Goal: Task Accomplishment & Management: Manage account settings

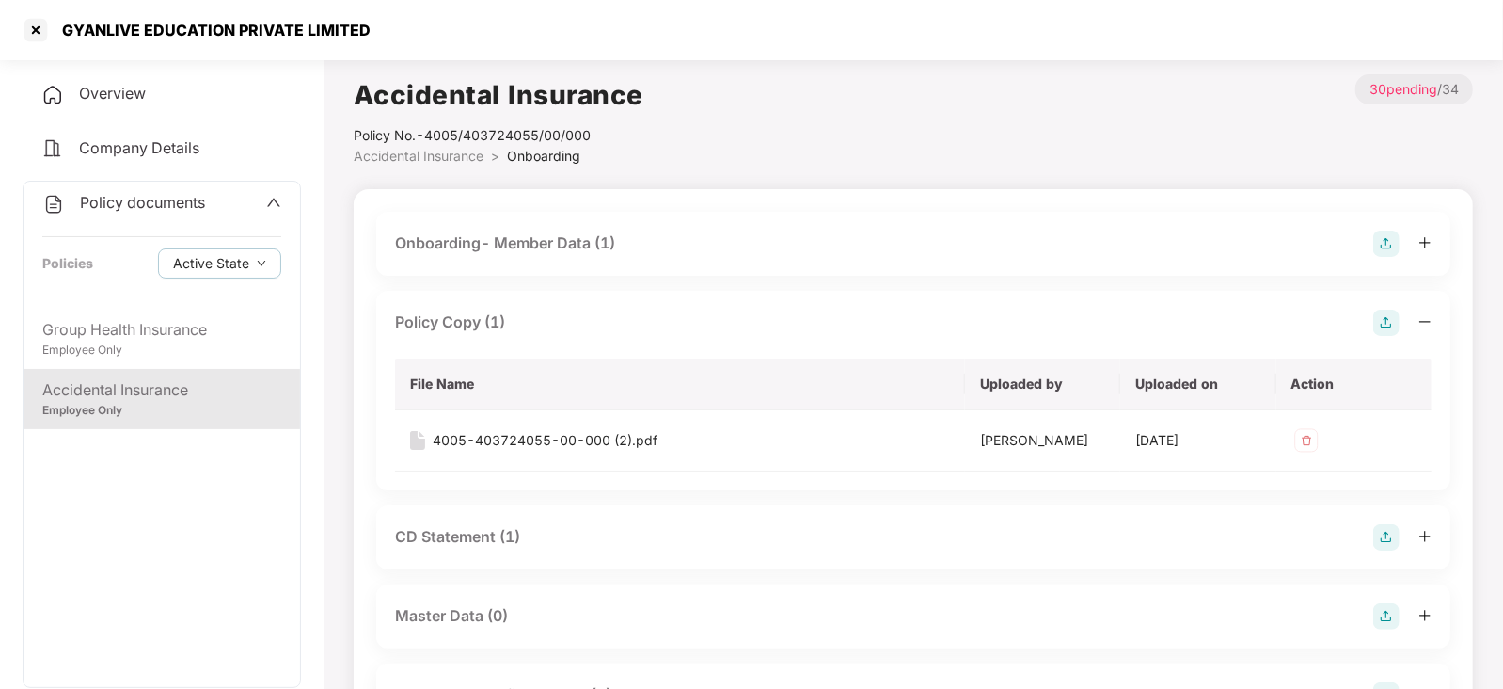
click at [463, 526] on div "CD Statement (1)" at bounding box center [457, 537] width 125 height 24
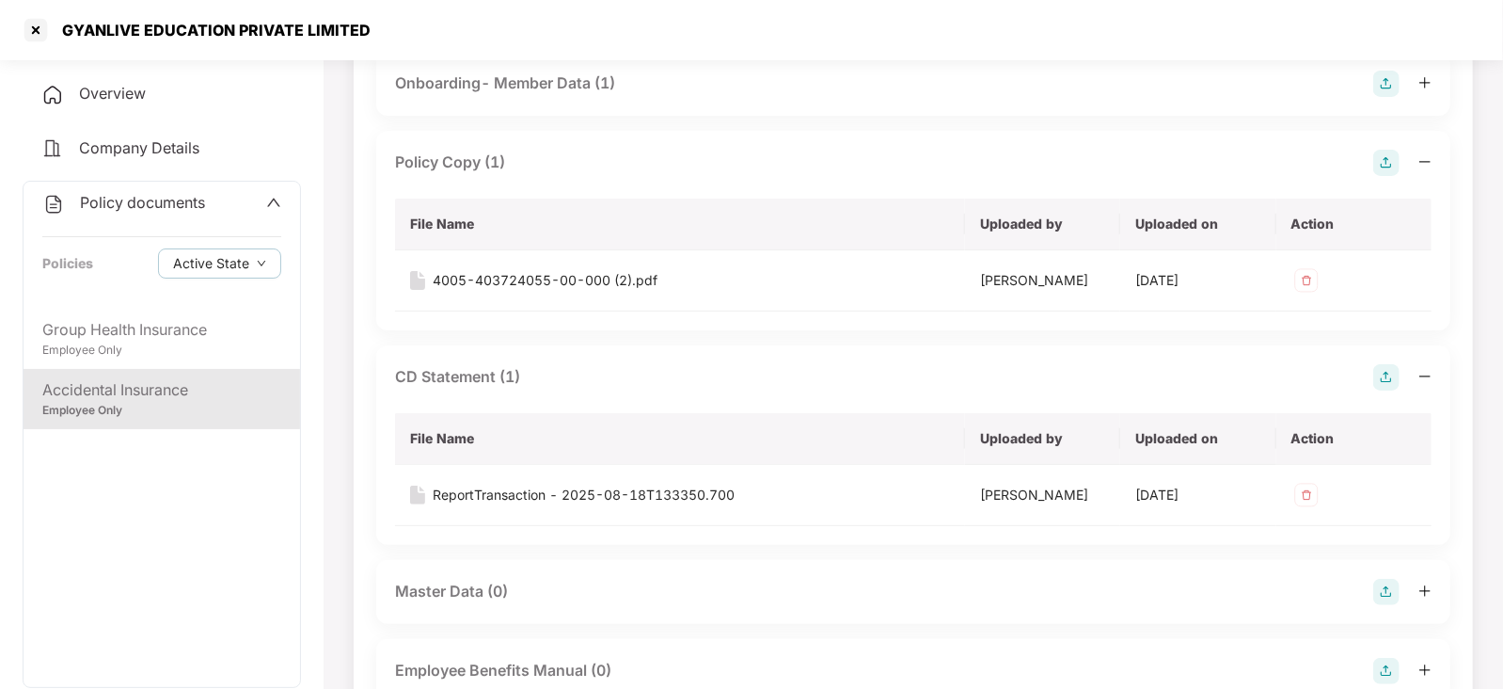
scroll to position [353, 0]
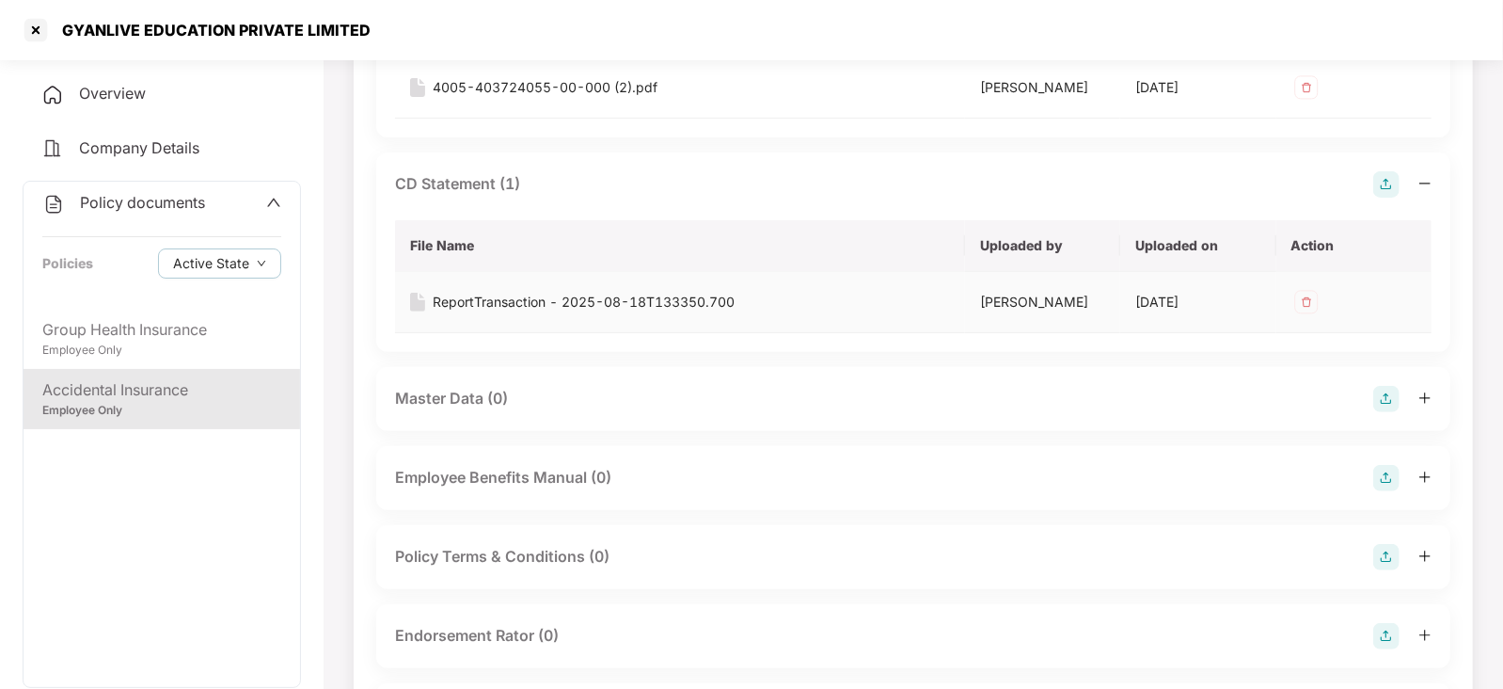
click at [522, 299] on div "ReportTransaction - 2025-08-18T133350.700" at bounding box center [584, 302] width 302 height 21
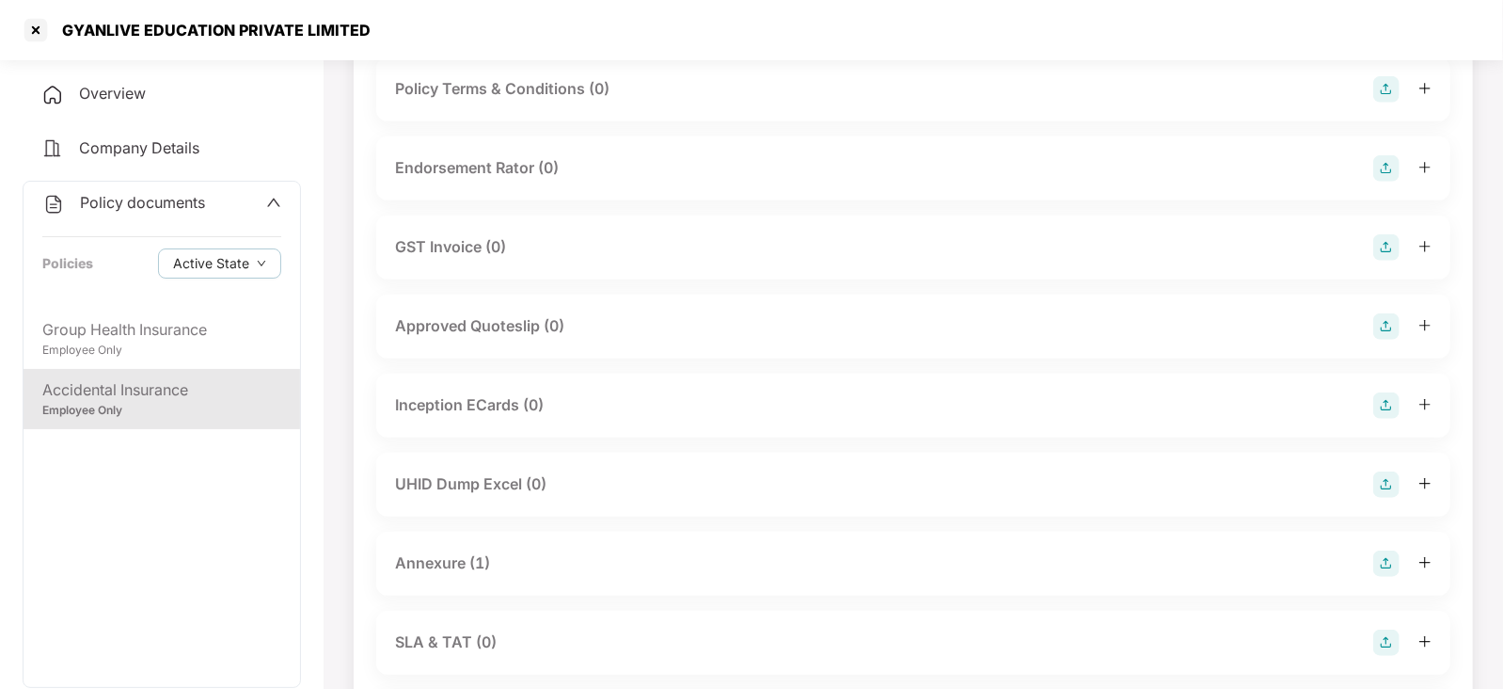
scroll to position [822, 0]
click at [450, 561] on div "Annexure (1)" at bounding box center [442, 561] width 95 height 24
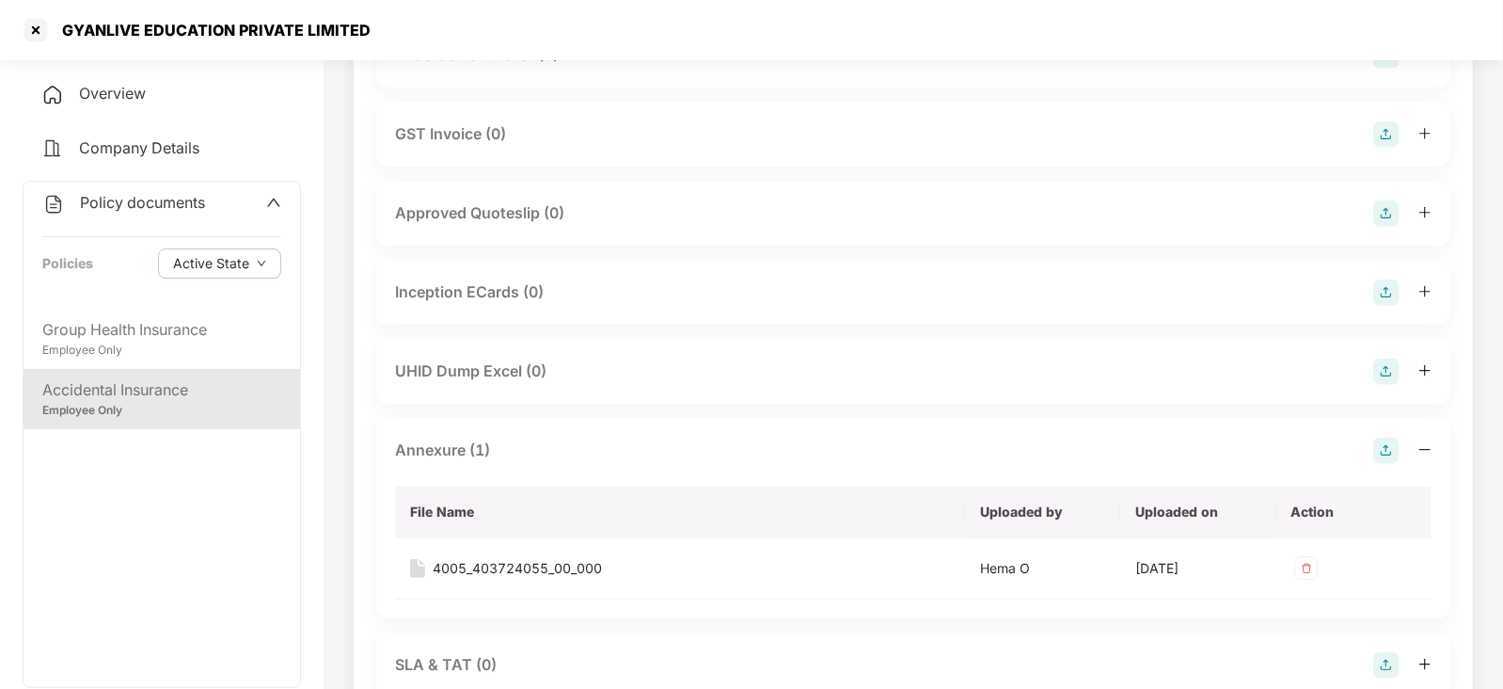
scroll to position [940, 0]
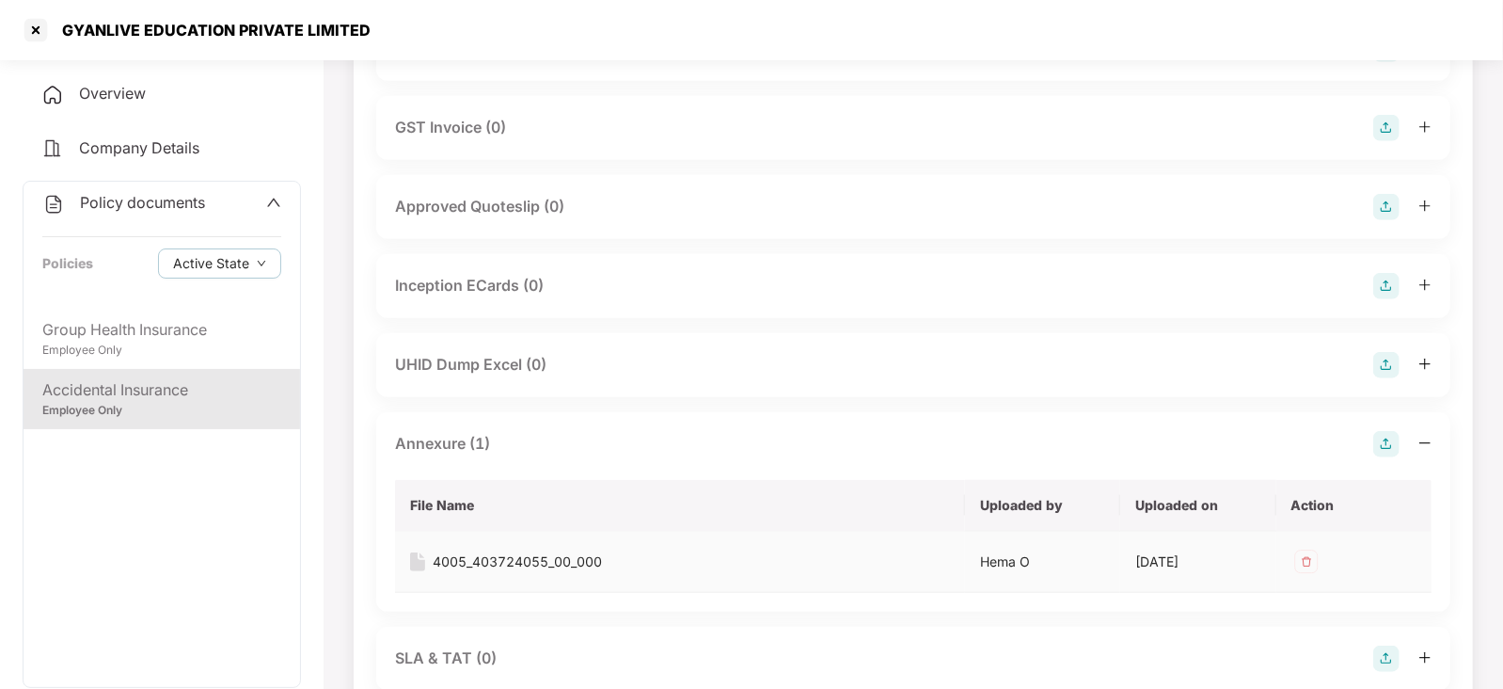
click at [535, 547] on td "4005_403724055_00_000" at bounding box center [680, 561] width 570 height 61
click at [535, 558] on div "4005_403724055_00_000" at bounding box center [517, 561] width 169 height 21
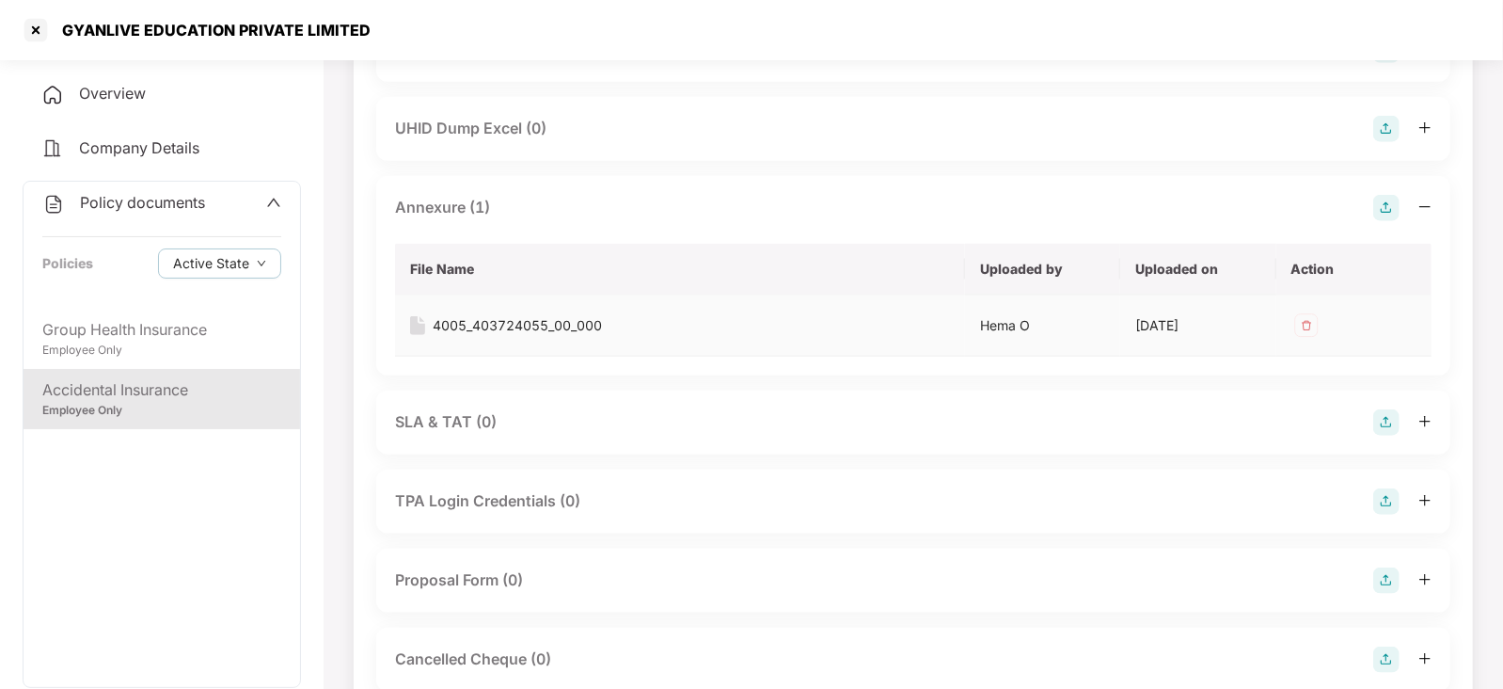
scroll to position [1293, 0]
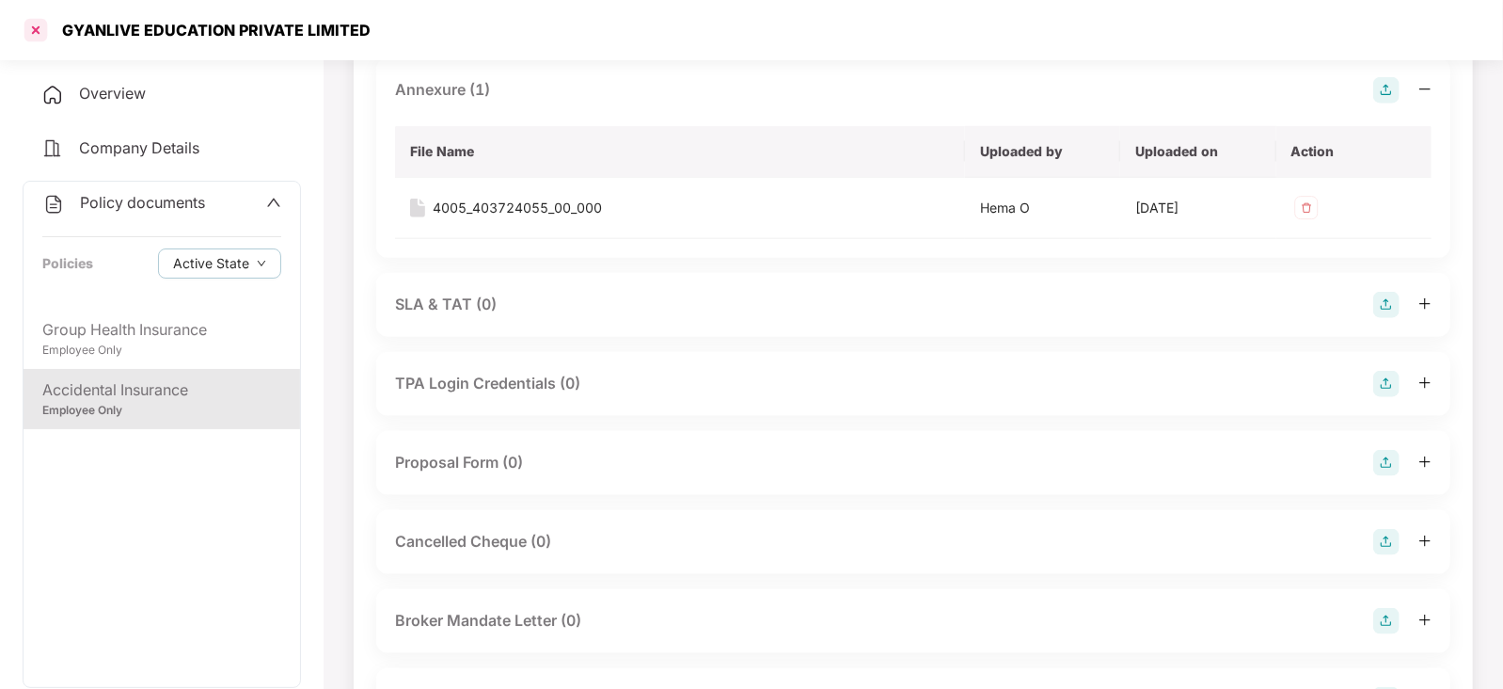
click at [39, 26] on div at bounding box center [36, 30] width 30 height 30
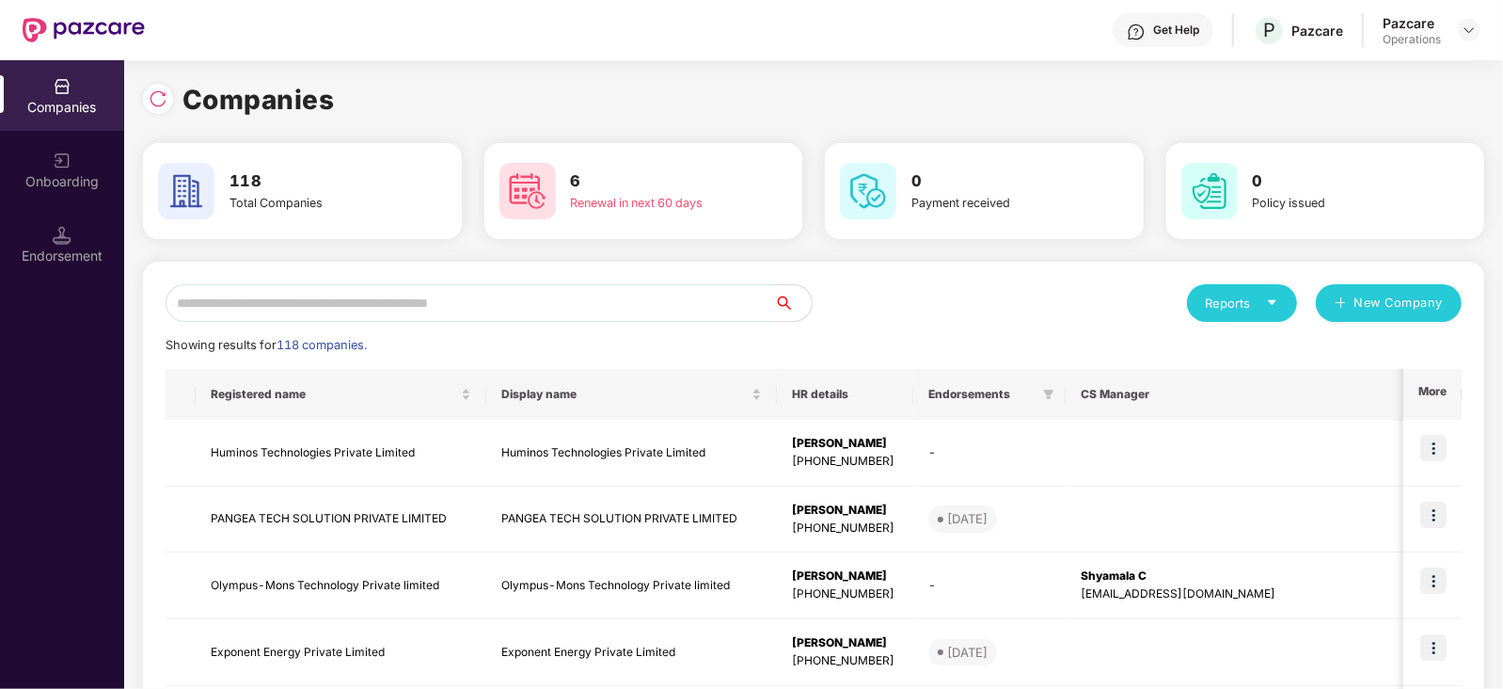
scroll to position [0, 0]
click at [450, 297] on input "text" at bounding box center [470, 303] width 609 height 38
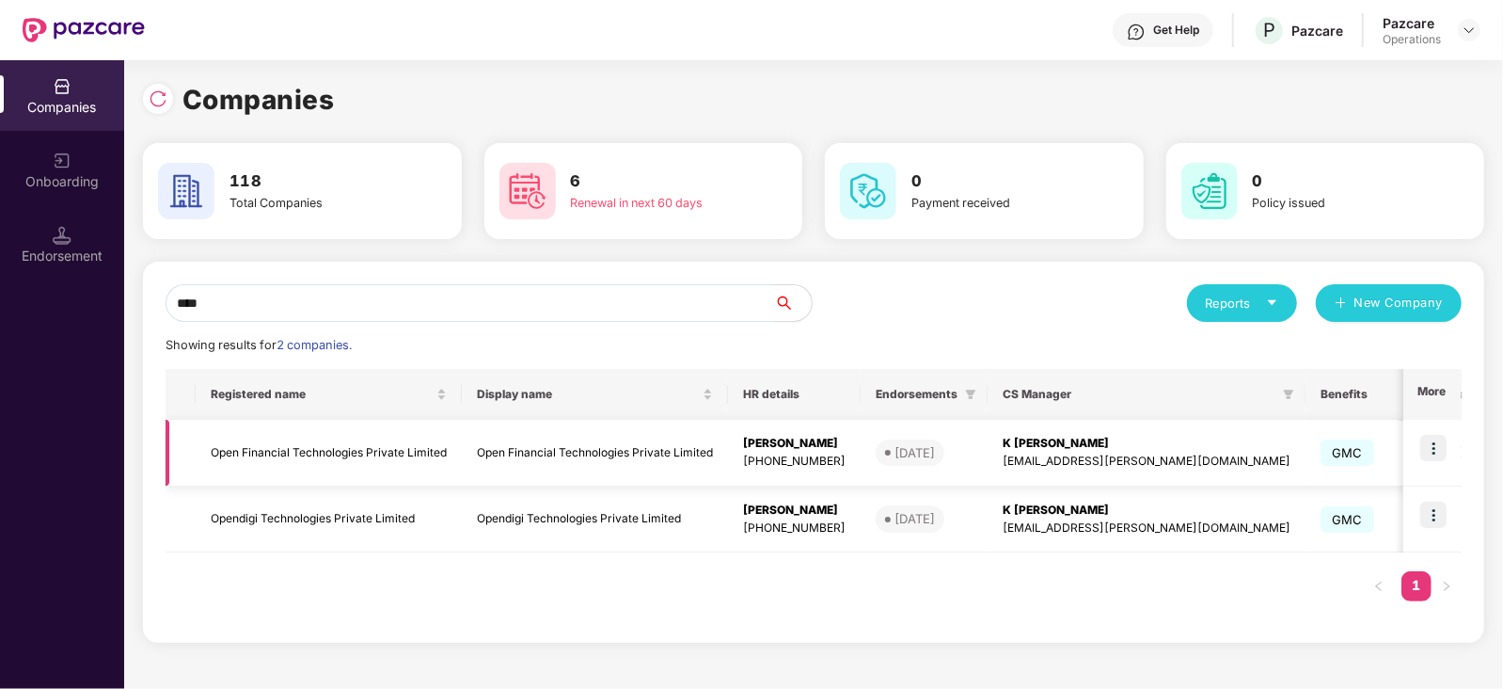
type input "****"
click at [1439, 457] on img at bounding box center [1433, 448] width 26 height 26
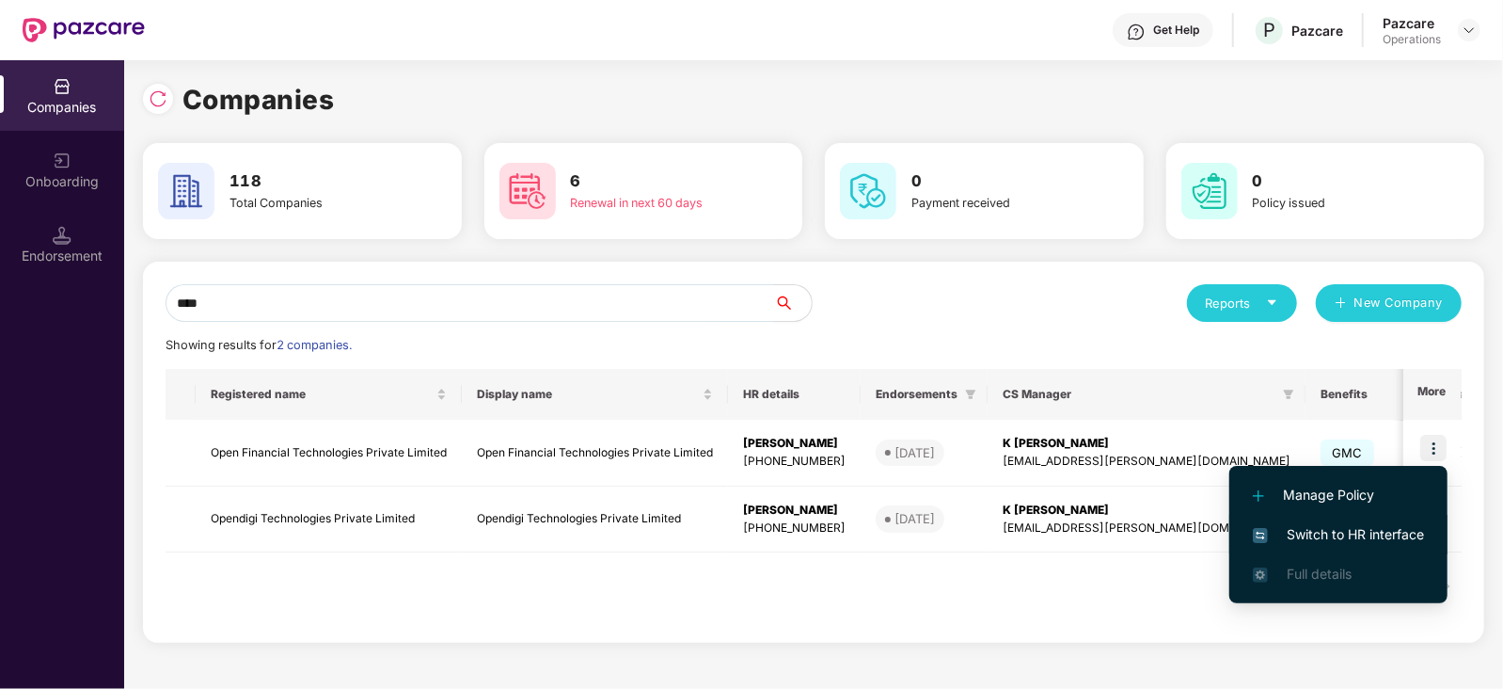
click at [1399, 524] on span "Switch to HR interface" at bounding box center [1338, 534] width 171 height 21
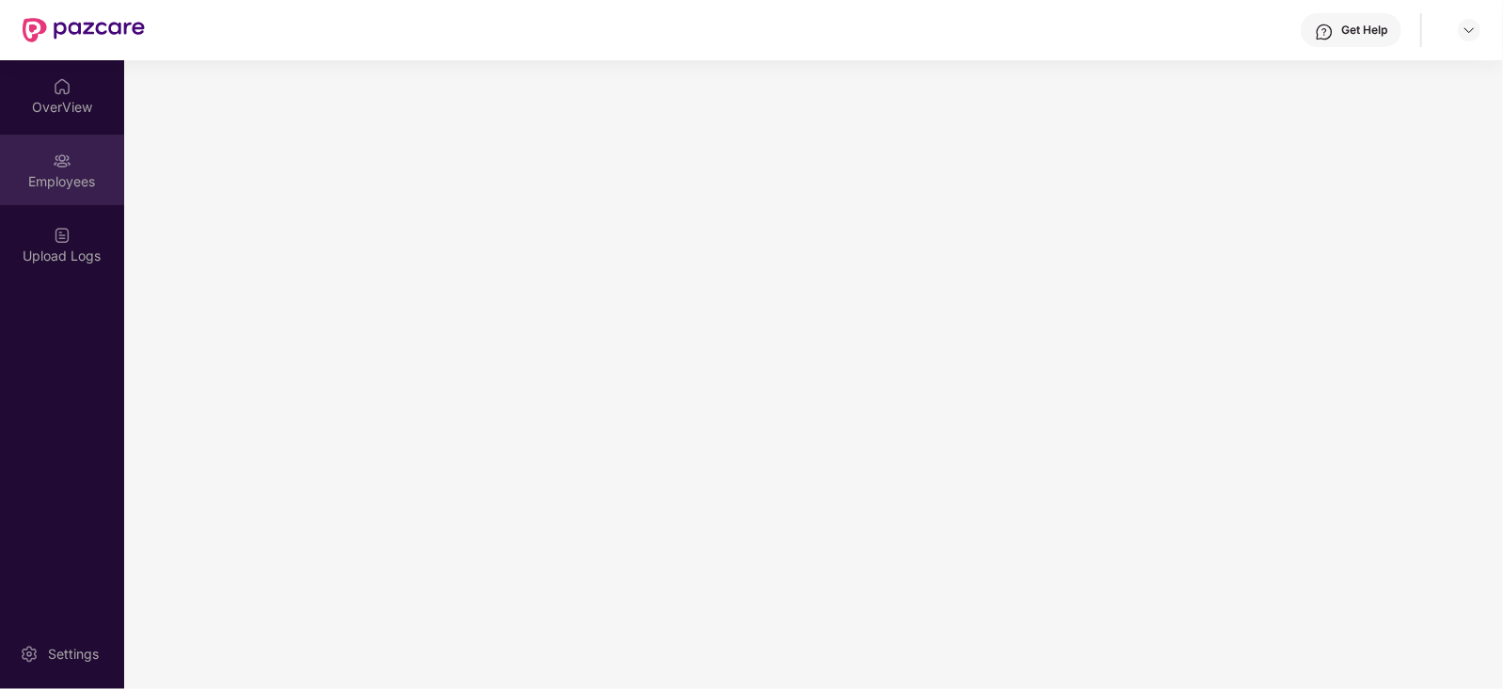
click at [70, 182] on div "Employees" at bounding box center [62, 181] width 124 height 19
click at [83, 255] on div "Upload Logs" at bounding box center [62, 255] width 124 height 19
click at [70, 199] on div "Employees" at bounding box center [62, 170] width 124 height 71
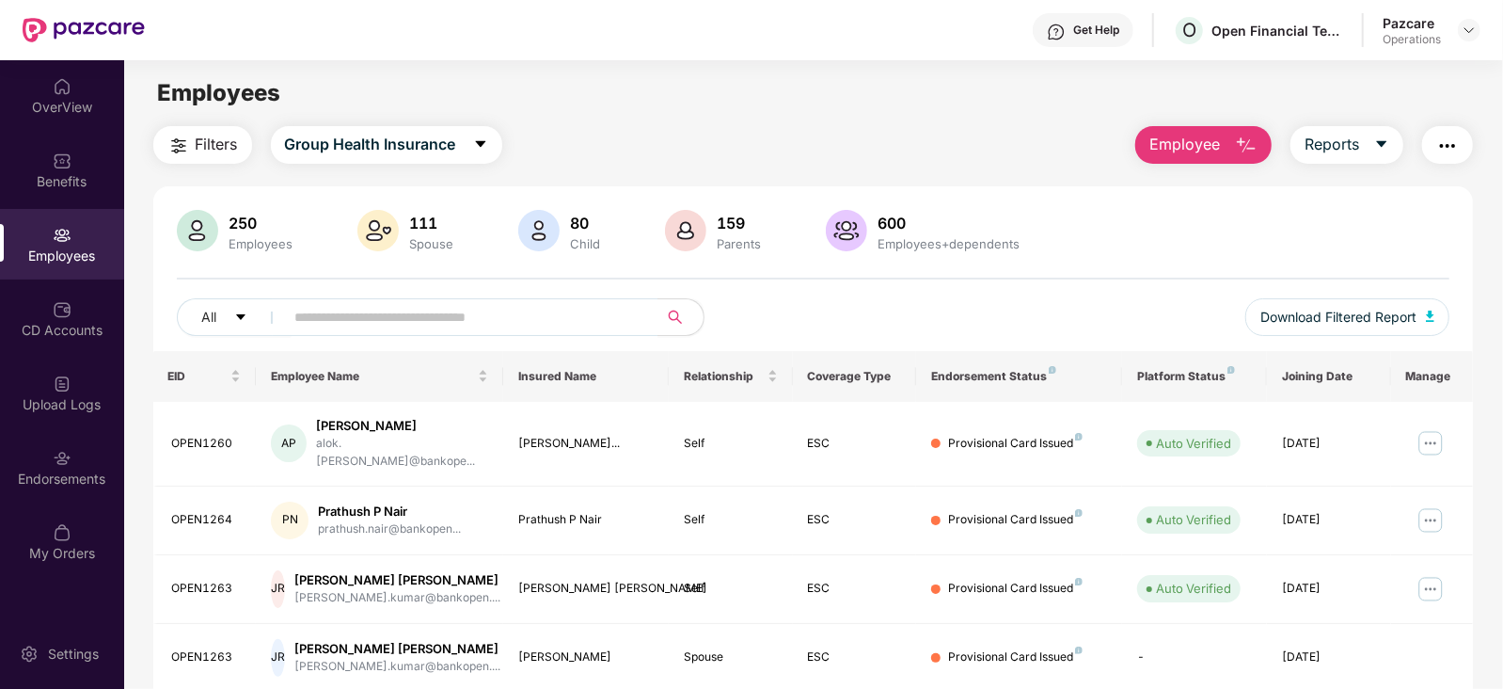
click at [196, 142] on span "Filters" at bounding box center [217, 145] width 42 height 24
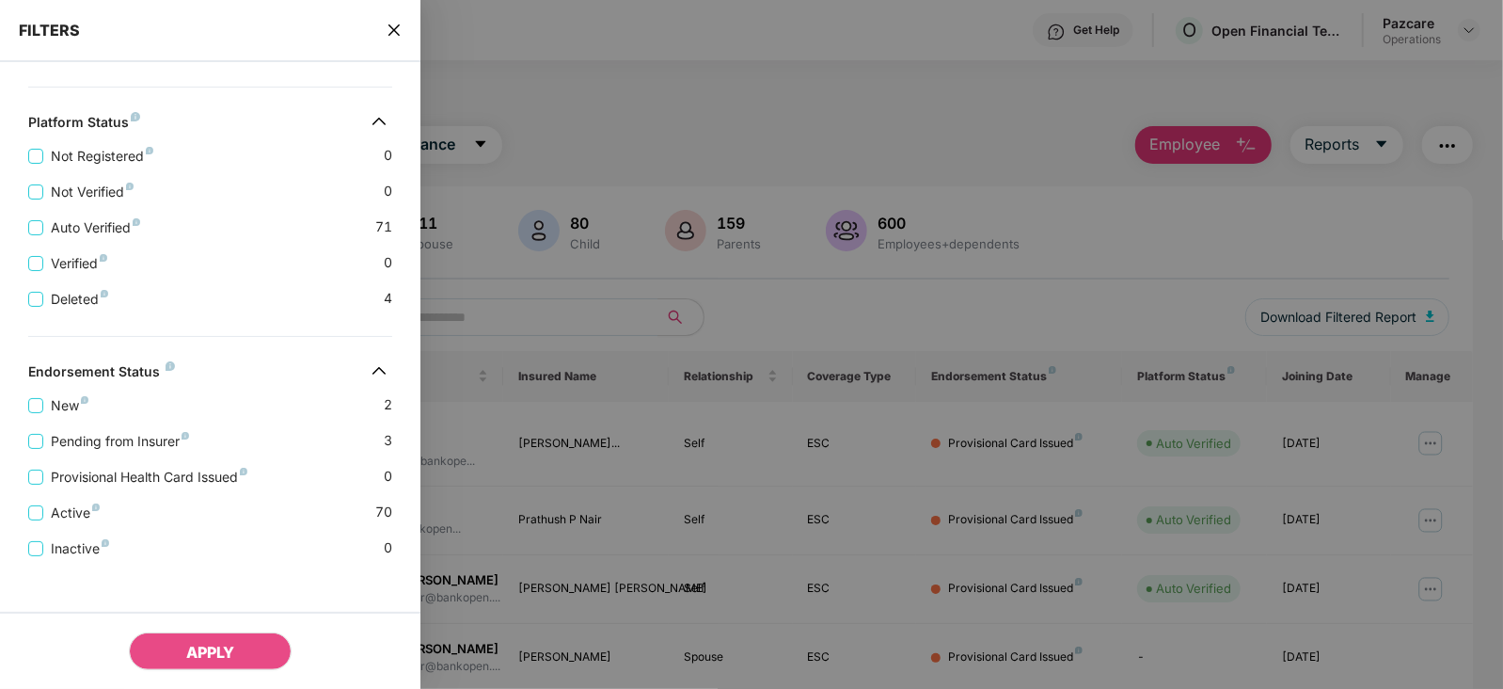
scroll to position [432, 0]
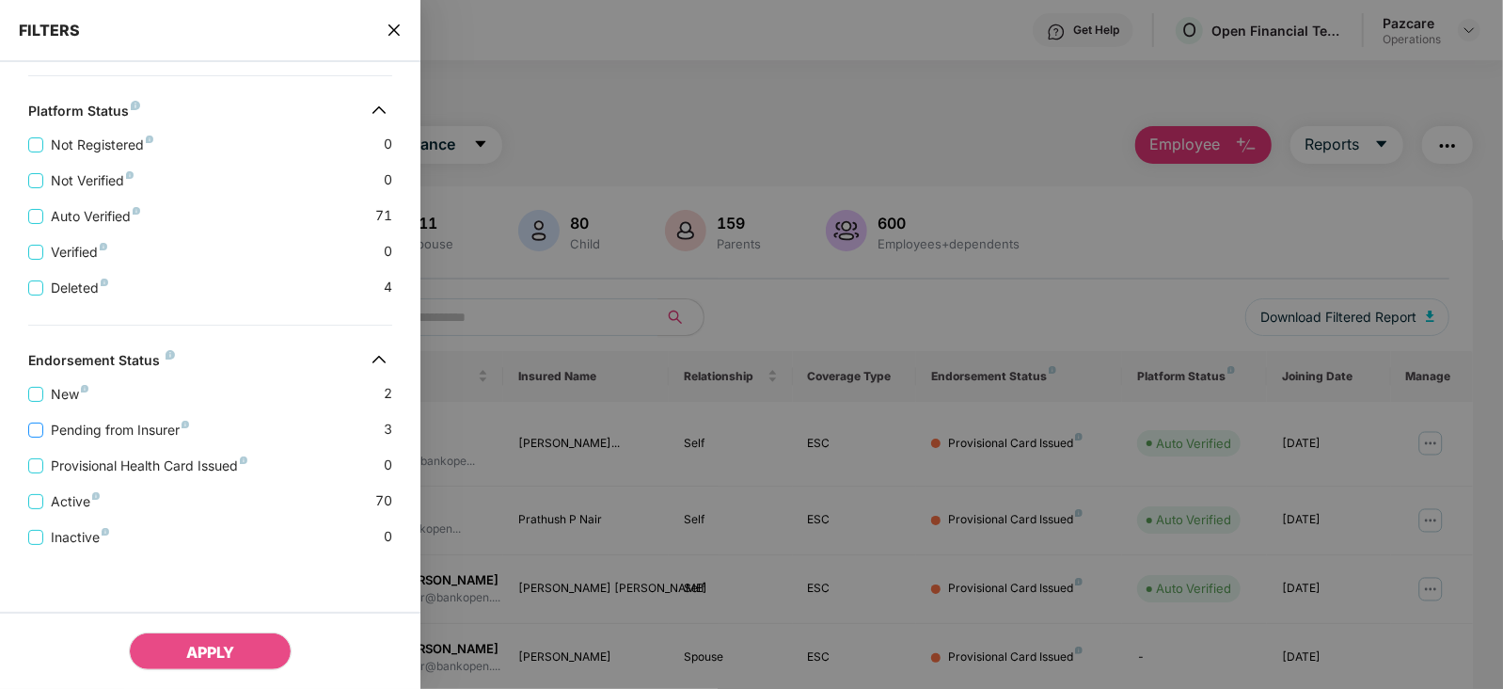
click at [146, 436] on span "Pending from Insurer" at bounding box center [119, 430] width 153 height 21
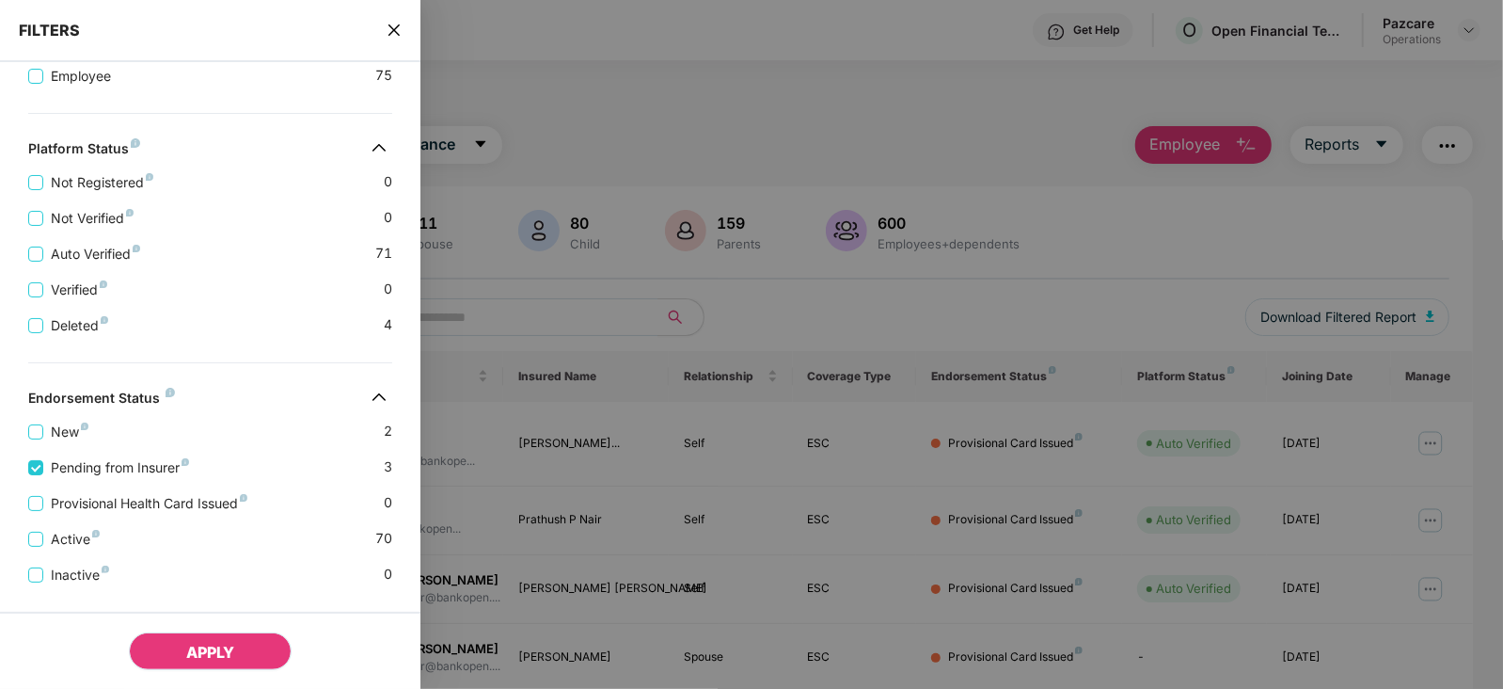
click at [202, 655] on span "APPLY" at bounding box center [210, 651] width 48 height 19
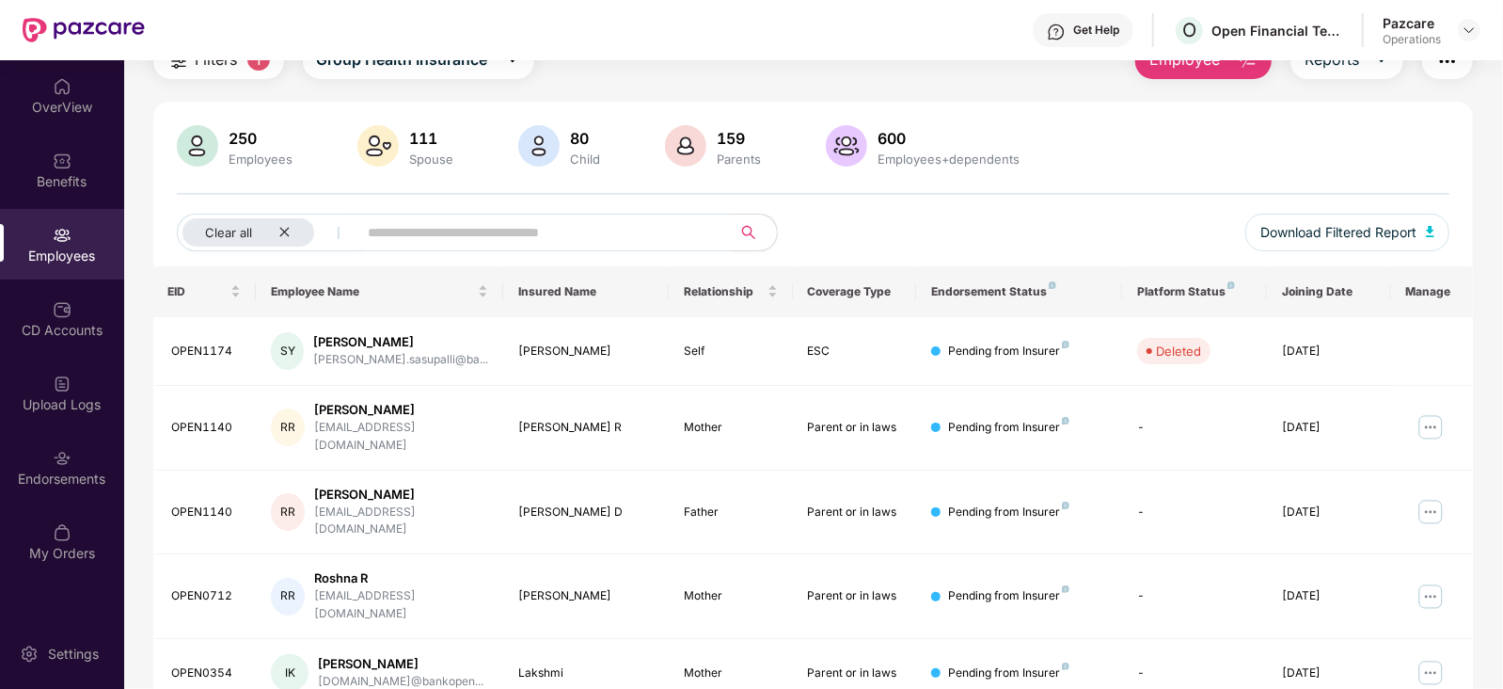
scroll to position [0, 0]
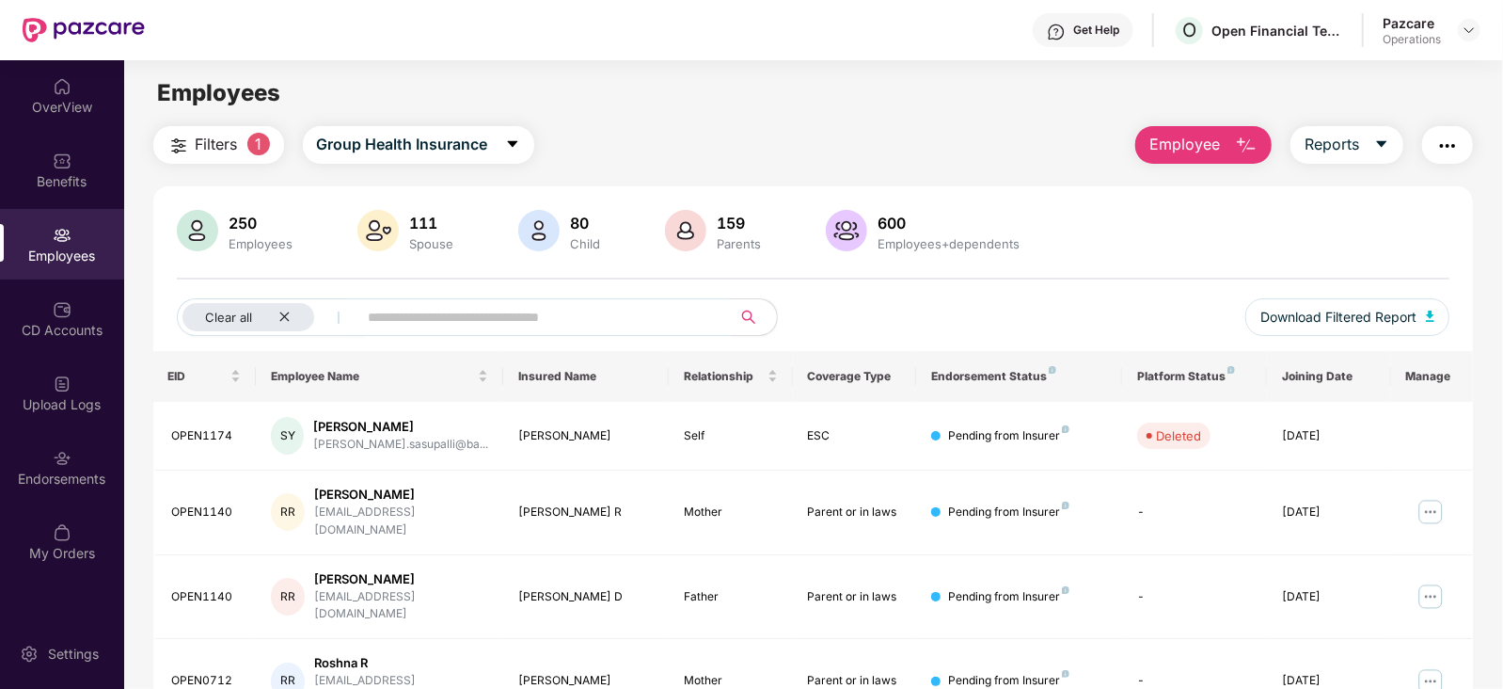
click at [202, 138] on span "Filters" at bounding box center [217, 145] width 42 height 24
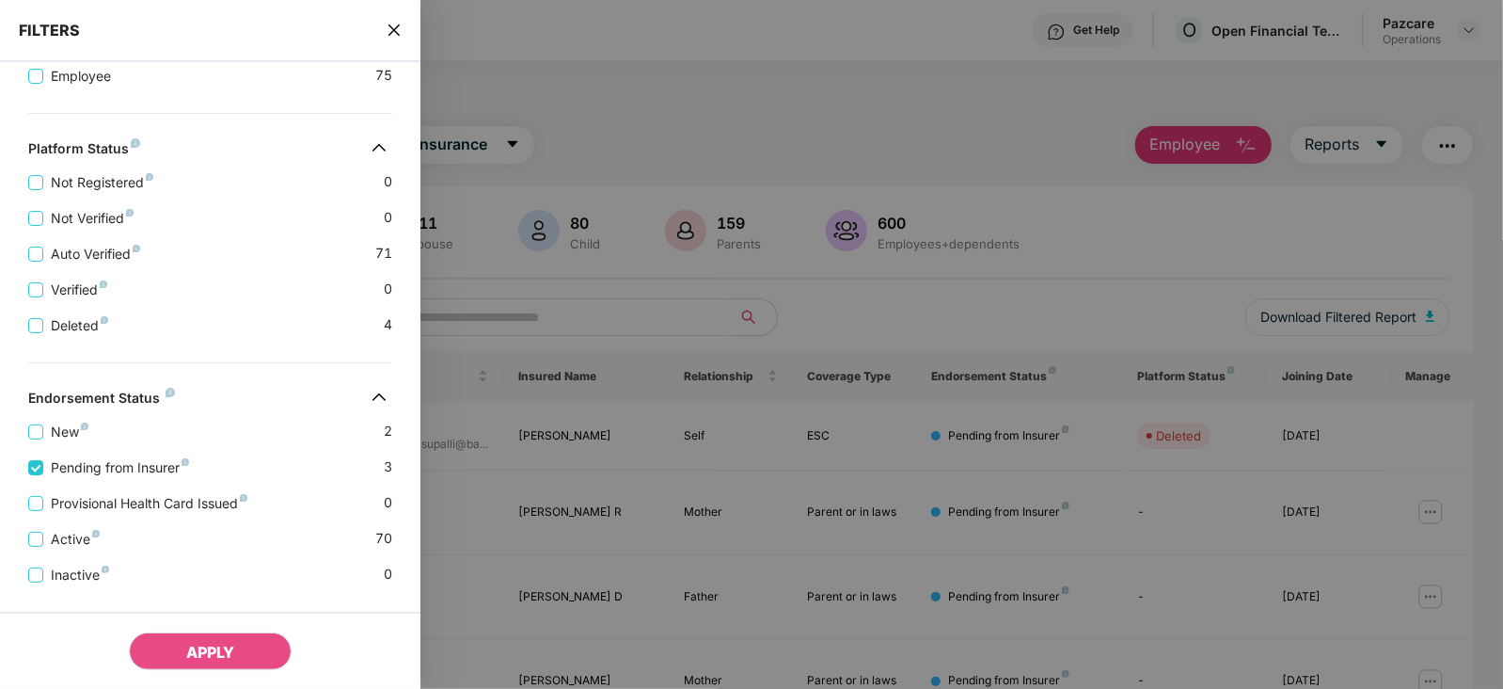
scroll to position [470, 0]
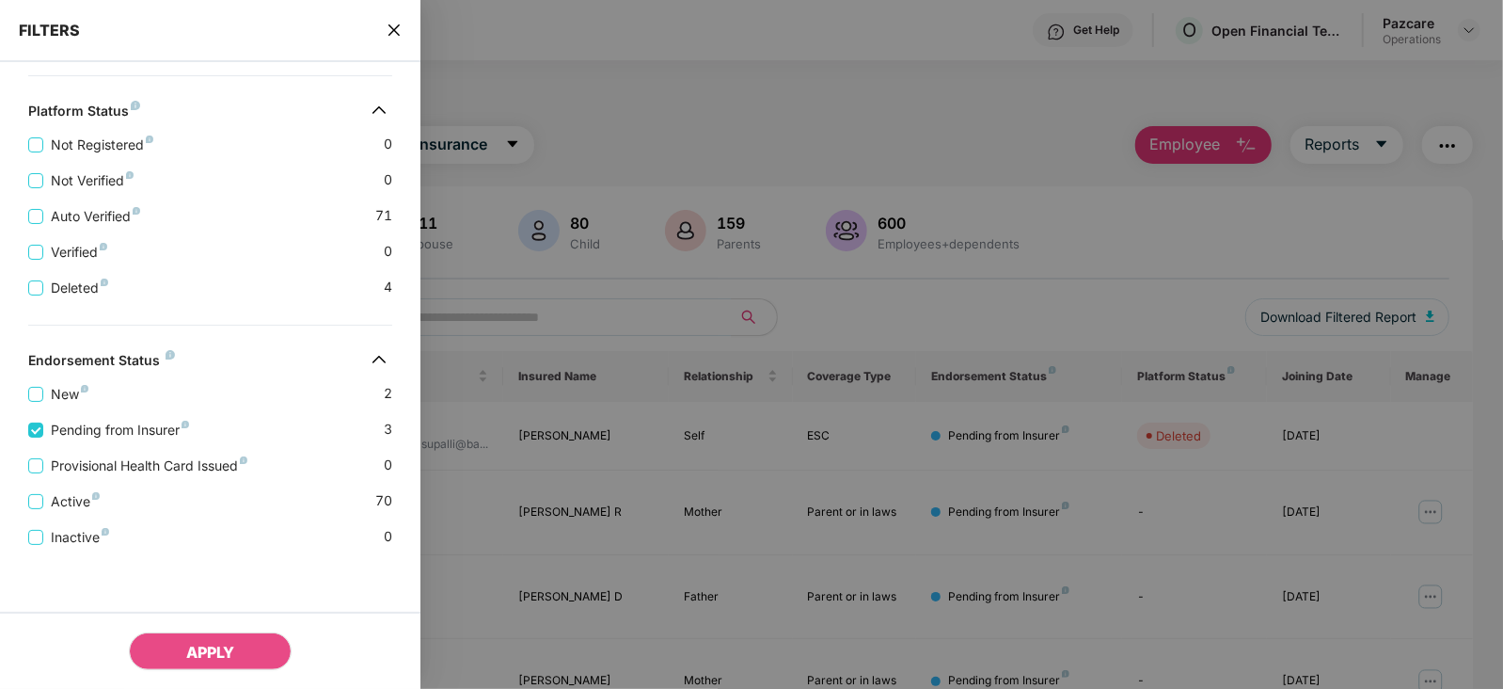
click at [398, 35] on icon "close" at bounding box center [394, 30] width 15 height 15
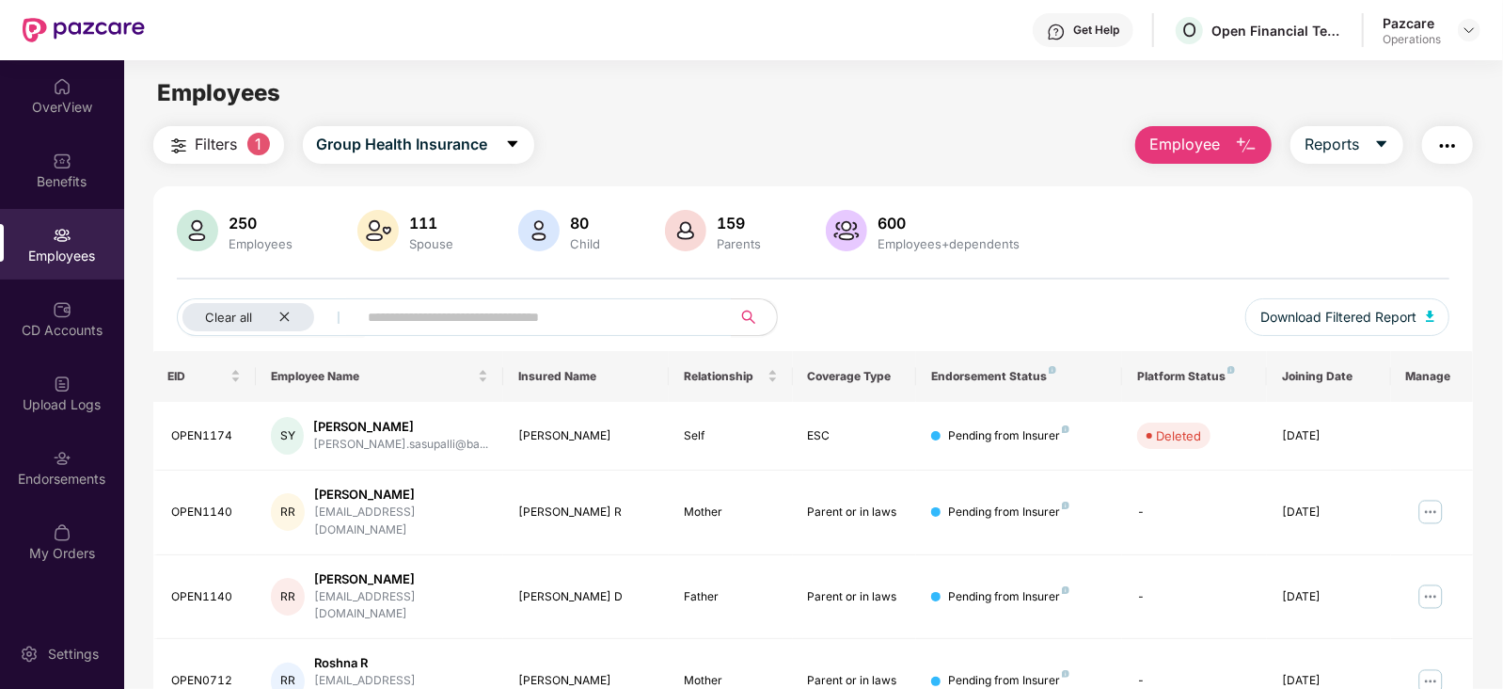
click at [207, 151] on span "Filters" at bounding box center [217, 145] width 42 height 24
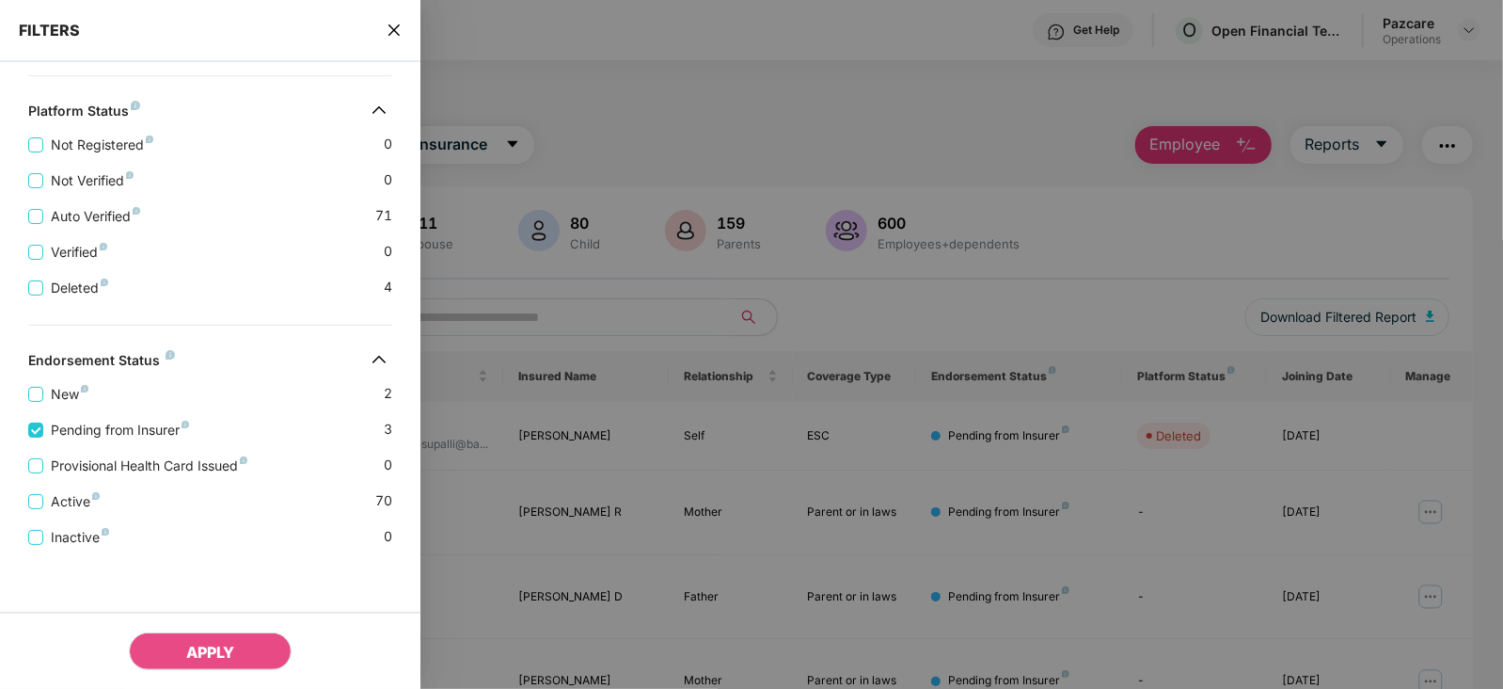
click at [403, 30] on div "FILTERS" at bounding box center [210, 31] width 420 height 62
click at [404, 30] on div "FILTERS" at bounding box center [210, 31] width 420 height 62
click at [394, 27] on icon "close" at bounding box center [394, 30] width 15 height 15
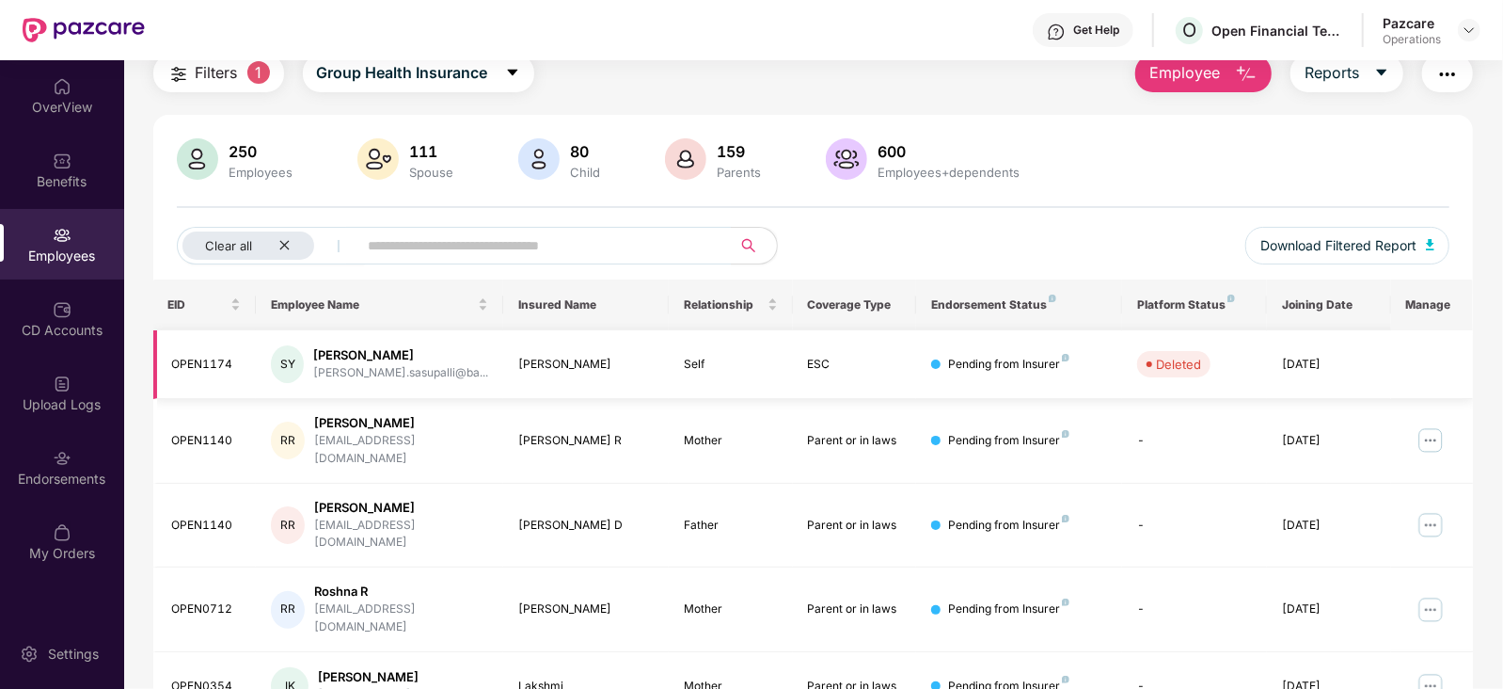
scroll to position [0, 0]
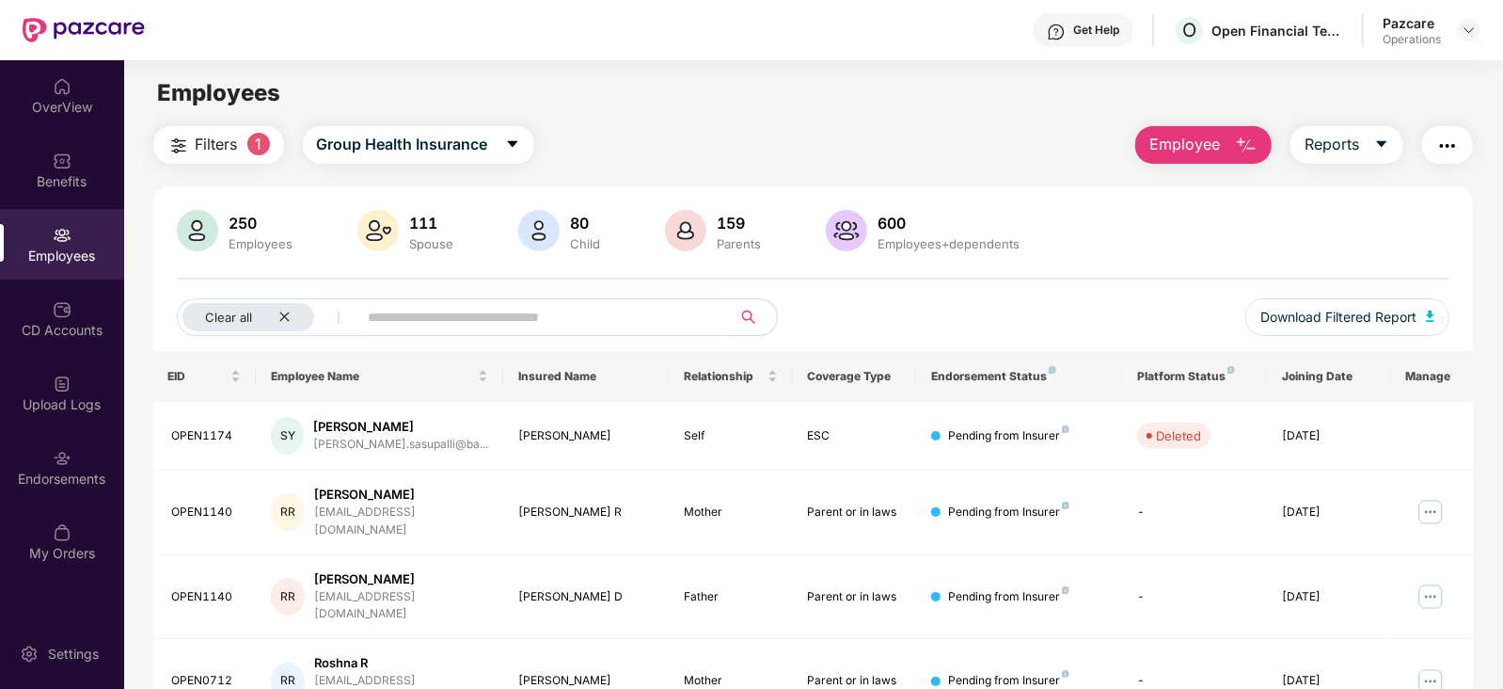
click at [170, 146] on img "button" at bounding box center [178, 146] width 23 height 23
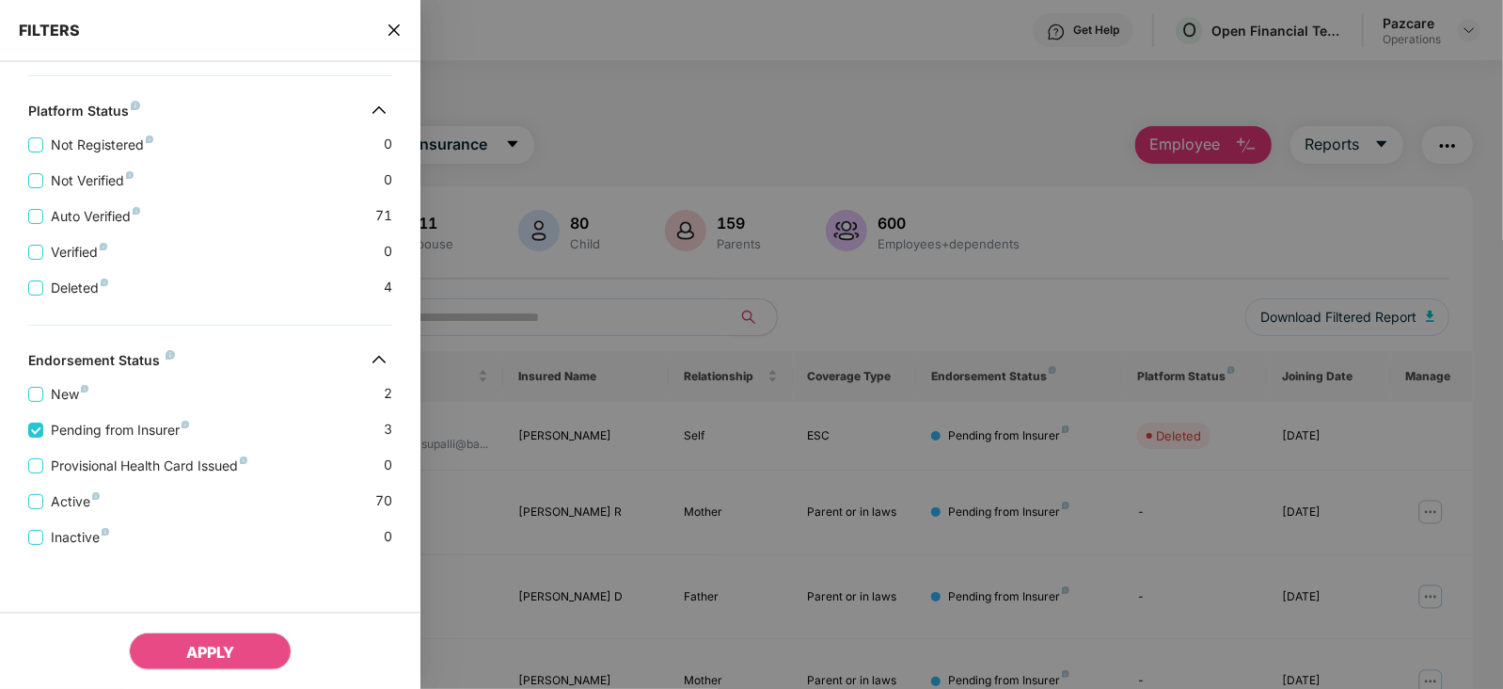
click at [399, 30] on icon "close" at bounding box center [394, 30] width 15 height 15
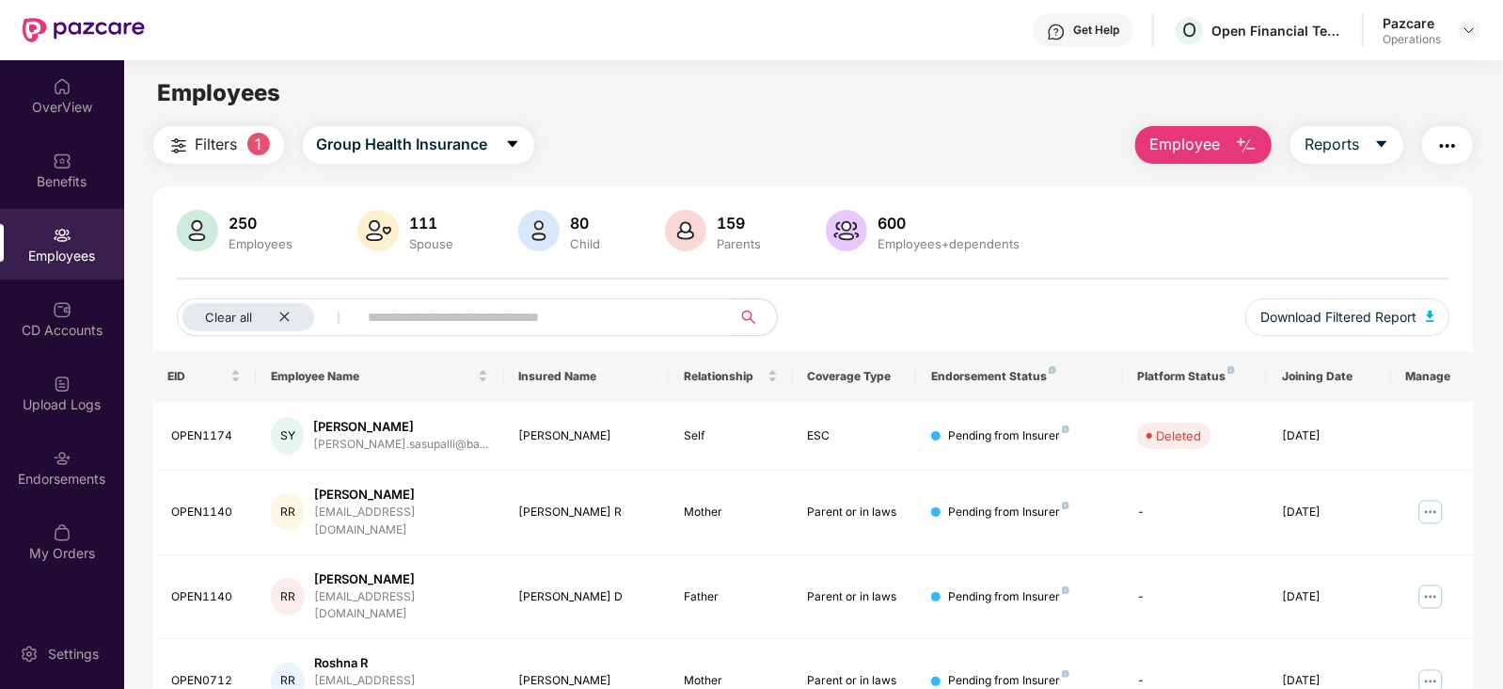
click at [183, 148] on img "button" at bounding box center [178, 146] width 23 height 23
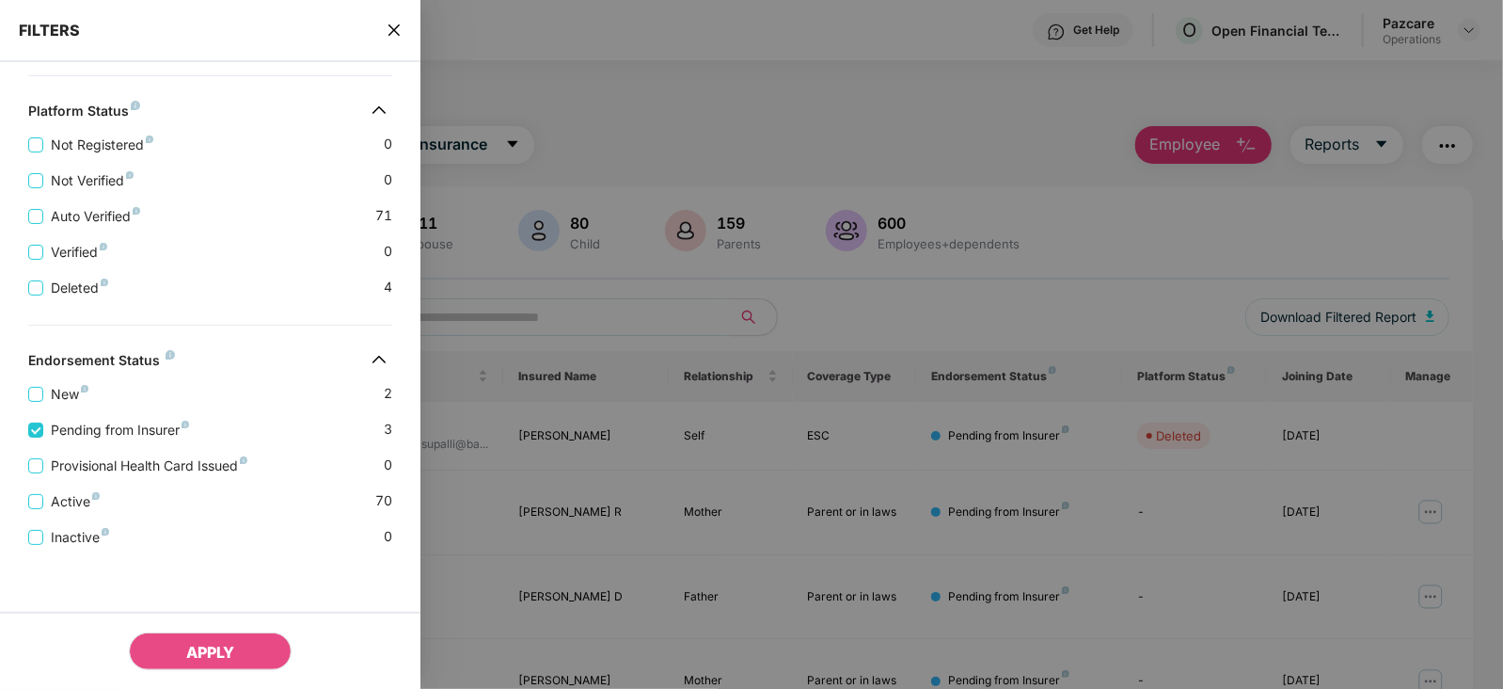
click at [404, 27] on div "FILTERS" at bounding box center [210, 31] width 420 height 62
drag, startPoint x: 366, startPoint y: 32, endPoint x: 389, endPoint y: 37, distance: 24.0
click at [383, 37] on div "FILTERS" at bounding box center [210, 31] width 420 height 62
click at [405, 33] on div "FILTERS" at bounding box center [210, 31] width 420 height 62
click at [387, 25] on icon "close" at bounding box center [394, 30] width 15 height 15
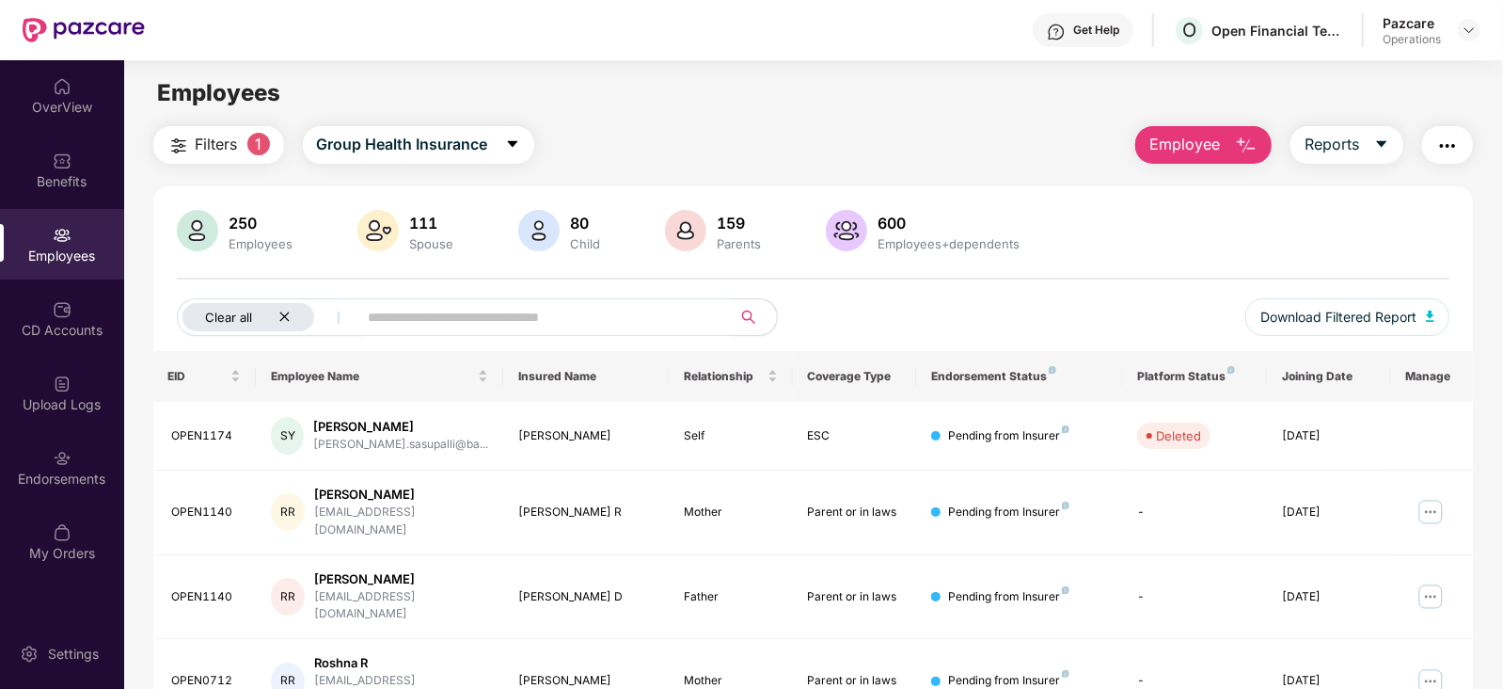
click at [291, 316] on div "Clear all" at bounding box center [248, 317] width 132 height 28
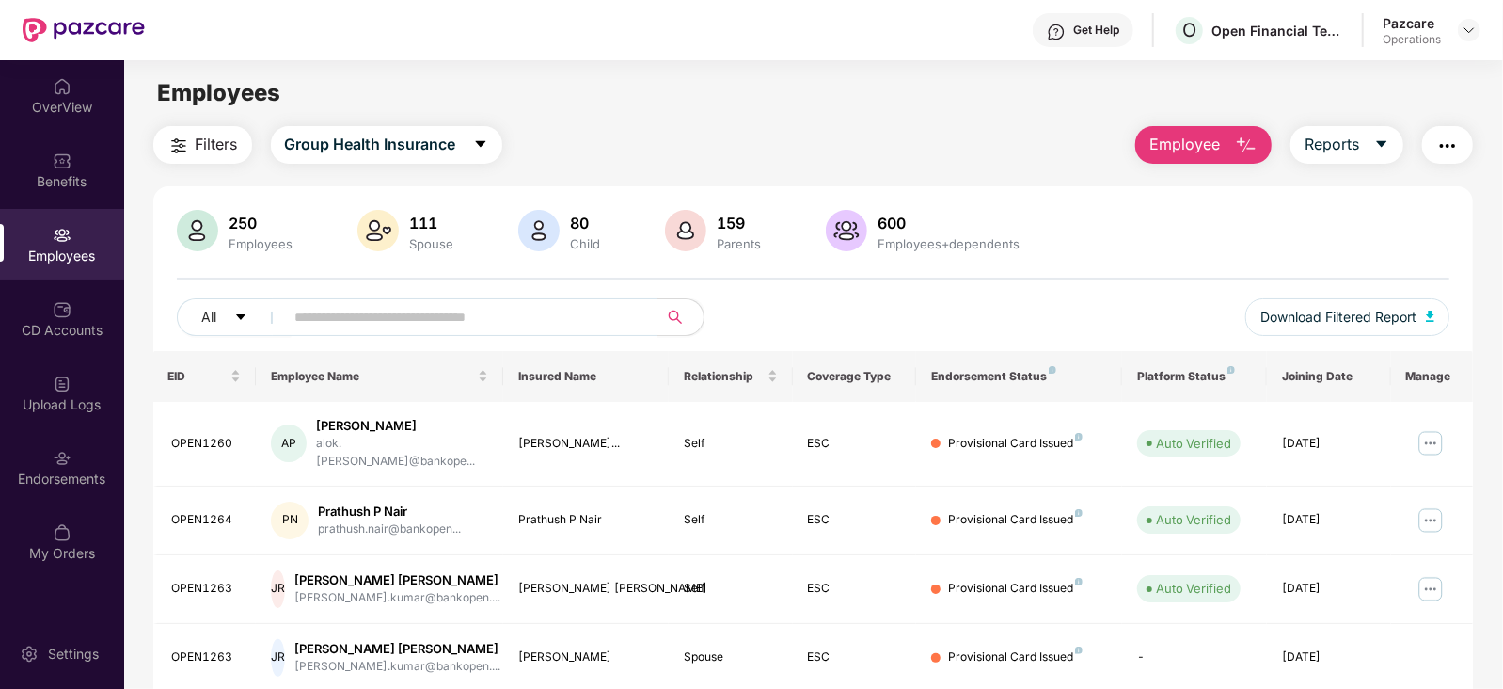
click at [176, 143] on img "button" at bounding box center [178, 146] width 23 height 23
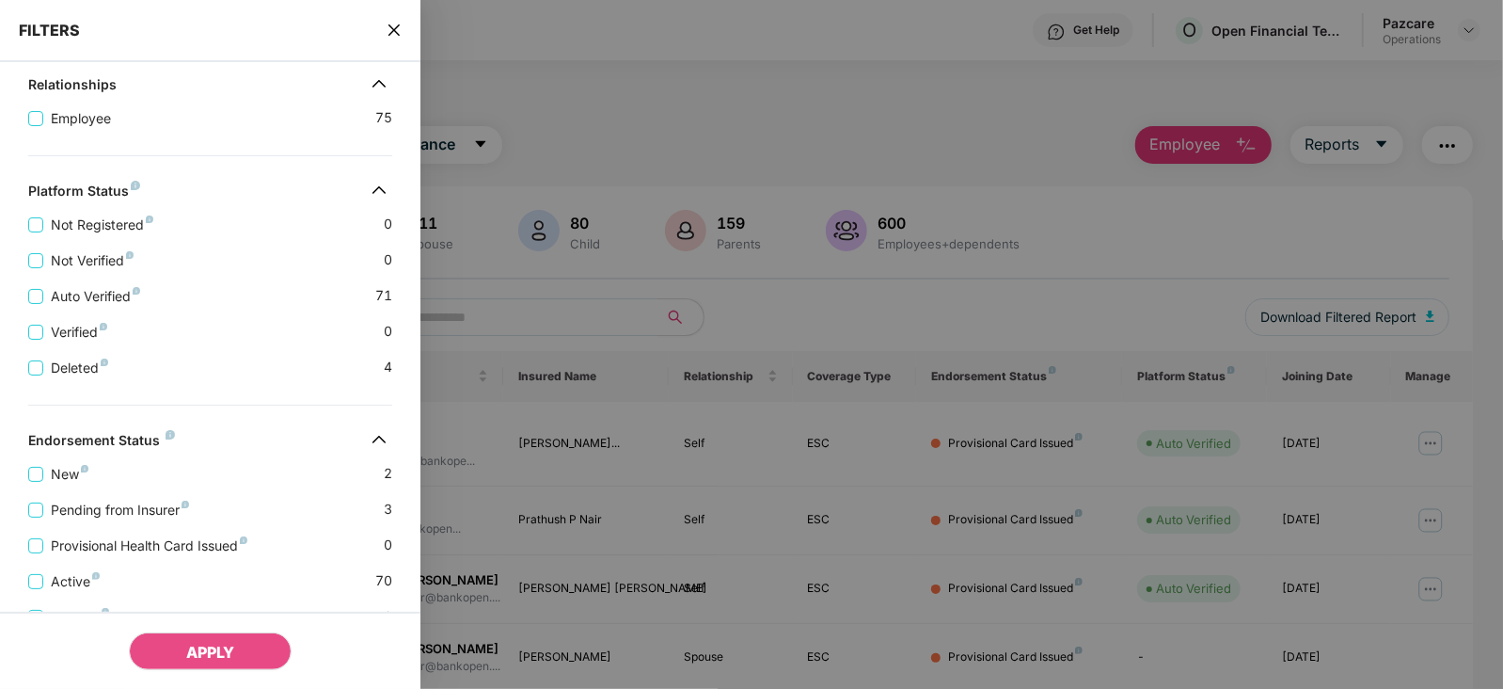
scroll to position [314, 0]
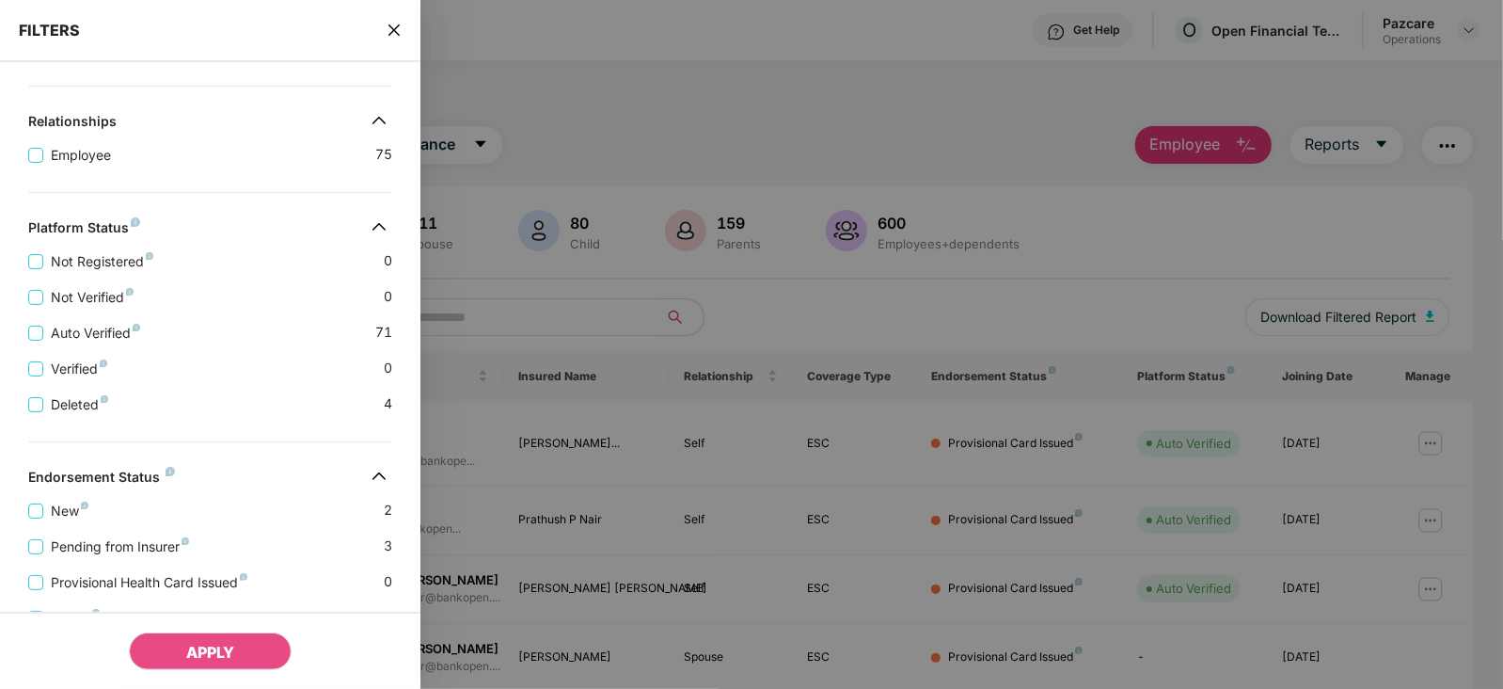
click at [390, 33] on icon "close" at bounding box center [393, 29] width 11 height 11
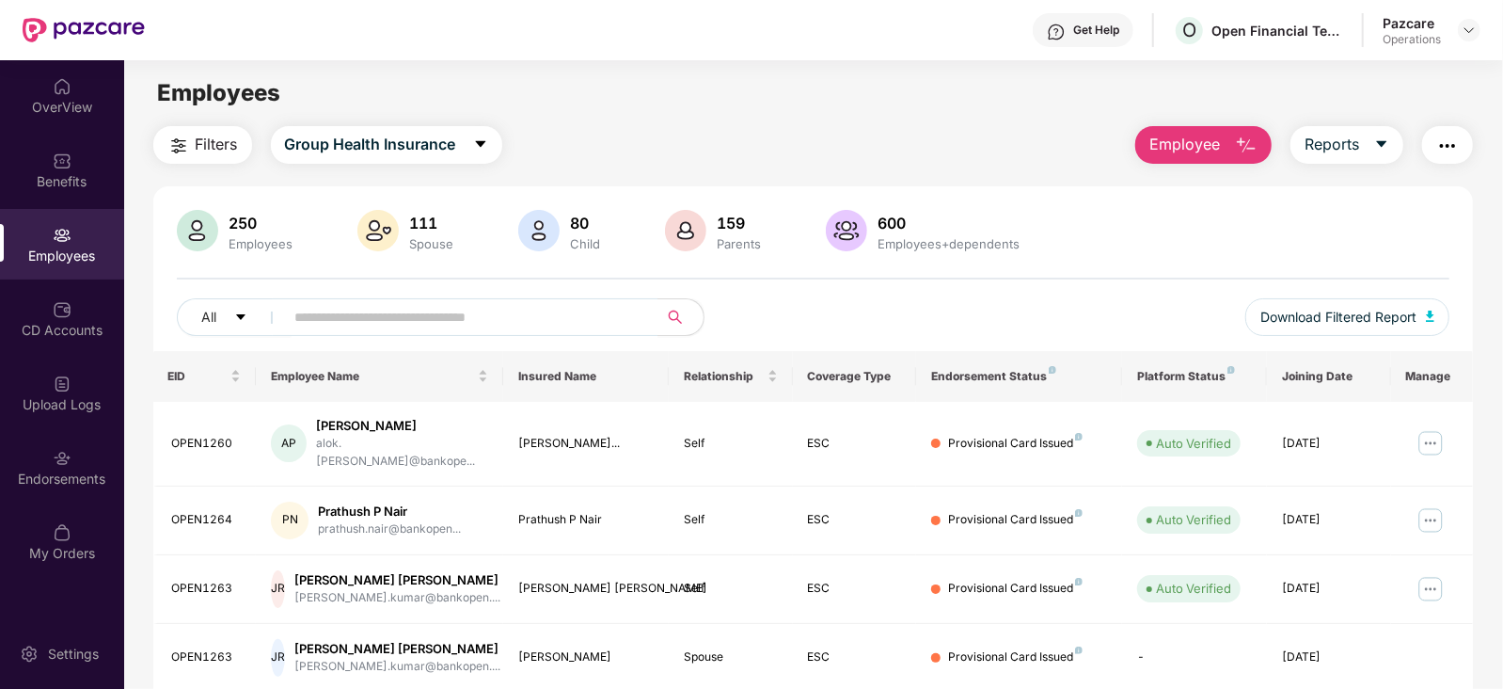
click at [181, 150] on img "button" at bounding box center [178, 146] width 23 height 23
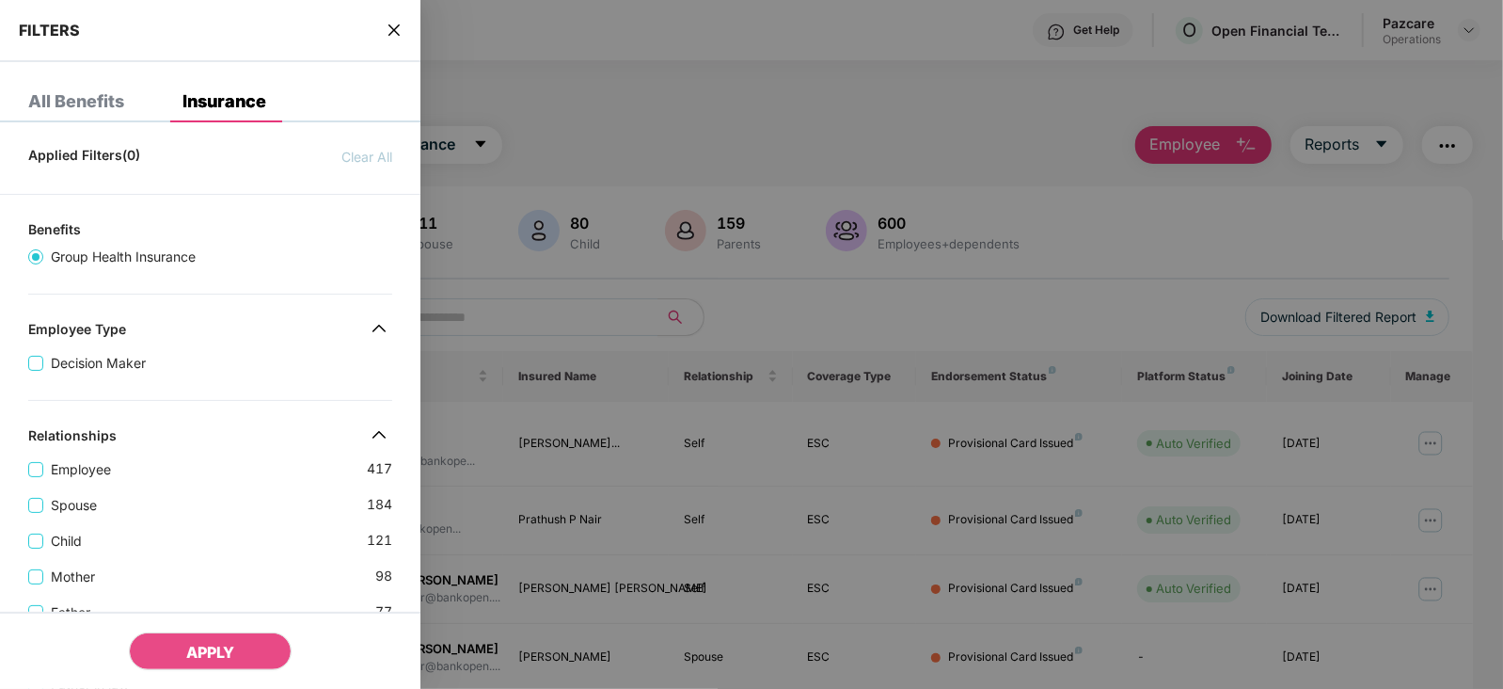
click at [390, 21] on span "close" at bounding box center [394, 30] width 15 height 19
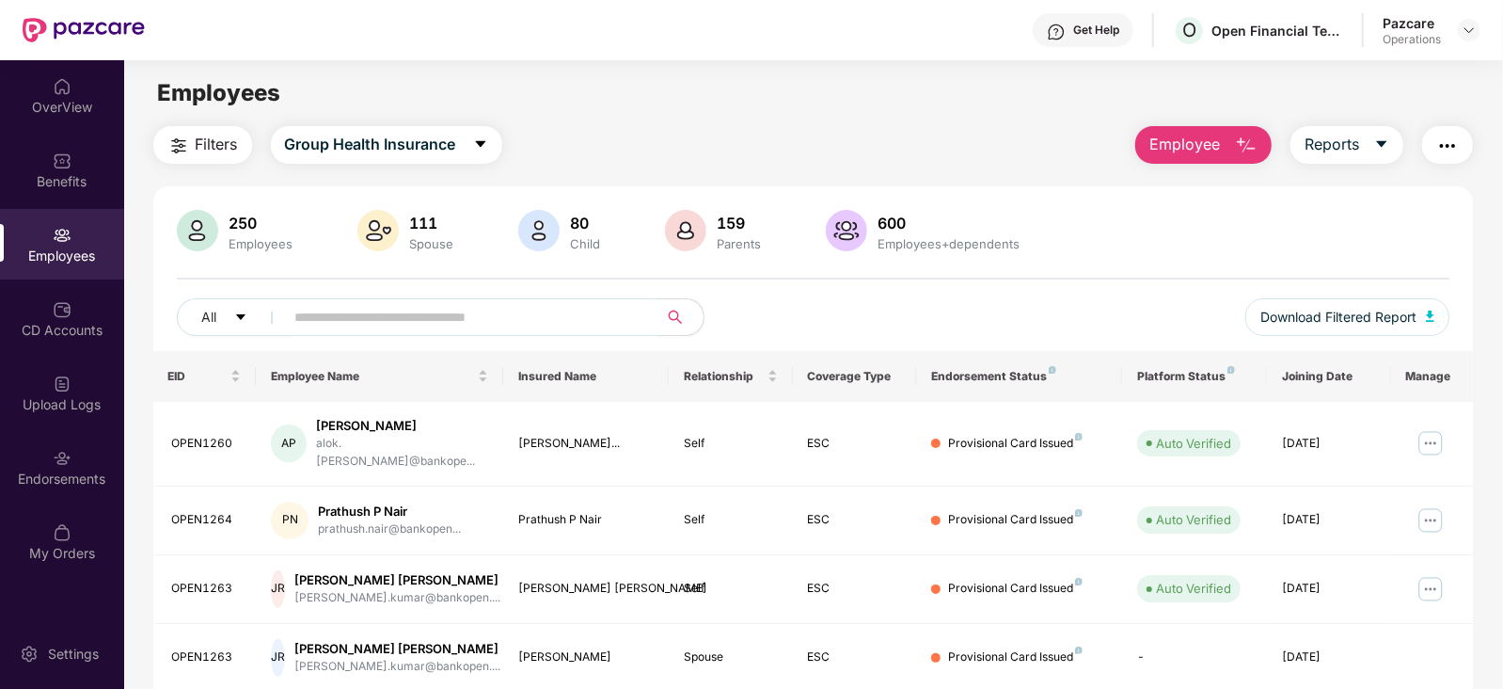
click at [221, 134] on span "Filters" at bounding box center [217, 145] width 42 height 24
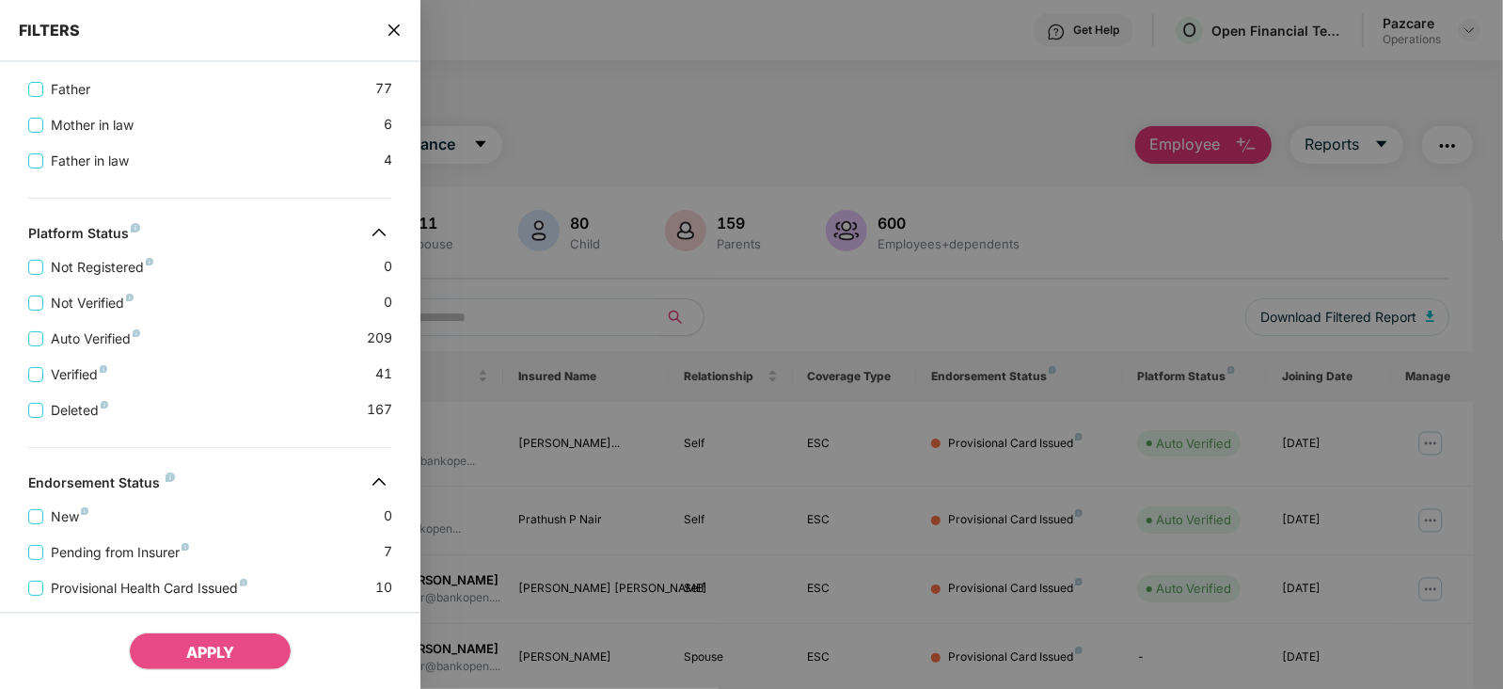
scroll to position [647, 0]
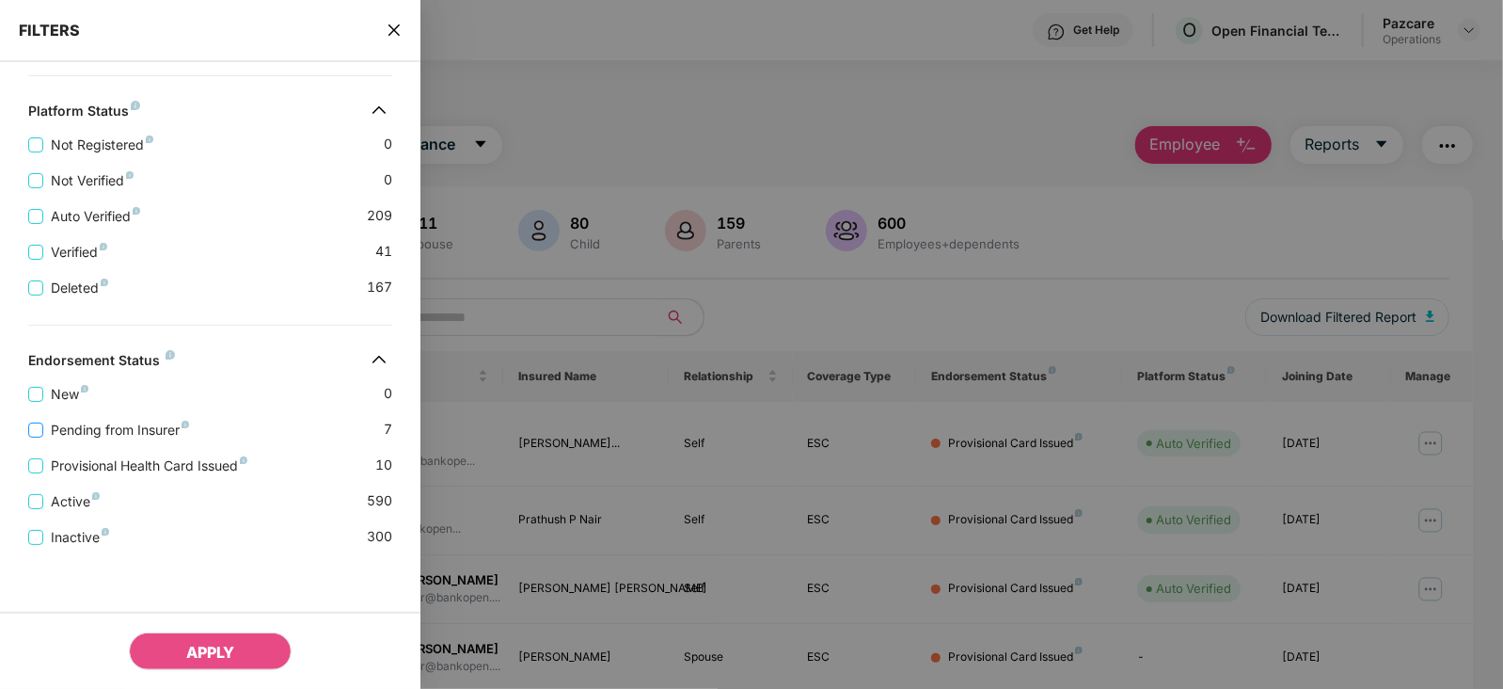
click at [174, 435] on span "Pending from Insurer" at bounding box center [119, 430] width 153 height 21
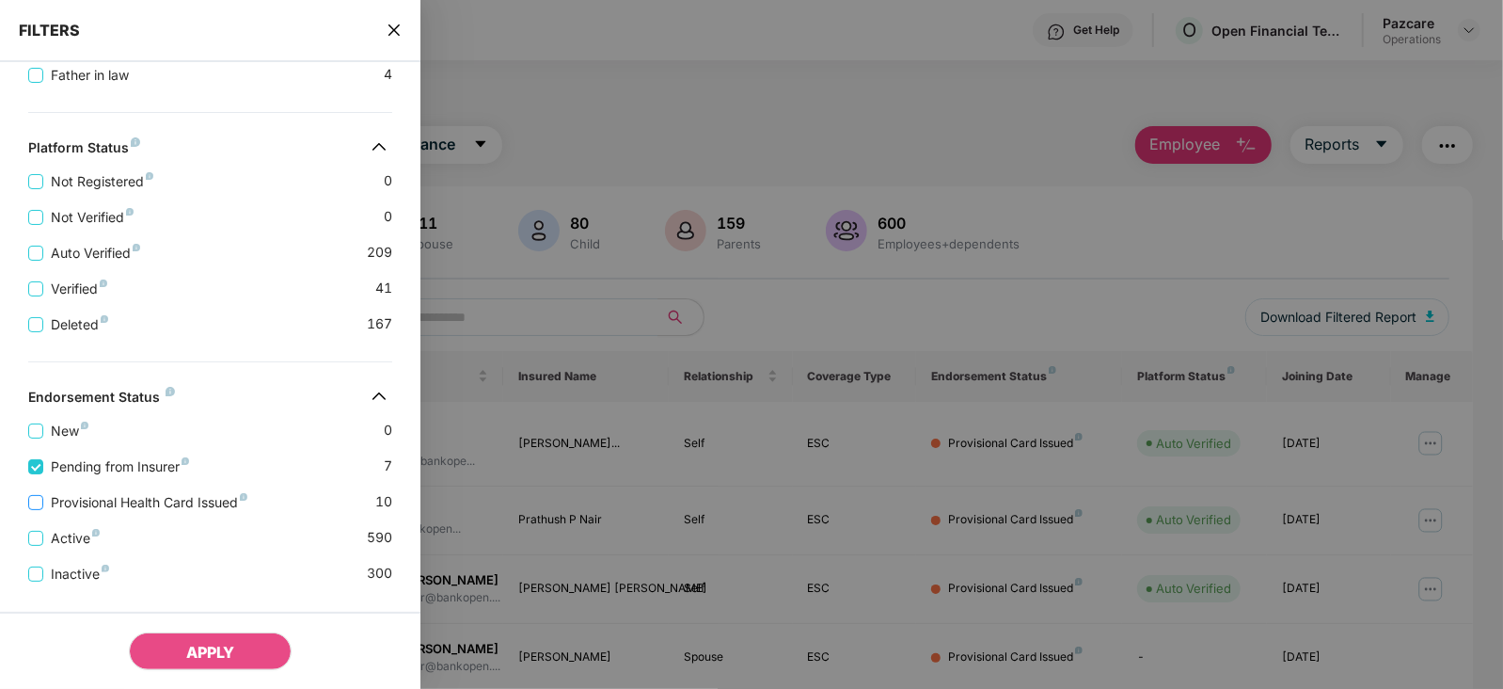
click at [183, 506] on span "Provisional Health Card Issued" at bounding box center [149, 502] width 212 height 21
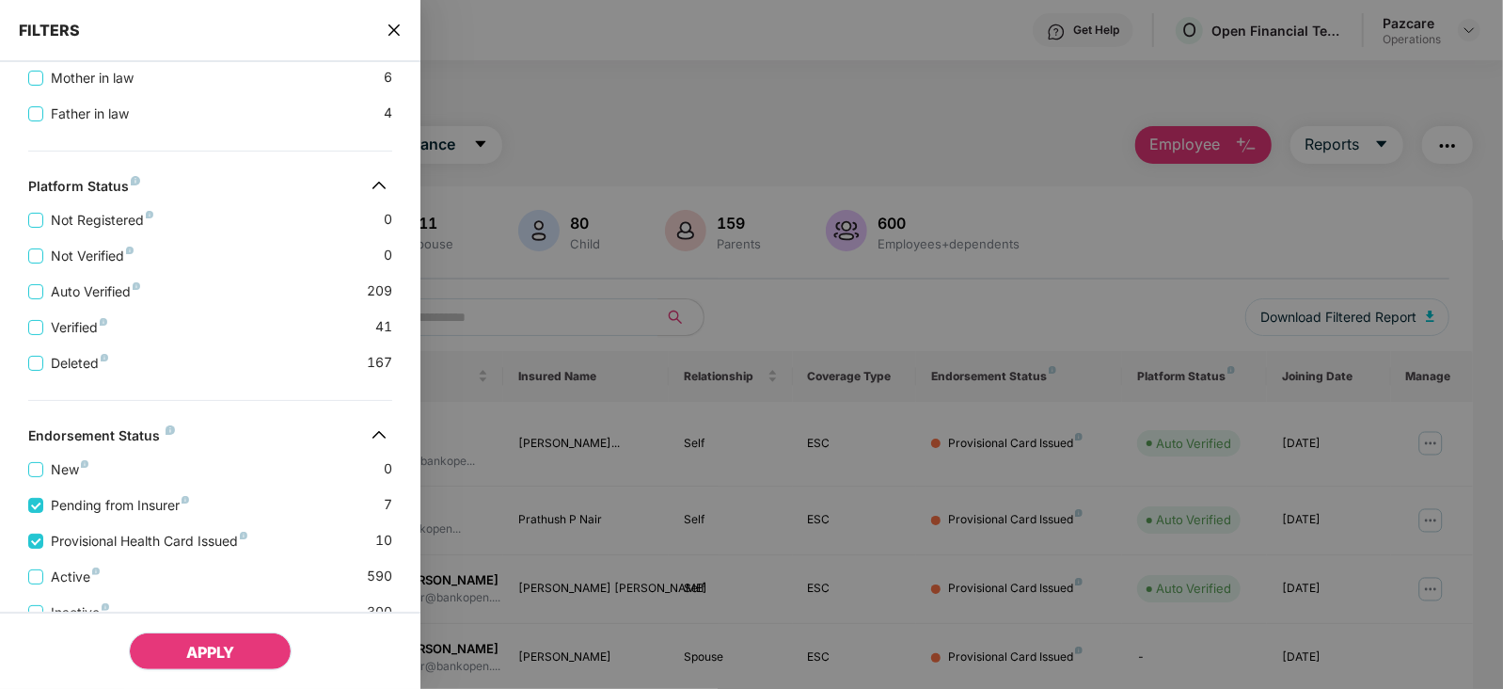
click at [215, 649] on span "APPLY" at bounding box center [210, 651] width 48 height 19
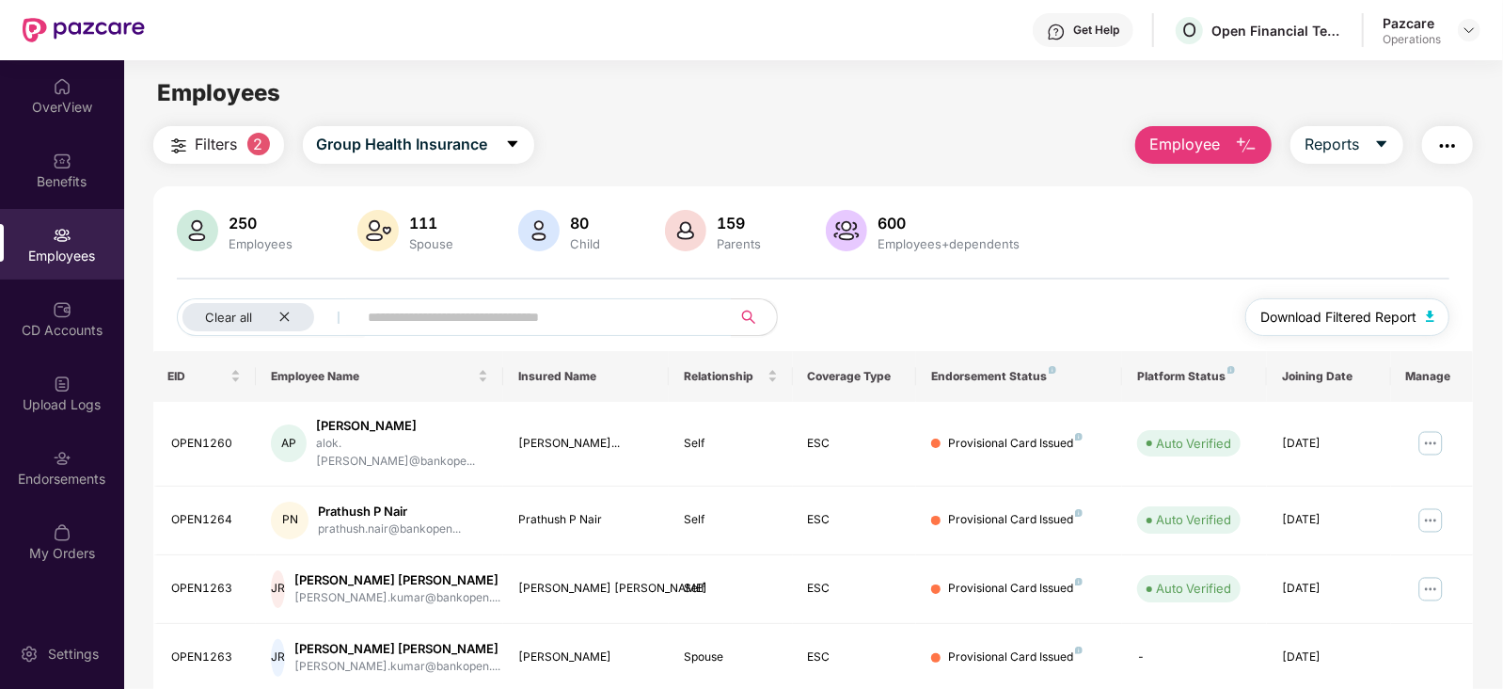
click at [1430, 315] on img "button" at bounding box center [1430, 315] width 9 height 11
click at [1444, 143] on img "button" at bounding box center [1447, 146] width 23 height 23
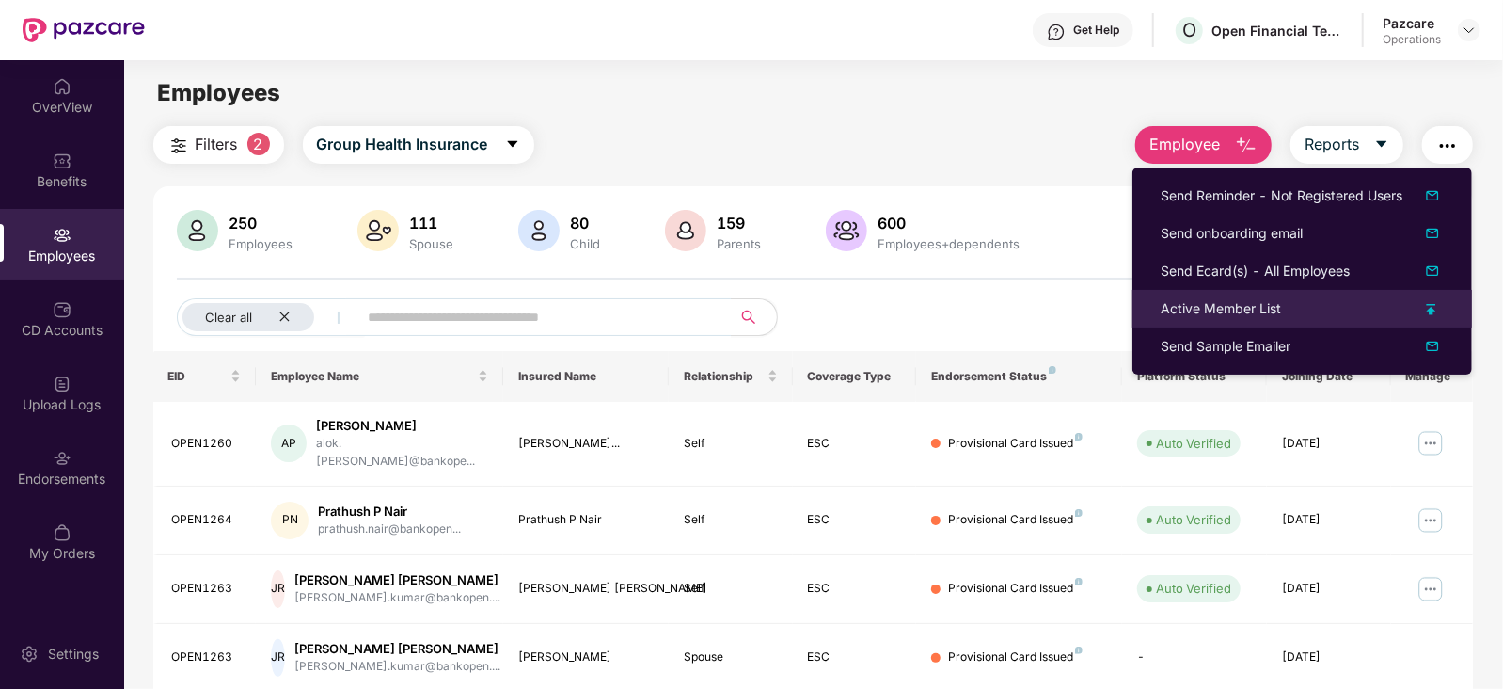
click at [1213, 317] on div "Active Member List" at bounding box center [1221, 308] width 120 height 21
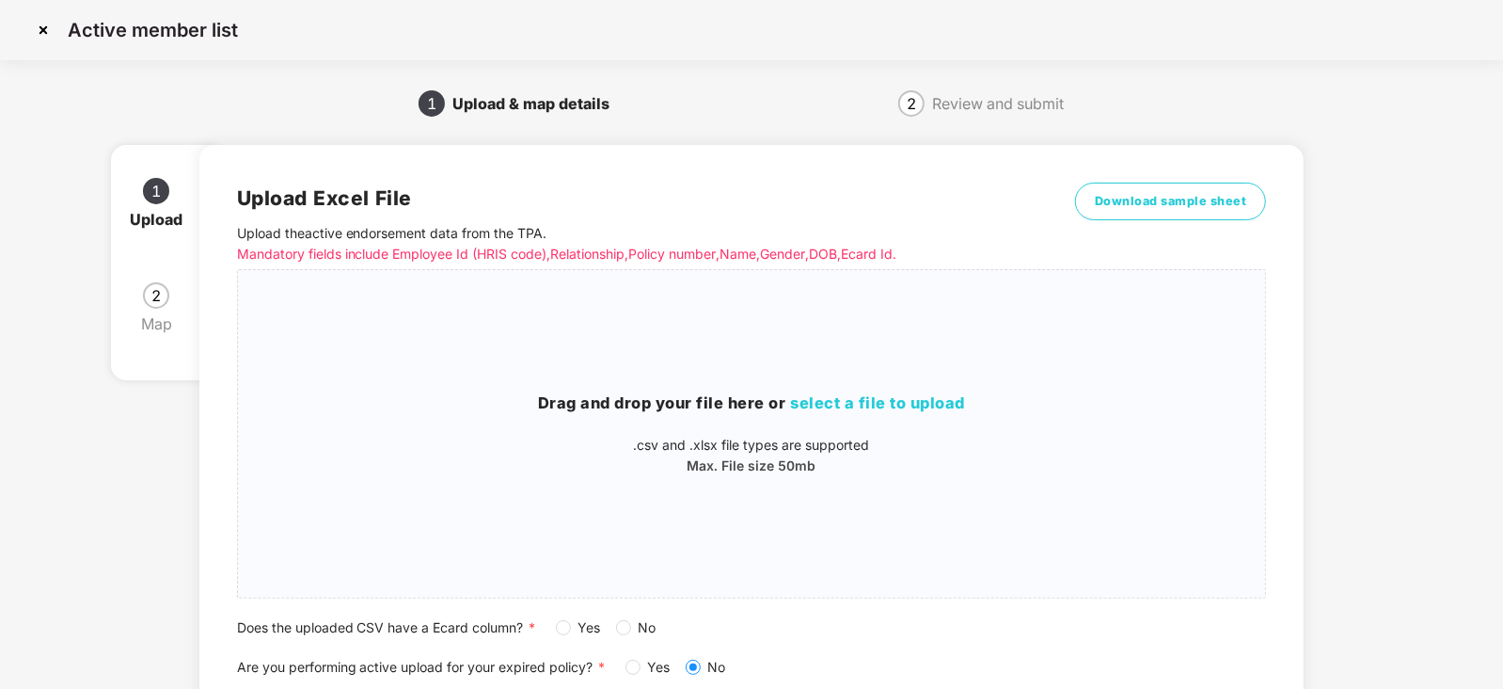
click at [555, 635] on div "Does the uploaded CSV have a Ecard column? * Yes No" at bounding box center [752, 627] width 1030 height 21
click at [576, 632] on span "Yes" at bounding box center [590, 627] width 38 height 21
click at [832, 397] on span "select a file to upload" at bounding box center [878, 402] width 175 height 19
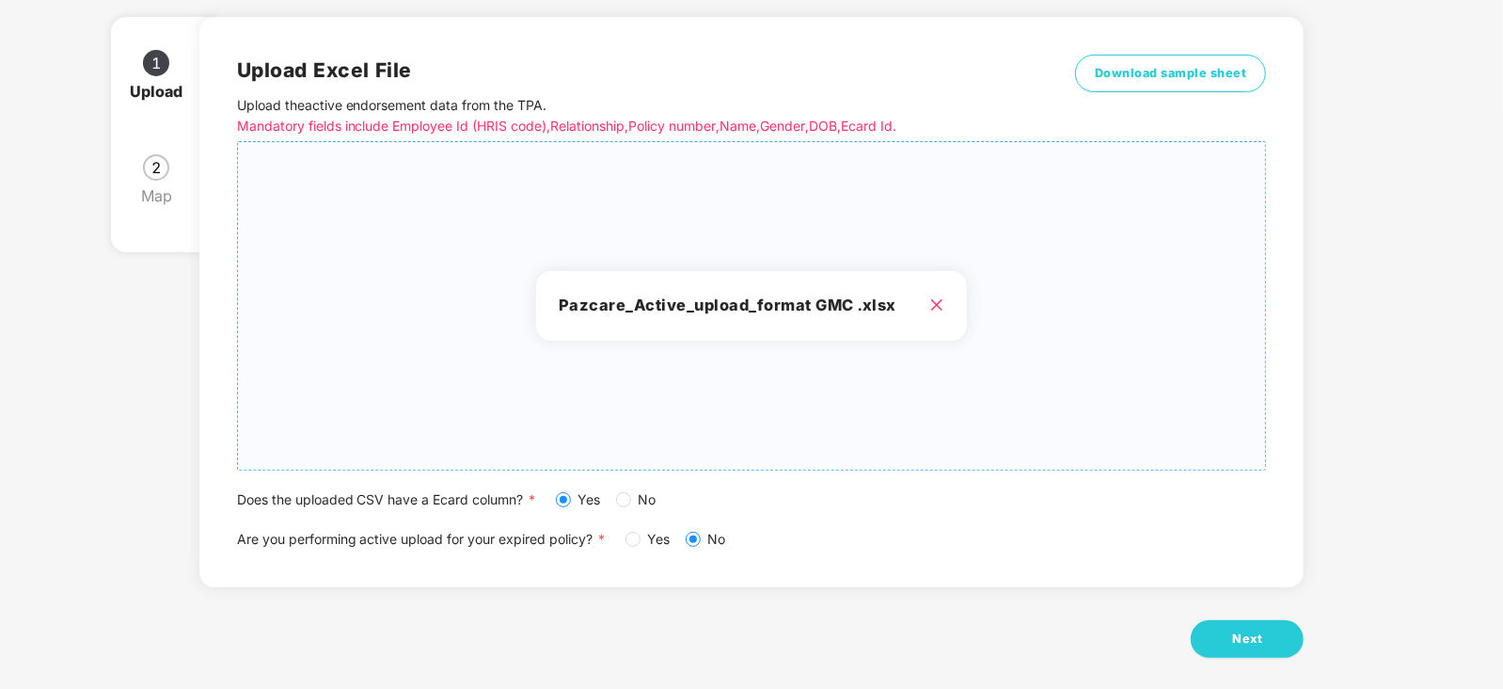
scroll to position [144, 0]
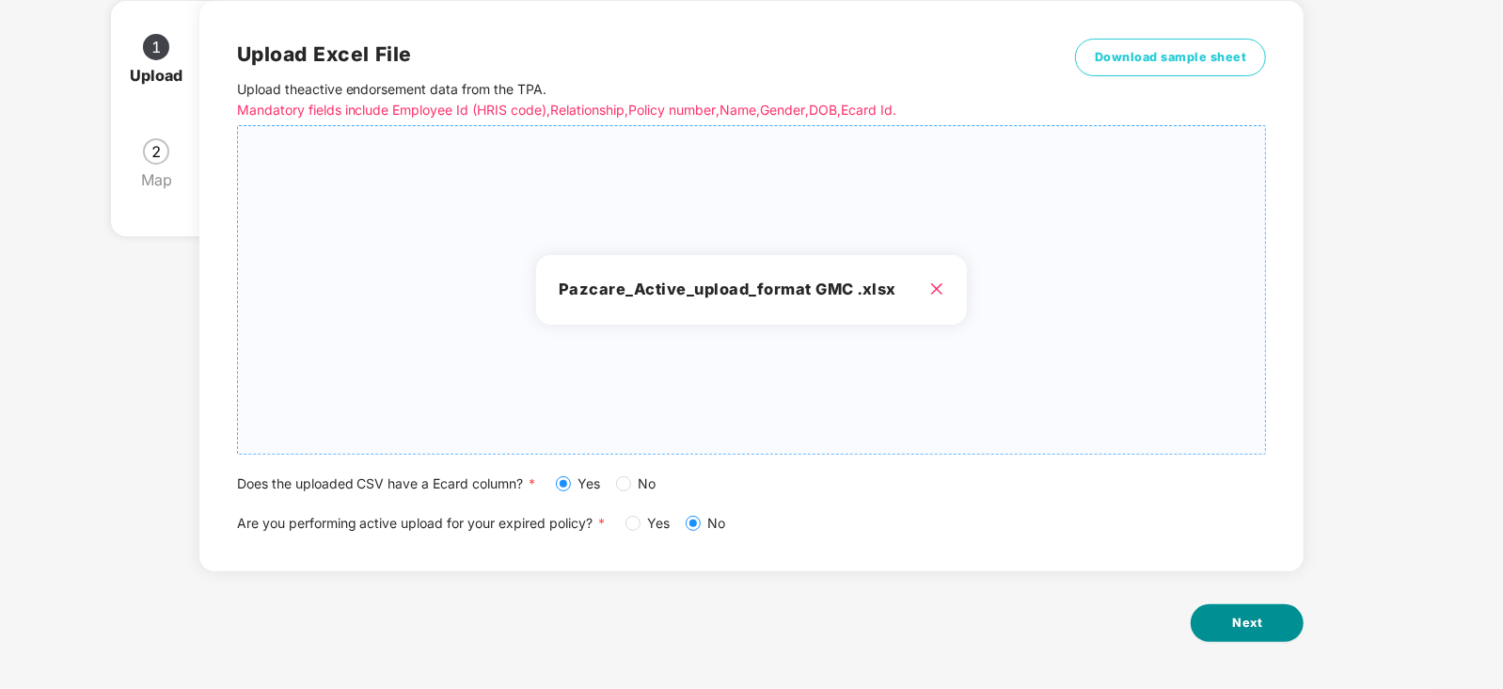
click at [1221, 613] on button "Next" at bounding box center [1247, 623] width 113 height 38
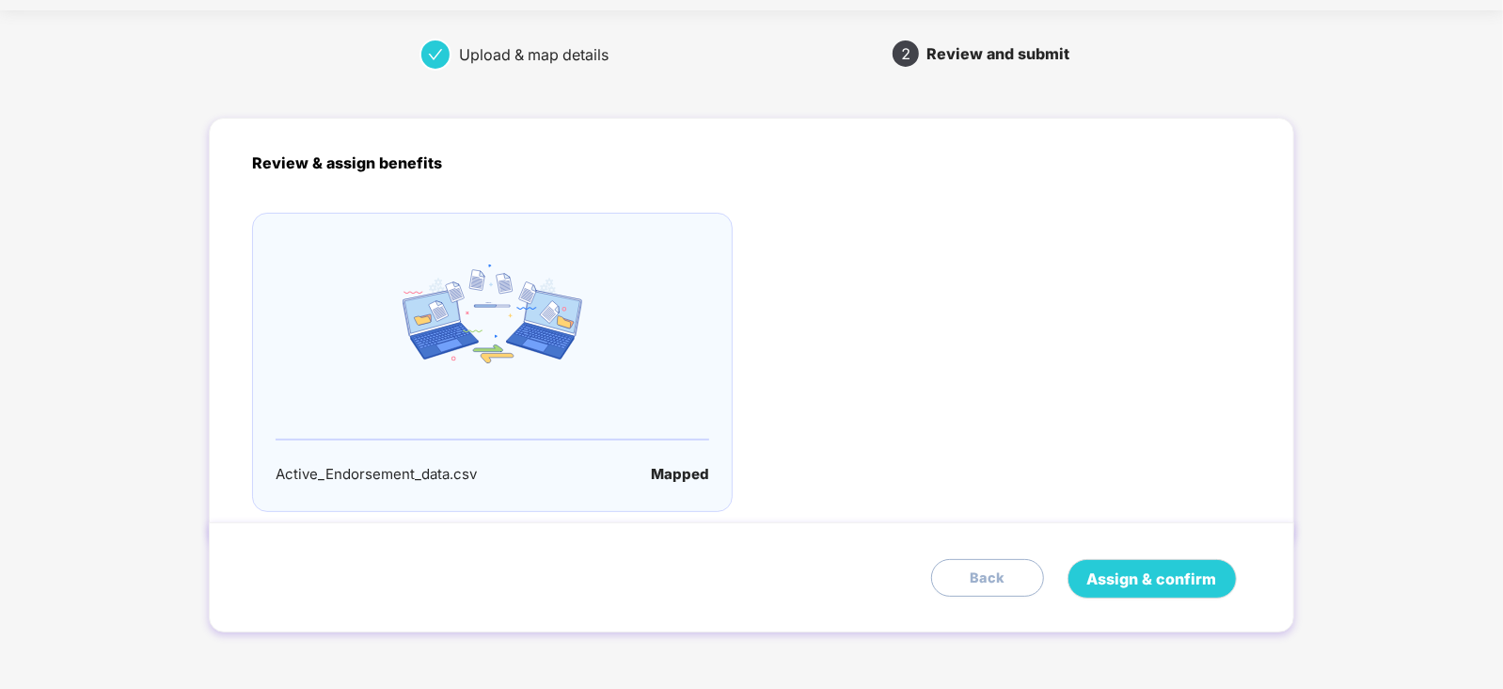
scroll to position [0, 0]
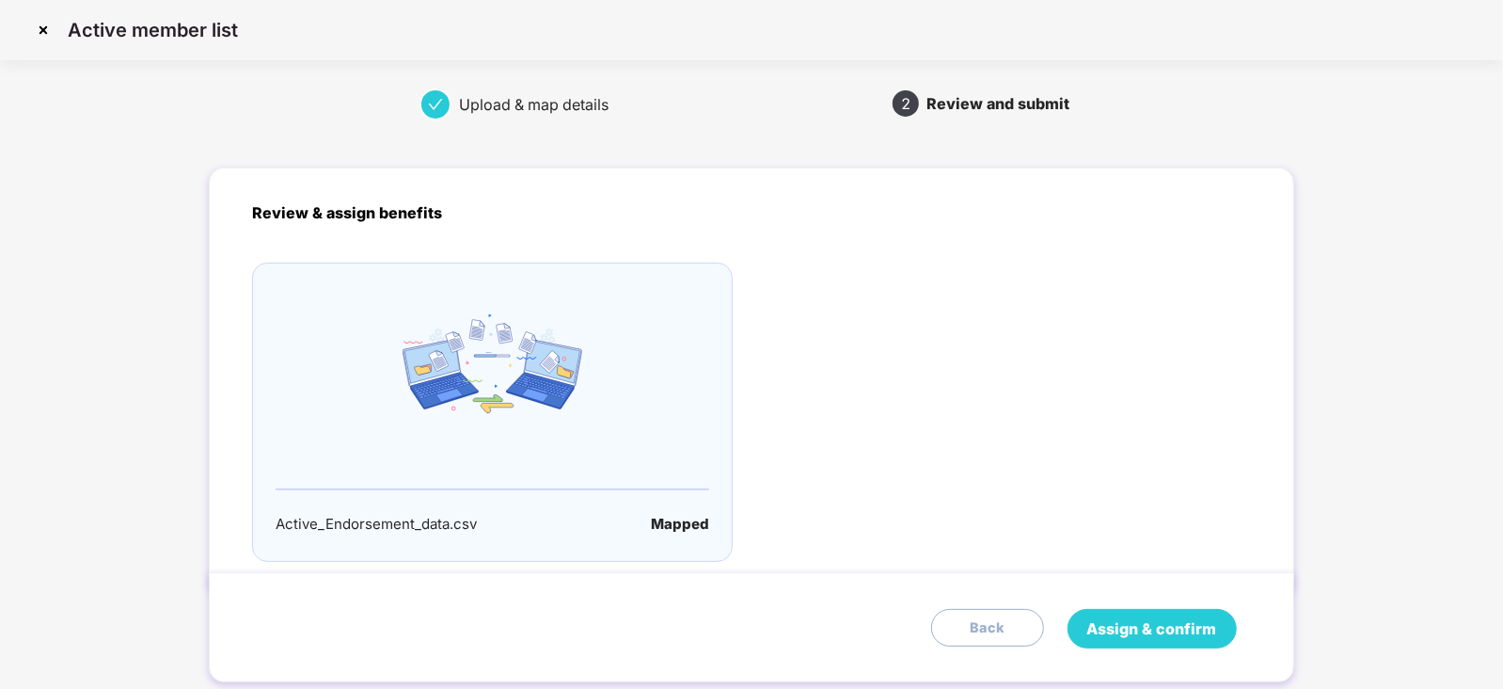
click at [1170, 641] on button "Assign & confirm" at bounding box center [1152, 629] width 169 height 40
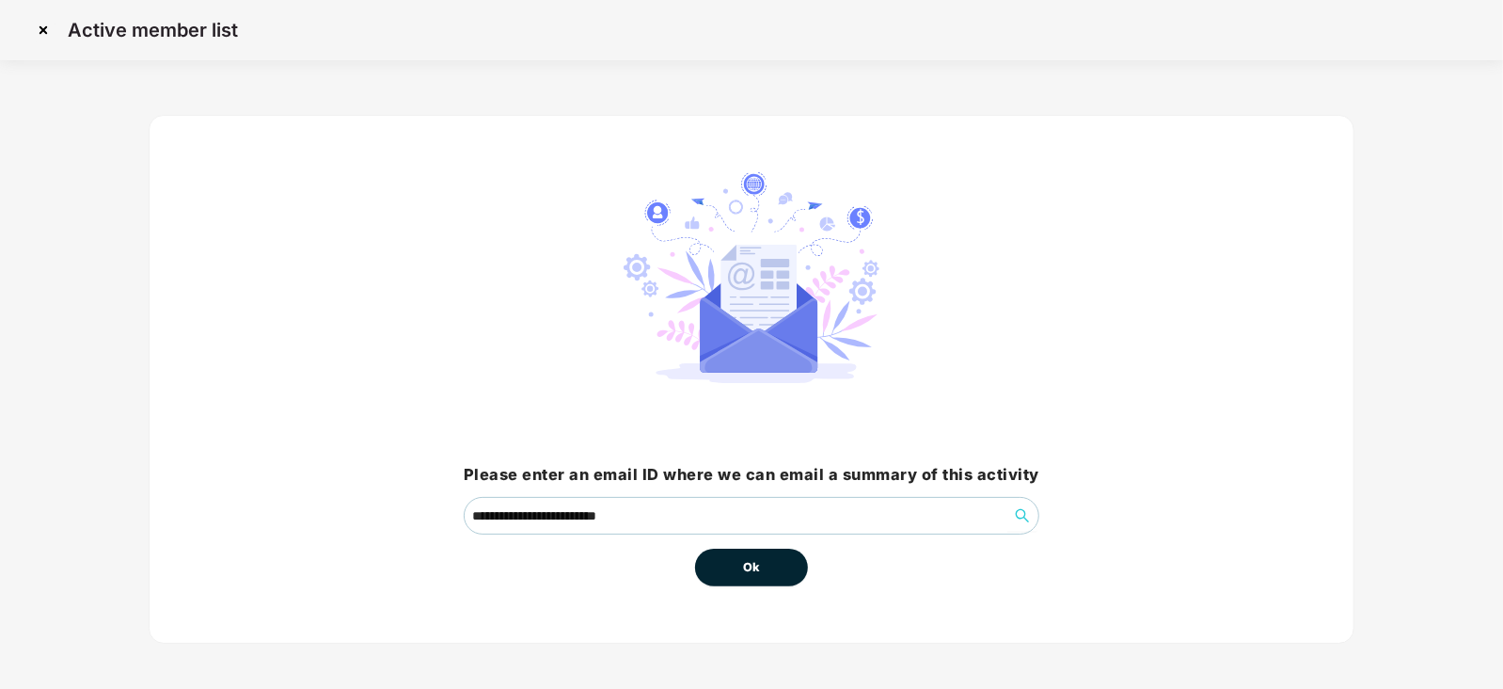
click at [760, 569] on button "Ok" at bounding box center [751, 567] width 113 height 38
click at [757, 568] on span "Ok" at bounding box center [751, 567] width 17 height 19
click at [757, 567] on span "Ok" at bounding box center [751, 567] width 17 height 19
click at [753, 568] on span "Ok" at bounding box center [751, 567] width 17 height 19
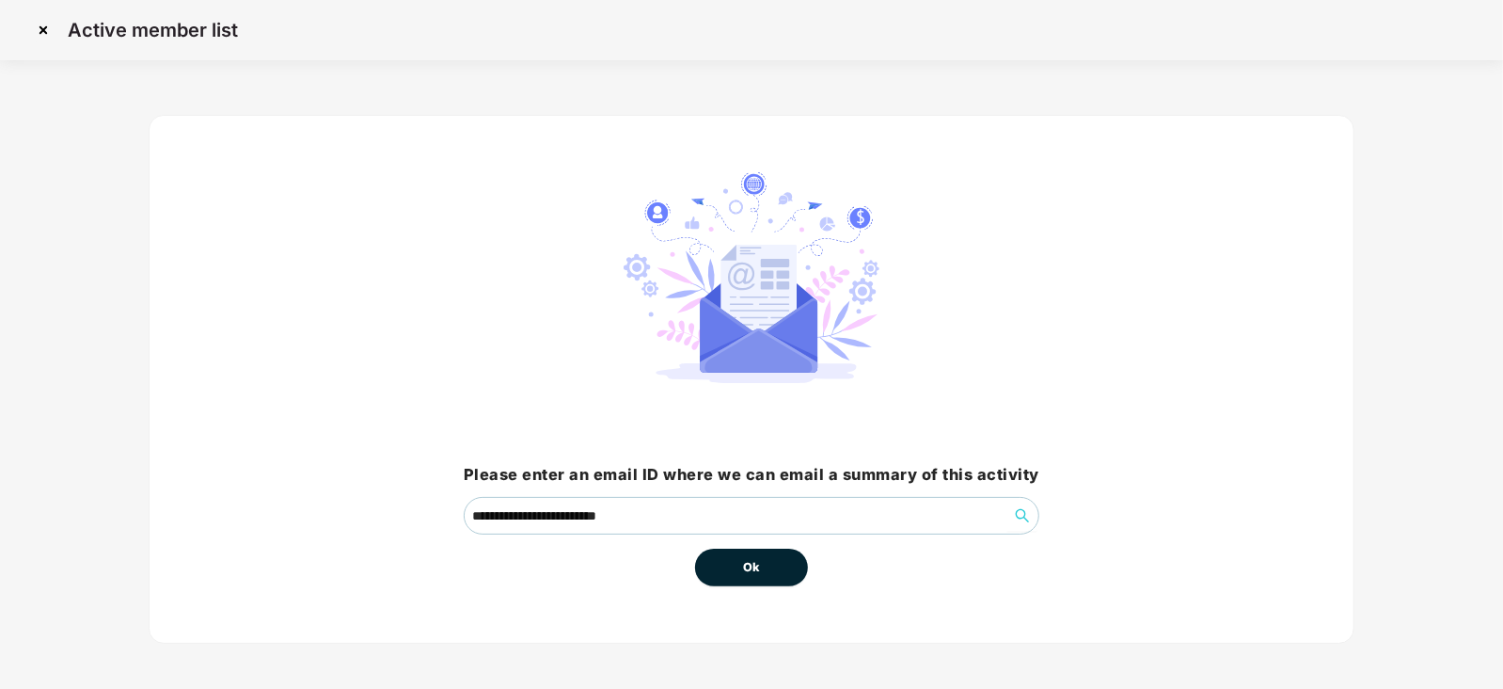
click at [751, 568] on span "Ok" at bounding box center [751, 567] width 17 height 19
click at [750, 566] on span "Ok" at bounding box center [751, 567] width 17 height 19
click at [749, 566] on span "Ok" at bounding box center [751, 567] width 17 height 19
click at [749, 565] on span "Ok" at bounding box center [751, 567] width 17 height 19
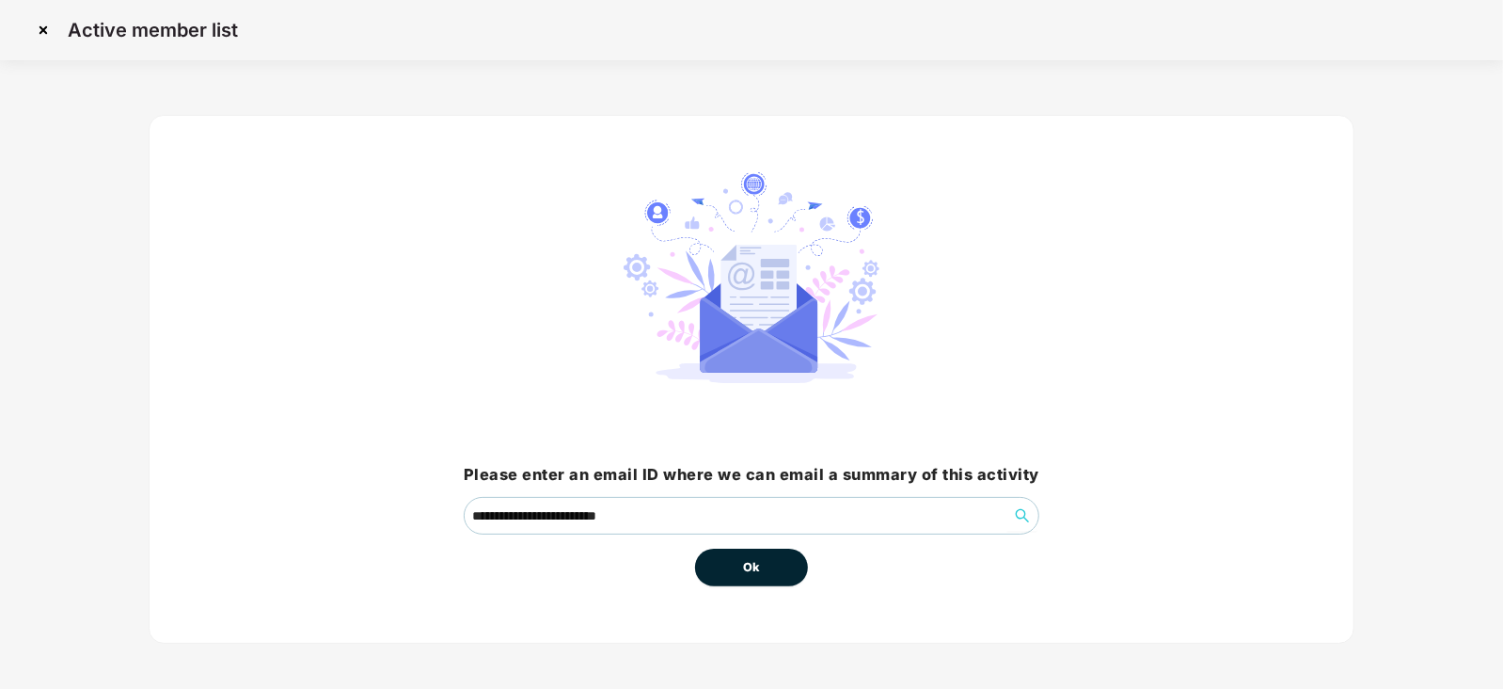
click at [753, 569] on span "Ok" at bounding box center [751, 567] width 17 height 19
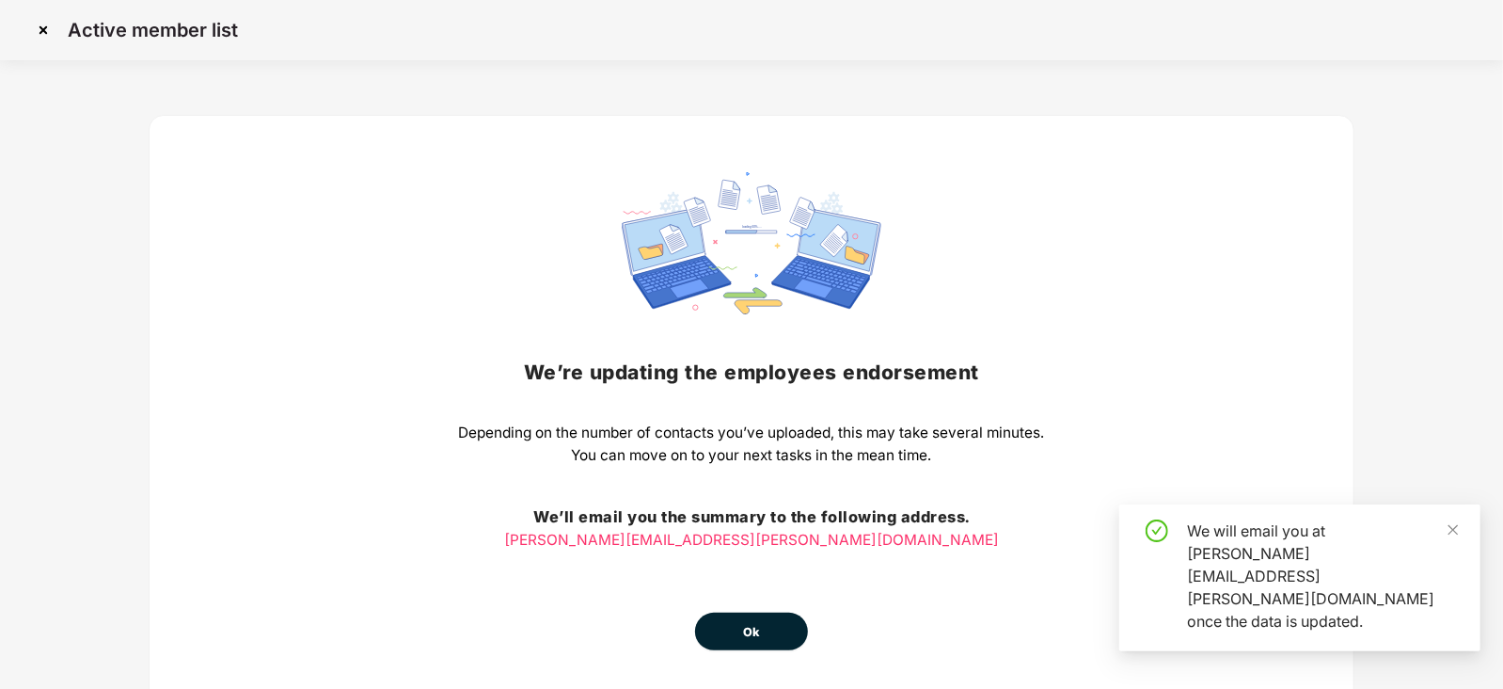
click at [762, 620] on button "Ok" at bounding box center [751, 631] width 113 height 38
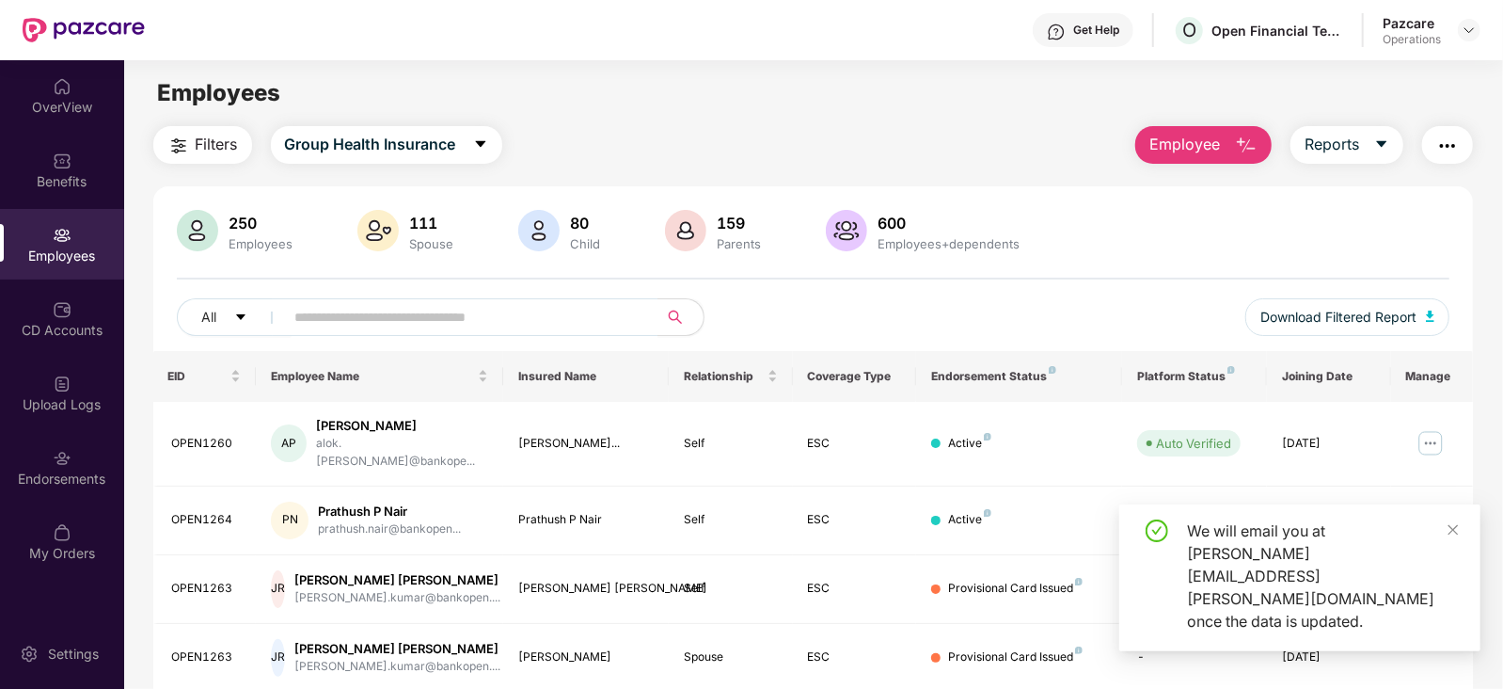
click at [38, 340] on div "CD Accounts" at bounding box center [62, 318] width 124 height 71
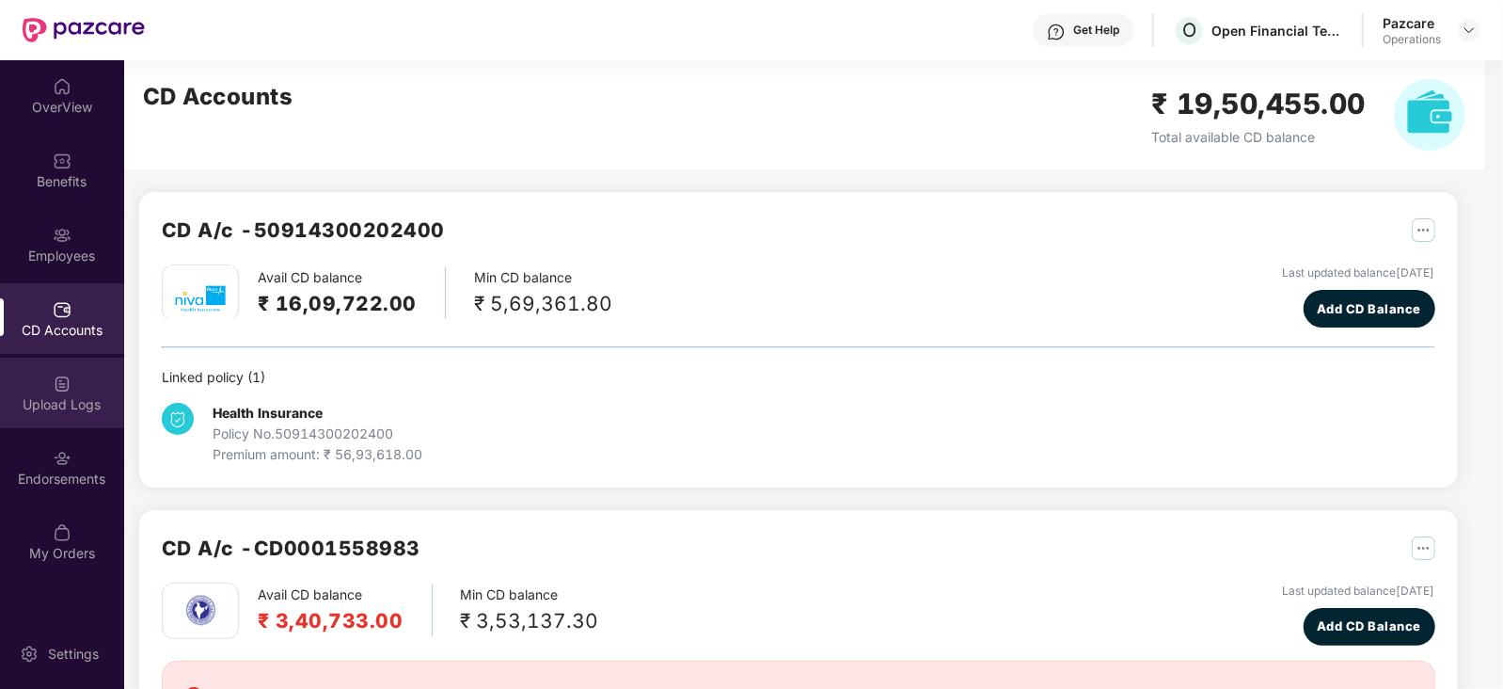
click at [52, 417] on div "Upload Logs" at bounding box center [62, 392] width 124 height 71
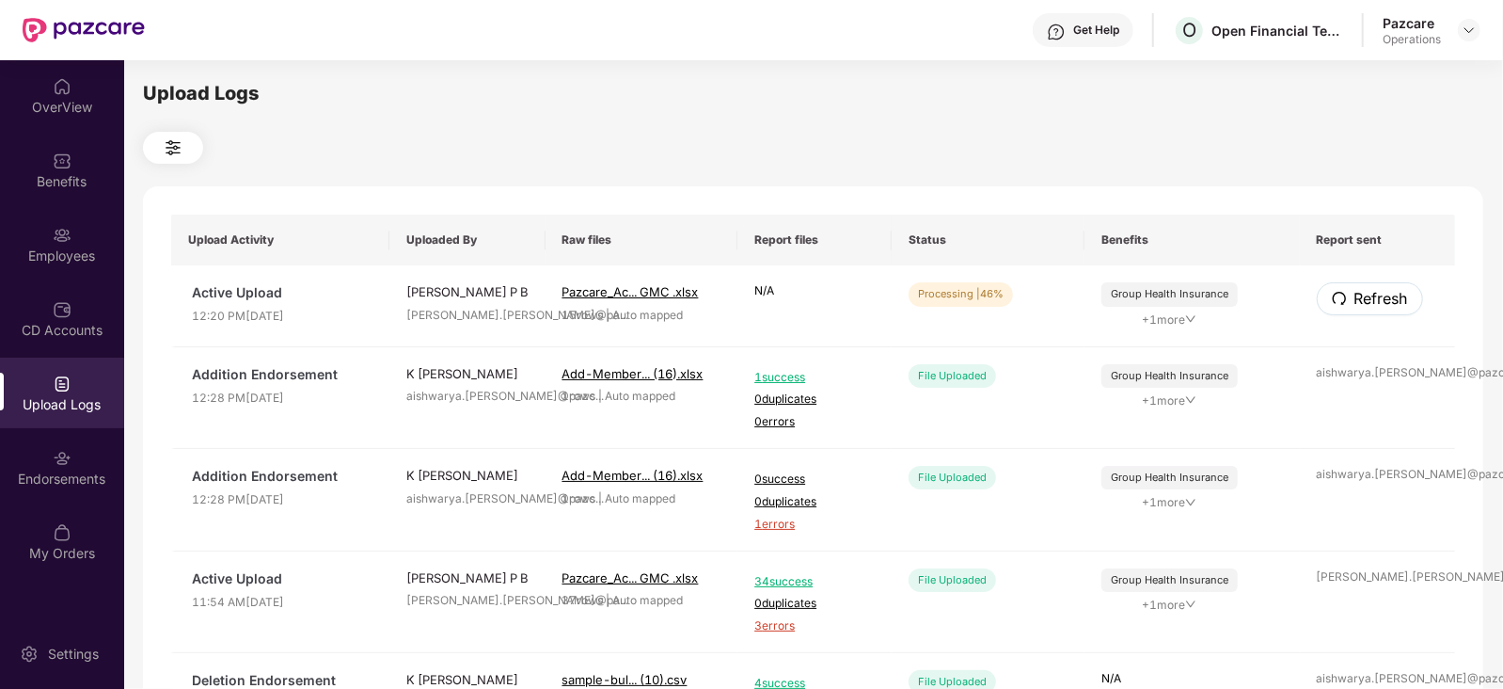
click at [1339, 297] on icon "redo" at bounding box center [1339, 298] width 15 height 15
click at [1340, 297] on icon "redo" at bounding box center [1339, 298] width 15 height 15
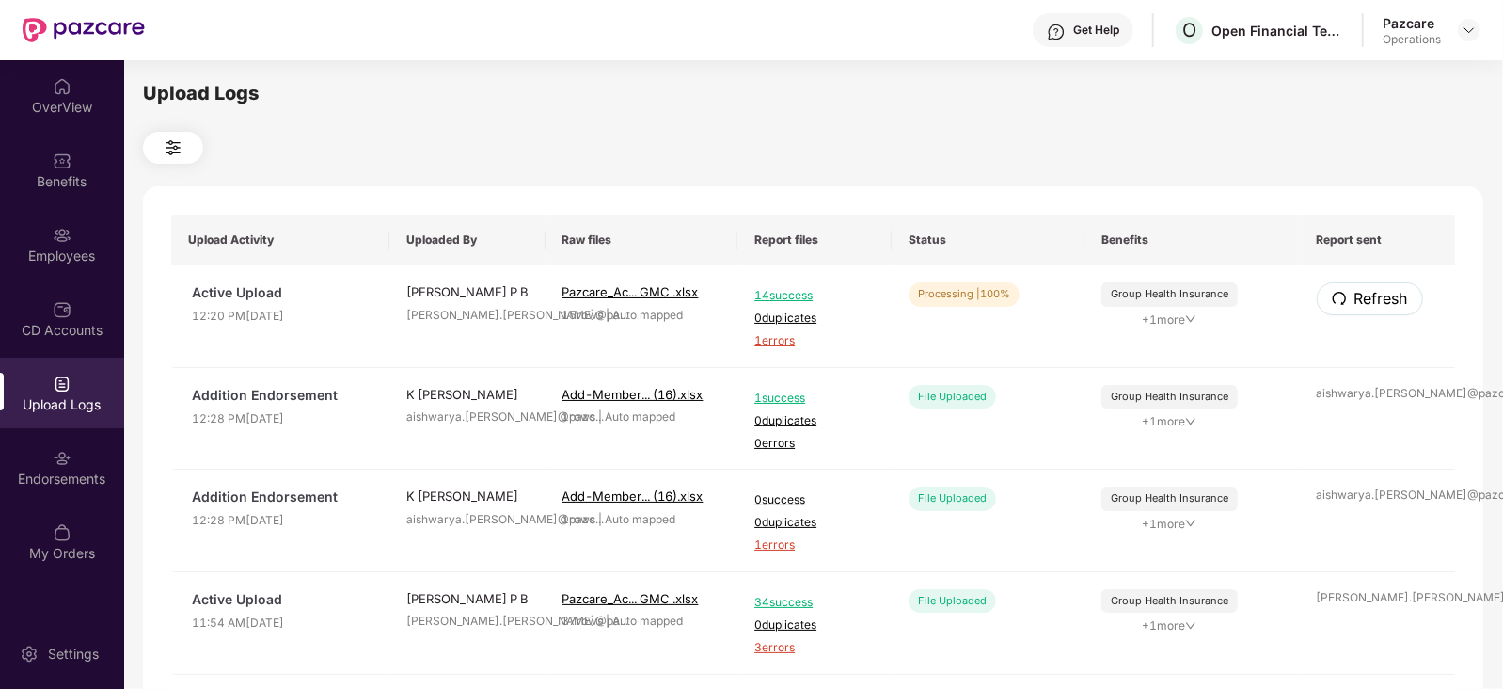
click at [1340, 297] on icon "redo" at bounding box center [1339, 298] width 15 height 15
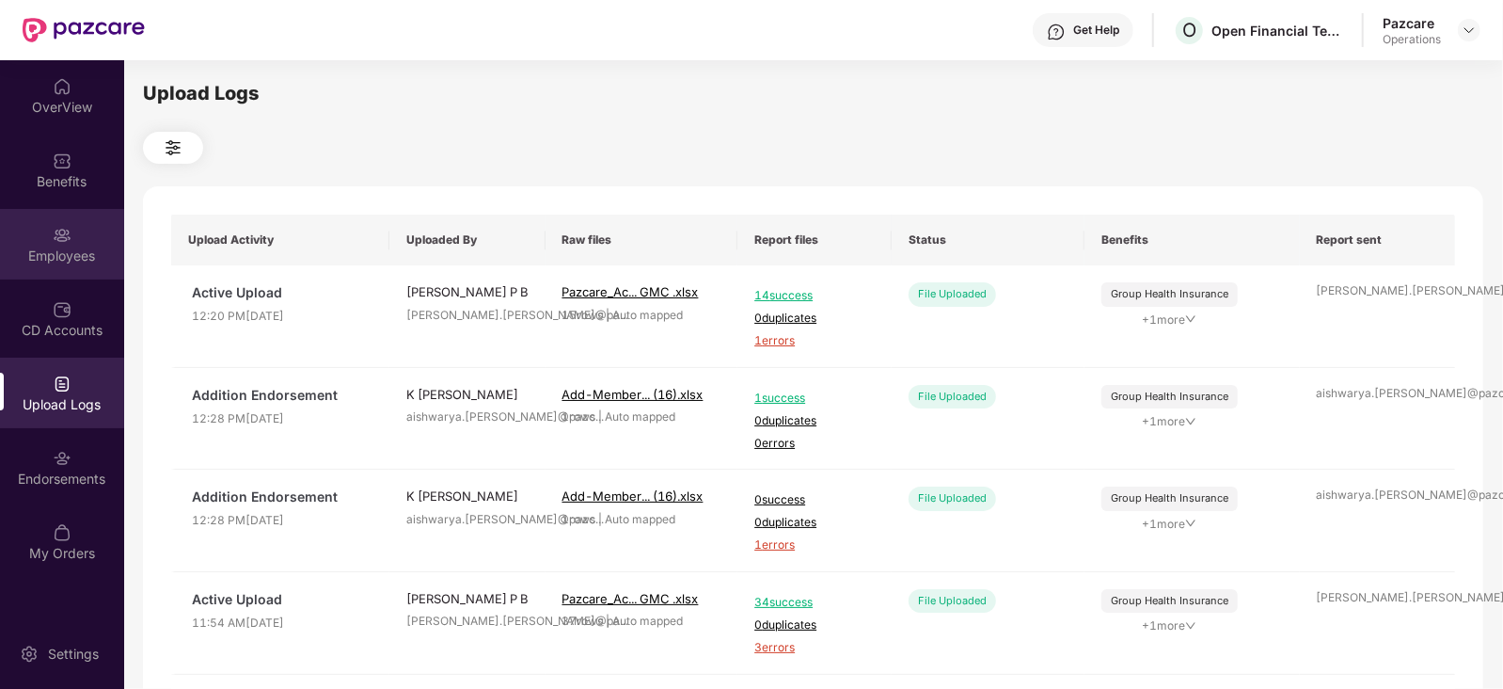
click at [83, 267] on div "Employees" at bounding box center [62, 244] width 124 height 71
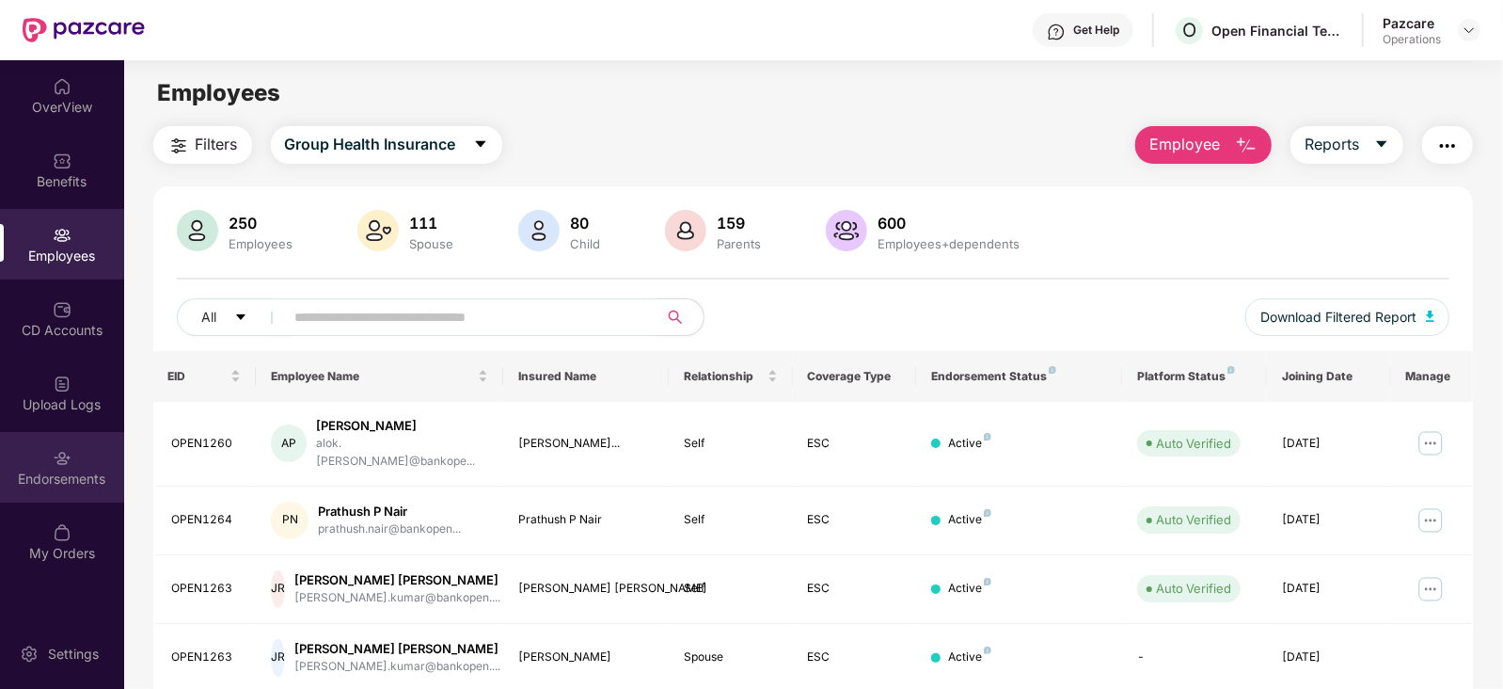
click at [55, 476] on div "Endorsements" at bounding box center [62, 478] width 124 height 19
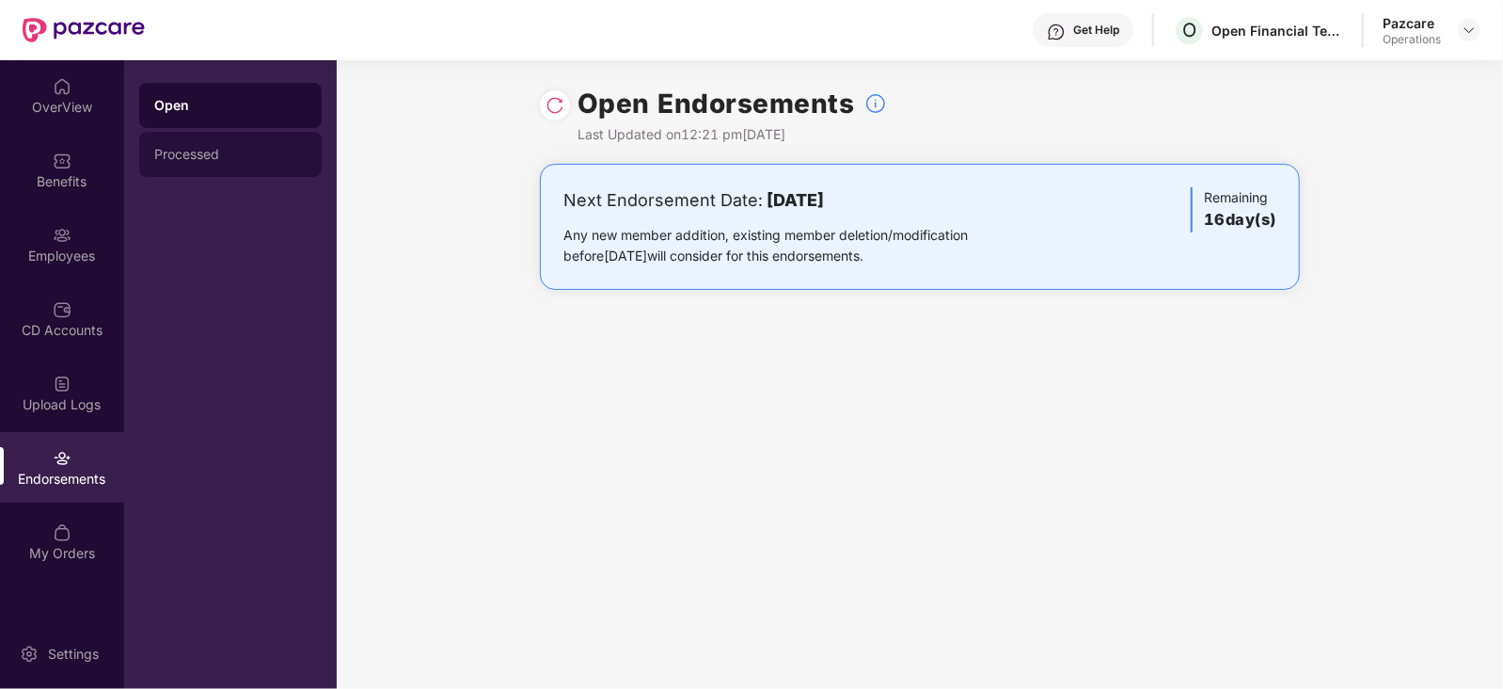
click at [201, 168] on div "Processed" at bounding box center [230, 154] width 182 height 45
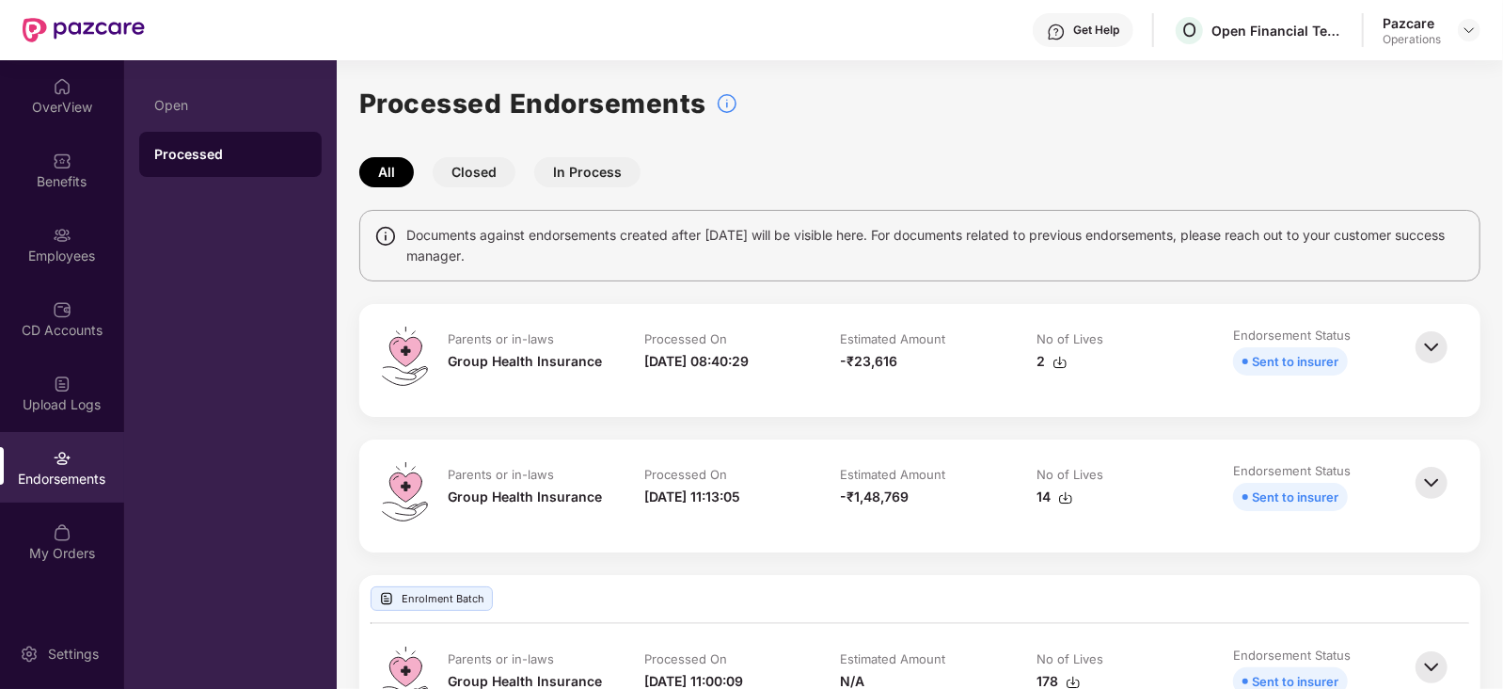
click at [1434, 341] on img at bounding box center [1431, 346] width 41 height 41
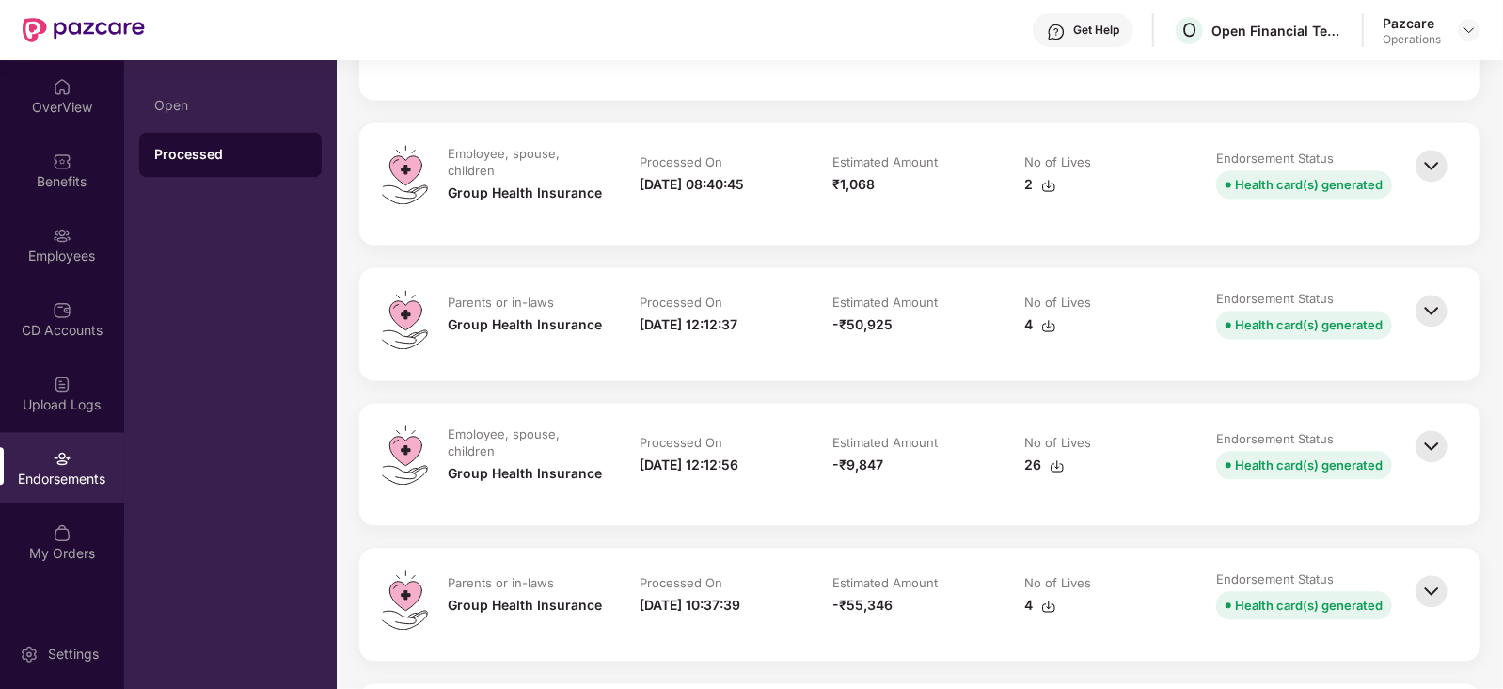
scroll to position [2352, 0]
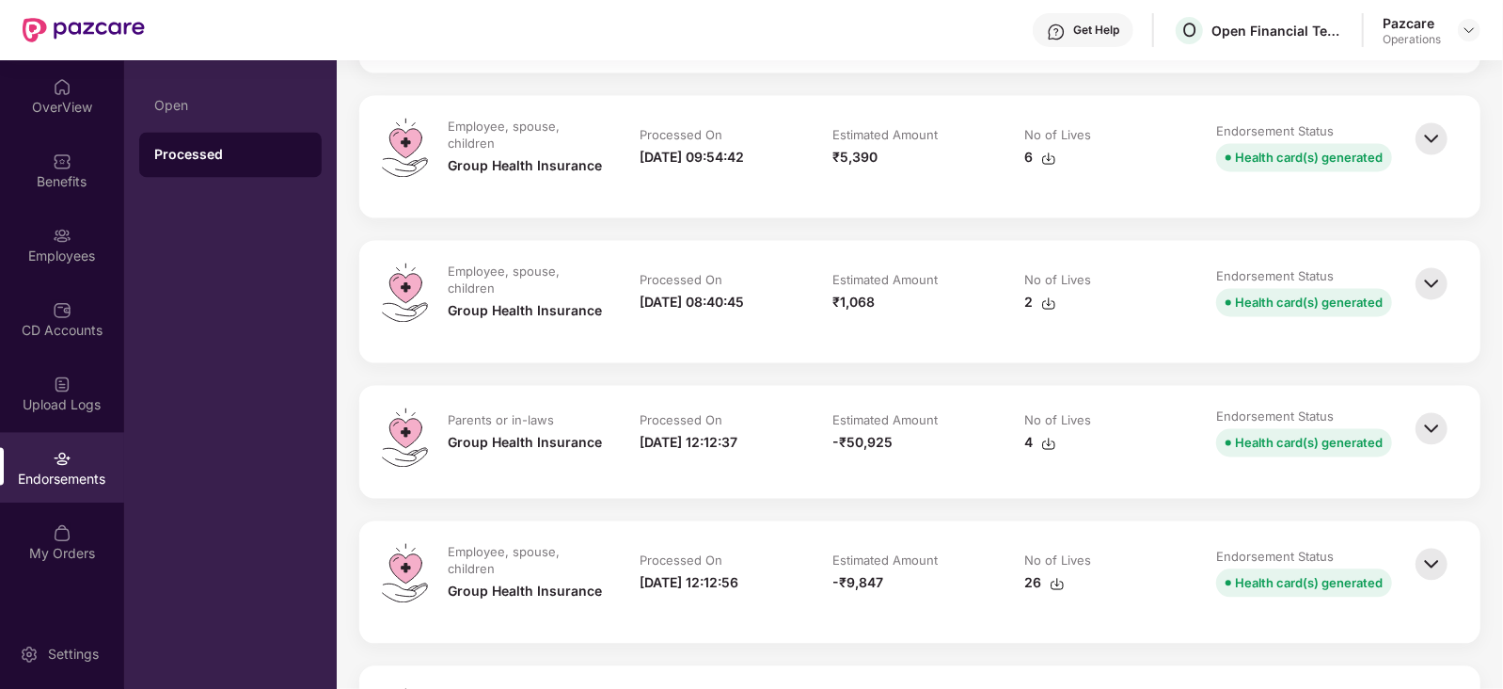
click at [1428, 124] on img at bounding box center [1431, 138] width 41 height 41
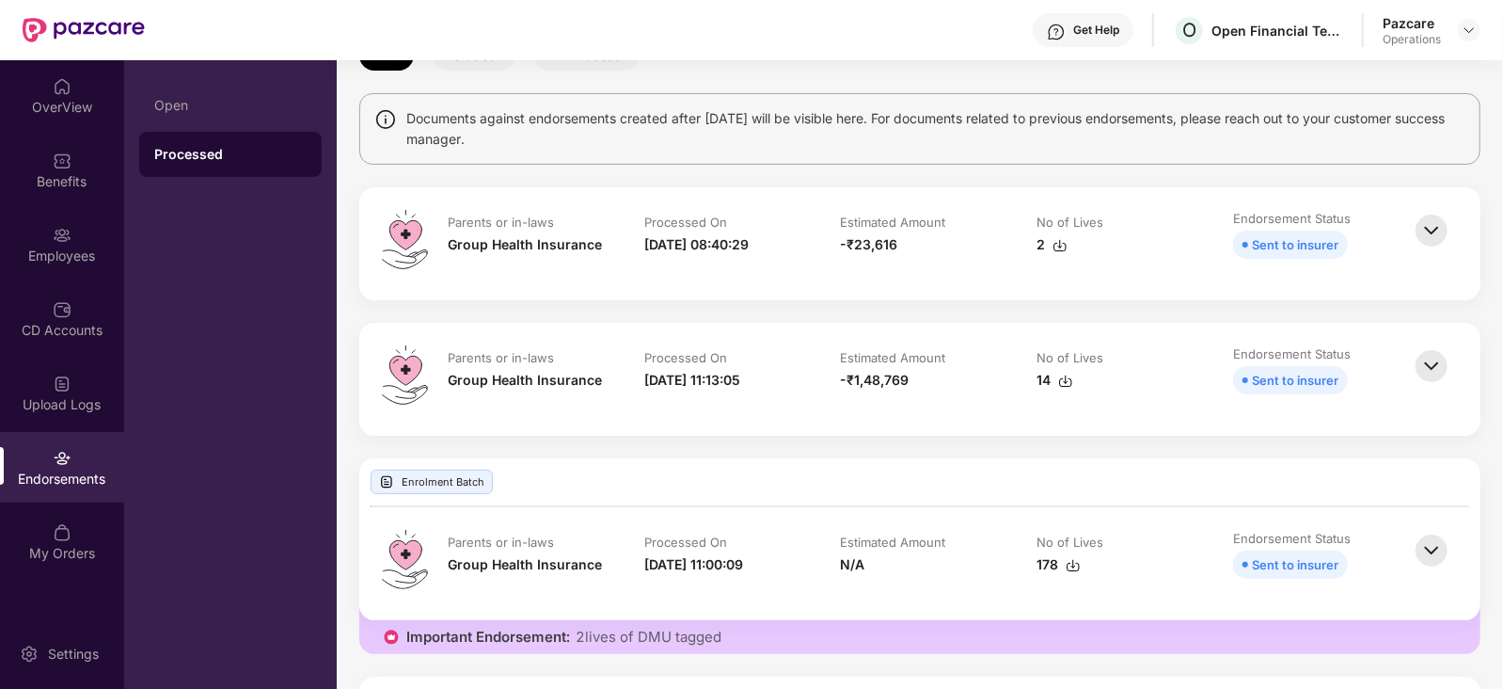
scroll to position [0, 0]
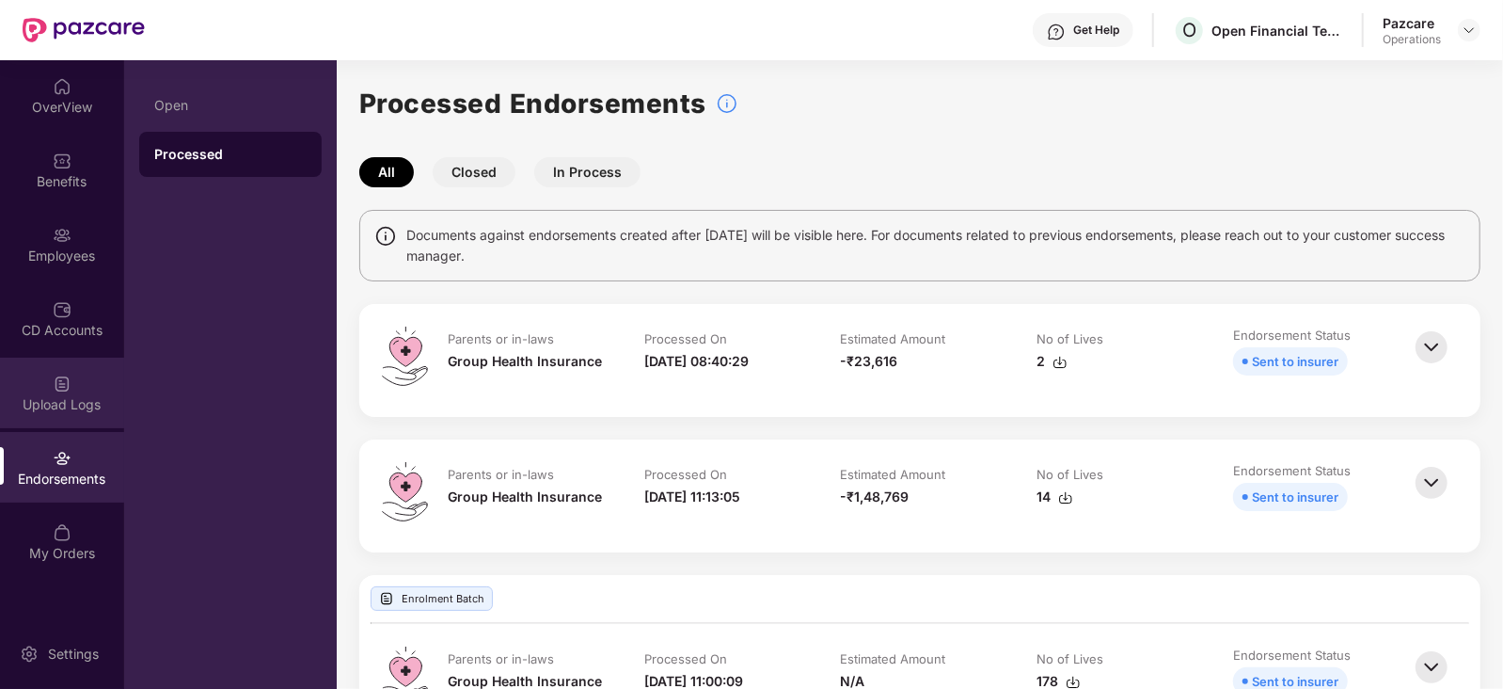
click at [99, 384] on div "Upload Logs" at bounding box center [62, 392] width 124 height 71
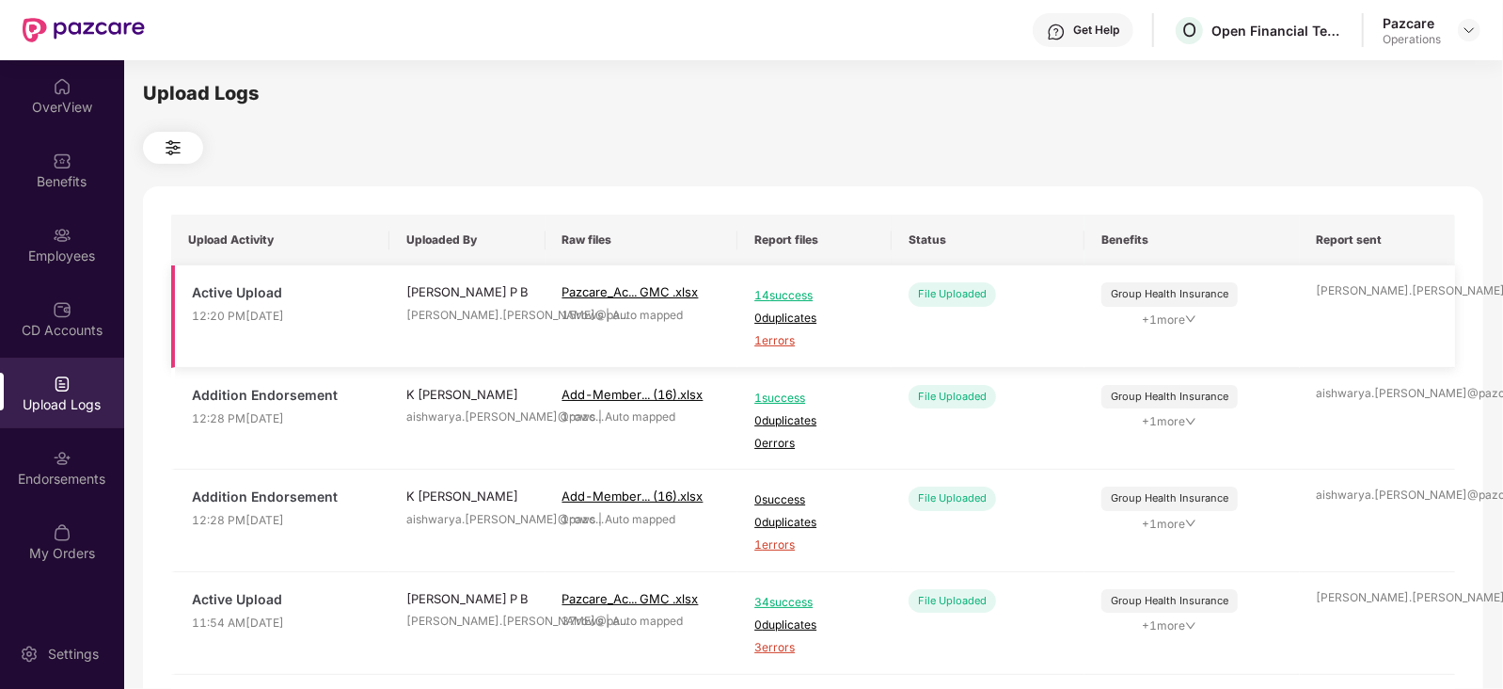
click at [773, 343] on span "1 errors" at bounding box center [814, 341] width 120 height 18
click at [68, 189] on div "Benefits" at bounding box center [62, 181] width 124 height 19
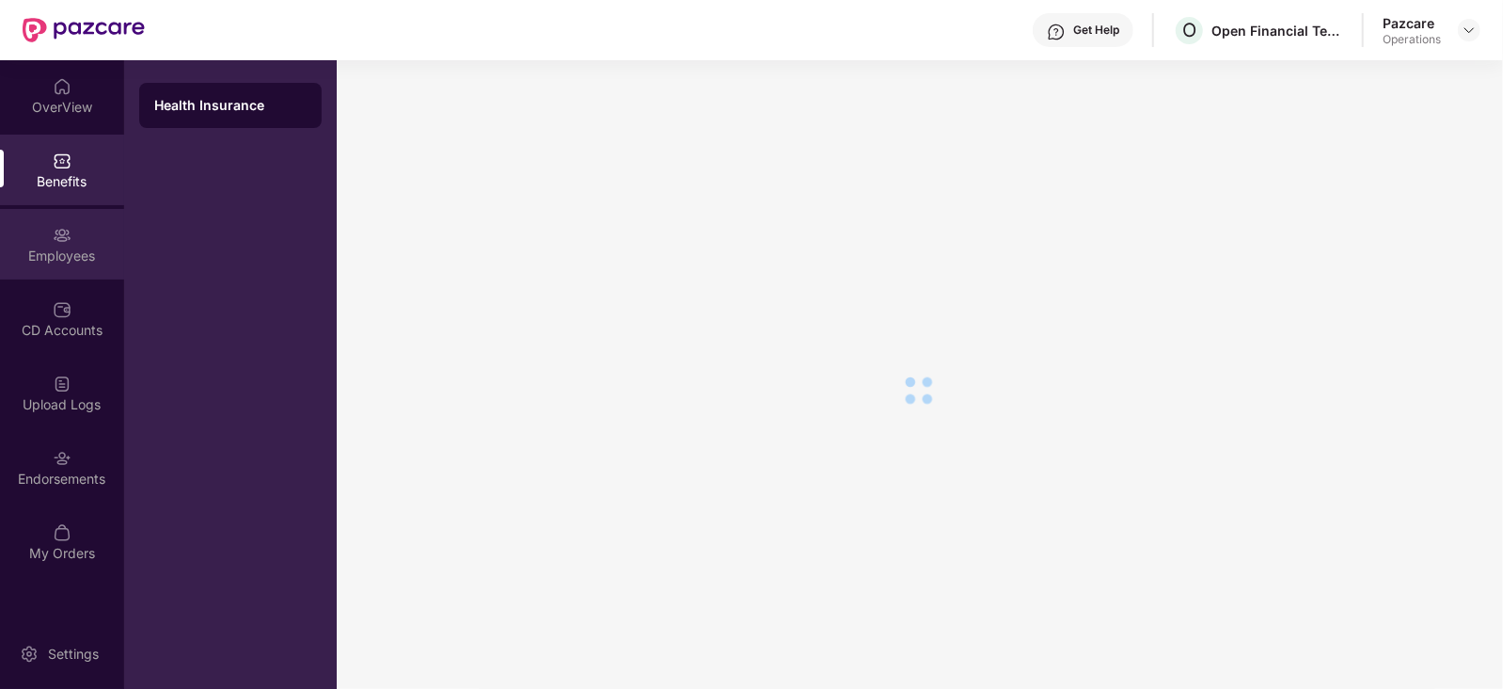
click at [78, 262] on div "Employees" at bounding box center [62, 255] width 124 height 19
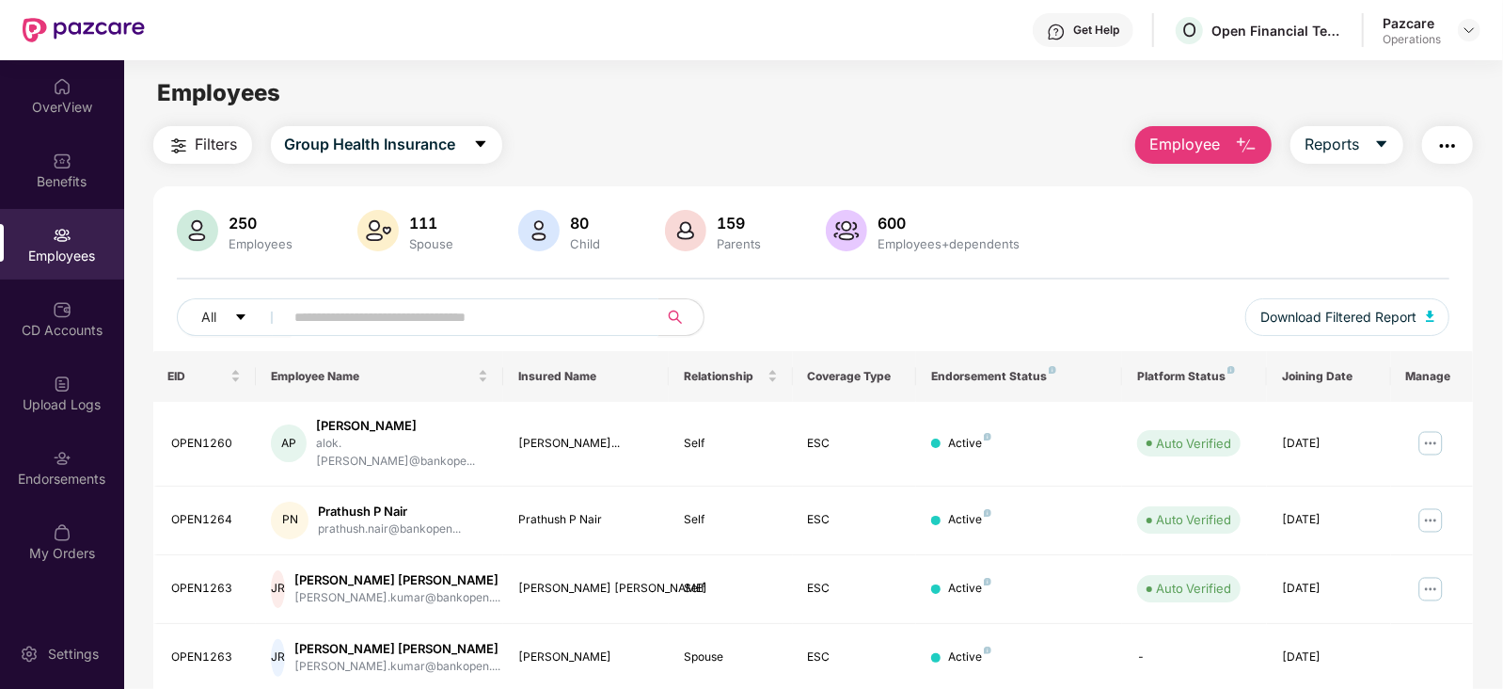
click at [489, 300] on span at bounding box center [466, 317] width 386 height 38
paste input "********"
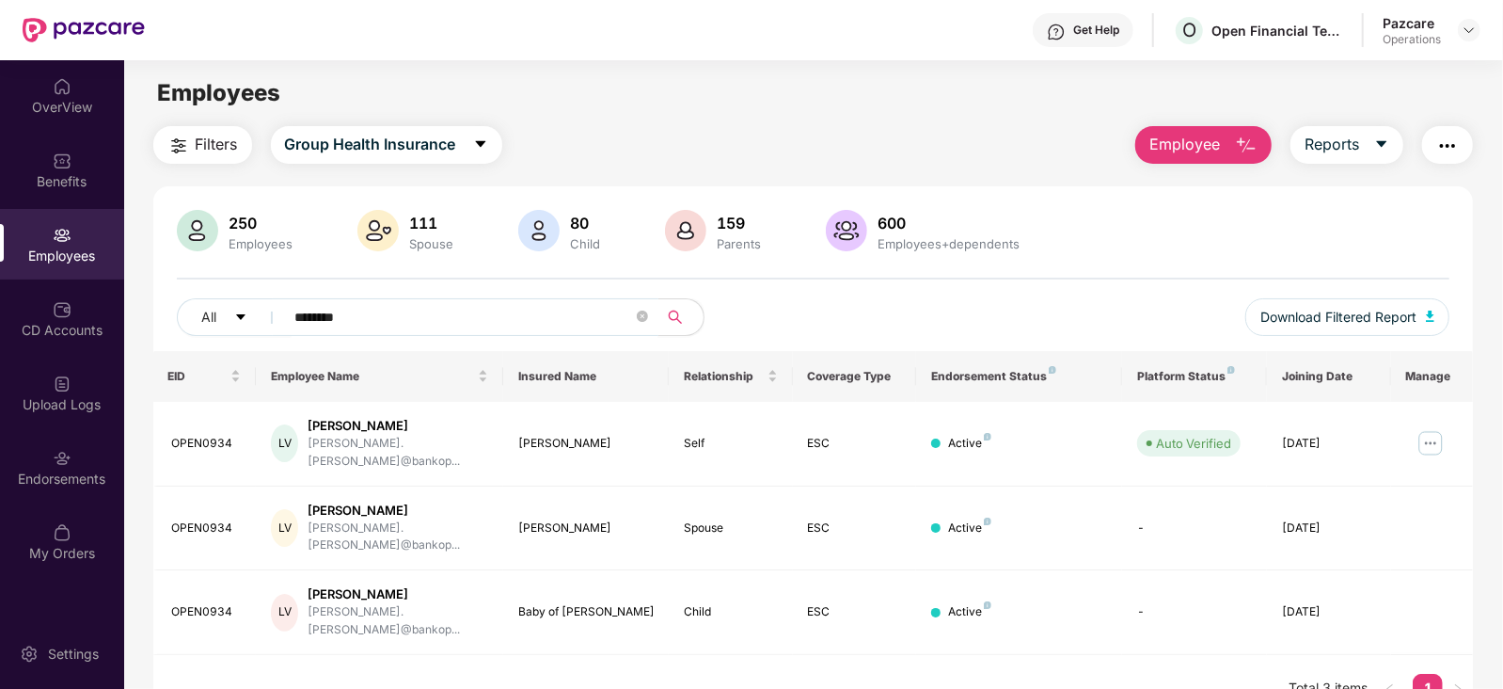
type input "********"
click at [1473, 34] on img at bounding box center [1469, 30] width 15 height 15
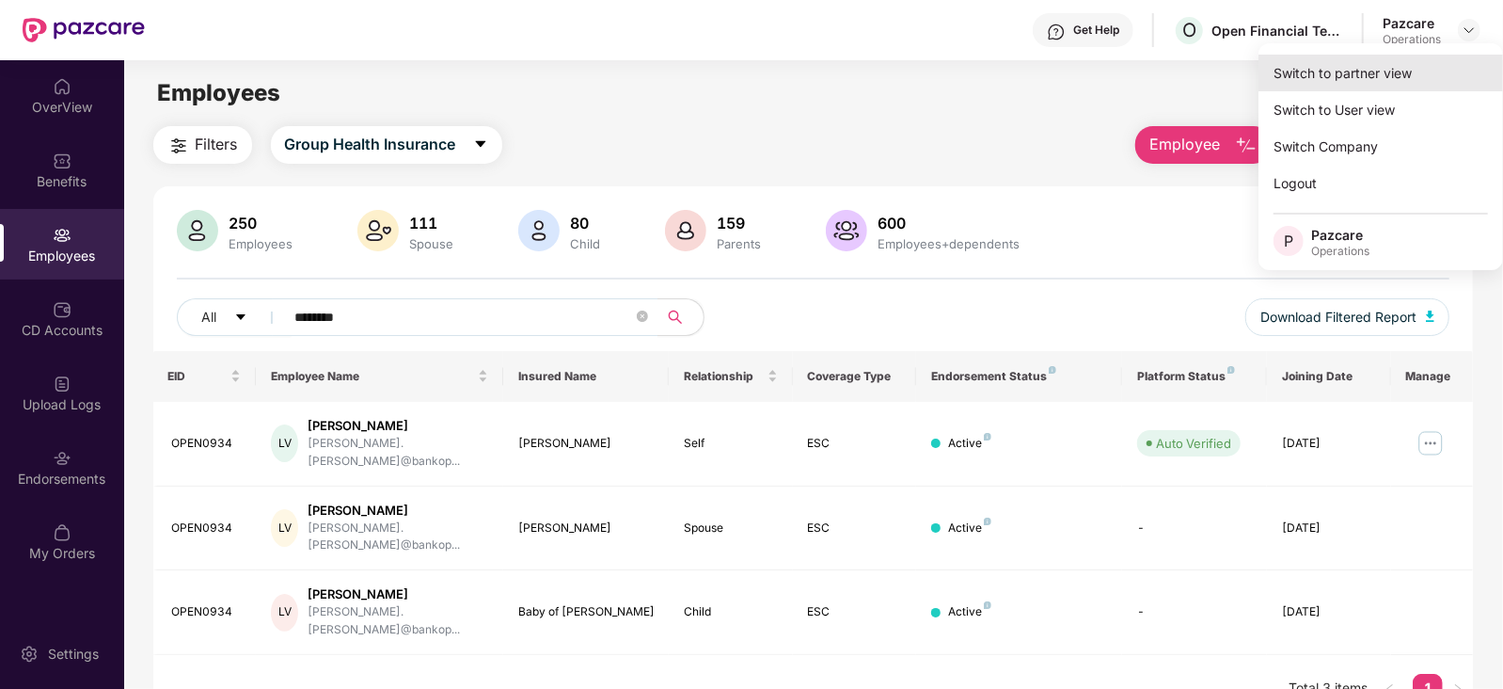
click at [1405, 88] on div "Switch to partner view" at bounding box center [1381, 73] width 245 height 37
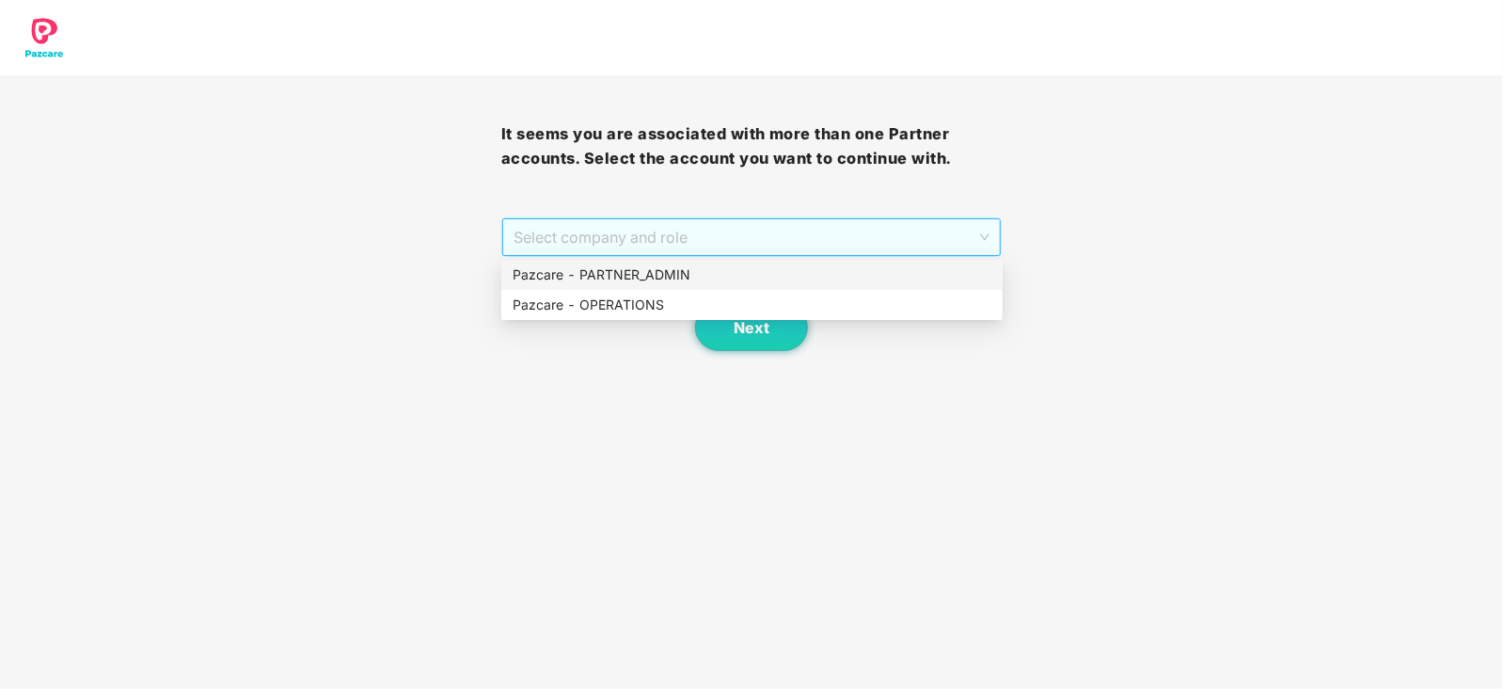
click at [546, 252] on span "Select company and role" at bounding box center [752, 237] width 477 height 36
drag, startPoint x: 557, startPoint y: 325, endPoint x: 558, endPoint y: 300, distance: 25.4
click at [557, 324] on div "Next" at bounding box center [751, 304] width 501 height 94
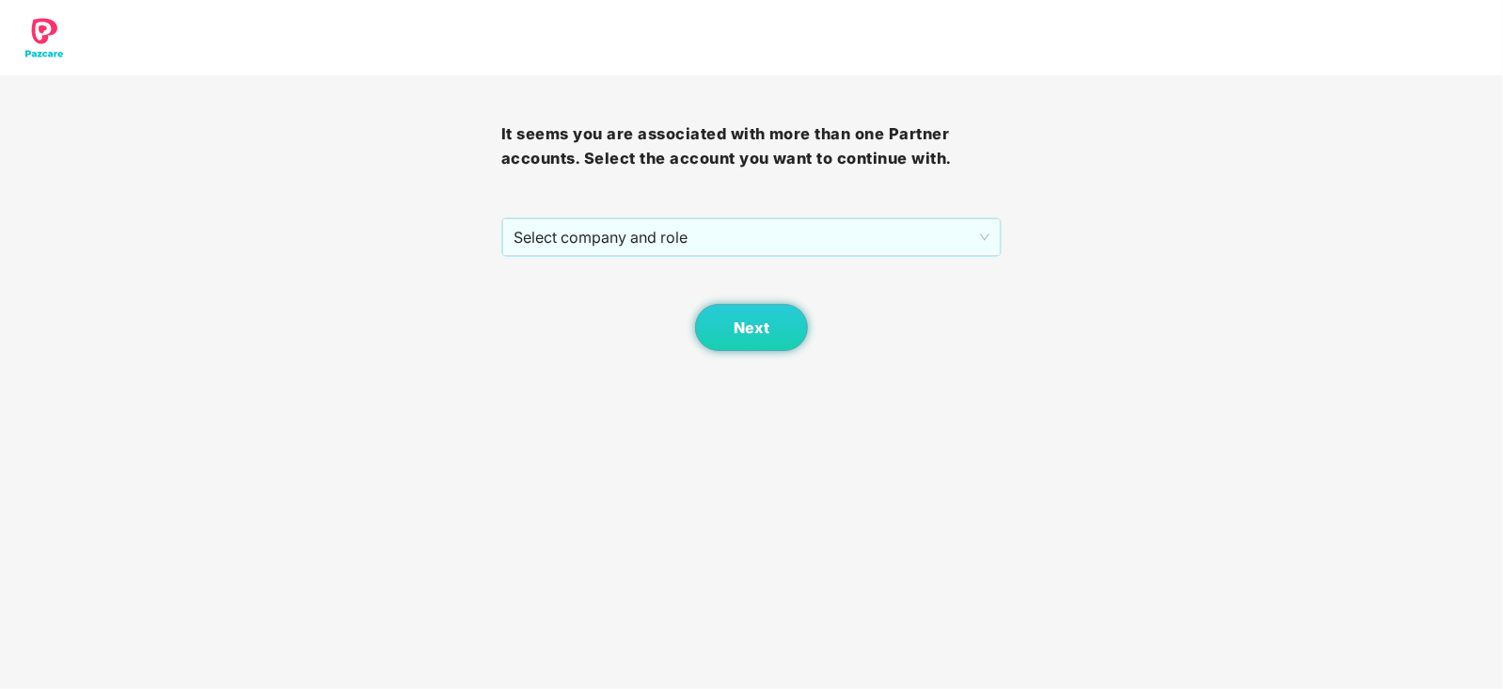
click at [558, 300] on div "Next" at bounding box center [751, 304] width 501 height 94
drag, startPoint x: 652, startPoint y: 245, endPoint x: 642, endPoint y: 275, distance: 31.8
click at [653, 251] on span "Select company and role" at bounding box center [752, 237] width 477 height 36
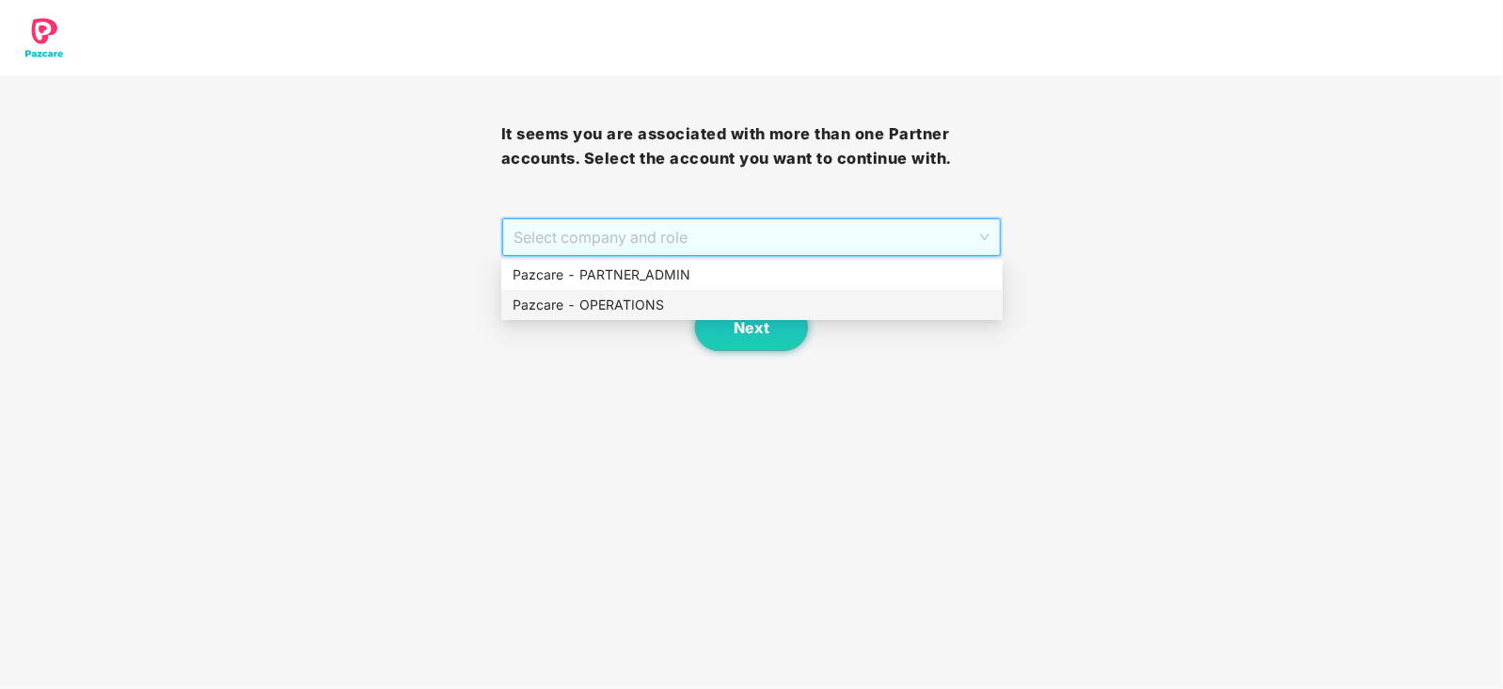
click at [630, 294] on div "Pazcare - OPERATIONS" at bounding box center [752, 304] width 479 height 21
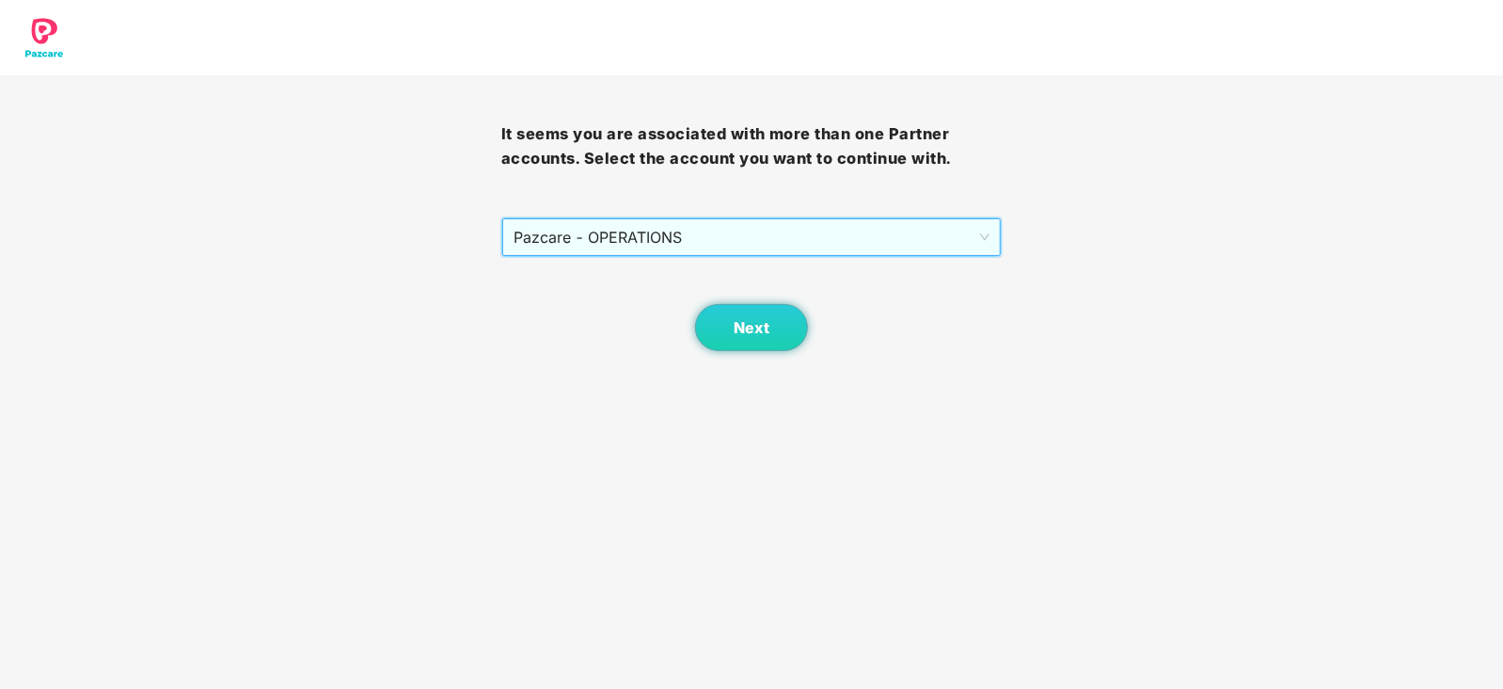
click at [780, 351] on body "It seems you are associated with more than one Partner accounts. Select the acc…" at bounding box center [751, 344] width 1503 height 689
click at [762, 336] on span "Next" at bounding box center [752, 328] width 36 height 18
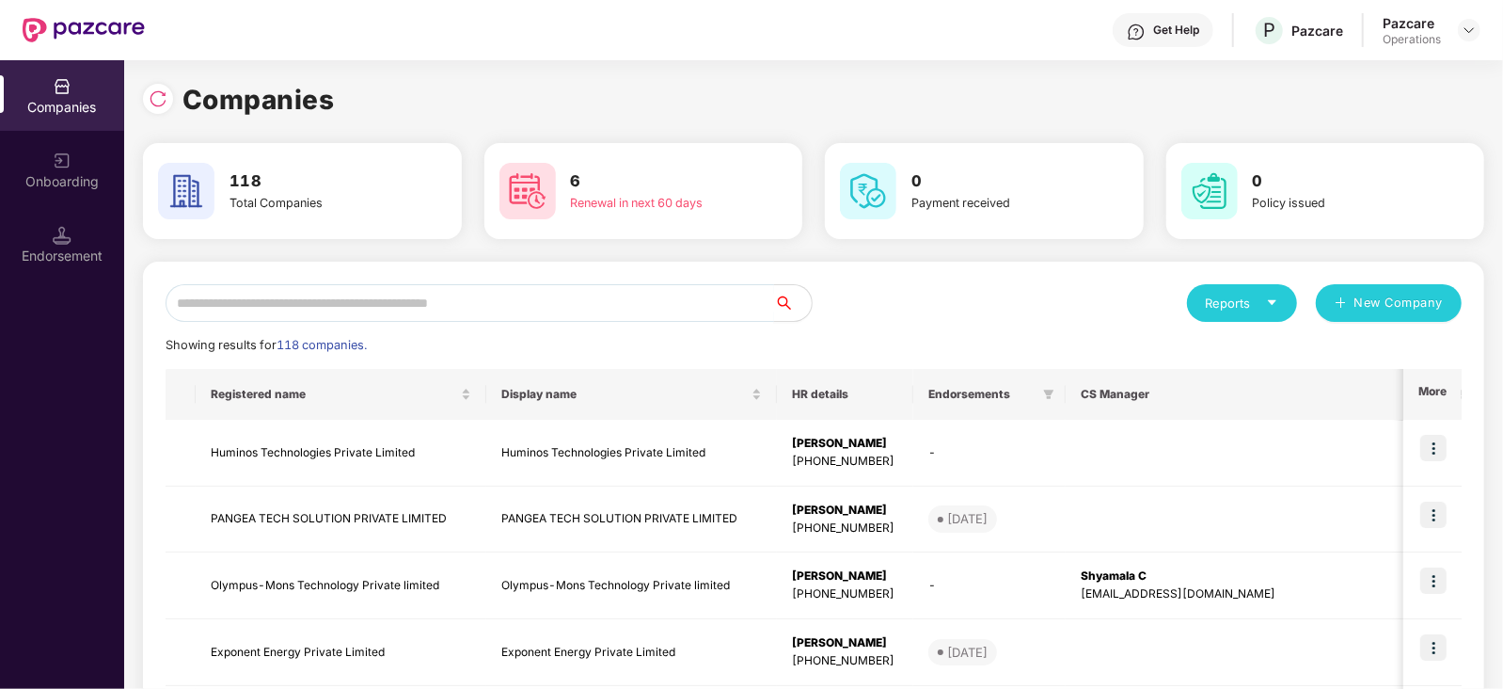
click at [420, 303] on input "text" at bounding box center [470, 303] width 609 height 38
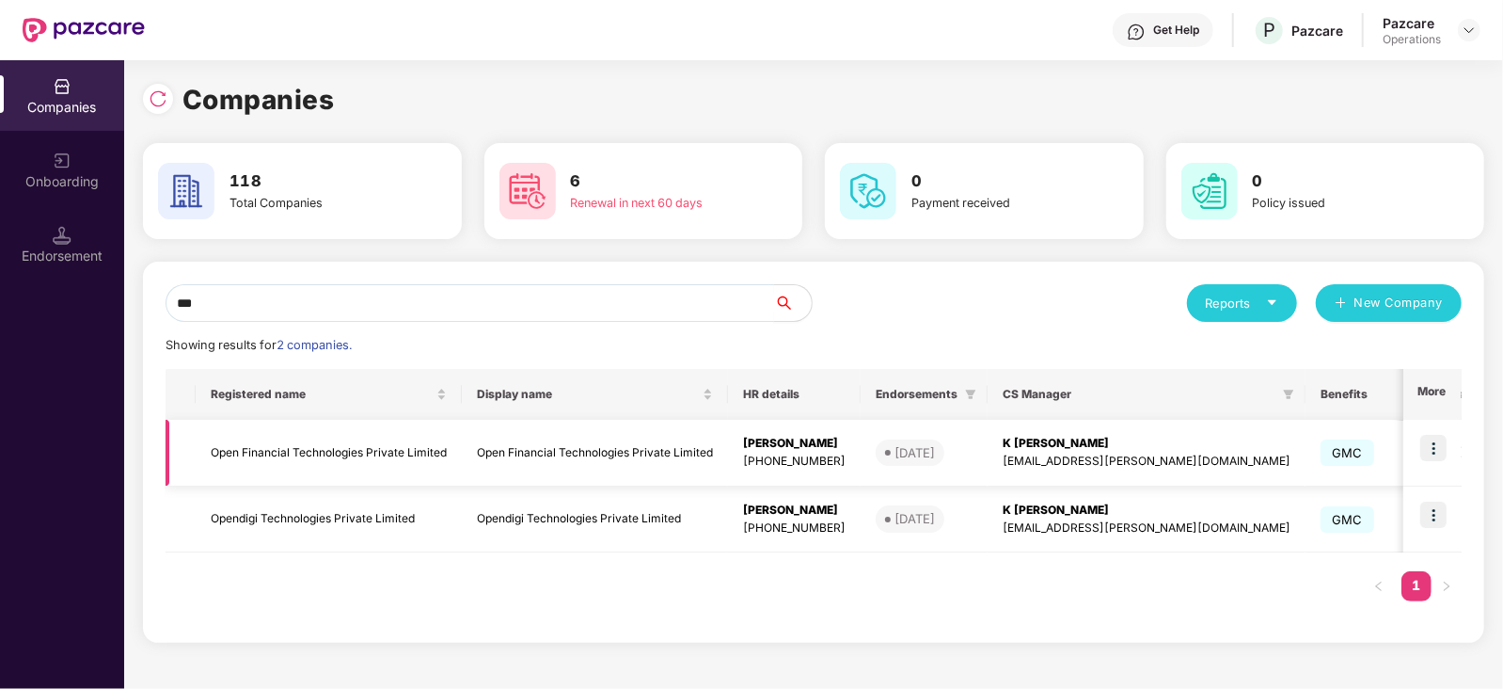
type input "***"
click at [272, 444] on td "Open Financial Technologies Private Limited" at bounding box center [329, 453] width 266 height 67
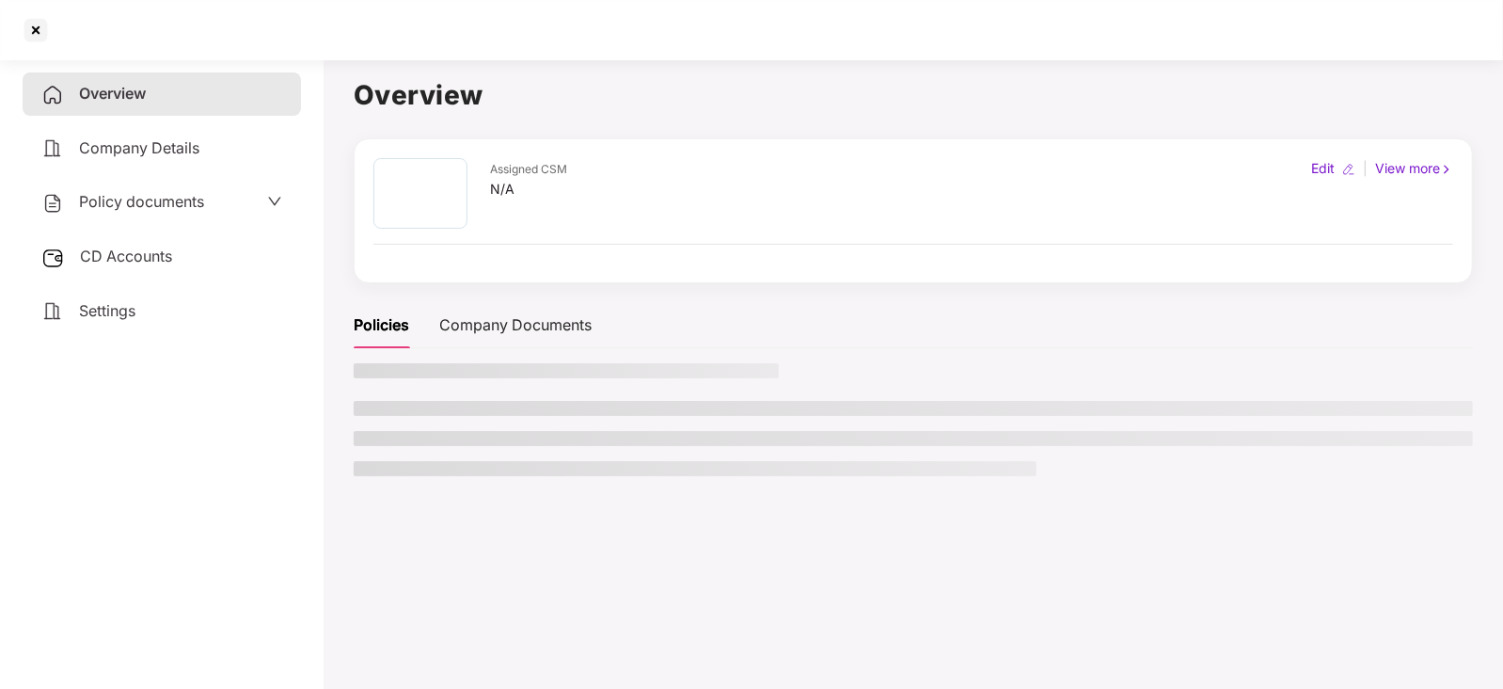
click at [85, 243] on div "CD Accounts" at bounding box center [162, 256] width 278 height 43
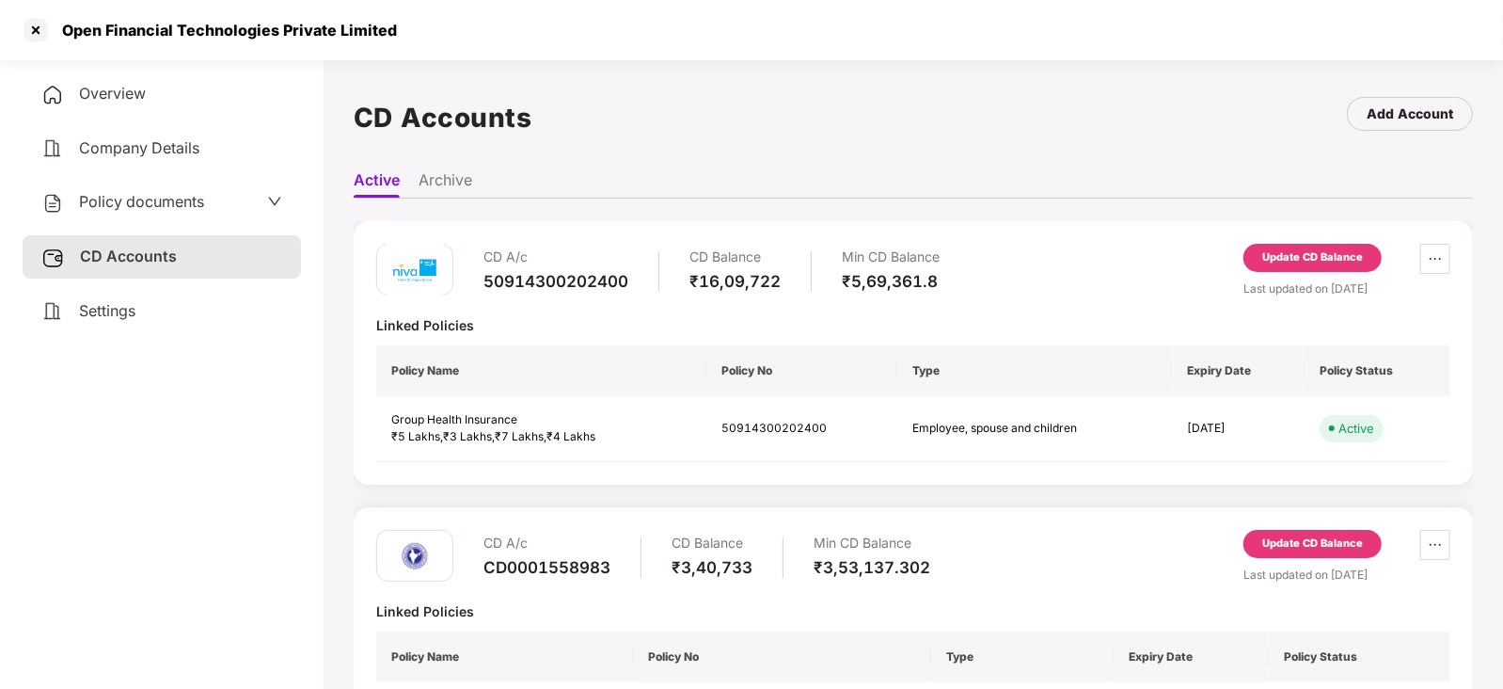
click at [1299, 261] on div "Update CD Balance" at bounding box center [1312, 257] width 101 height 17
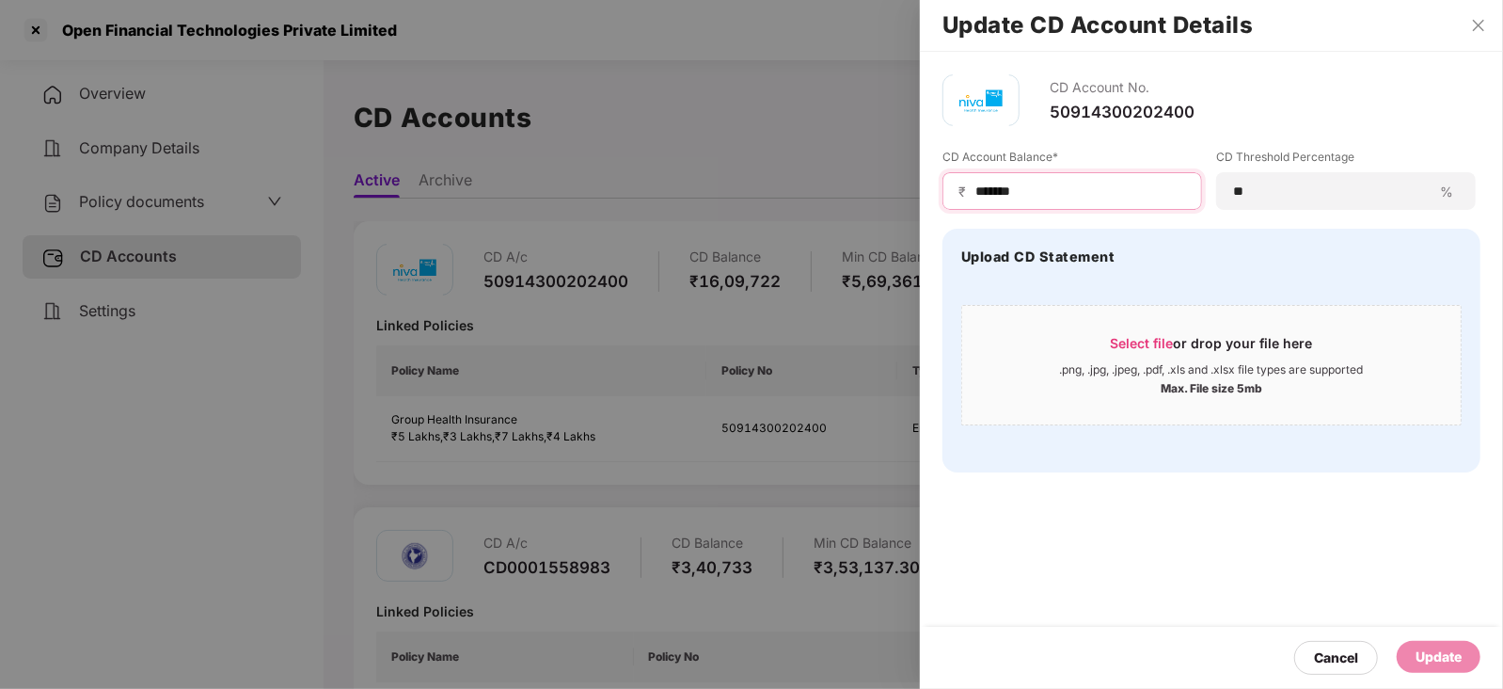
drag, startPoint x: 1045, startPoint y: 192, endPoint x: 925, endPoint y: 190, distance: 120.4
click at [925, 190] on div "CD Account No. 50914300202400 CD Account Balance* ₹ ******* CD Threshold Percen…" at bounding box center [1211, 273] width 583 height 443
paste input "***"
type input "**********"
click at [1448, 648] on div "Update" at bounding box center [1439, 656] width 46 height 21
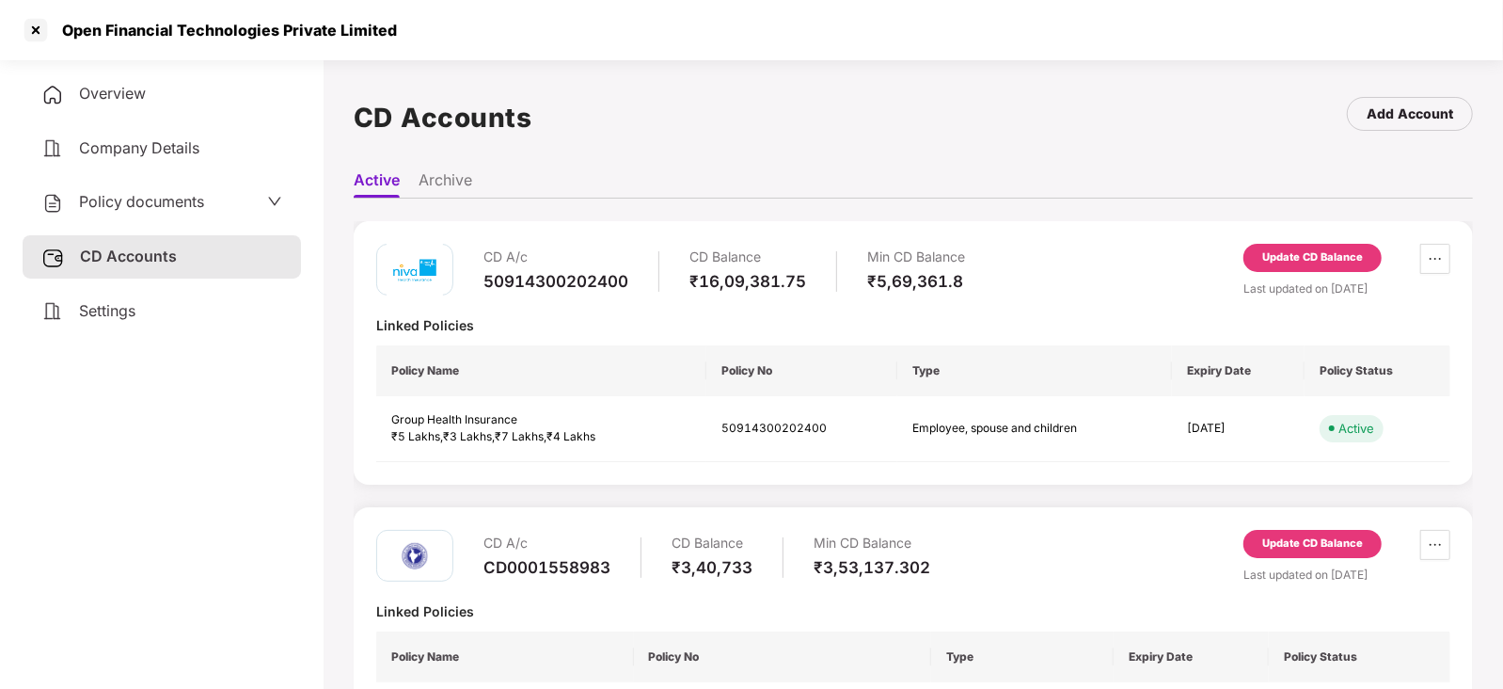
click at [134, 187] on div "Policy documents" at bounding box center [162, 202] width 278 height 43
click at [141, 214] on div "Policy documents" at bounding box center [122, 202] width 163 height 24
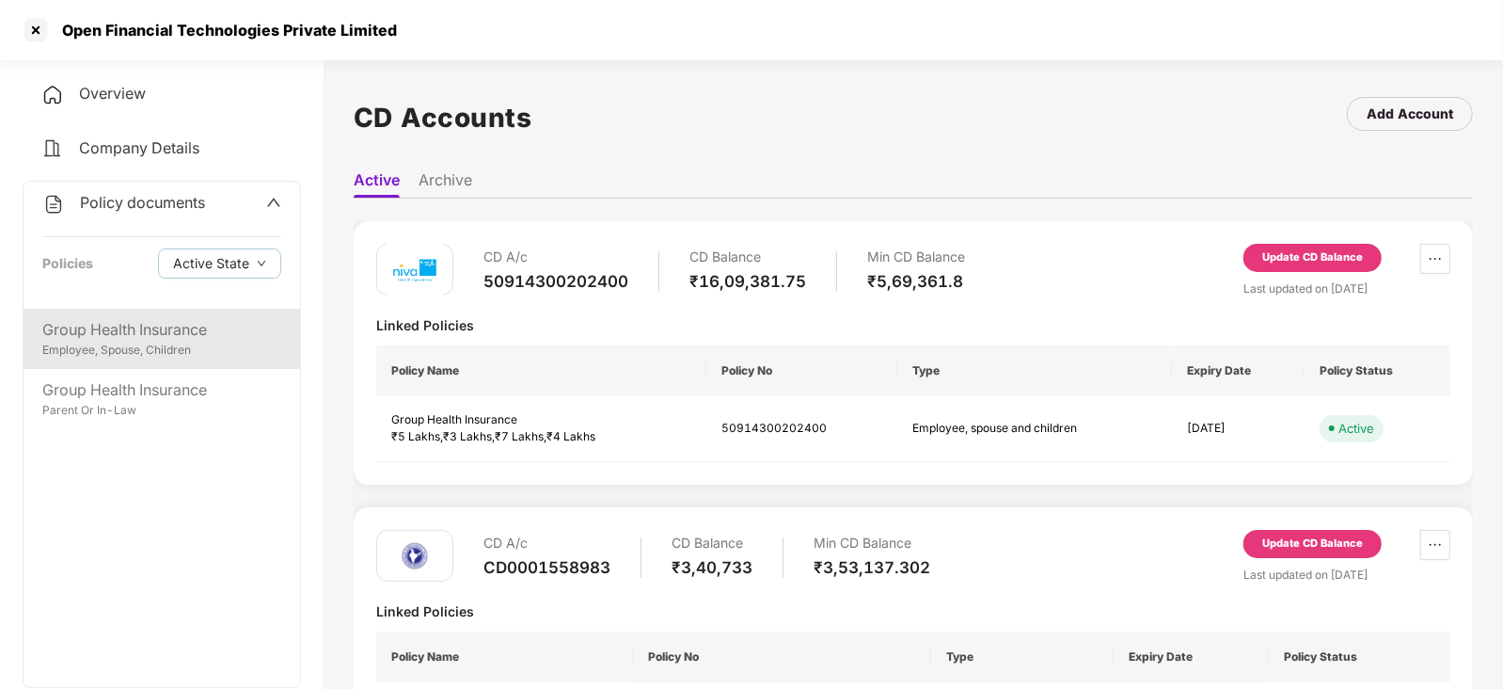
click at [146, 348] on div "Employee, Spouse, Children" at bounding box center [161, 350] width 239 height 18
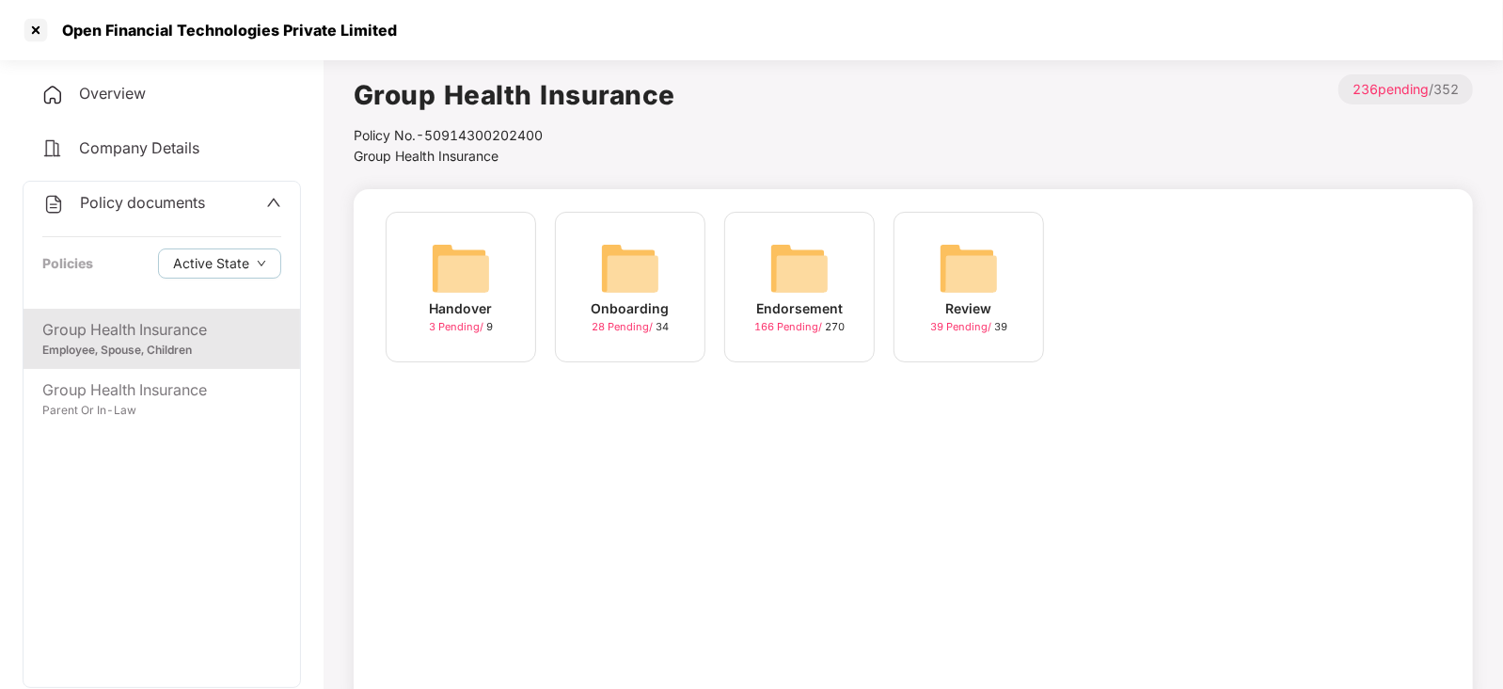
click at [795, 270] on img at bounding box center [799, 268] width 60 height 60
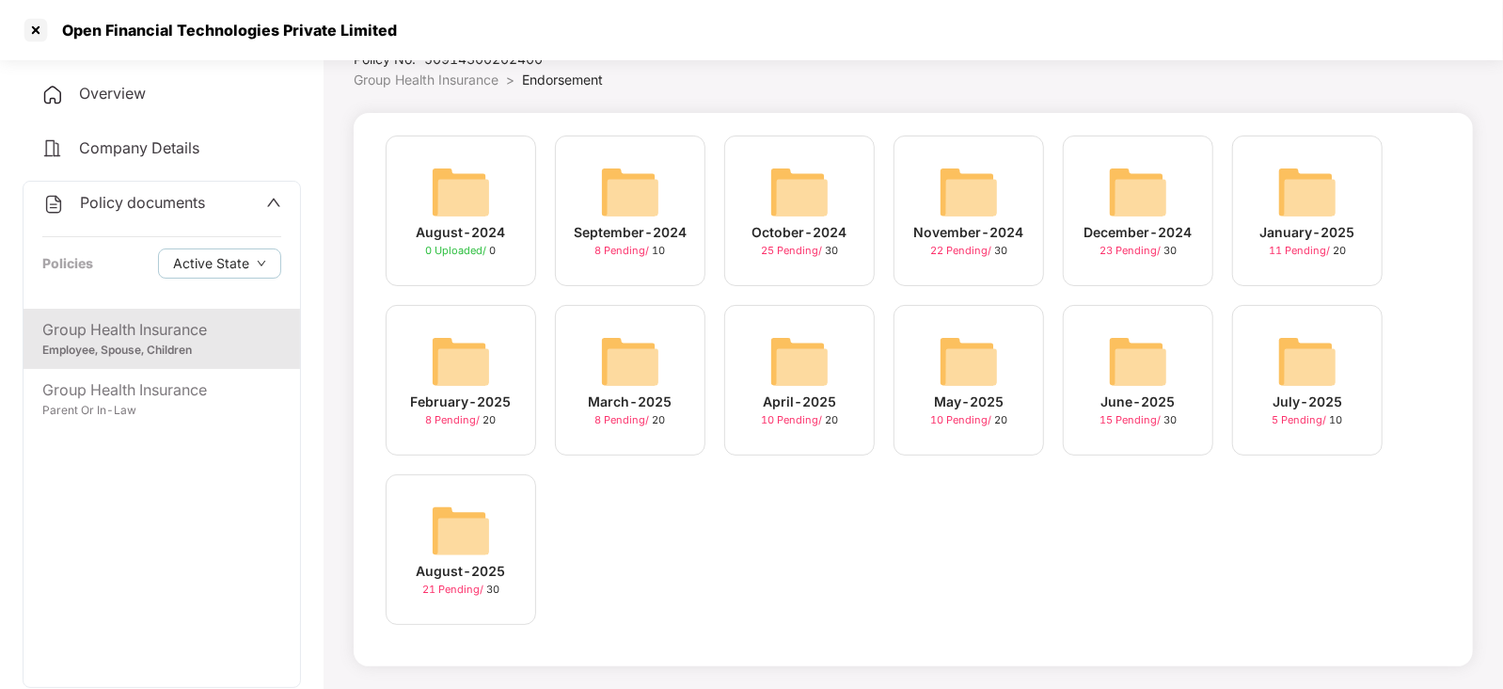
click at [433, 547] on img at bounding box center [461, 530] width 60 height 60
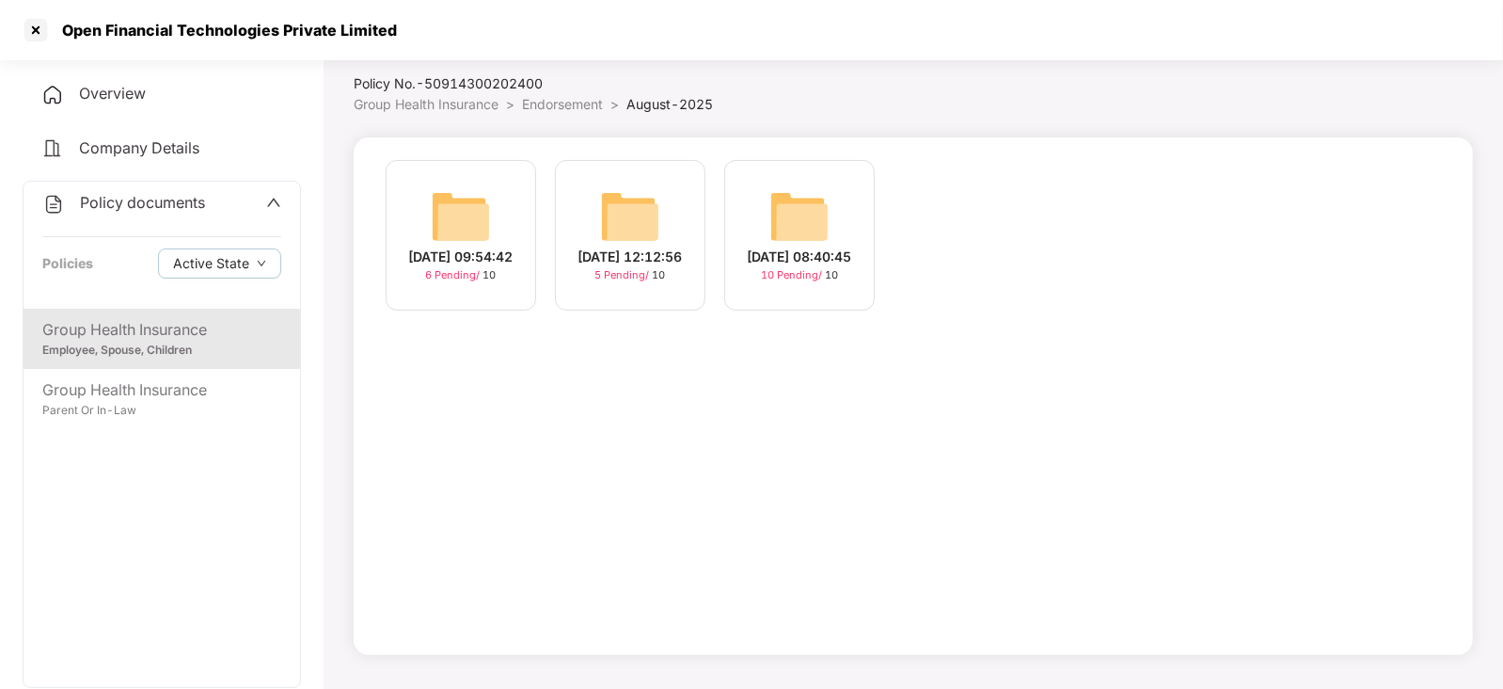
scroll to position [51, 0]
click at [802, 208] on img at bounding box center [799, 217] width 60 height 60
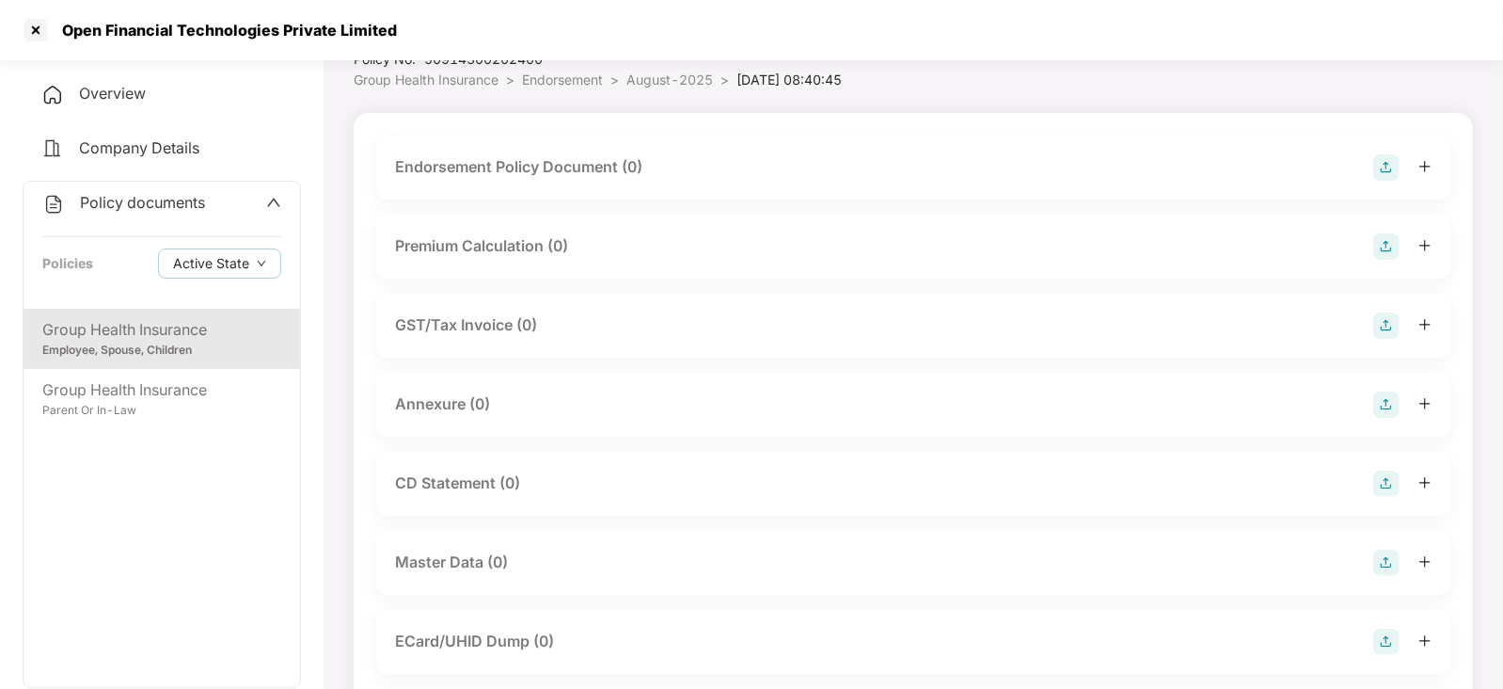
click at [1383, 169] on img at bounding box center [1386, 167] width 26 height 26
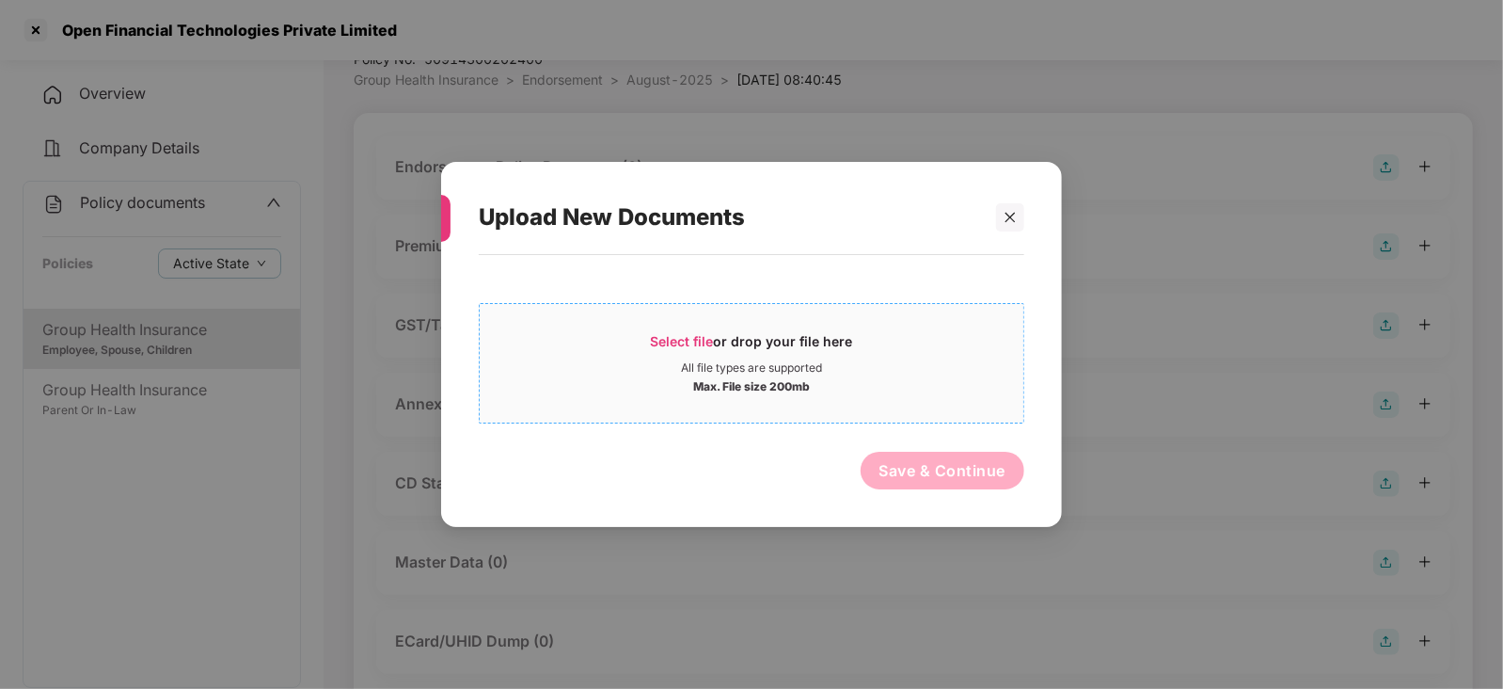
click at [677, 328] on span "Select file or drop your file here All file types are supported Max. File size …" at bounding box center [752, 363] width 544 height 90
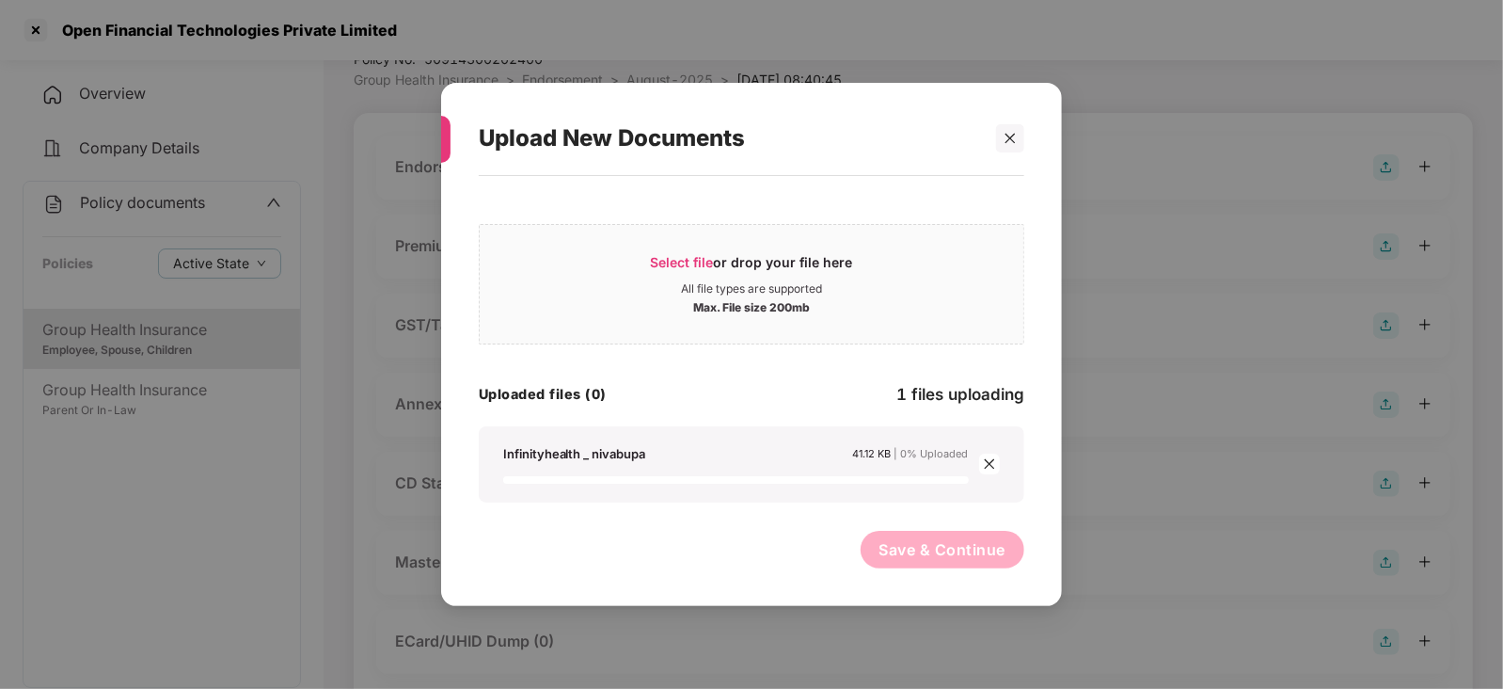
click at [753, 531] on div "Save & Continue" at bounding box center [752, 554] width 546 height 47
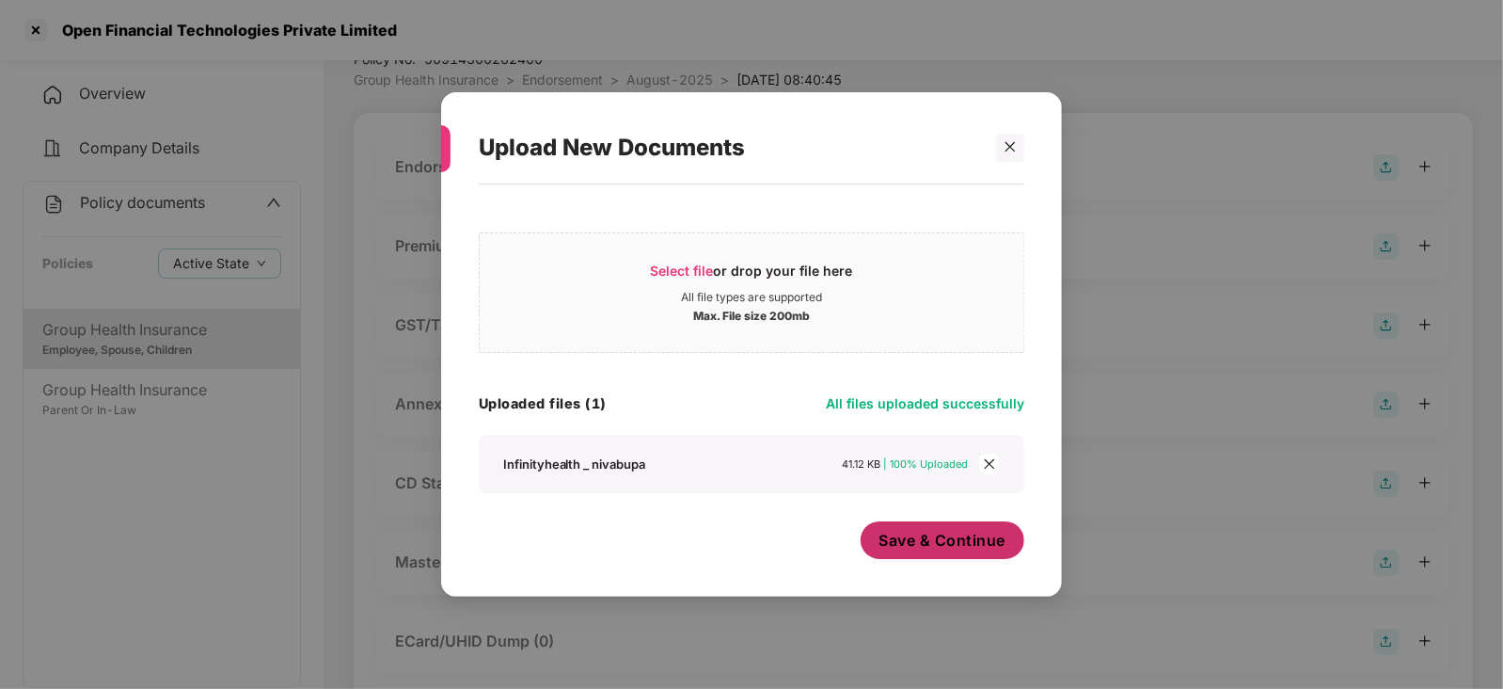
drag, startPoint x: 844, startPoint y: 527, endPoint x: 879, endPoint y: 537, distance: 37.2
click at [854, 530] on div "Save & Continue" at bounding box center [752, 544] width 546 height 47
click at [887, 537] on span "Save & Continue" at bounding box center [942, 540] width 127 height 21
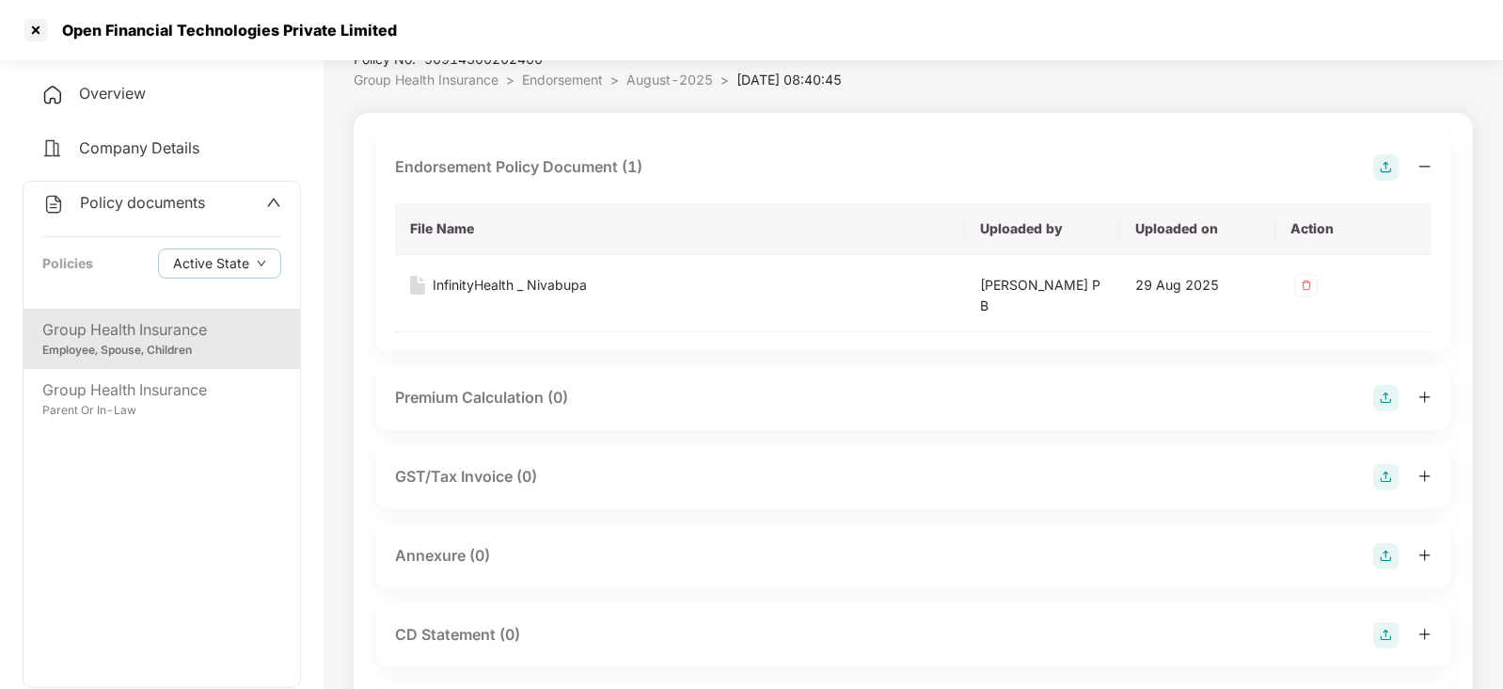
click at [1382, 395] on img at bounding box center [1386, 398] width 26 height 26
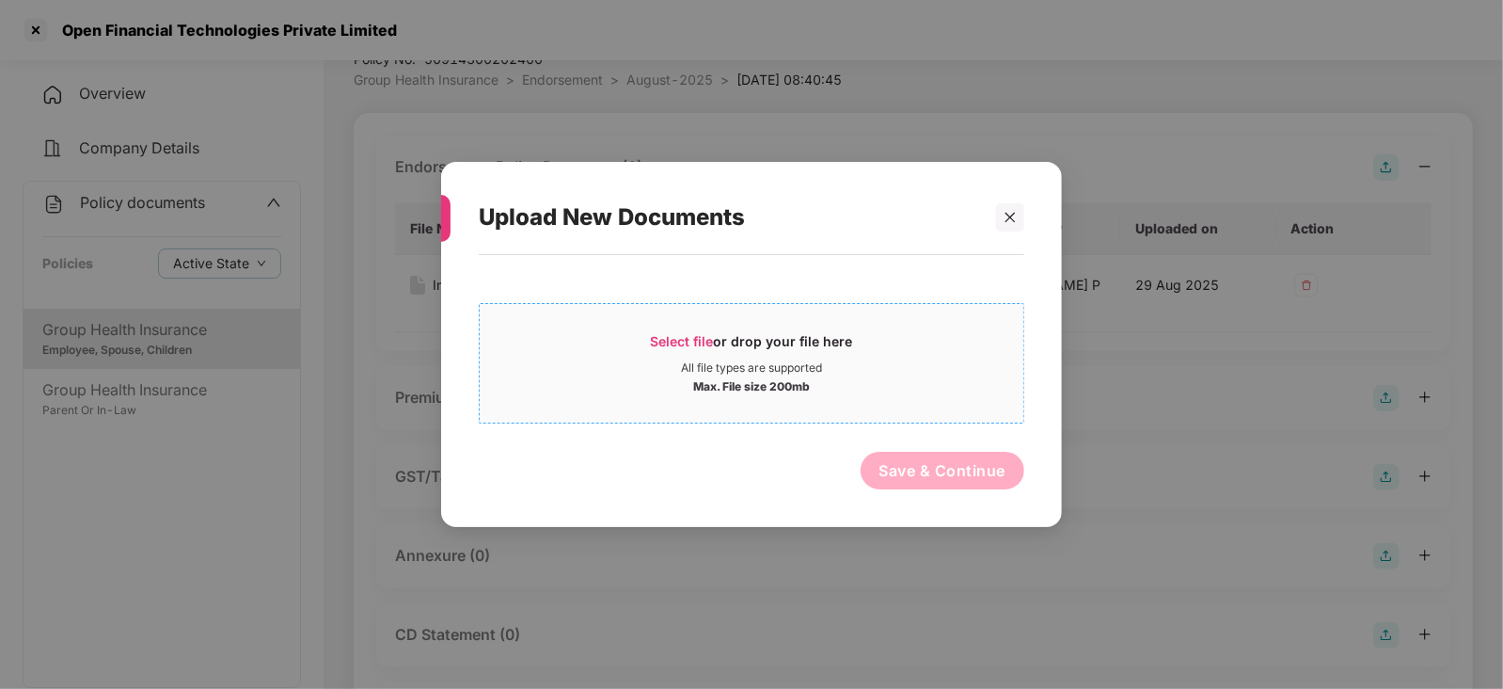
click at [687, 347] on span "Select file" at bounding box center [682, 341] width 63 height 16
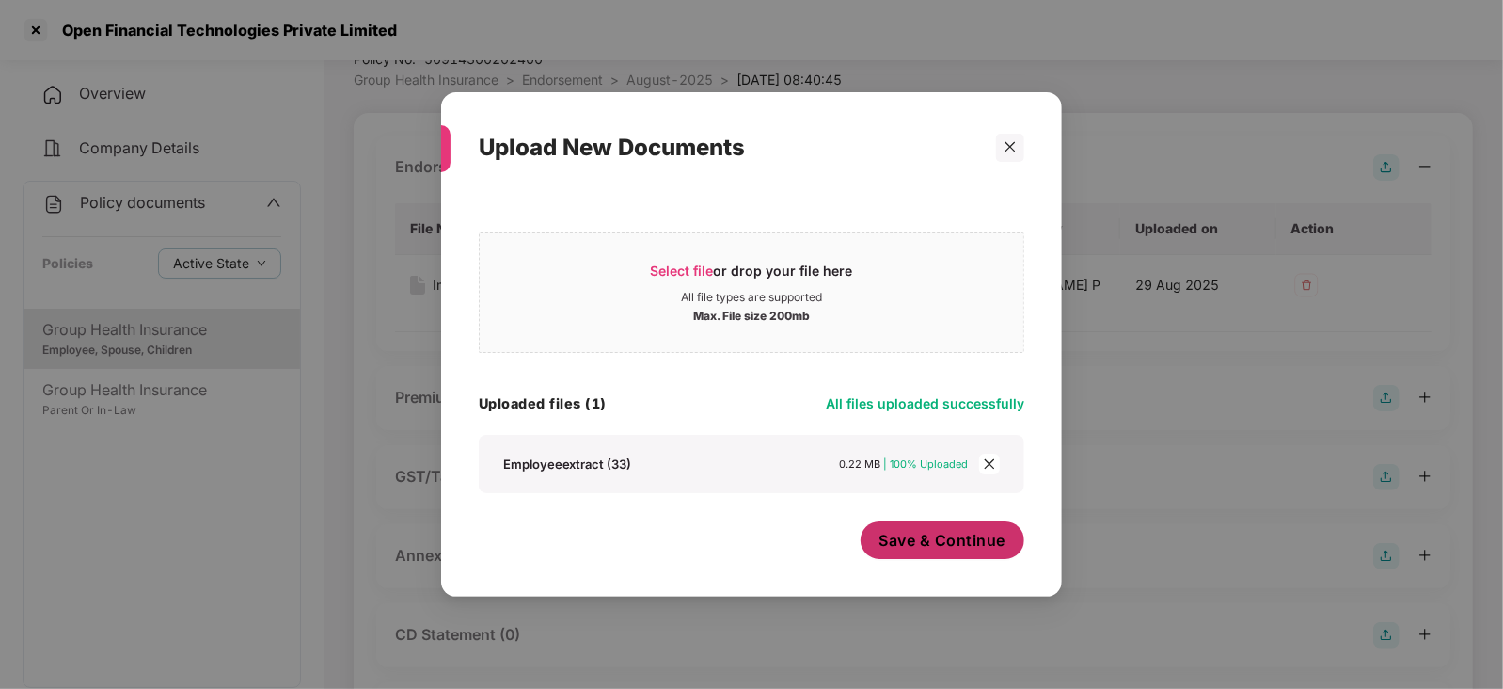
click at [913, 541] on span "Save & Continue" at bounding box center [942, 540] width 127 height 21
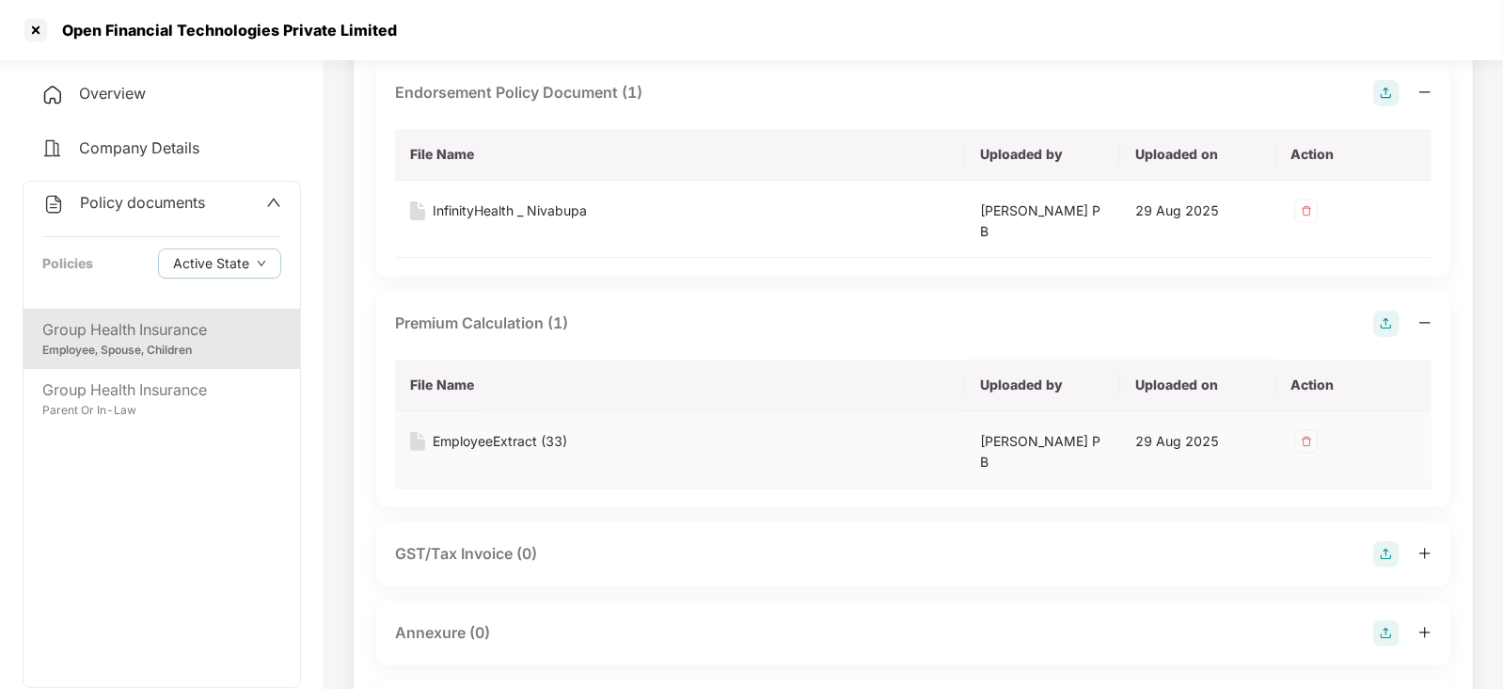
scroll to position [234, 0]
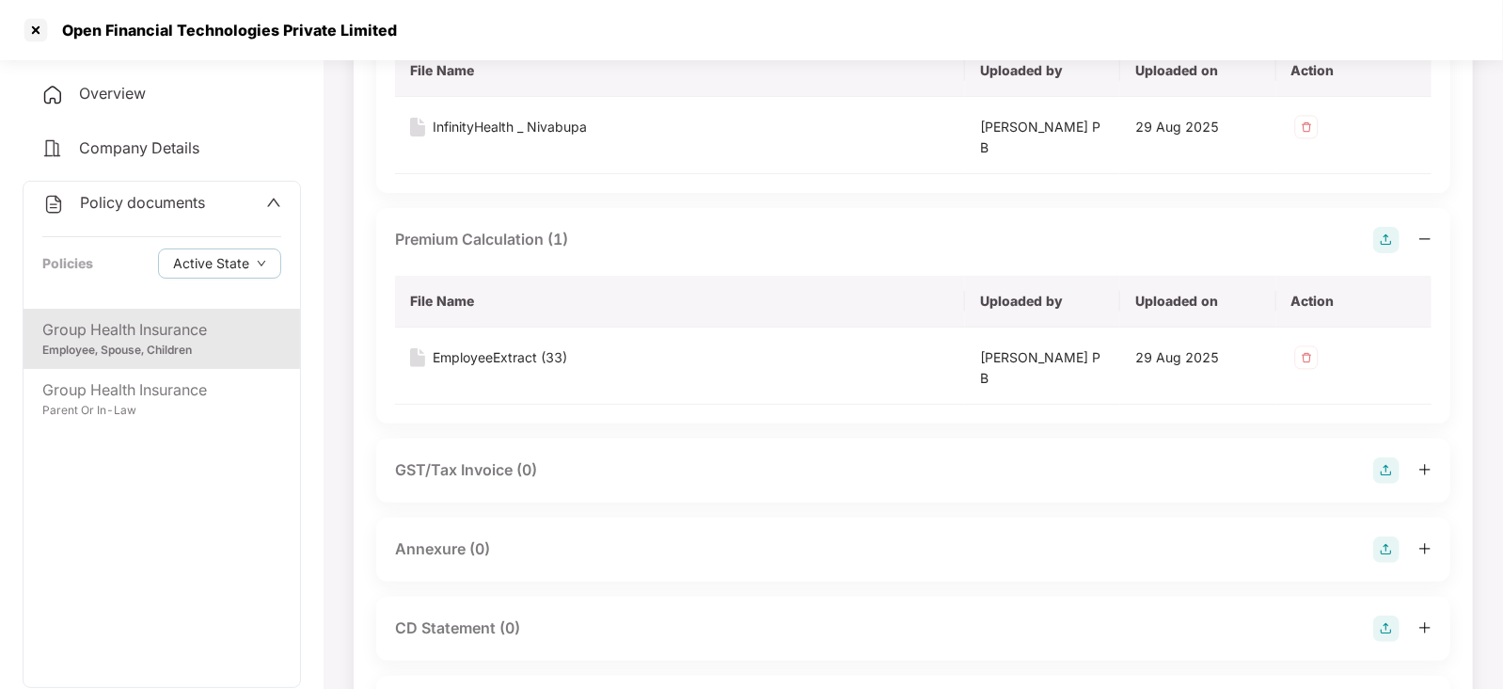
click at [1373, 536] on img at bounding box center [1386, 549] width 26 height 26
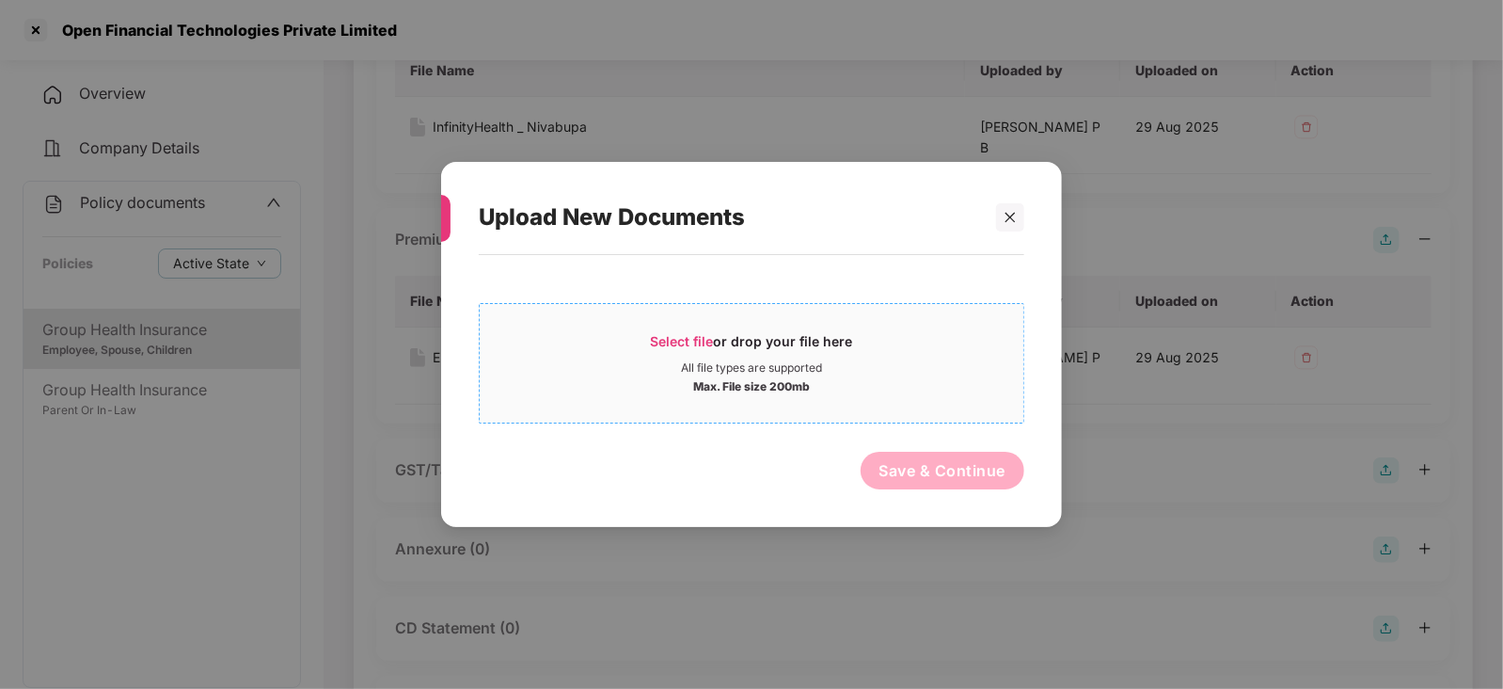
click at [677, 341] on span "Select file" at bounding box center [682, 341] width 63 height 16
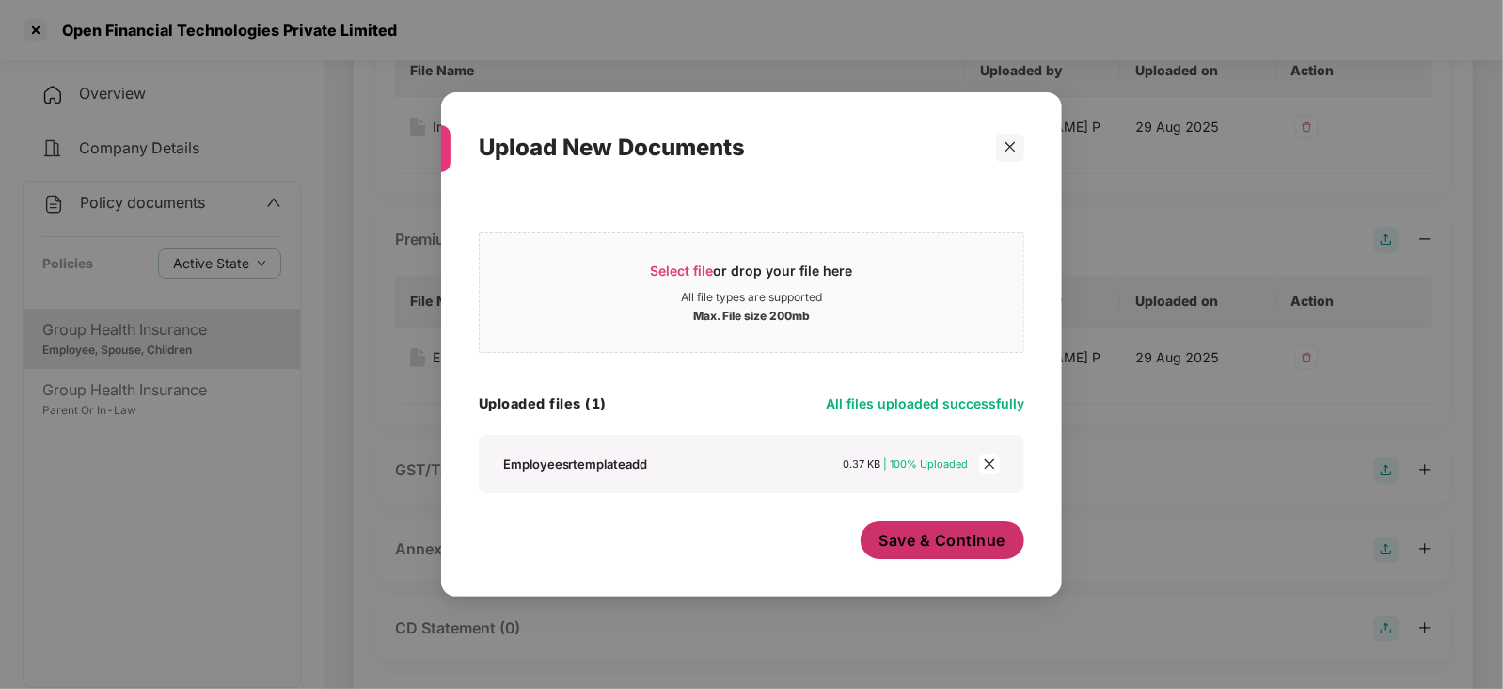
click at [920, 552] on button "Save & Continue" at bounding box center [943, 540] width 165 height 38
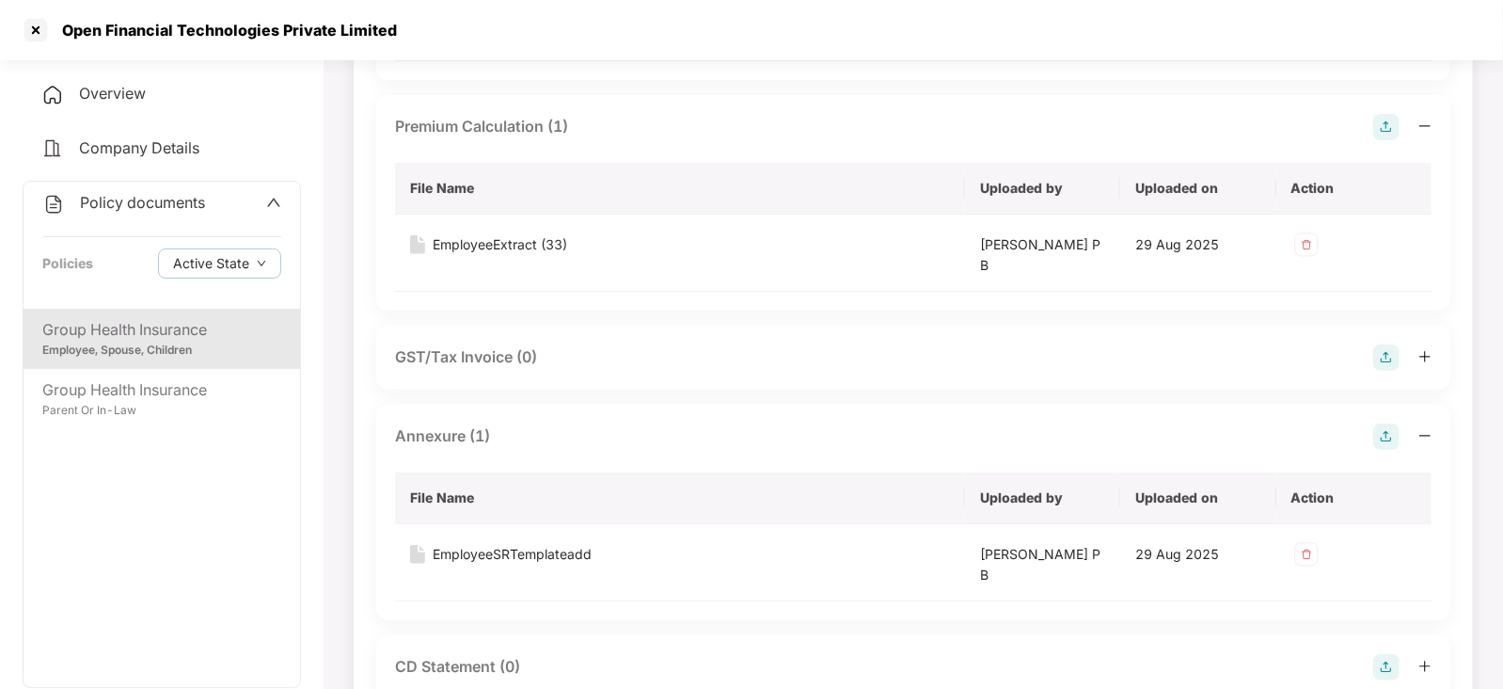
scroll to position [469, 0]
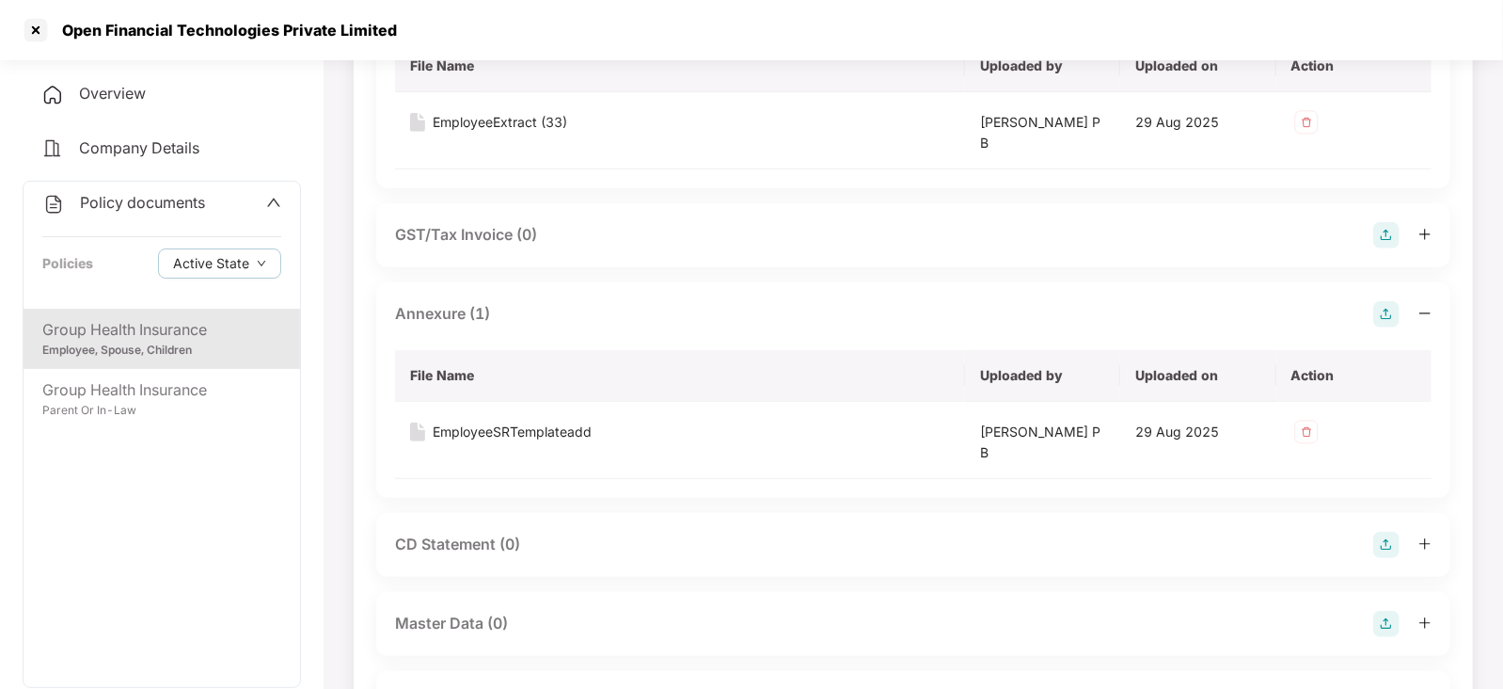
click at [1386, 556] on div "CD Statement (0)" at bounding box center [913, 545] width 1074 height 64
click at [1376, 538] on img at bounding box center [1386, 544] width 26 height 26
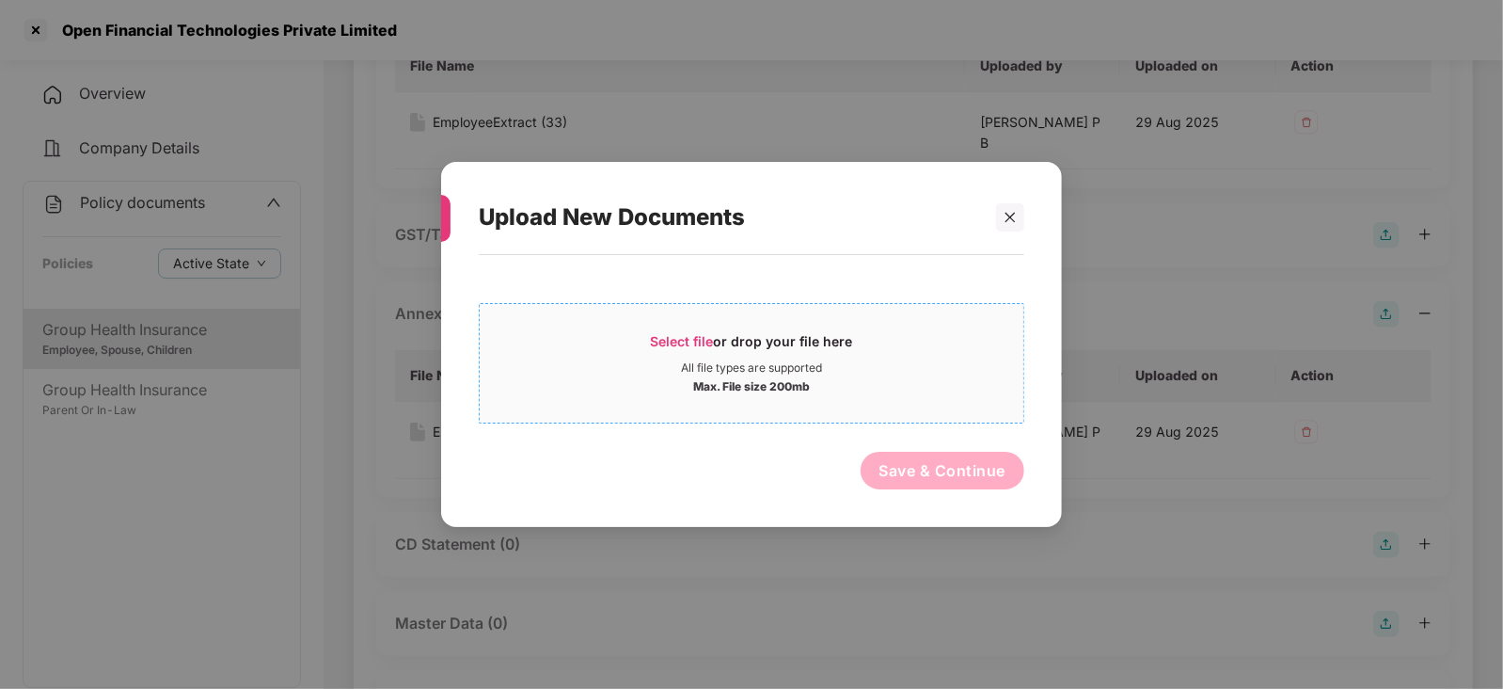
click at [691, 336] on span "Select file" at bounding box center [682, 341] width 63 height 16
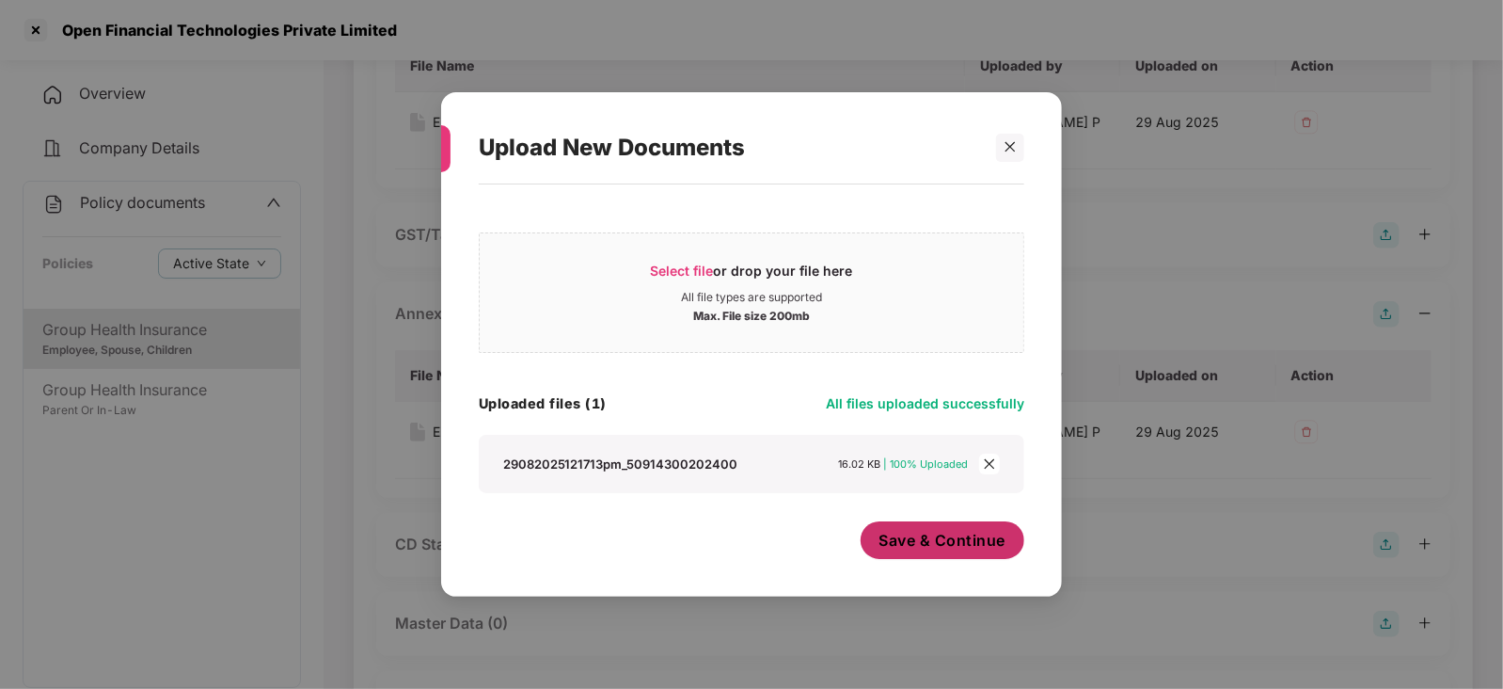
click at [925, 550] on span "Save & Continue" at bounding box center [942, 540] width 127 height 21
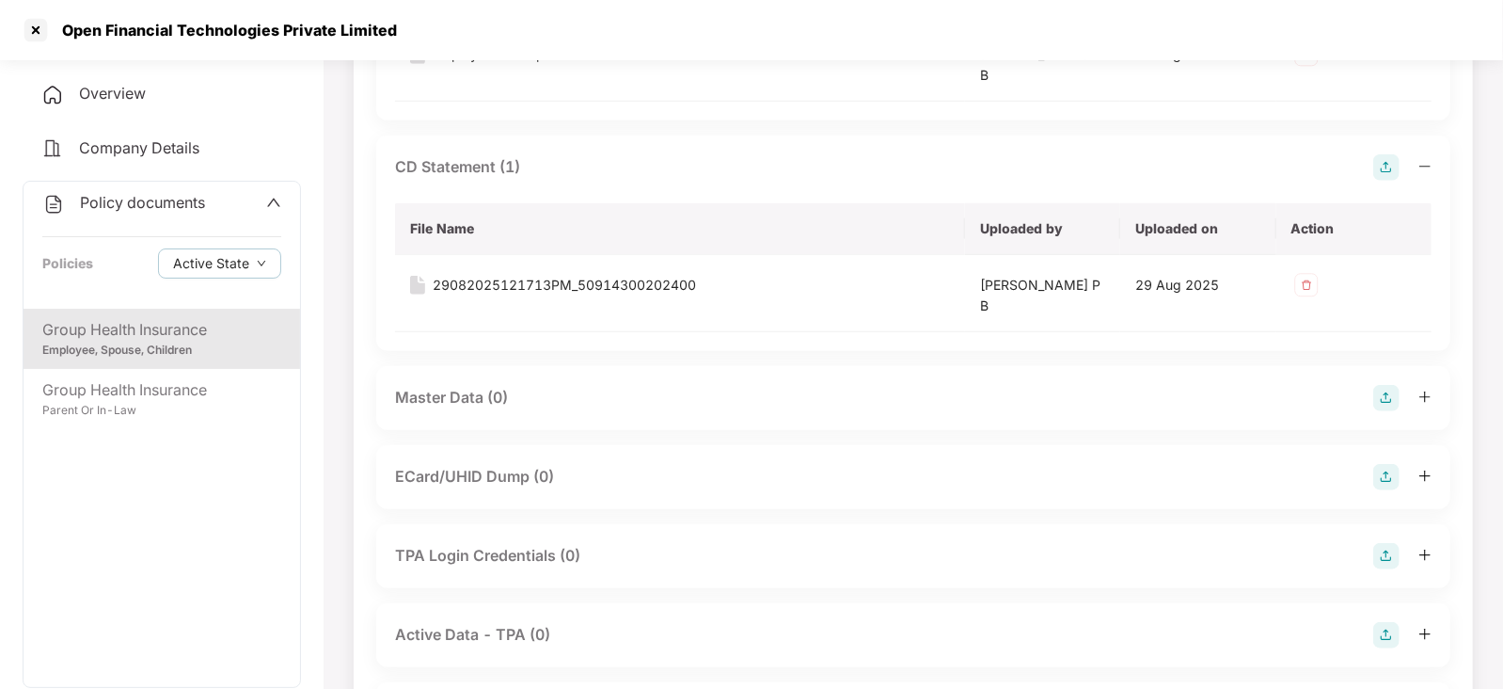
scroll to position [962, 0]
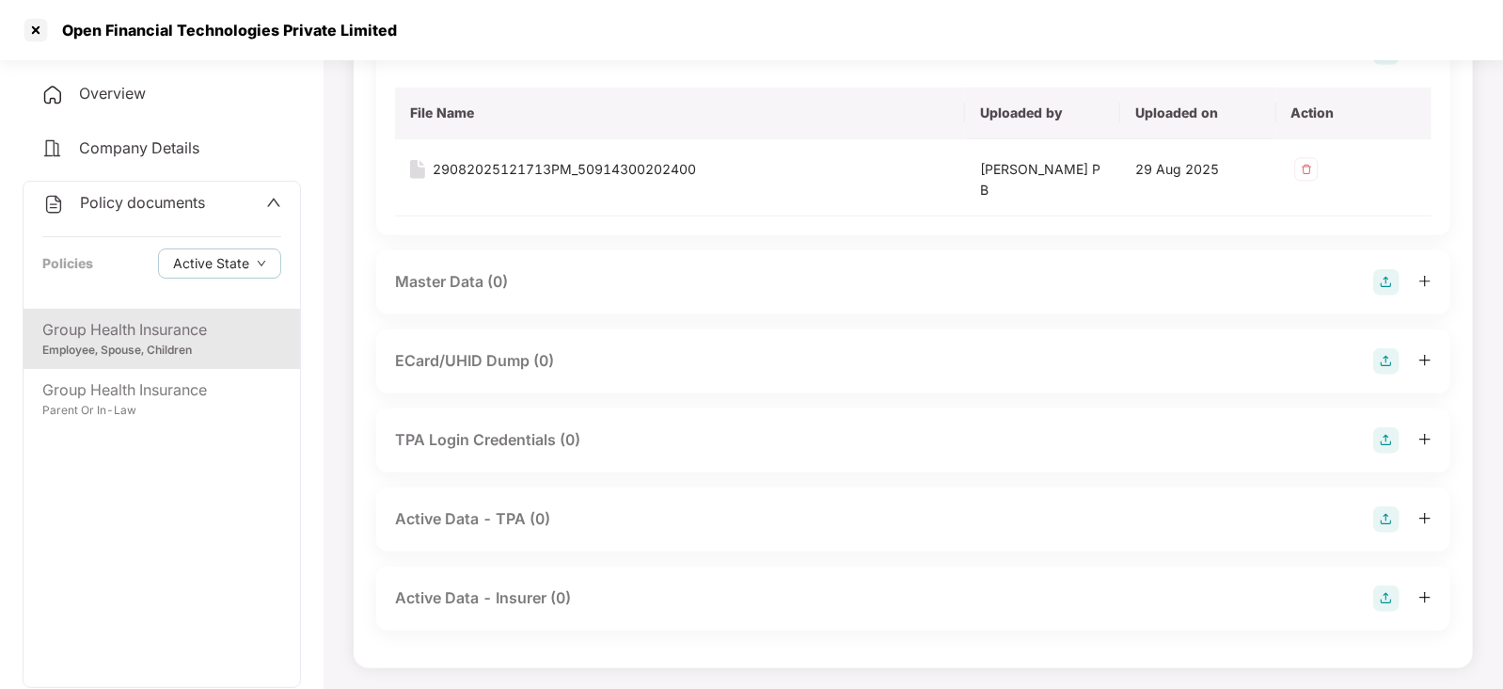
click at [1381, 292] on img at bounding box center [1386, 282] width 26 height 26
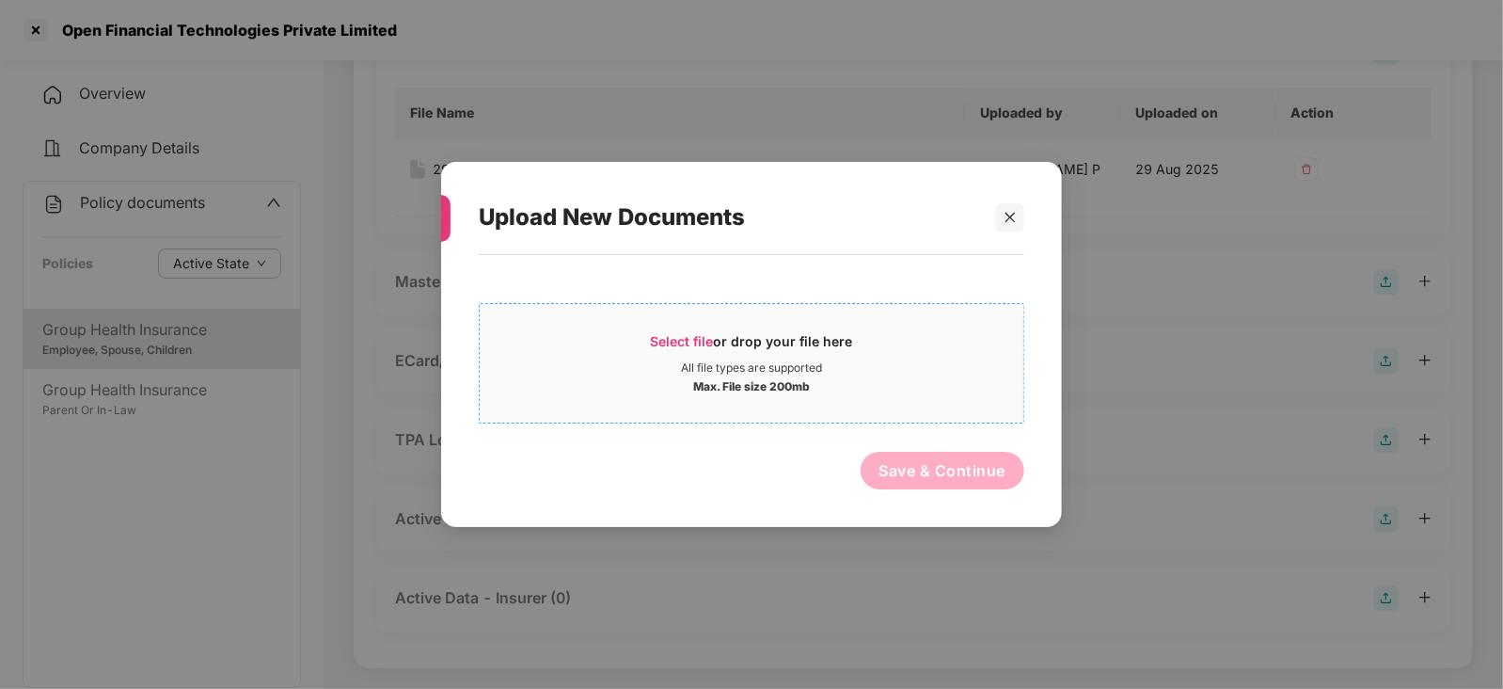
click at [700, 326] on span "Select file or drop your file here All file types are supported Max. File size …" at bounding box center [752, 363] width 544 height 90
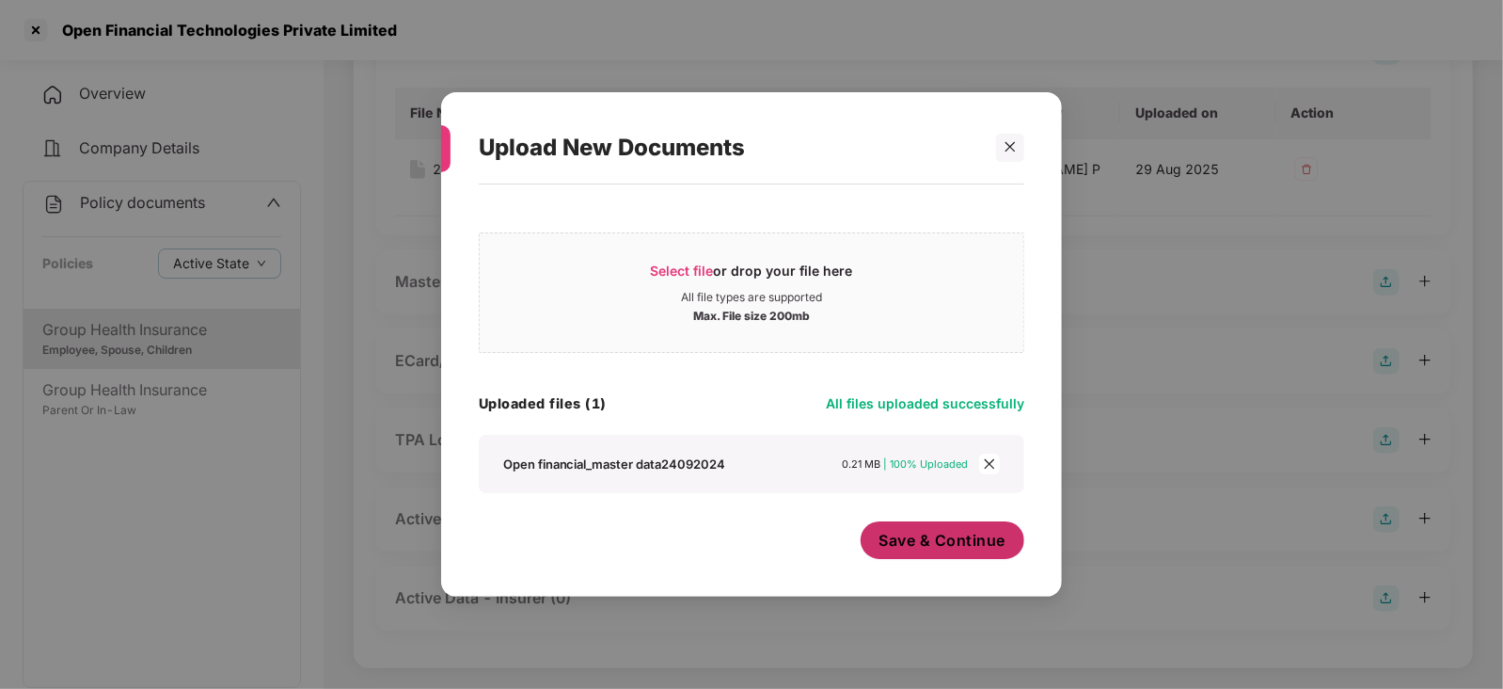
click at [927, 552] on button "Save & Continue" at bounding box center [943, 540] width 165 height 38
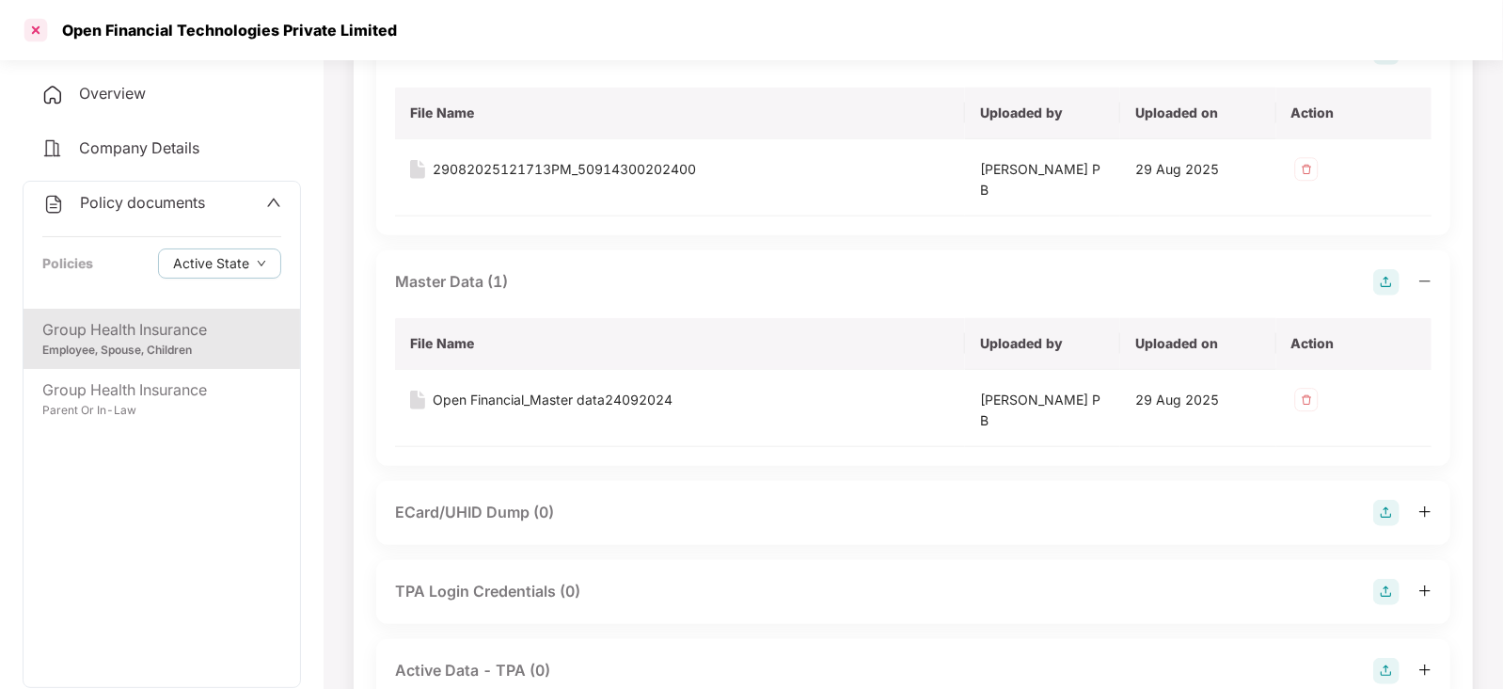
click at [40, 40] on div at bounding box center [36, 30] width 30 height 30
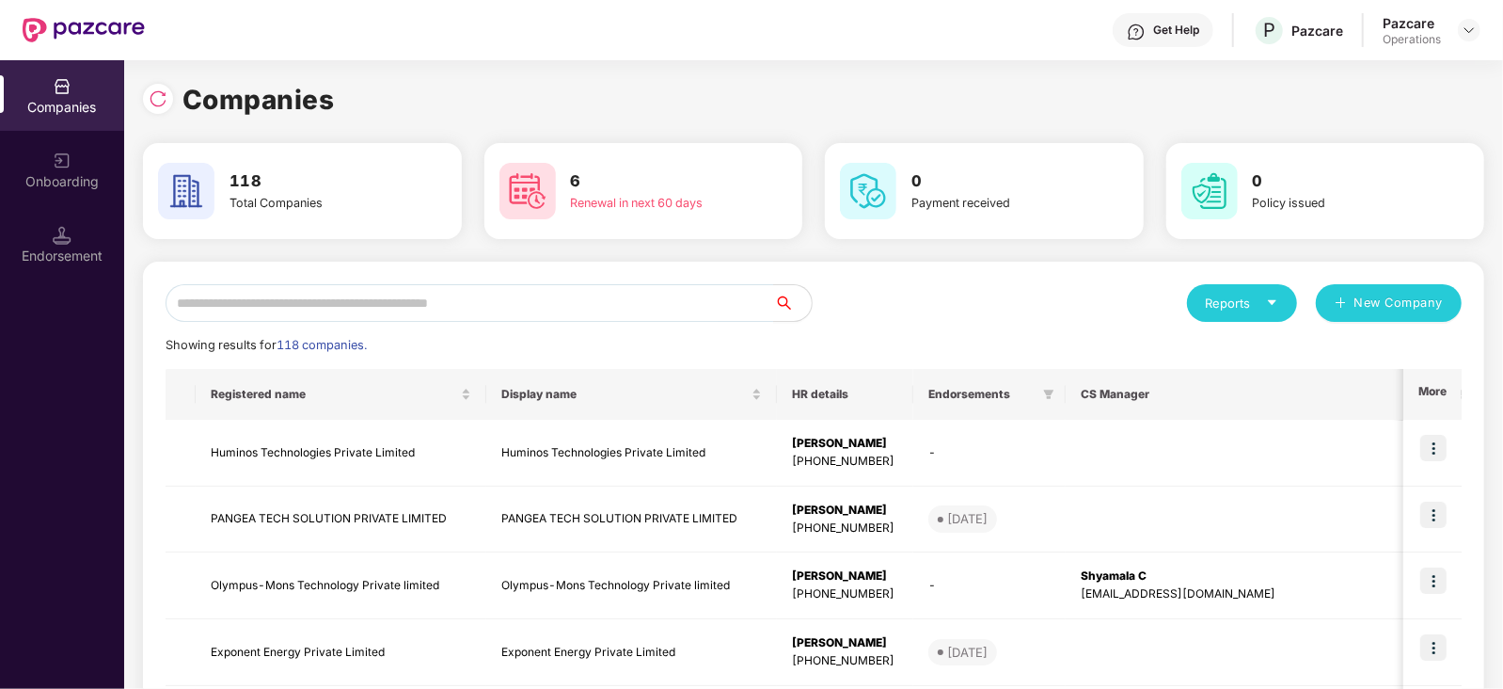
scroll to position [0, 0]
click at [569, 298] on input "text" at bounding box center [470, 303] width 609 height 38
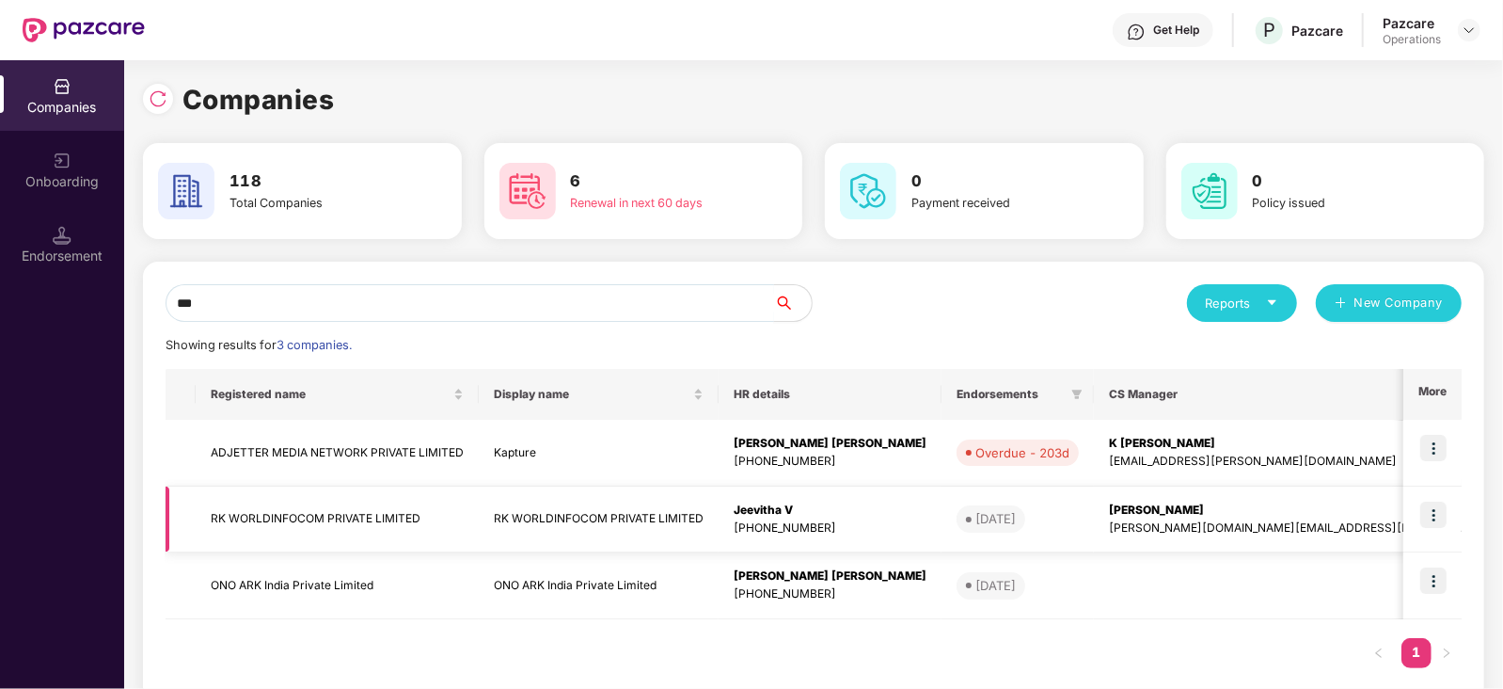
type input "**"
click at [1444, 515] on img at bounding box center [1433, 514] width 26 height 26
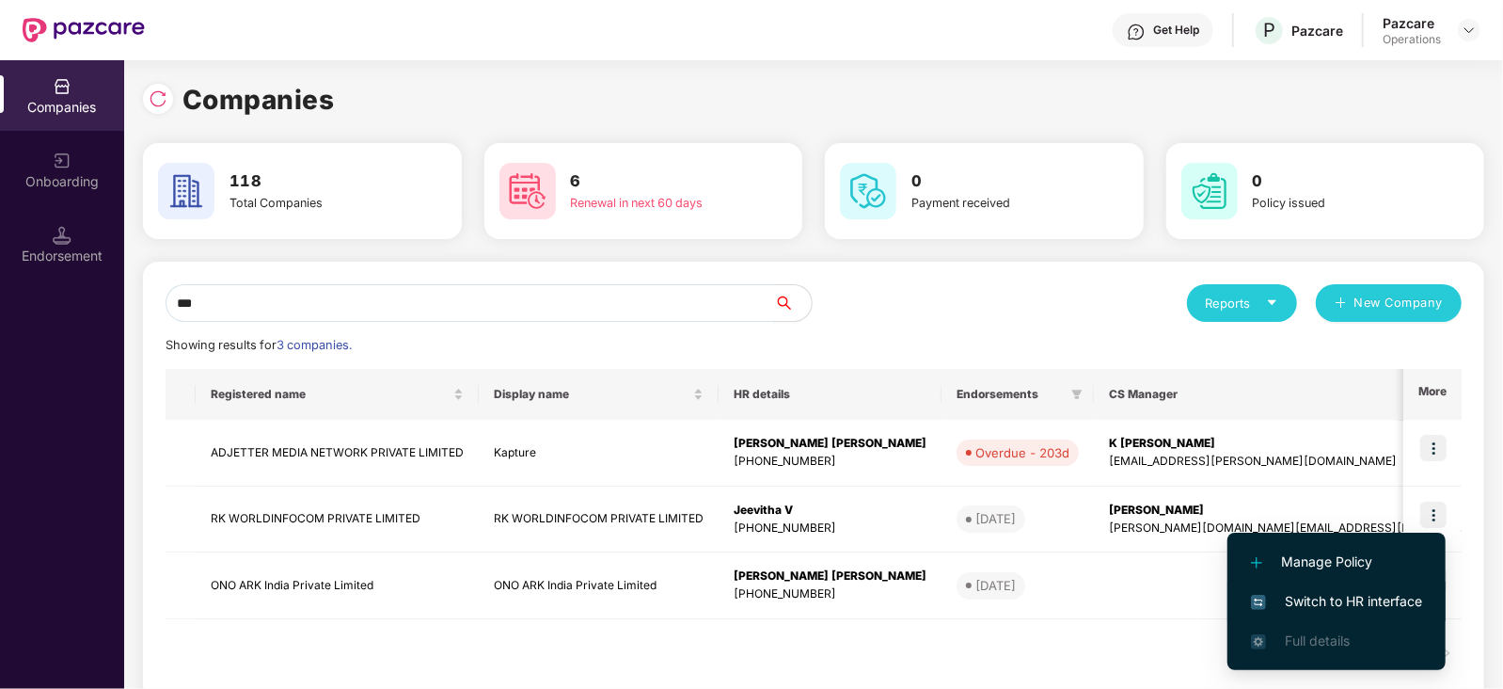
click at [1402, 596] on span "Switch to HR interface" at bounding box center [1336, 601] width 171 height 21
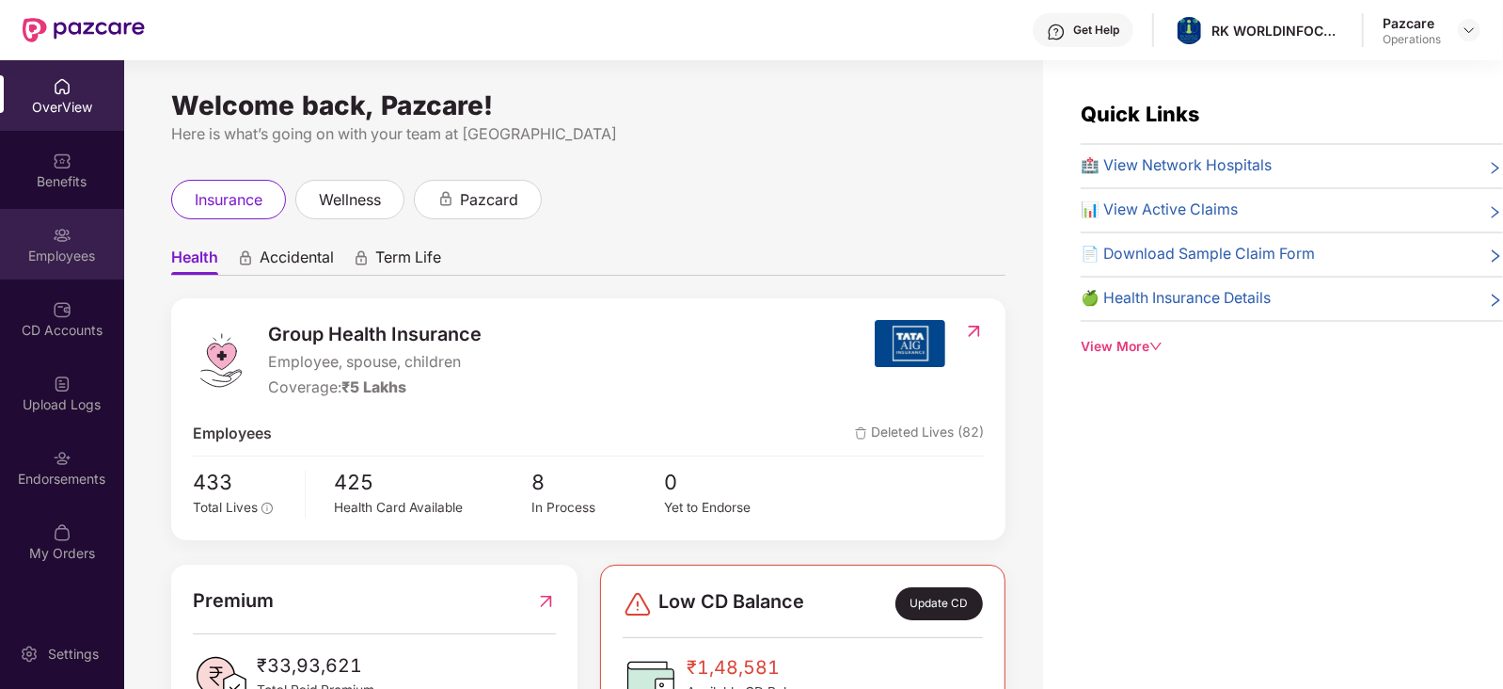
click at [91, 257] on div "Employees" at bounding box center [62, 255] width 124 height 19
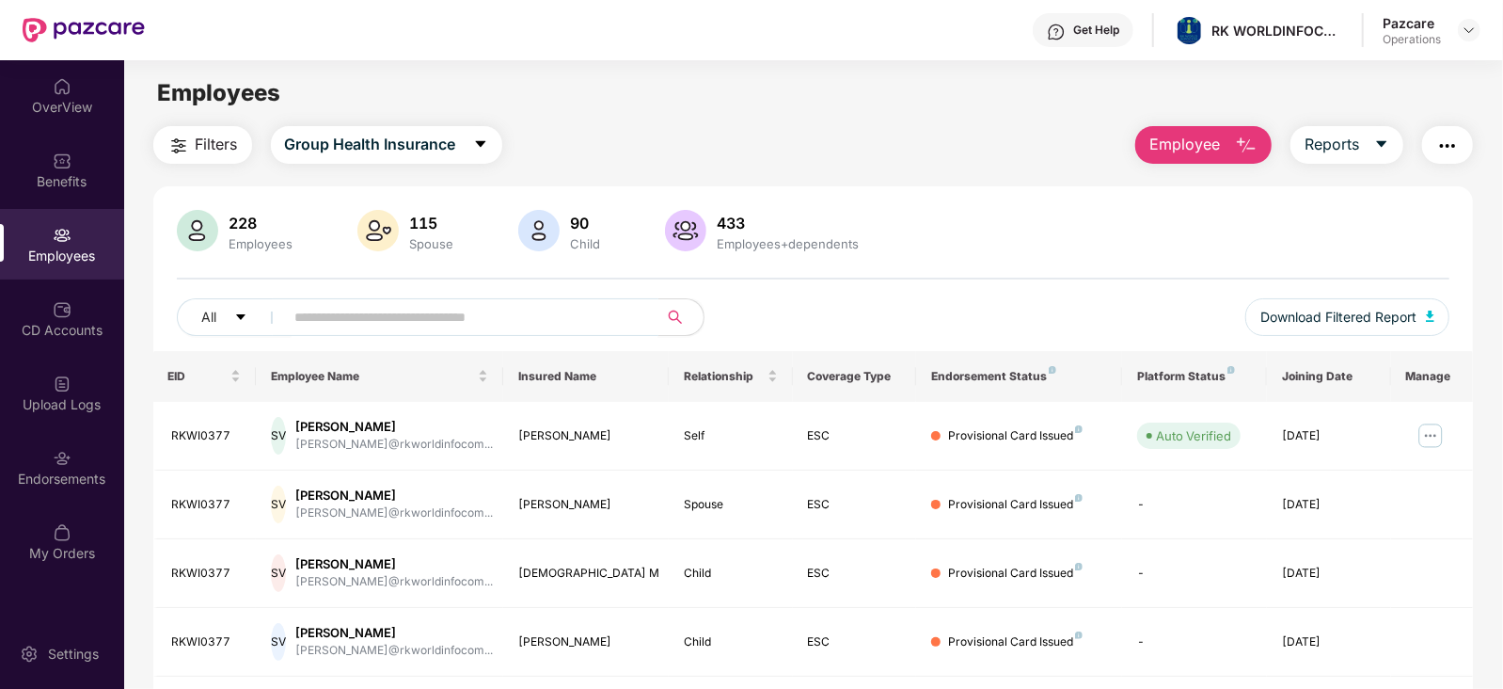
click at [433, 319] on input "text" at bounding box center [464, 317] width 338 height 28
paste input "********"
click at [196, 151] on span "Filters" at bounding box center [217, 145] width 42 height 24
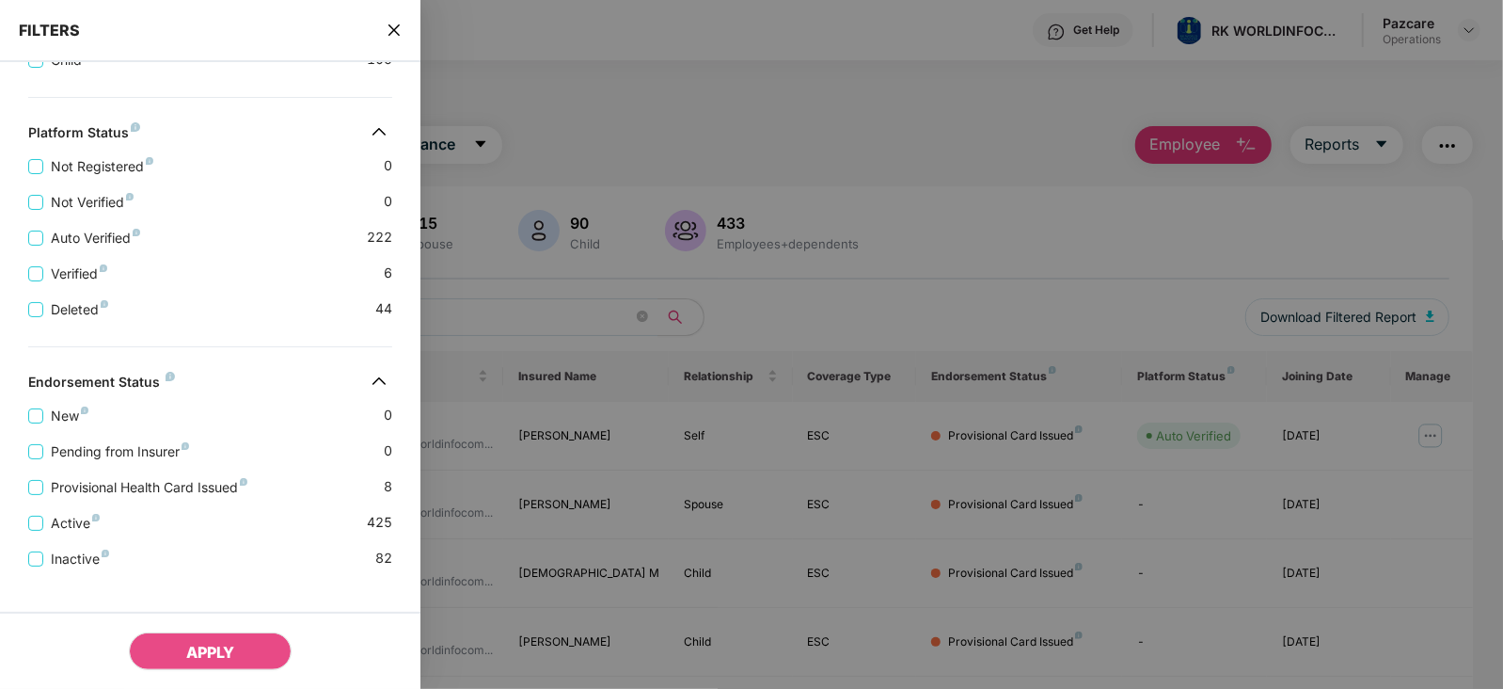
scroll to position [503, 0]
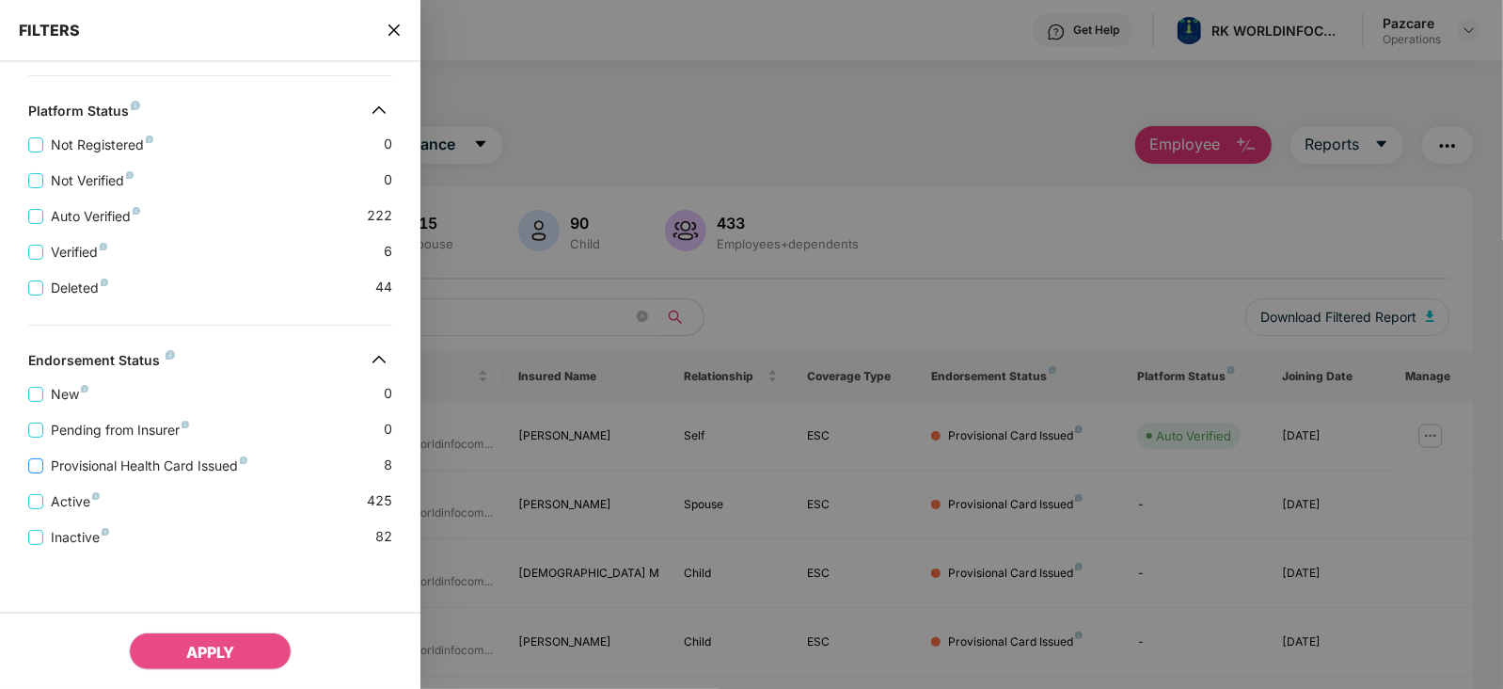
click at [155, 467] on span "Provisional Health Card Issued" at bounding box center [149, 465] width 212 height 21
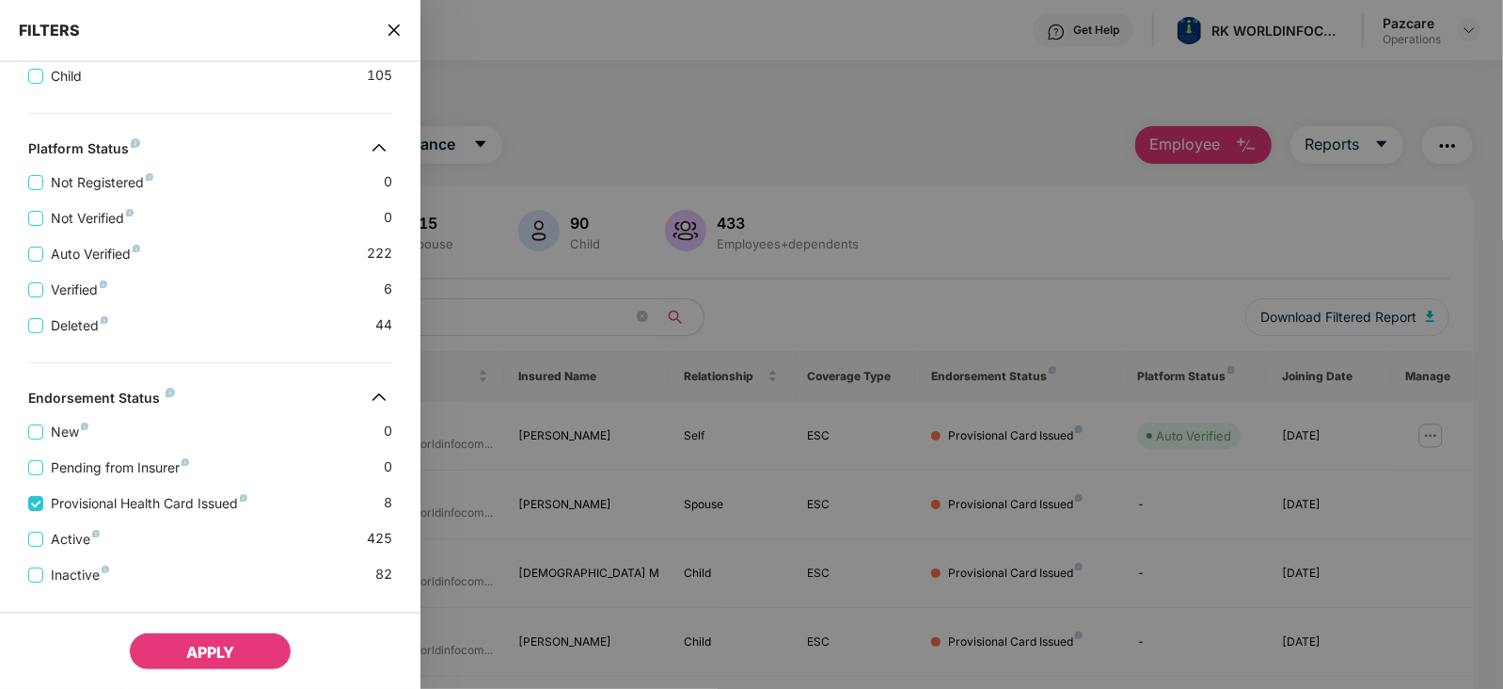
click at [191, 637] on button "APPLY" at bounding box center [210, 651] width 163 height 38
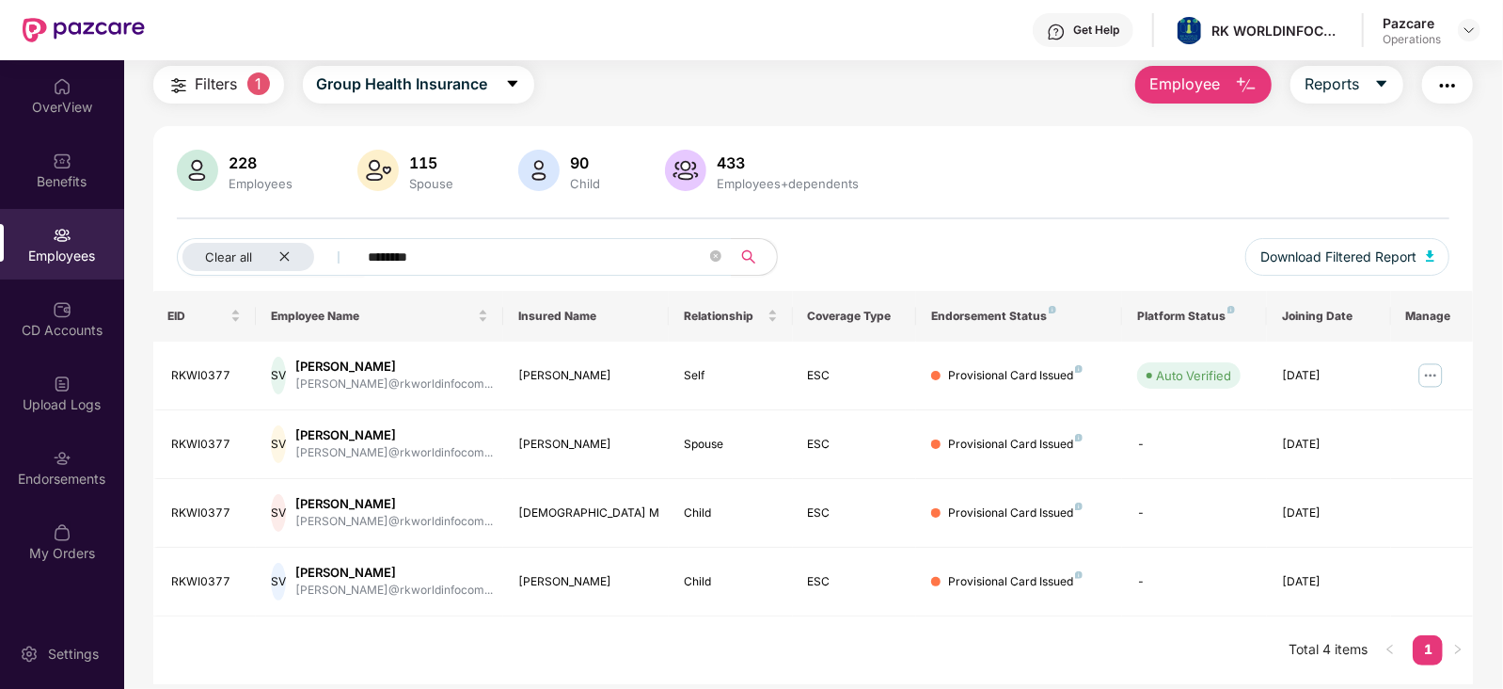
scroll to position [60, 0]
click at [1419, 251] on button "Download Filtered Report" at bounding box center [1347, 257] width 205 height 38
drag, startPoint x: 438, startPoint y: 252, endPoint x: 325, endPoint y: 251, distance: 112.9
click at [325, 251] on div "Clear all ********" at bounding box center [495, 257] width 637 height 38
paste input "text"
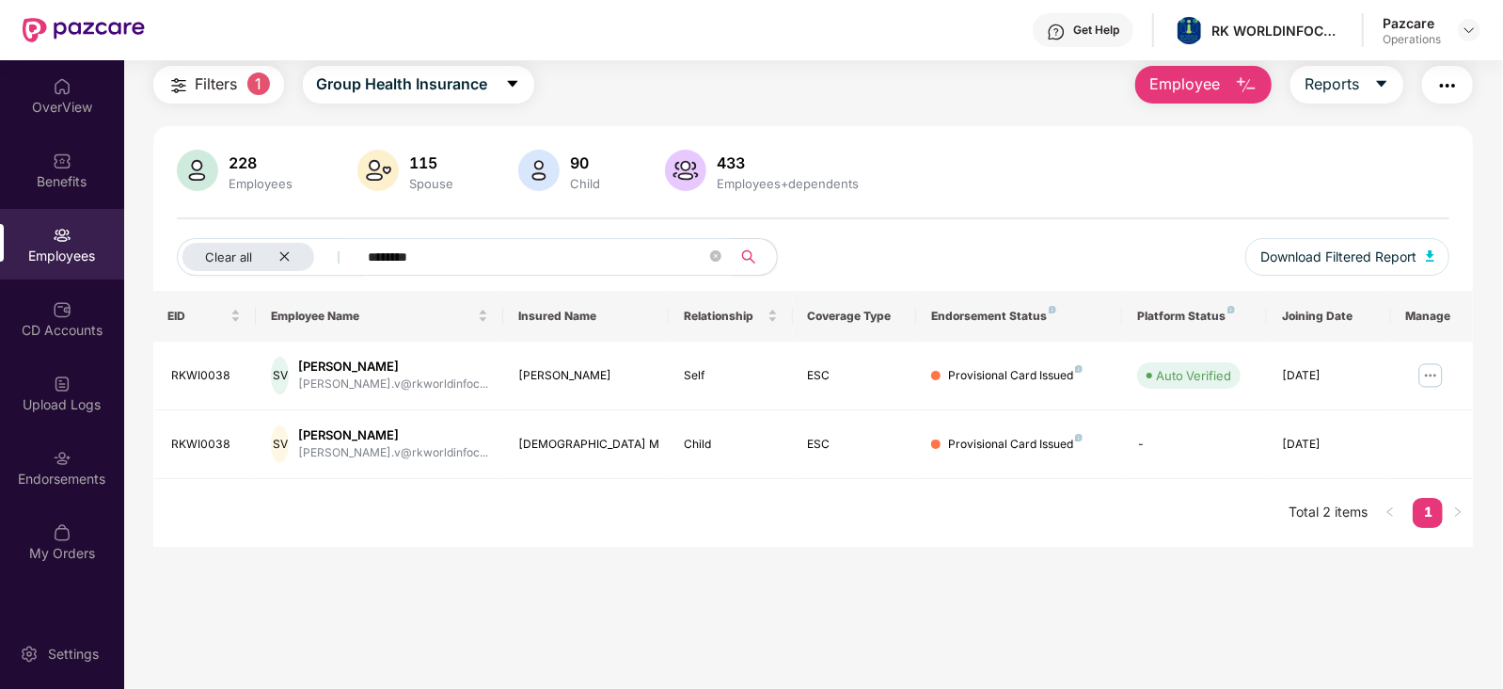
type input "********"
click at [279, 265] on div "Clear all" at bounding box center [248, 257] width 132 height 28
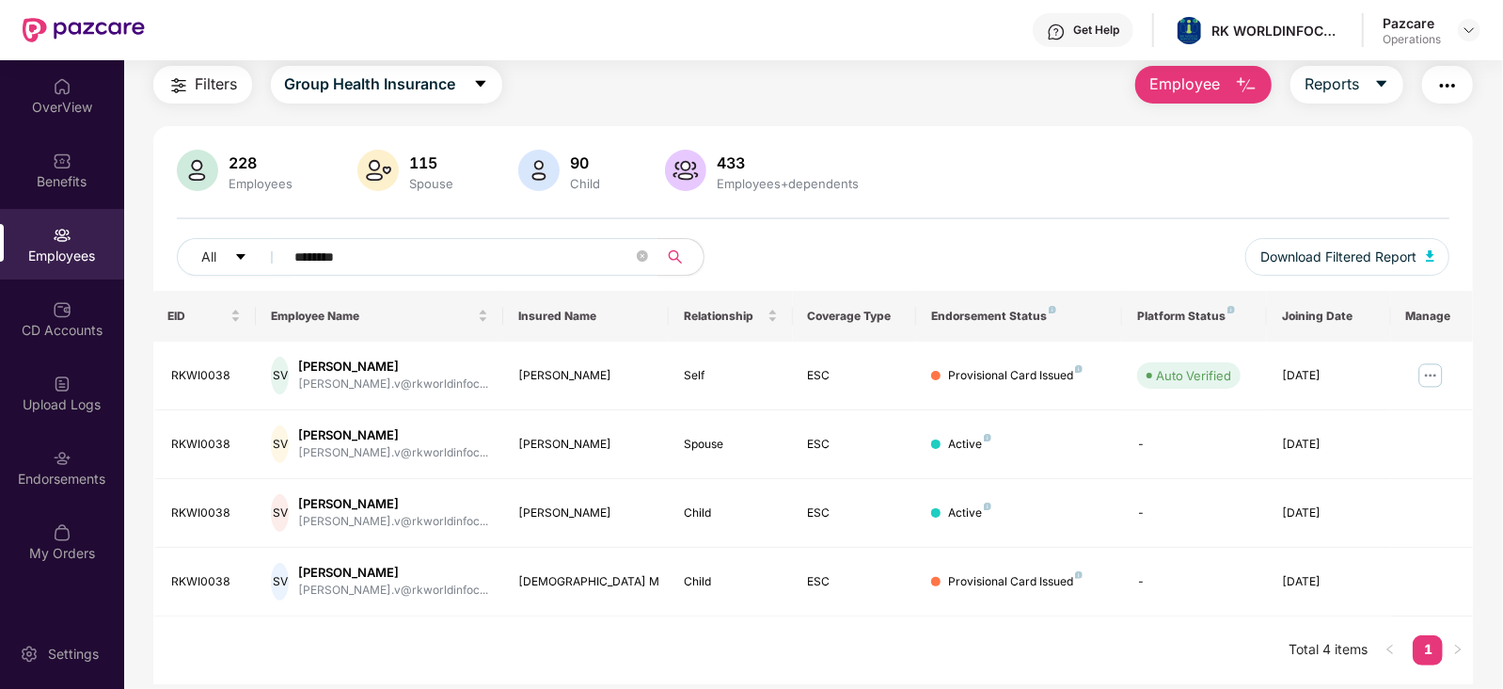
scroll to position [0, 0]
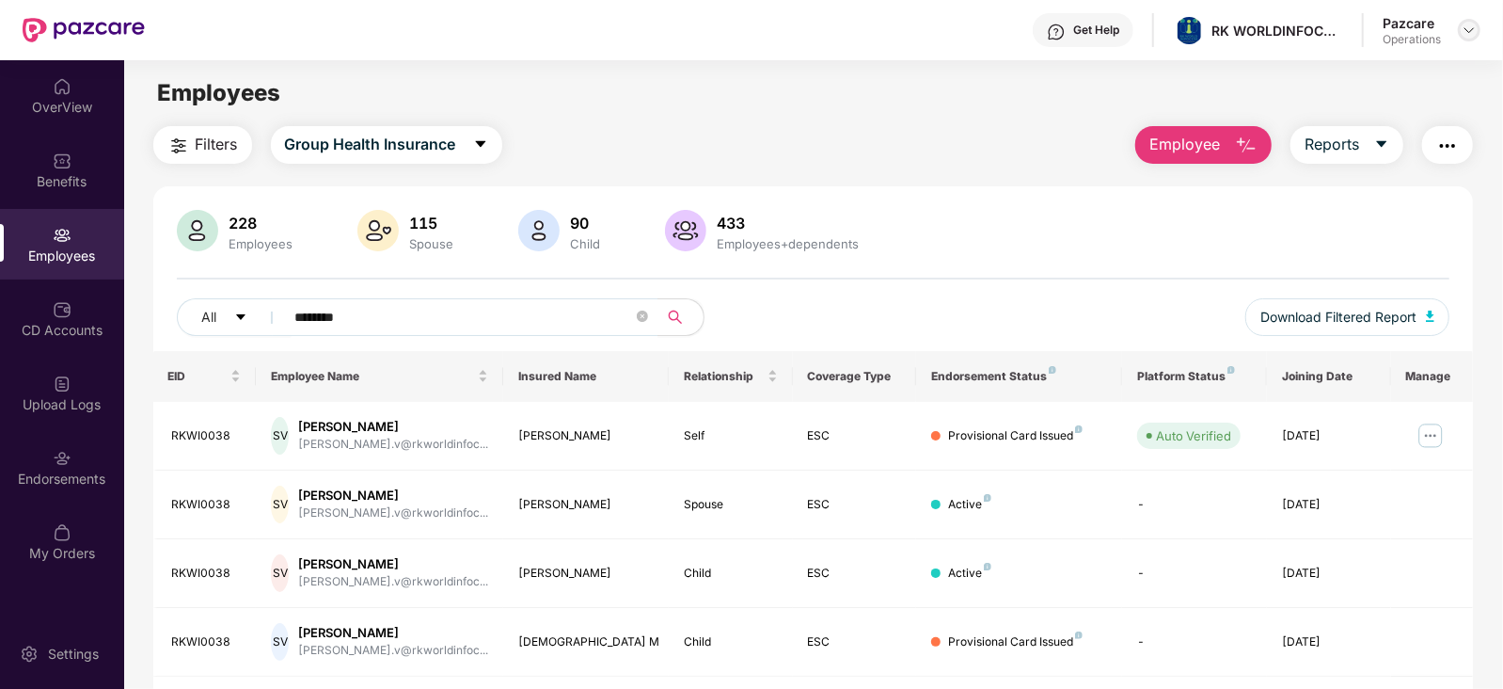
click at [1464, 35] on img at bounding box center [1469, 30] width 15 height 15
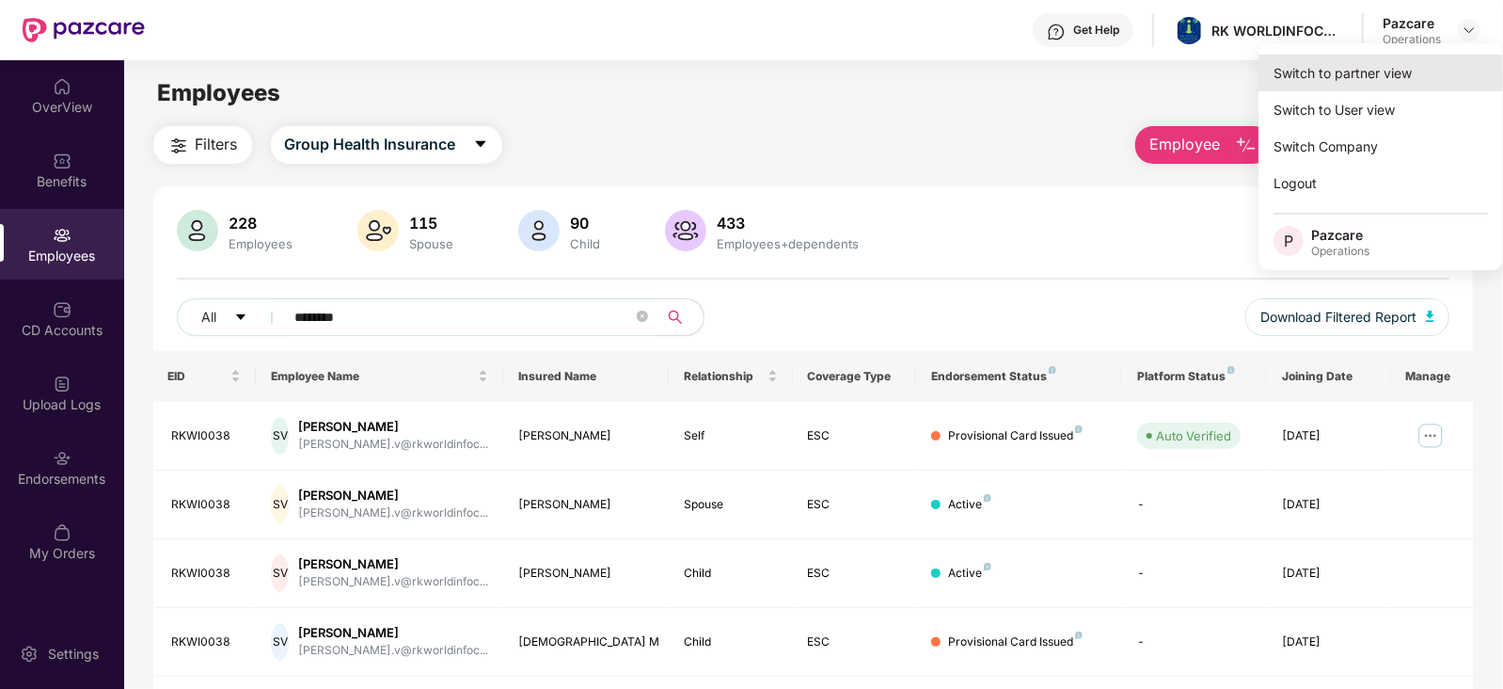
click at [1413, 71] on div "Switch to partner view" at bounding box center [1381, 73] width 245 height 37
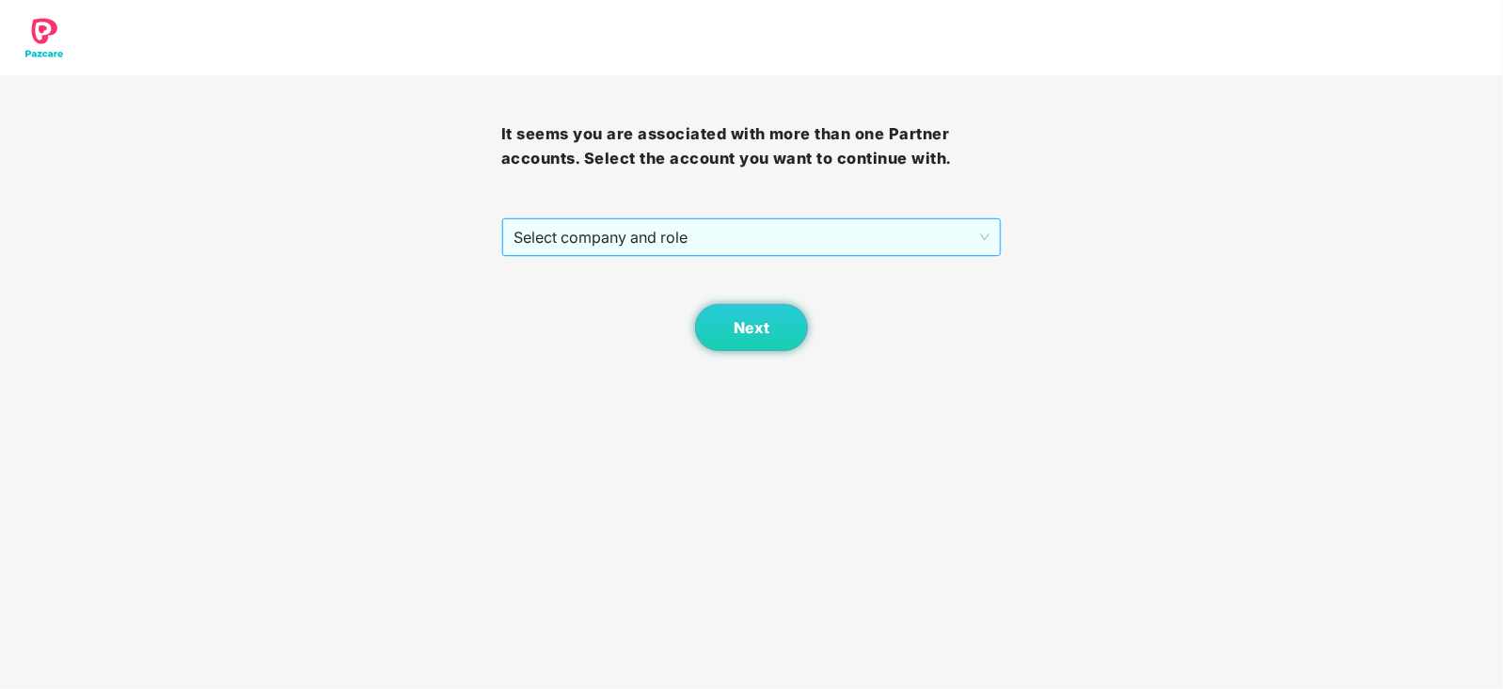
click at [685, 228] on span "Select company and role" at bounding box center [752, 237] width 477 height 36
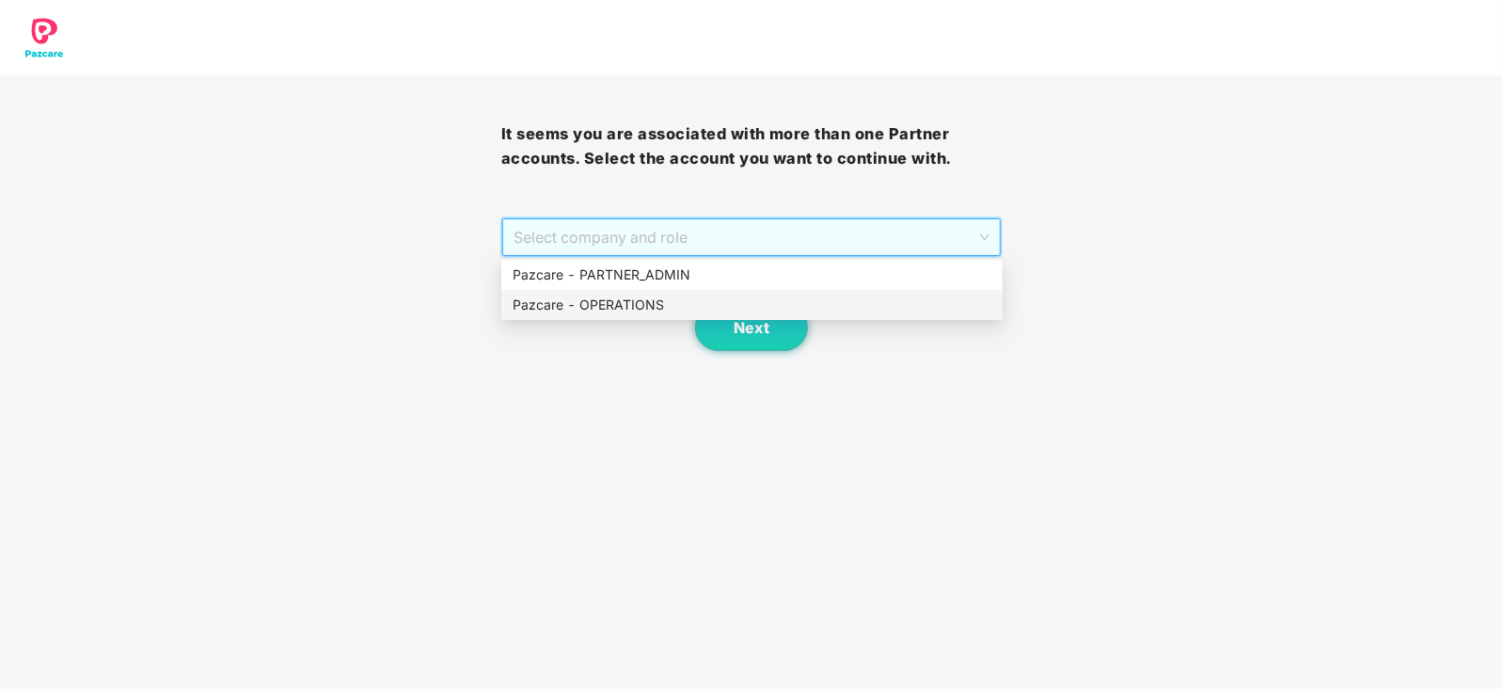
click at [636, 303] on div "Pazcare - OPERATIONS" at bounding box center [752, 304] width 479 height 21
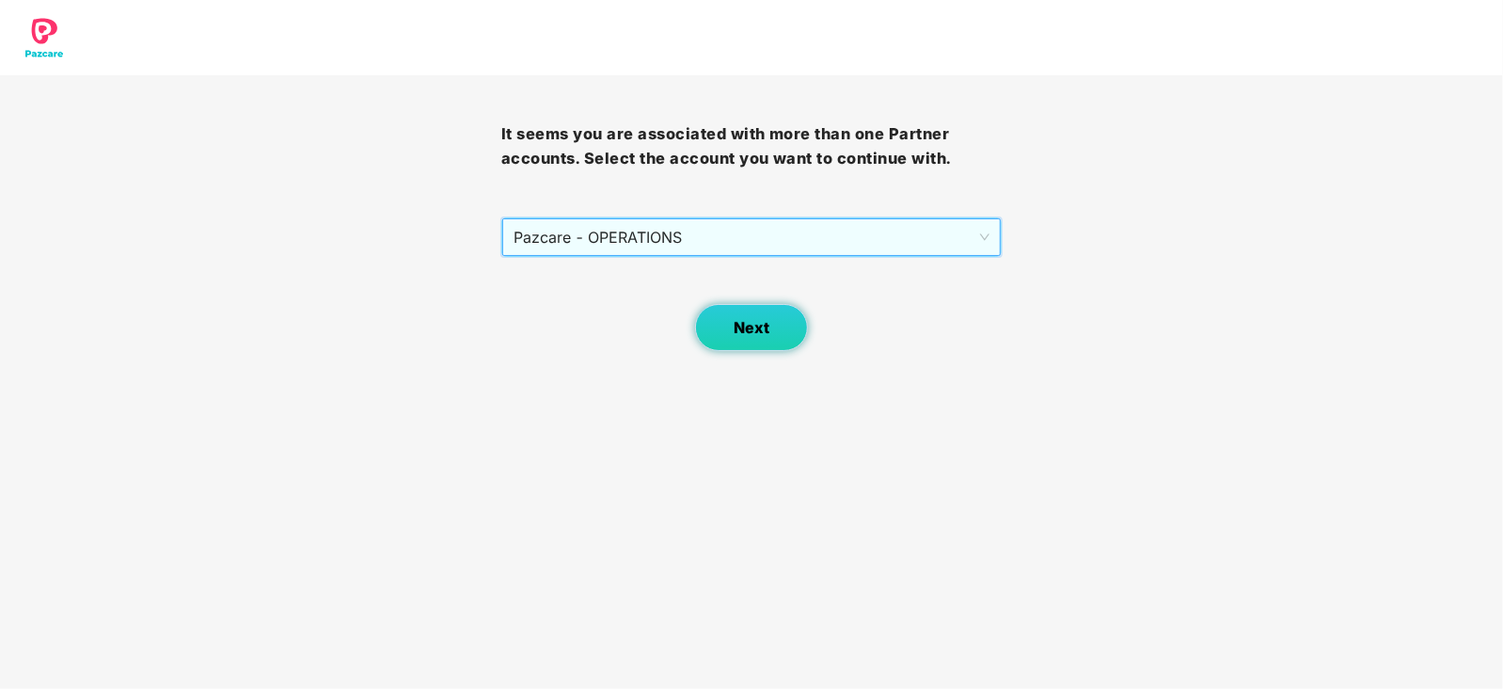
click at [743, 339] on button "Next" at bounding box center [751, 327] width 113 height 47
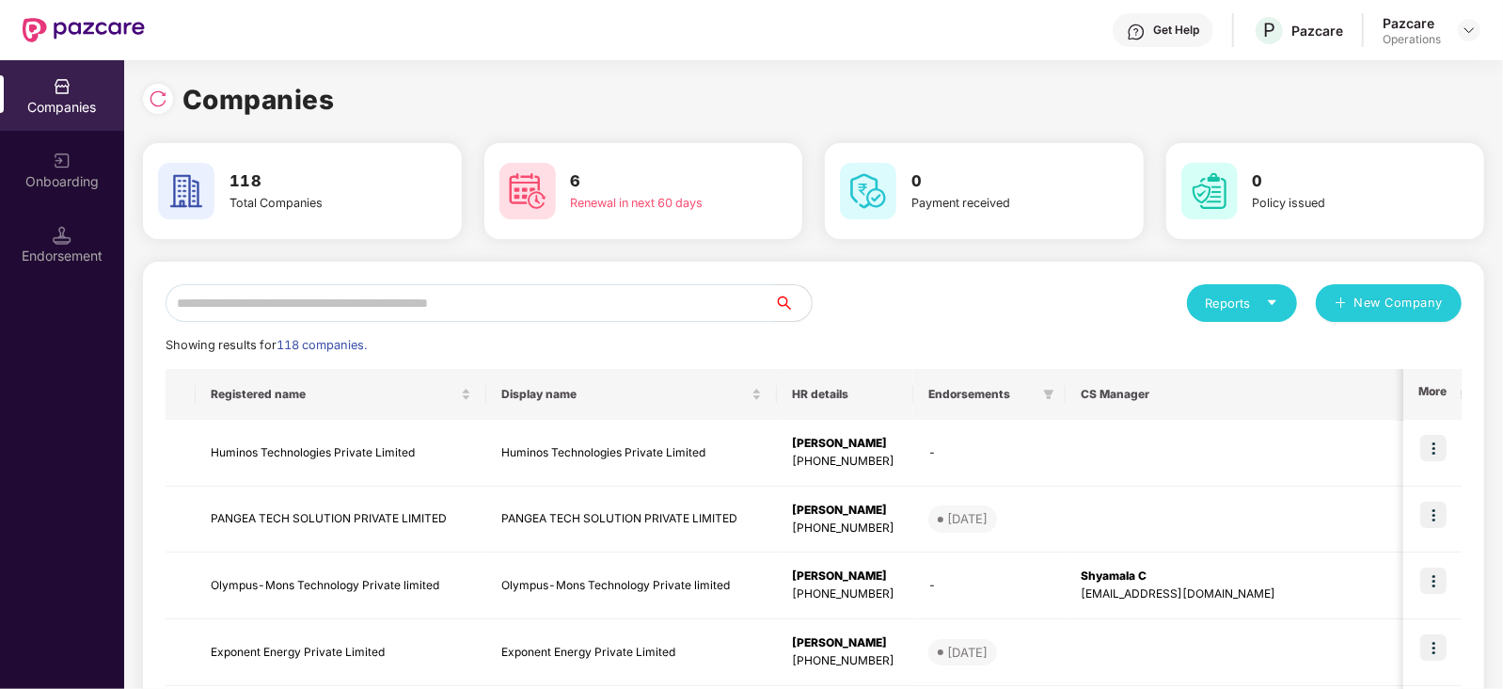
click at [418, 298] on input "text" at bounding box center [470, 303] width 609 height 38
paste input "**********"
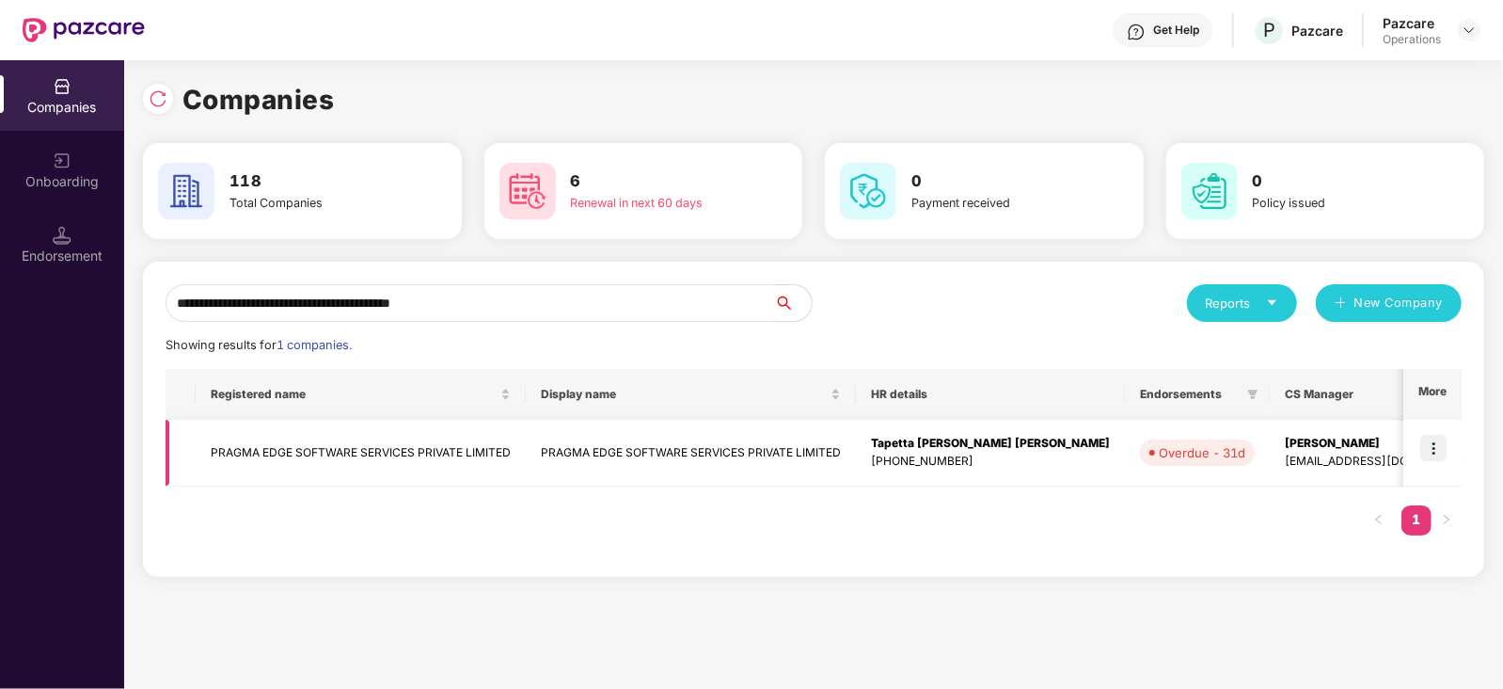
type input "**********"
click at [354, 452] on td "PRAGMA EDGE SOFTWARE SERVICES PRIVATE LIMITED" at bounding box center [361, 453] width 330 height 67
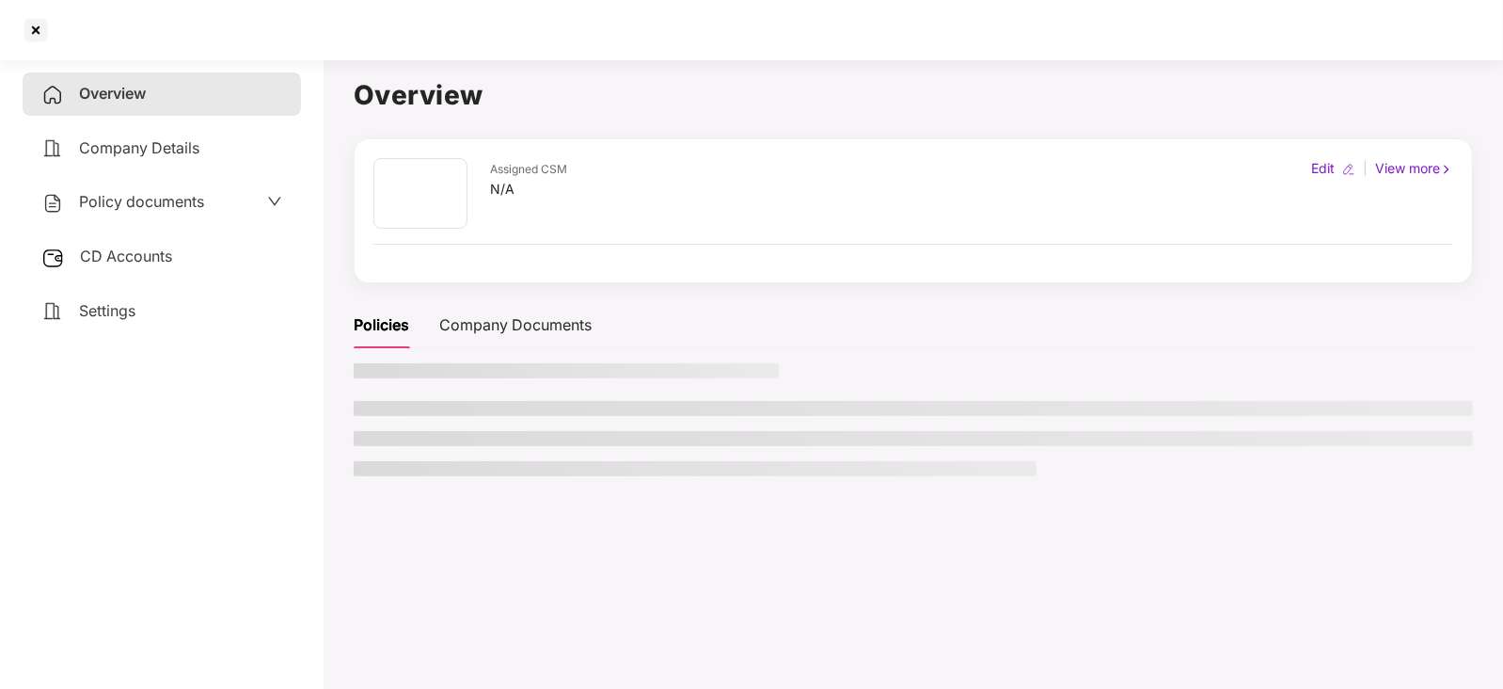
click at [174, 260] on div "CD Accounts" at bounding box center [162, 256] width 278 height 43
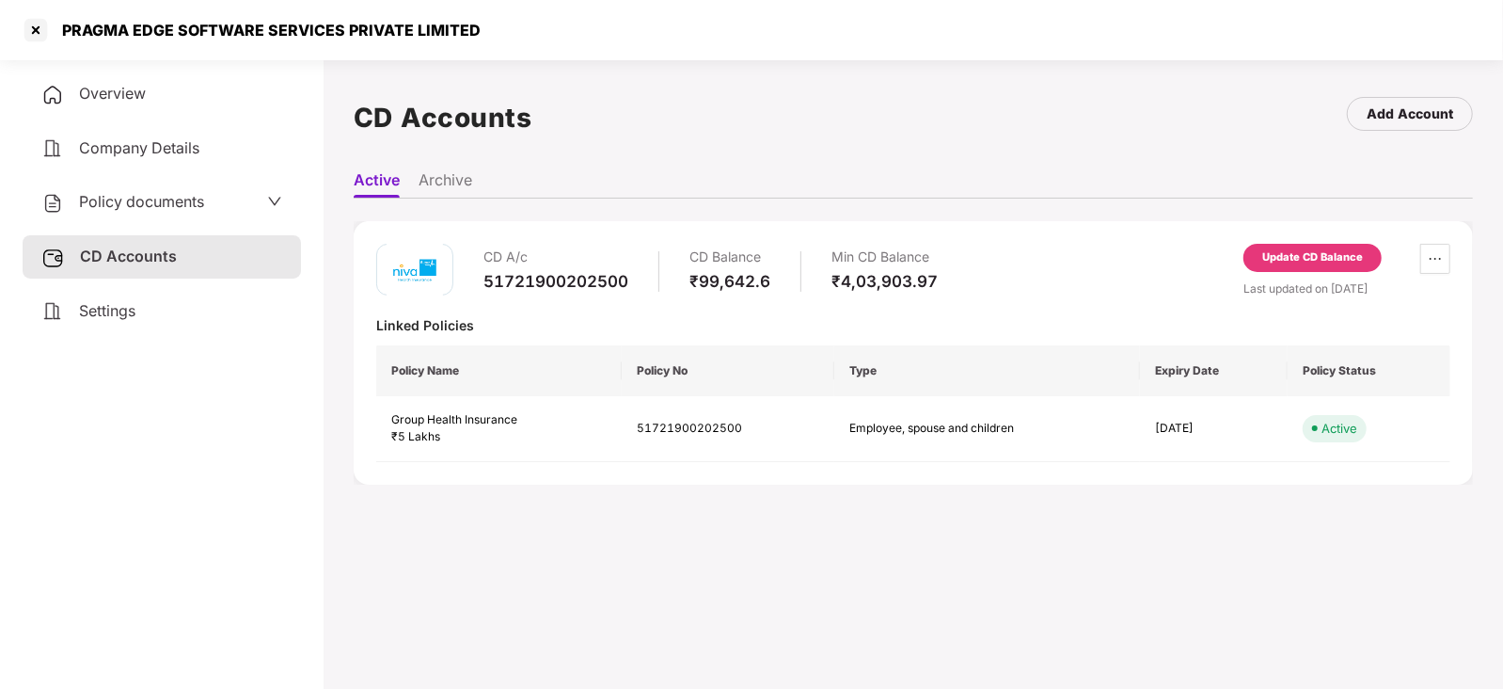
click at [1340, 265] on div "Update CD Balance" at bounding box center [1313, 258] width 138 height 28
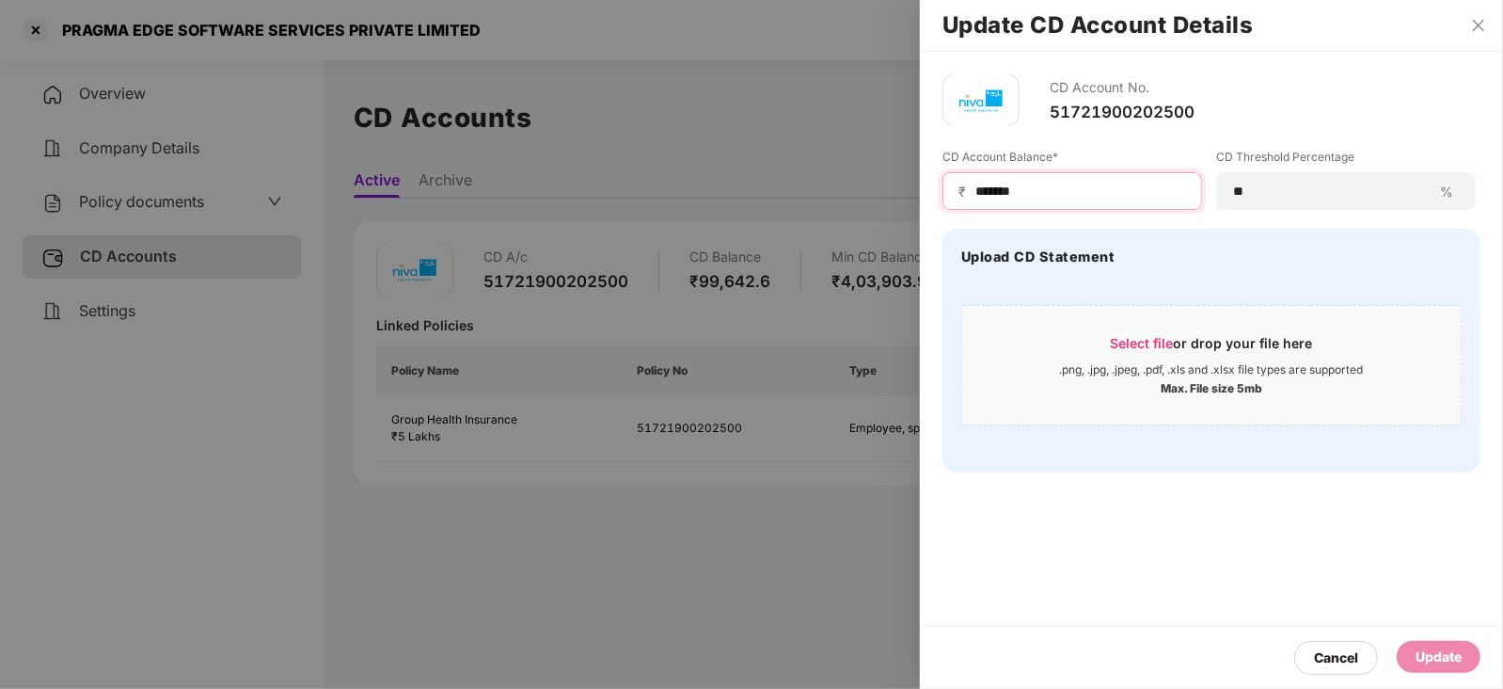
click at [1040, 198] on input "*******" at bounding box center [1080, 192] width 213 height 20
drag, startPoint x: 1035, startPoint y: 195, endPoint x: 932, endPoint y: 191, distance: 102.6
click at [932, 191] on div "CD Account No. 51721900202500 CD Account Balance* ₹ ******* CD Threshold Percen…" at bounding box center [1211, 273] width 583 height 443
paste input "*"
type input "********"
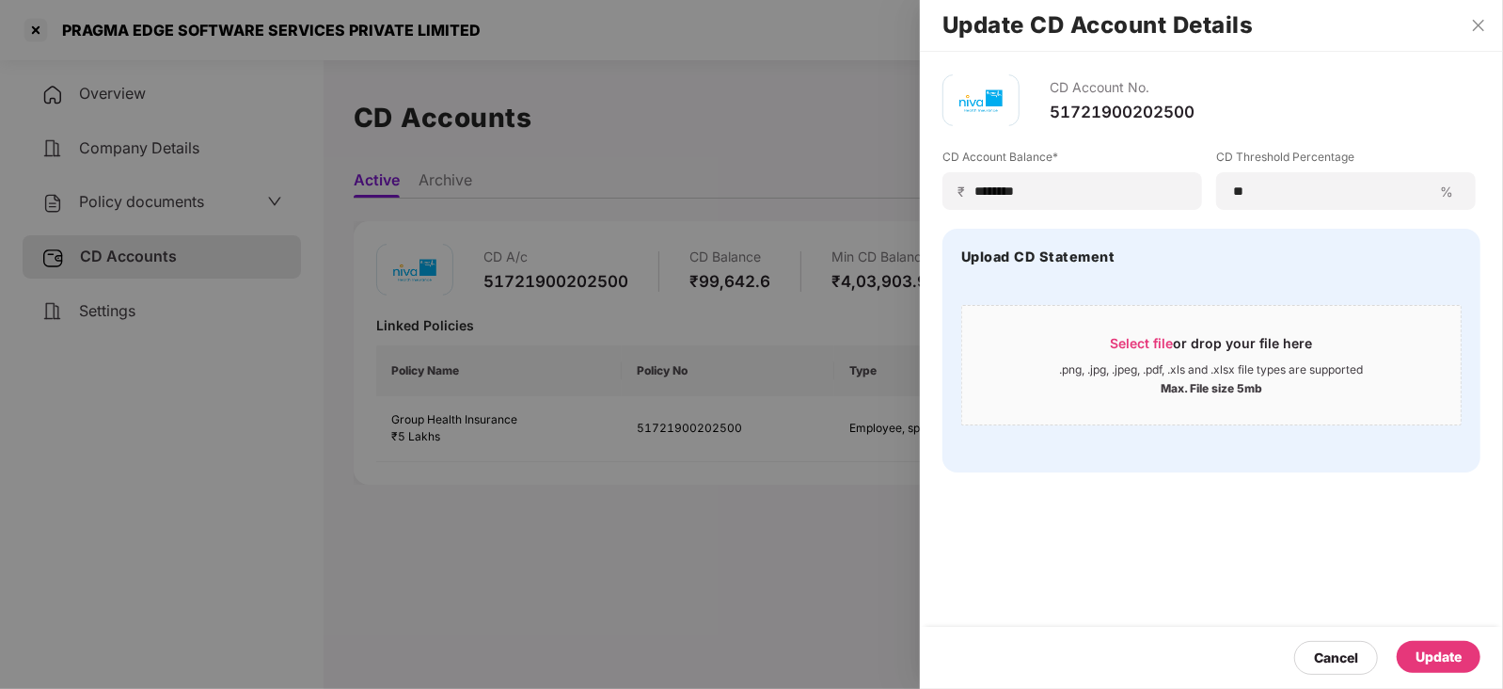
click at [1447, 648] on div "Update" at bounding box center [1439, 656] width 46 height 21
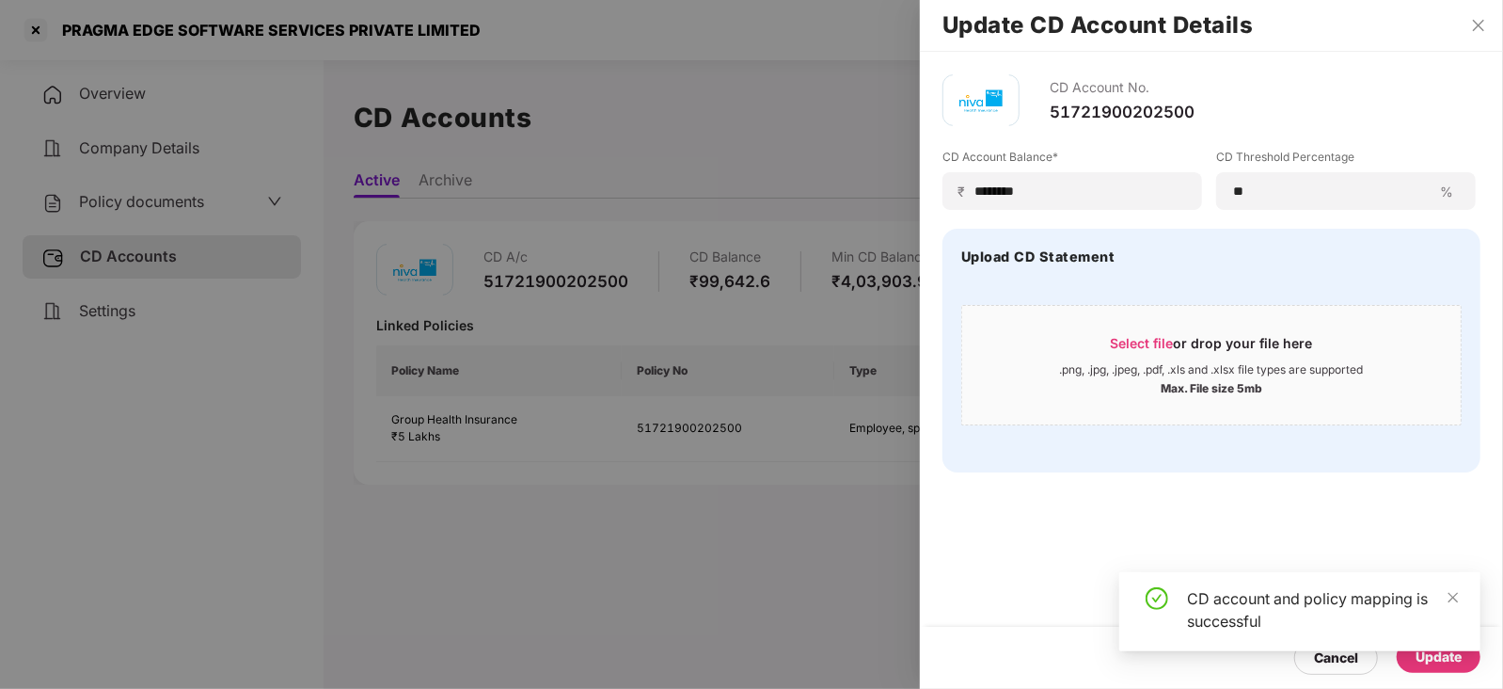
click at [182, 209] on div at bounding box center [751, 344] width 1503 height 689
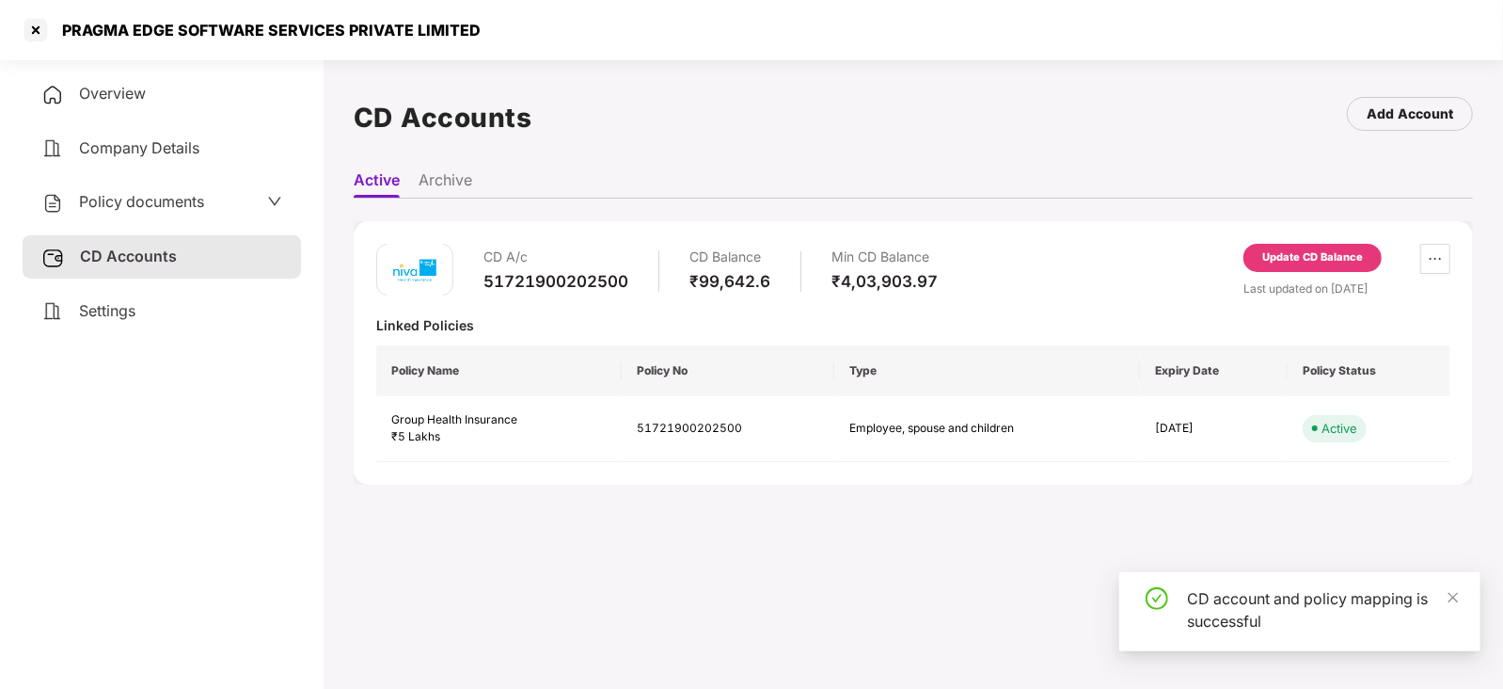
click at [180, 209] on span "Policy documents" at bounding box center [141, 201] width 125 height 19
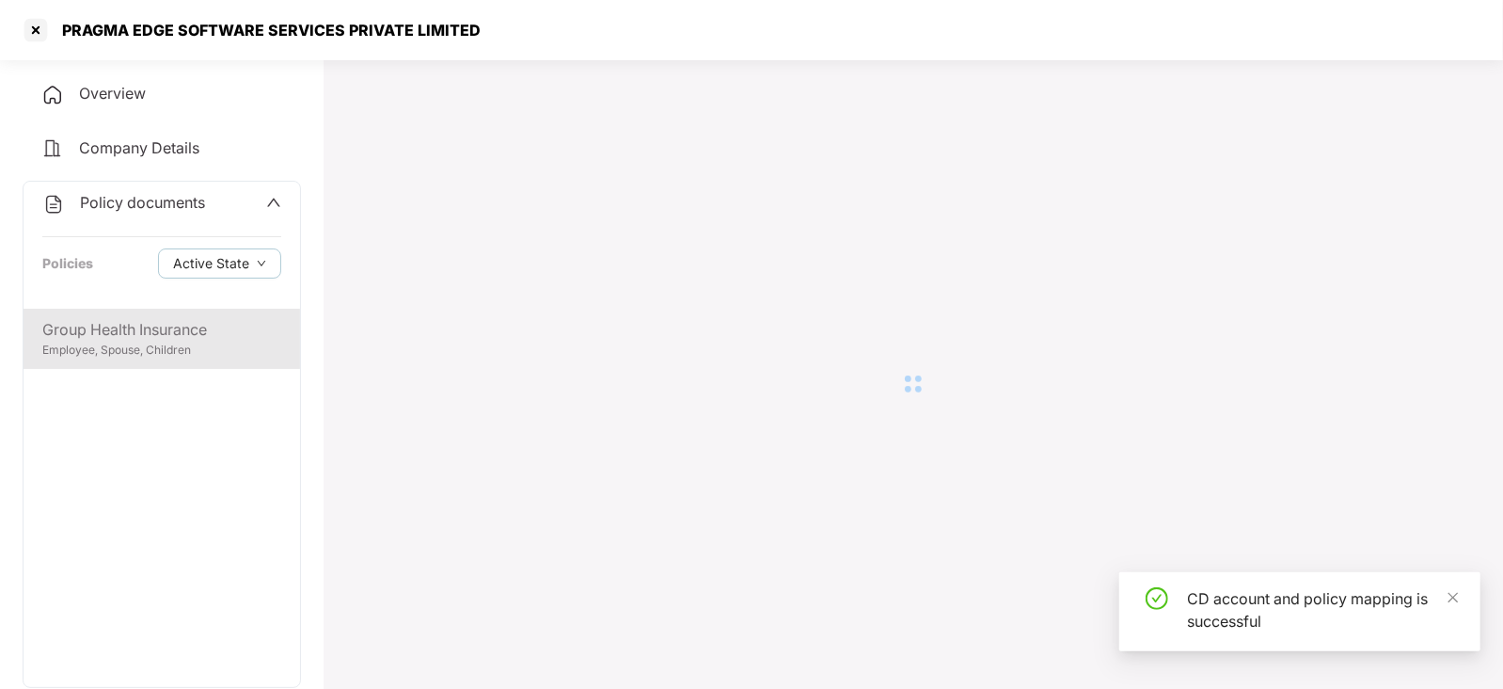
click at [171, 340] on div "Group Health Insurance" at bounding box center [161, 330] width 239 height 24
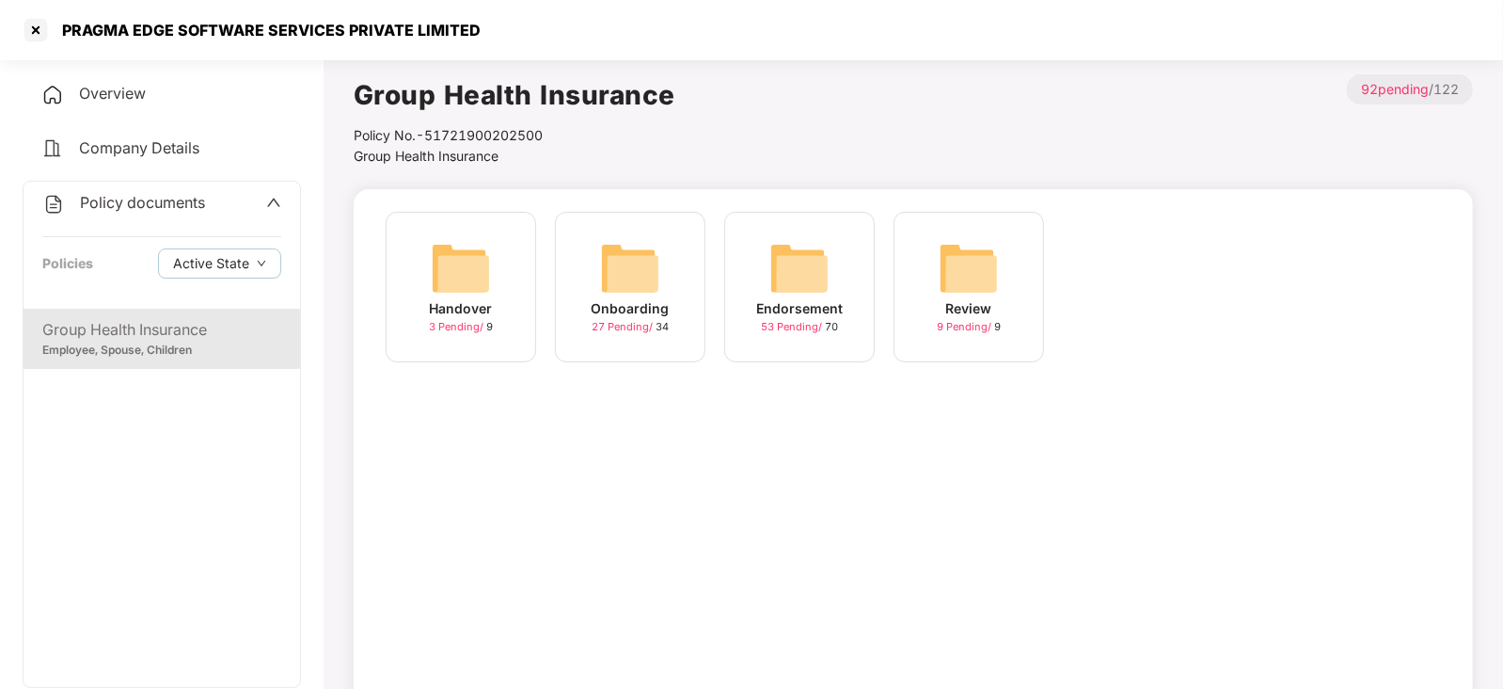
click at [804, 287] on img at bounding box center [799, 268] width 60 height 60
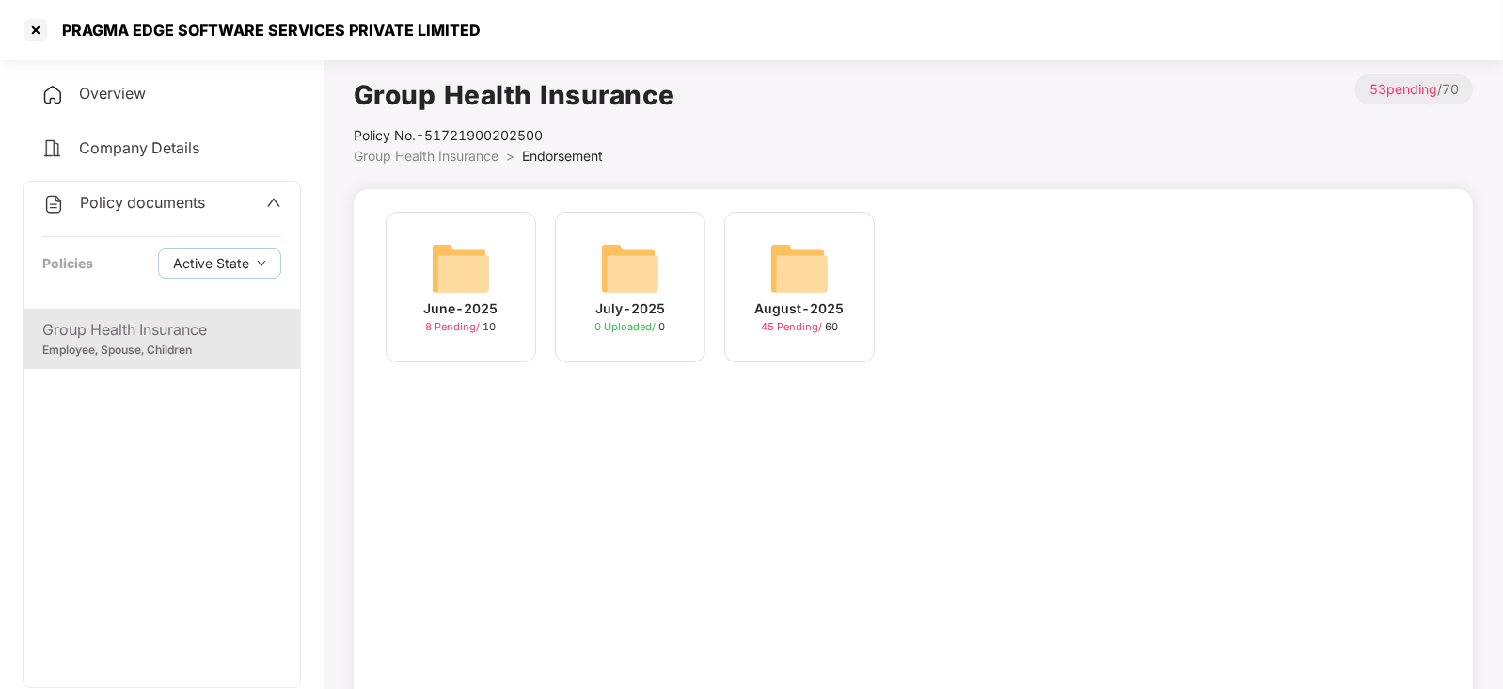
click at [819, 274] on img at bounding box center [799, 268] width 60 height 60
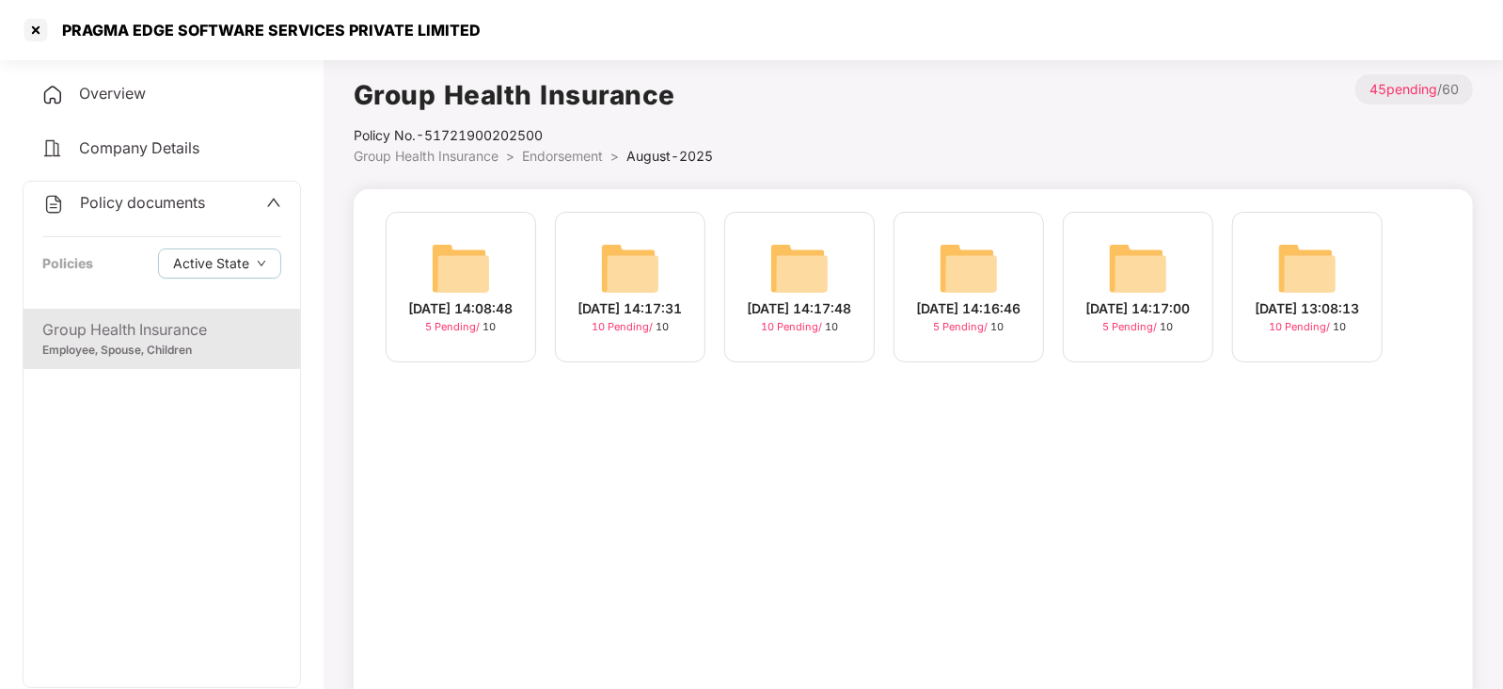
click at [1326, 252] on img at bounding box center [1307, 268] width 60 height 60
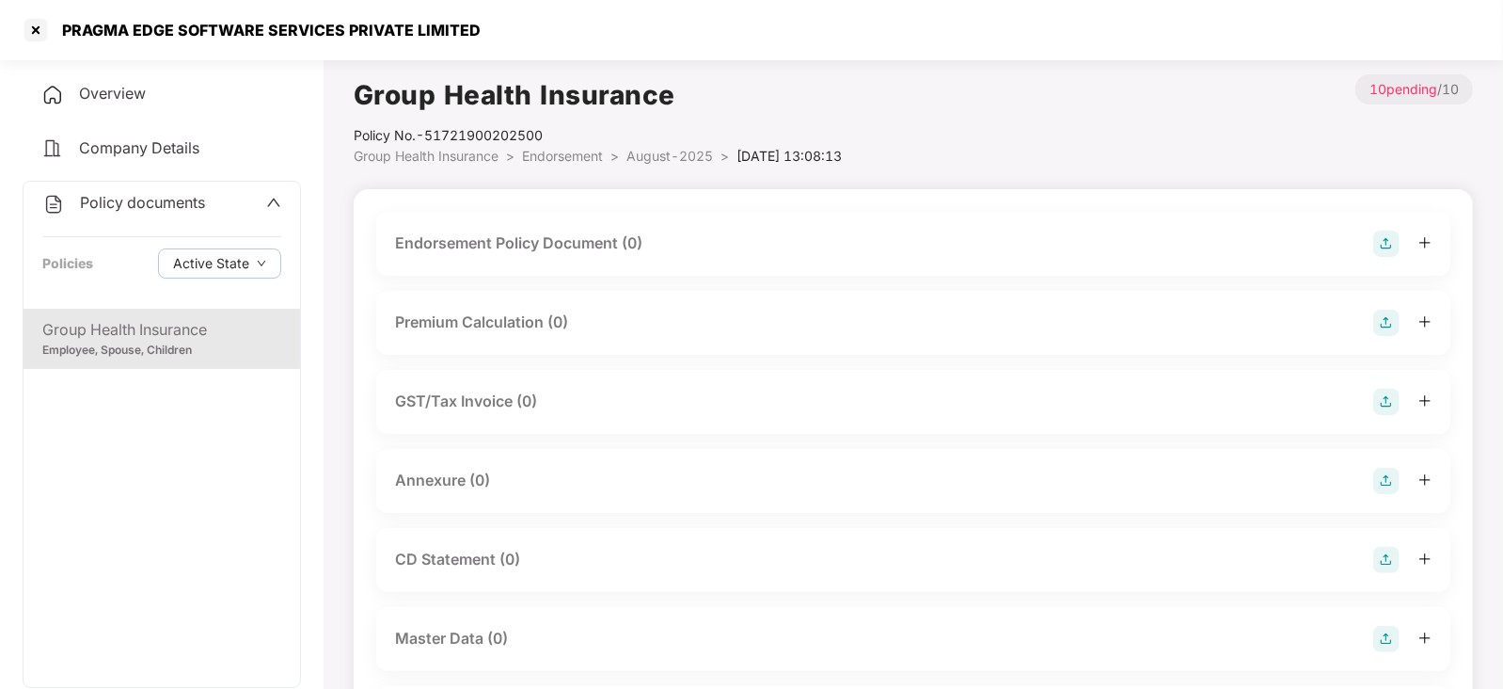
click at [1387, 242] on img at bounding box center [1386, 243] width 26 height 26
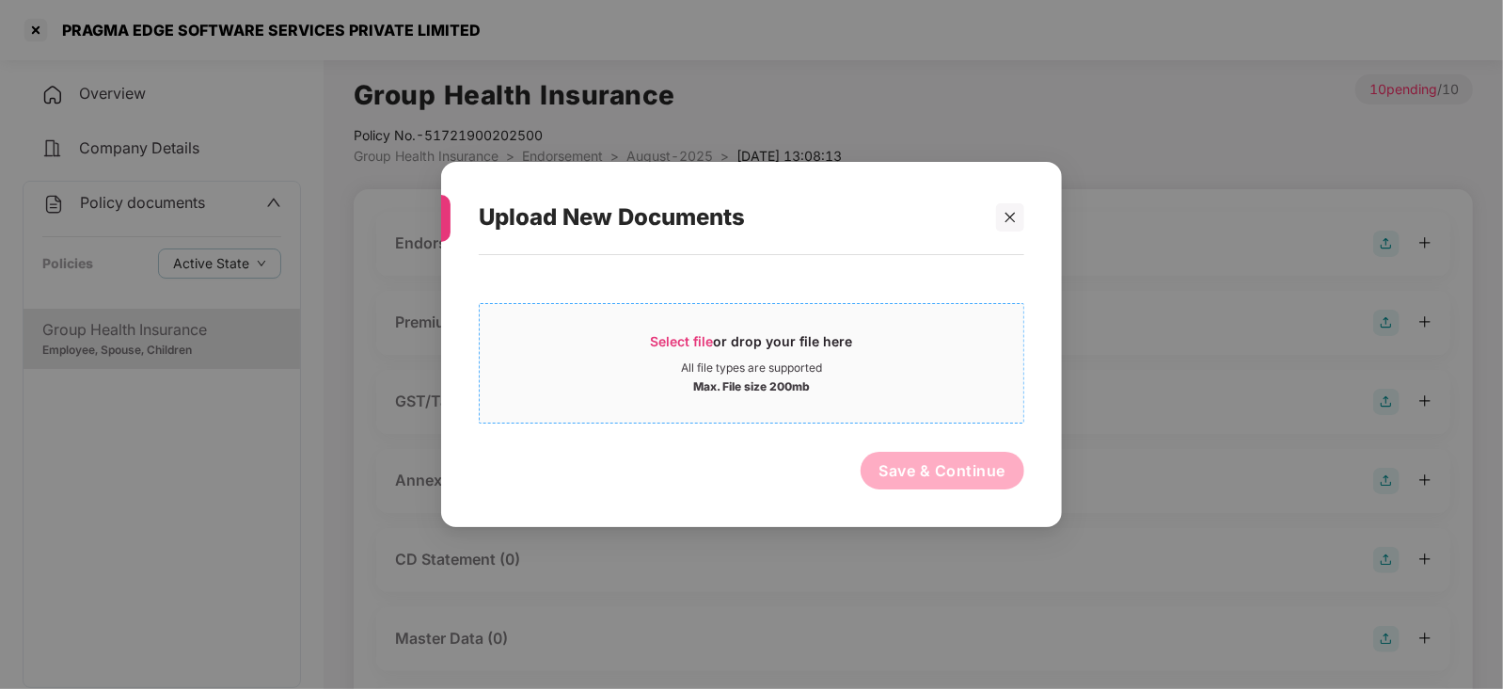
click at [679, 347] on span "Select file" at bounding box center [682, 341] width 63 height 16
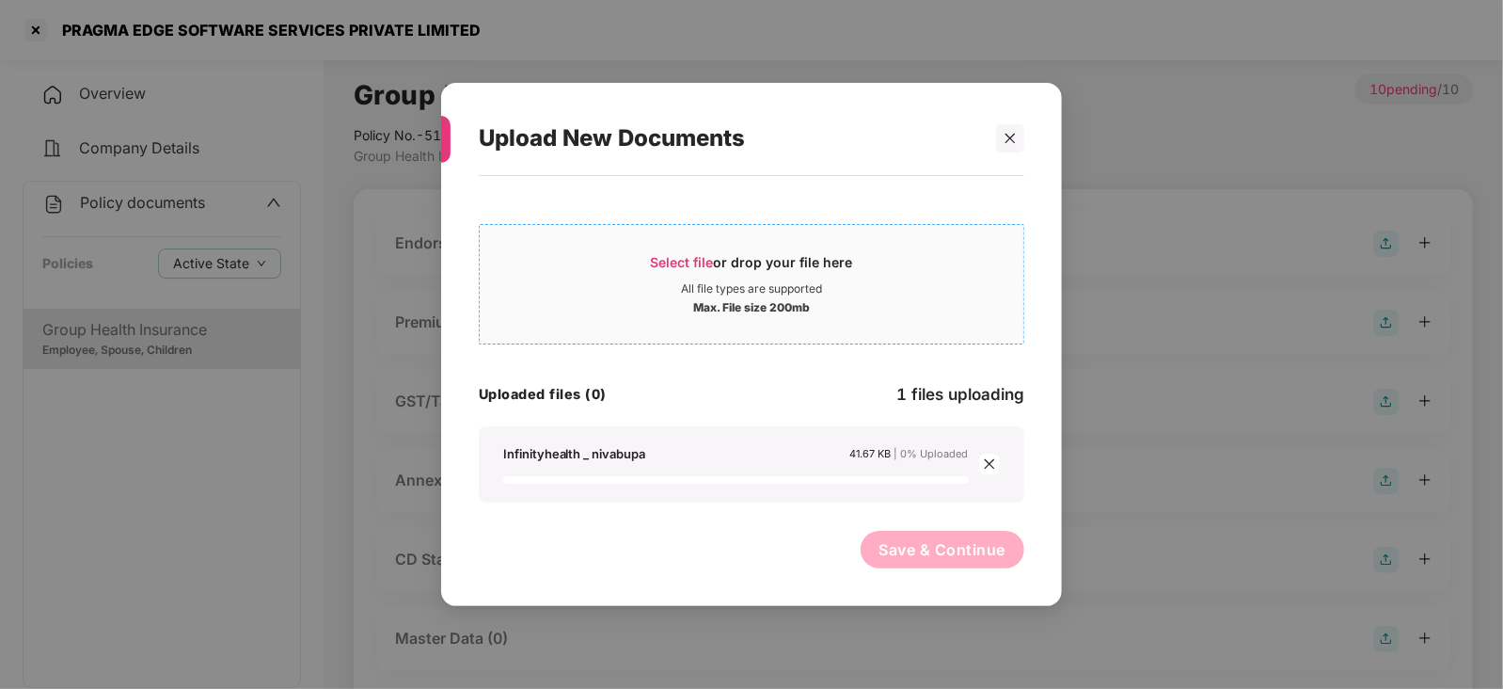
click at [700, 261] on span "Select file" at bounding box center [682, 262] width 63 height 16
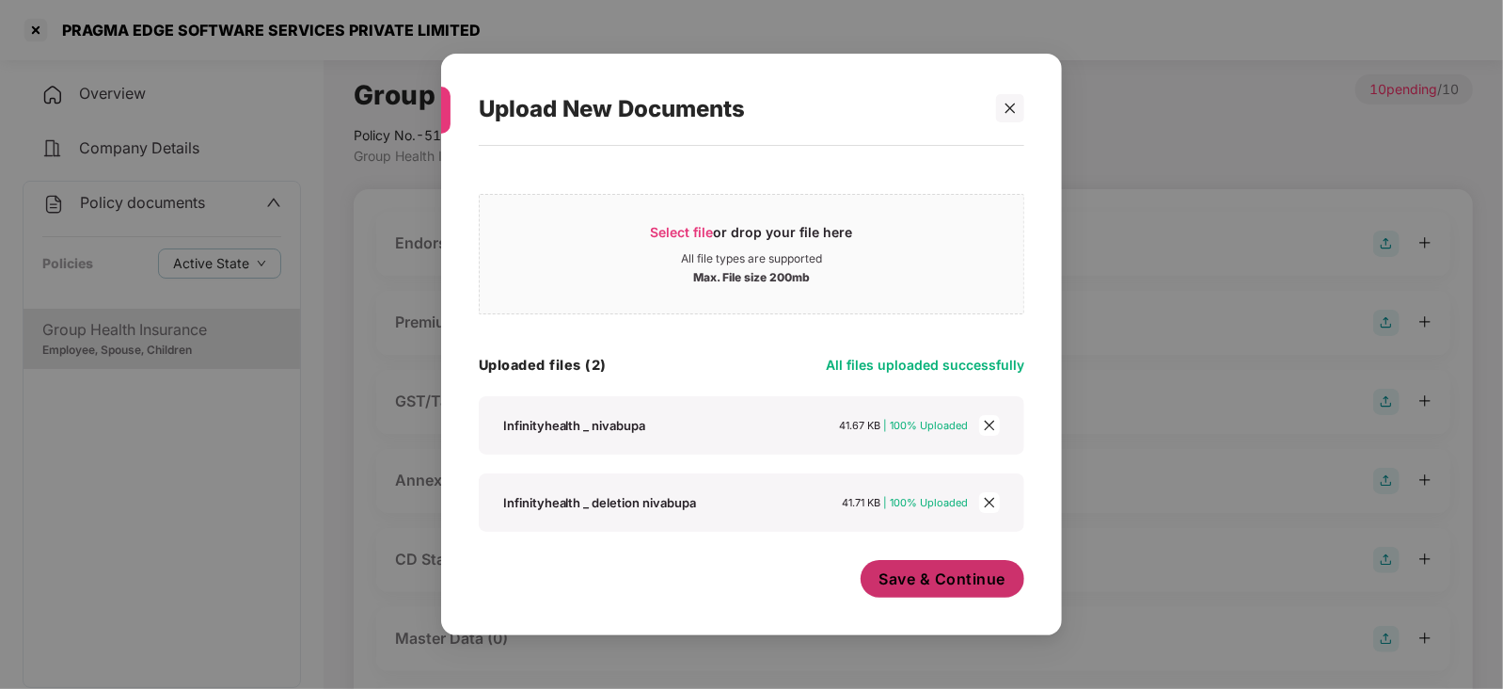
click at [952, 582] on span "Save & Continue" at bounding box center [942, 578] width 127 height 21
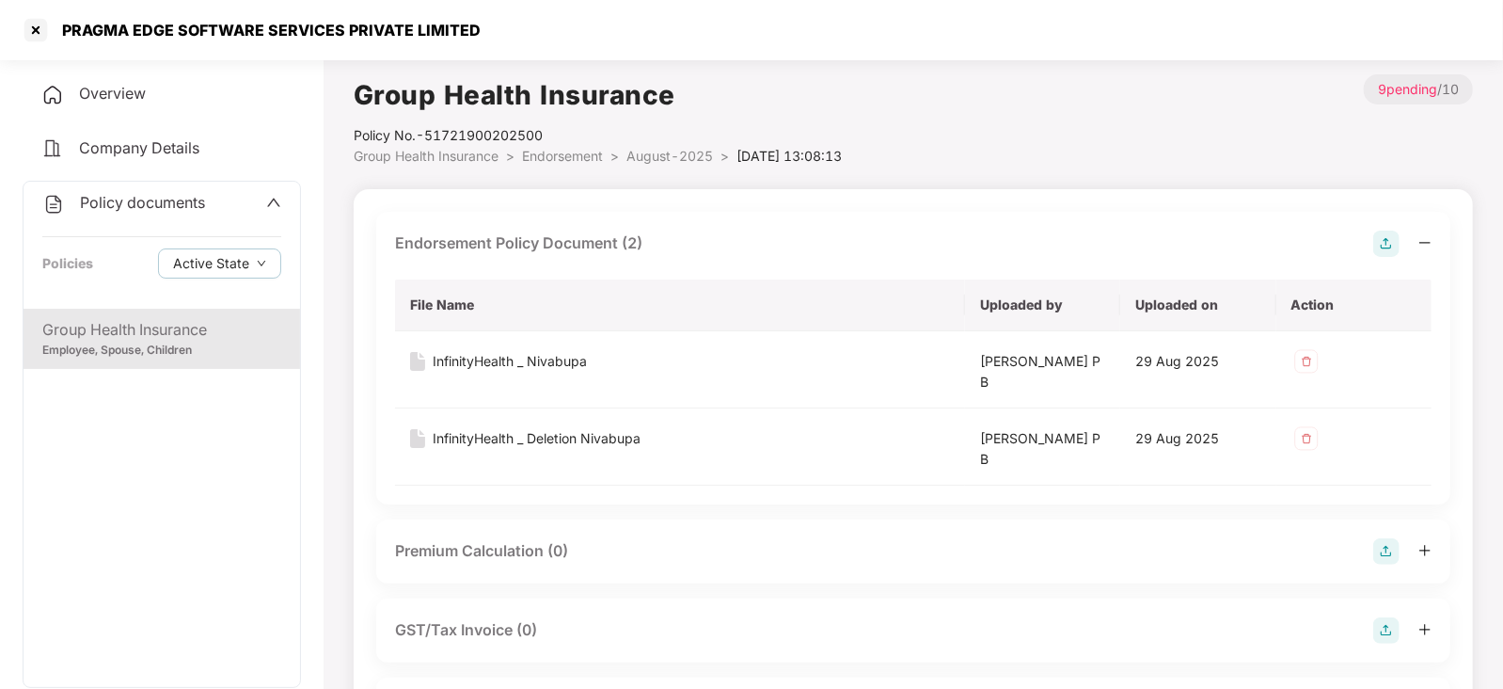
click at [1378, 553] on img at bounding box center [1386, 551] width 26 height 26
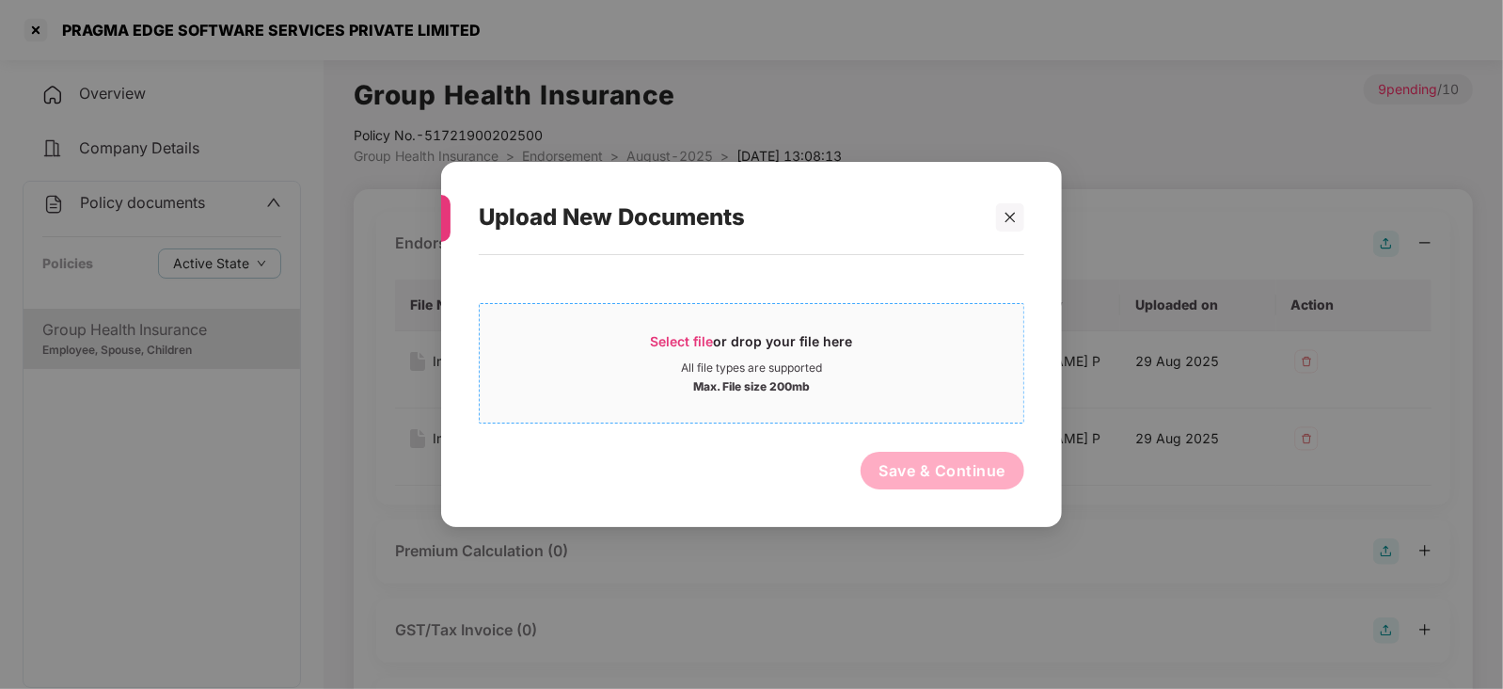
click at [689, 341] on span "Select file" at bounding box center [682, 341] width 63 height 16
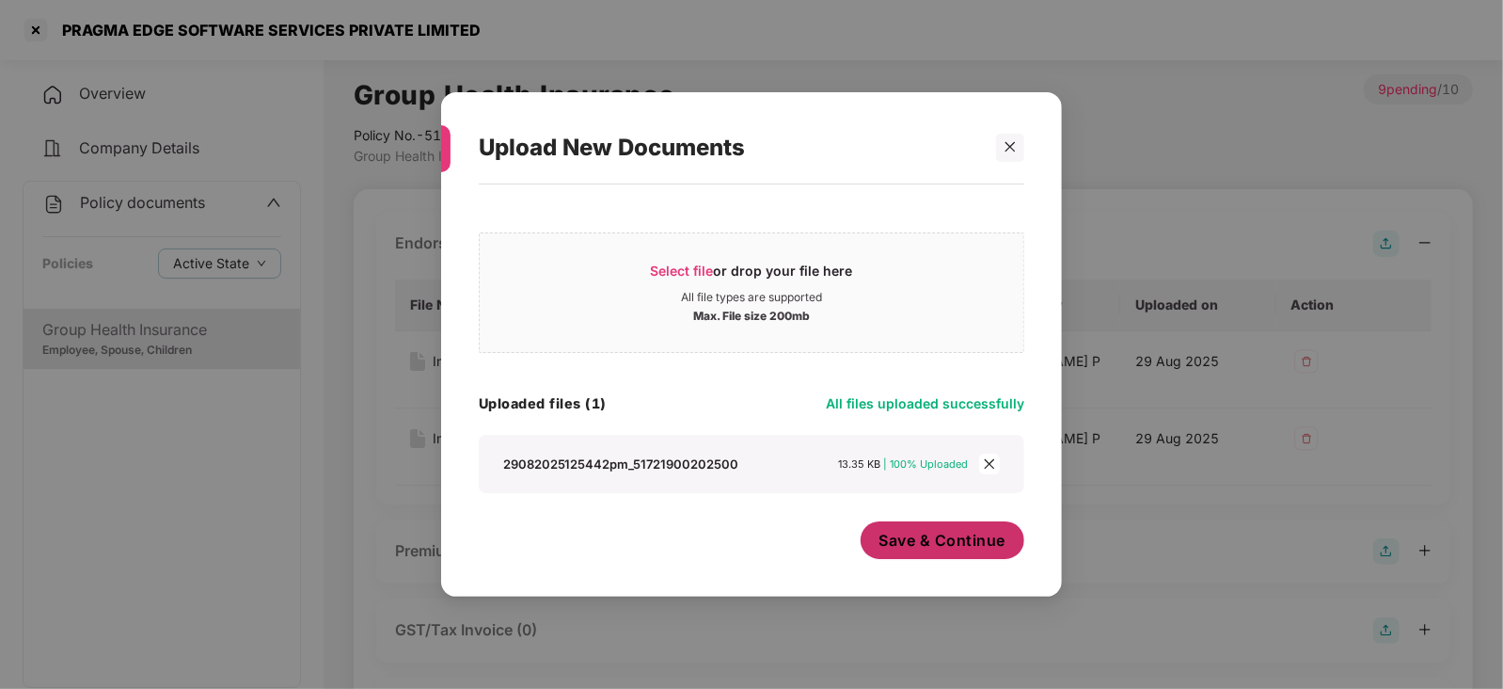
click at [927, 557] on button "Save & Continue" at bounding box center [943, 540] width 165 height 38
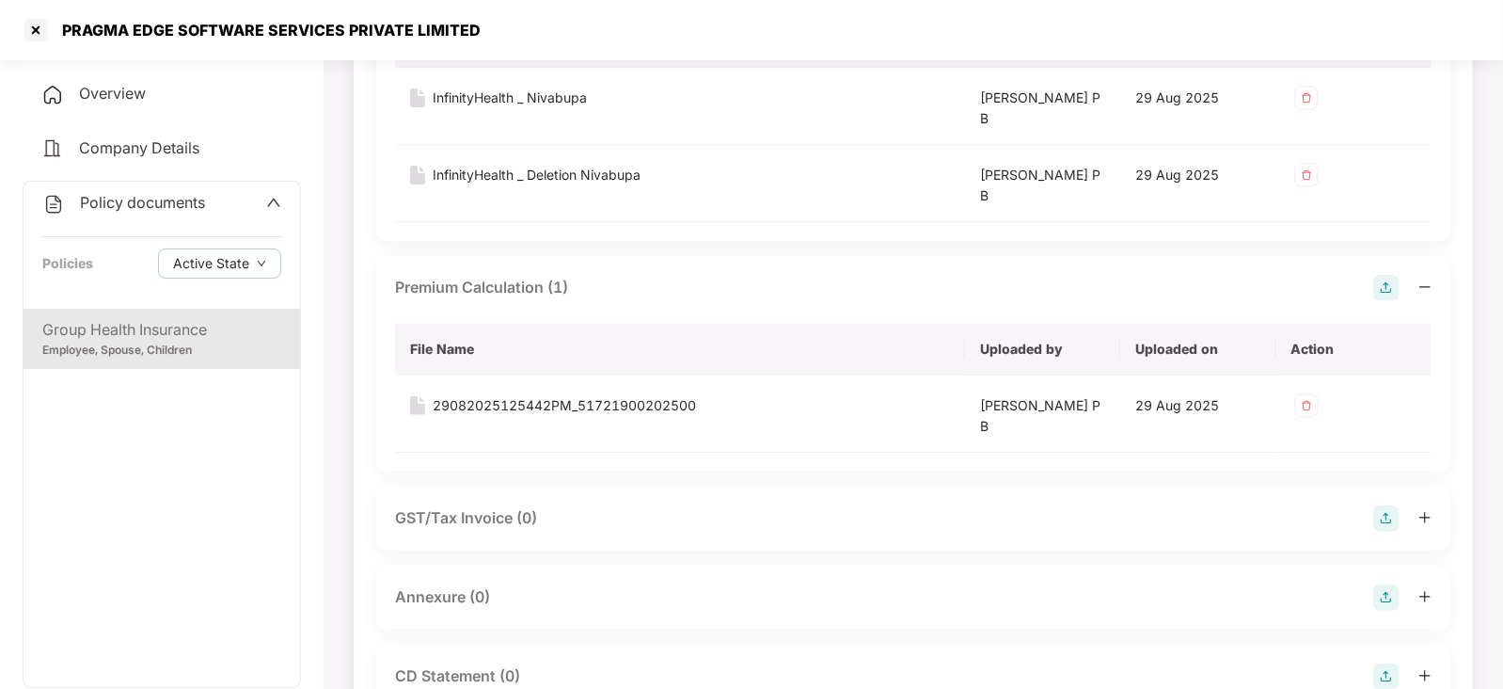
scroll to position [353, 0]
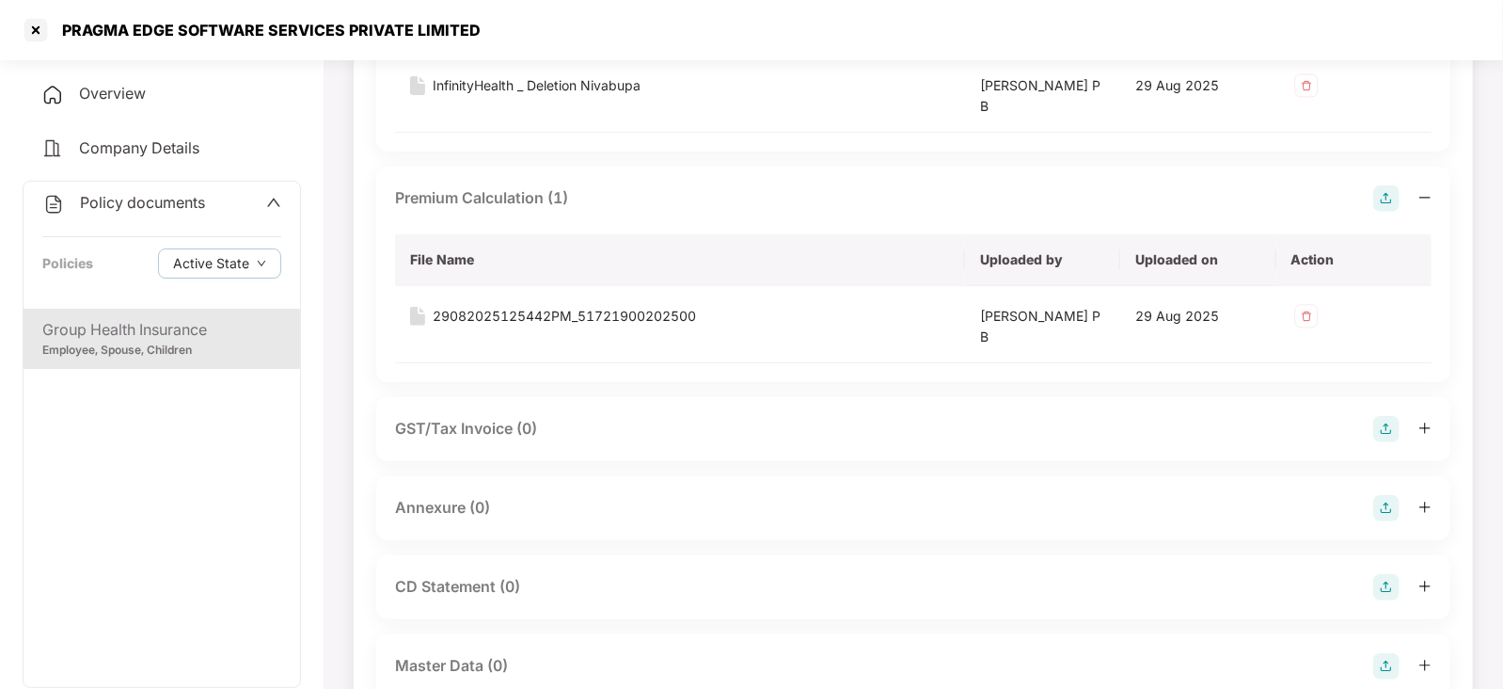
click at [1379, 583] on img at bounding box center [1386, 587] width 26 height 26
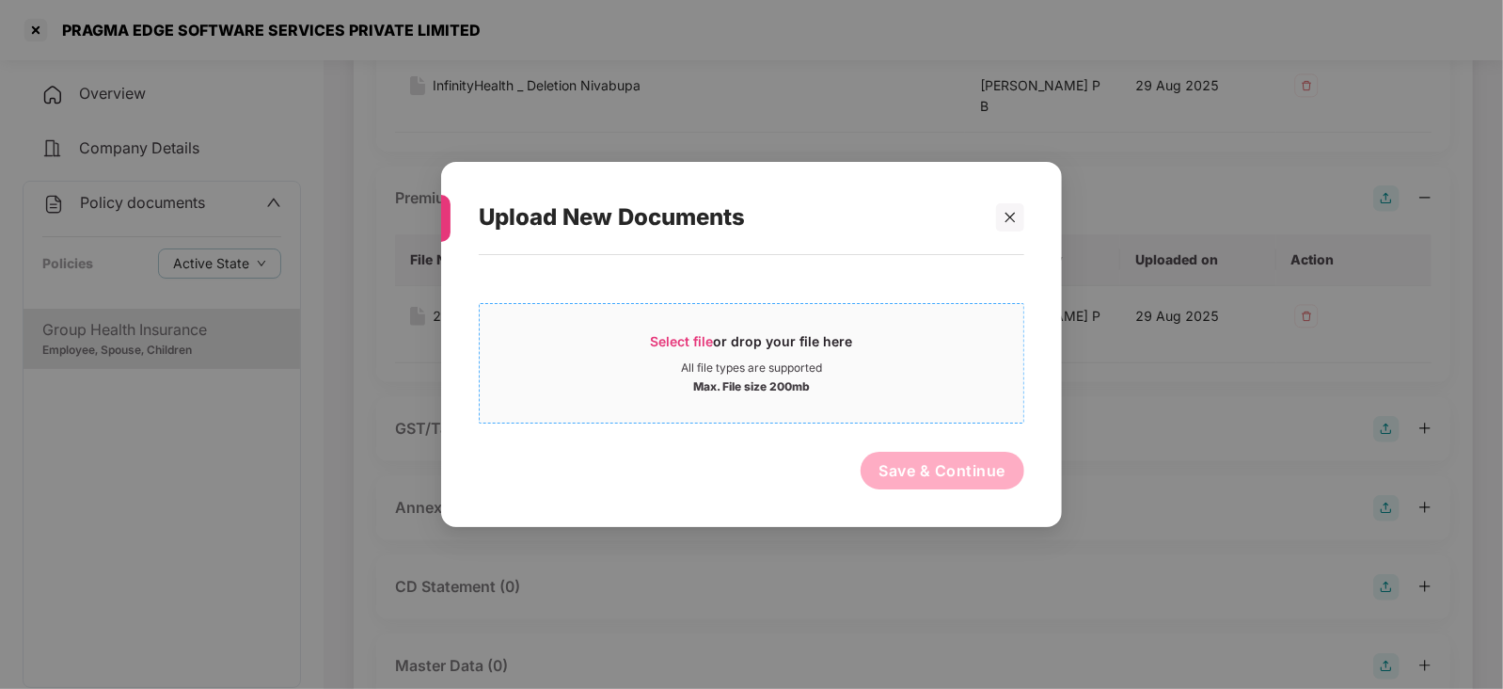
click at [674, 353] on div "Select file or drop your file here" at bounding box center [752, 346] width 202 height 28
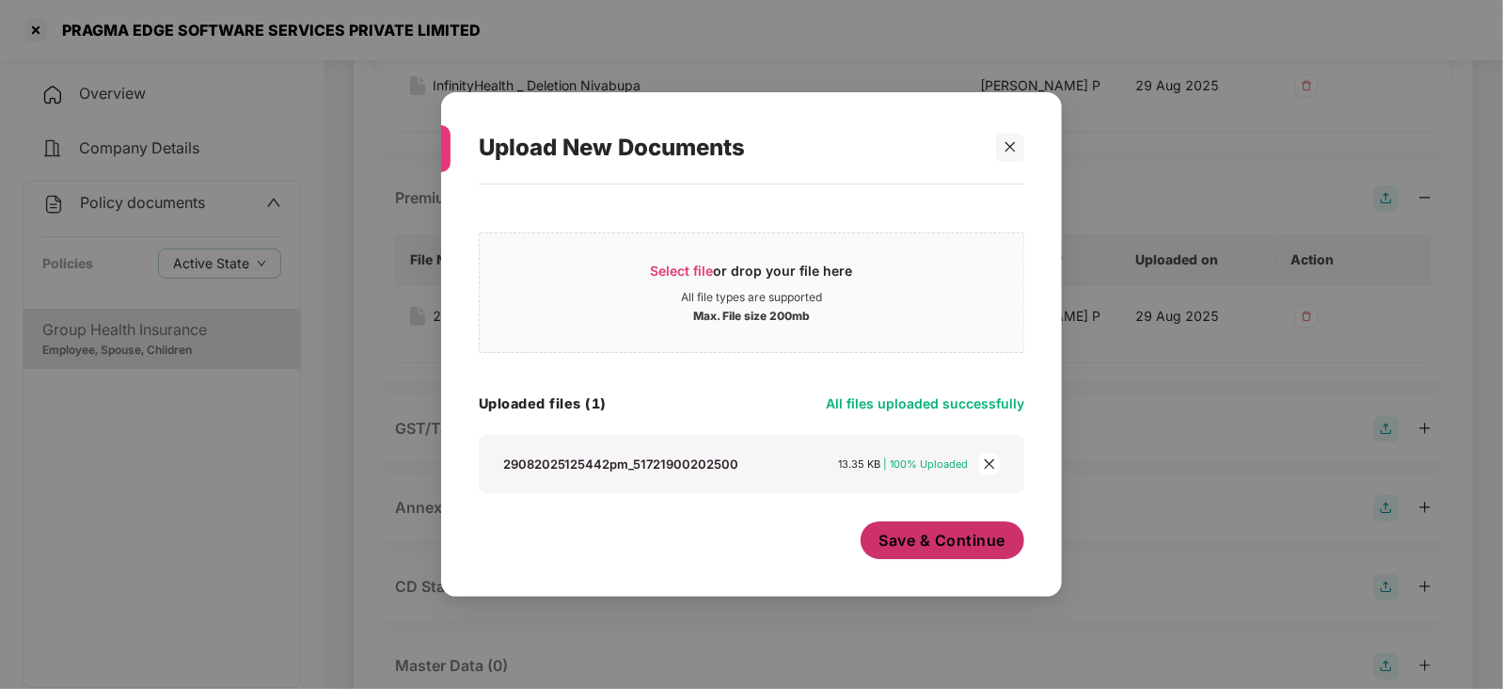
click at [915, 557] on button "Save & Continue" at bounding box center [943, 540] width 165 height 38
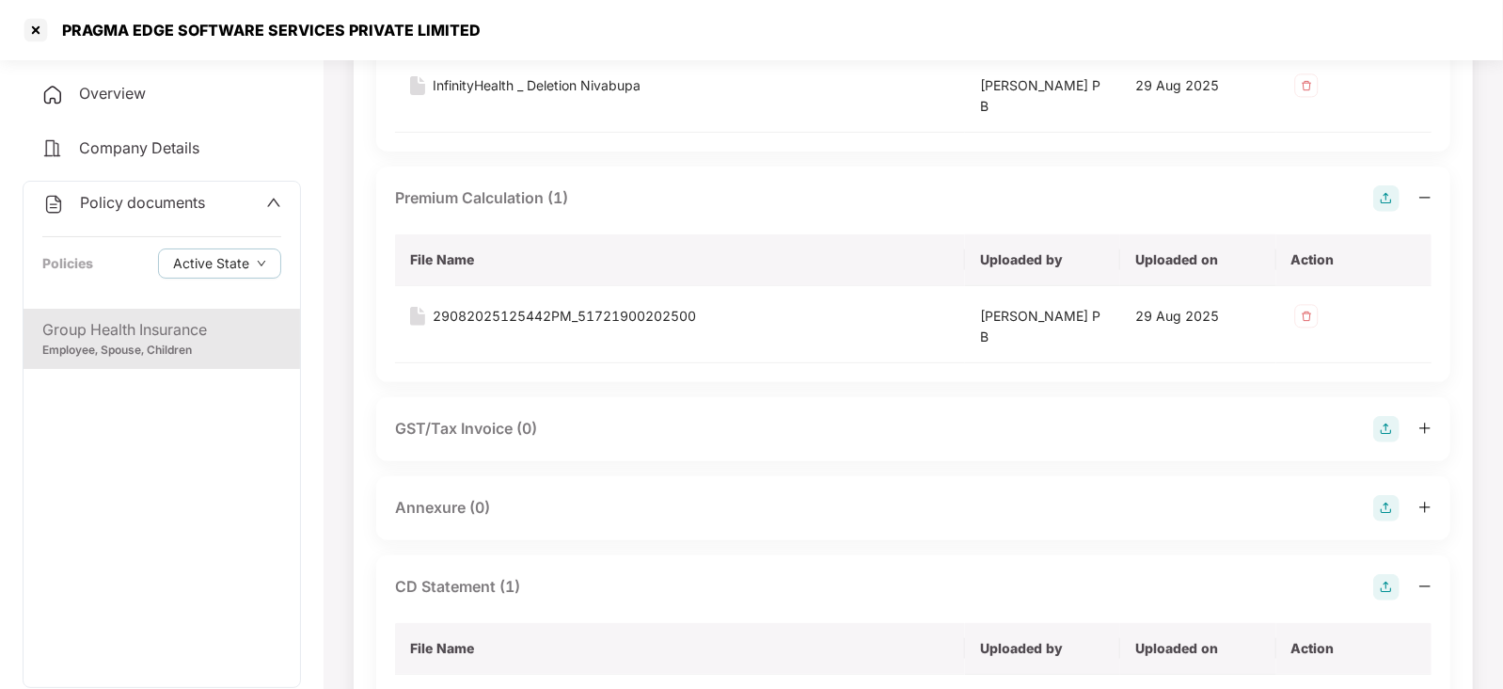
click at [1383, 209] on img at bounding box center [1386, 198] width 26 height 26
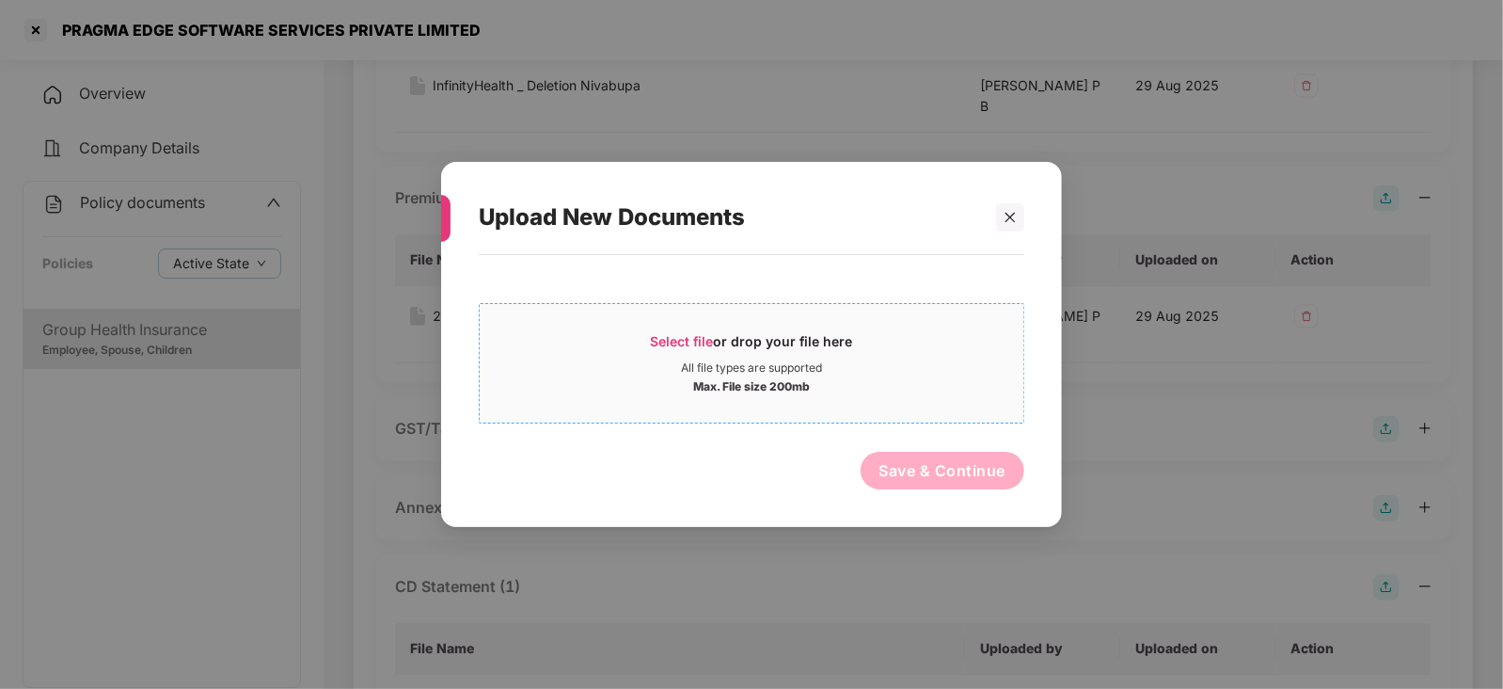
click at [710, 335] on span "Select file" at bounding box center [682, 341] width 63 height 16
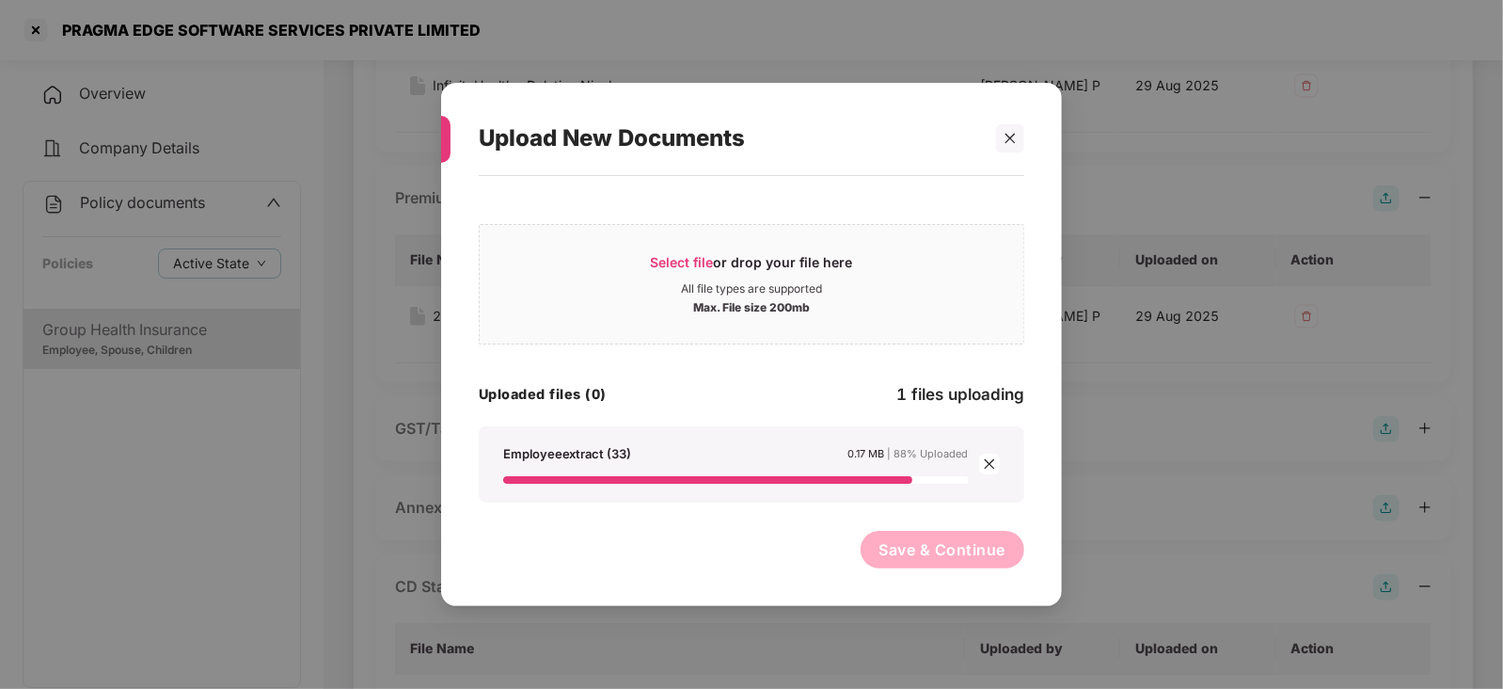
click at [936, 555] on button "Save & Continue" at bounding box center [943, 550] width 165 height 38
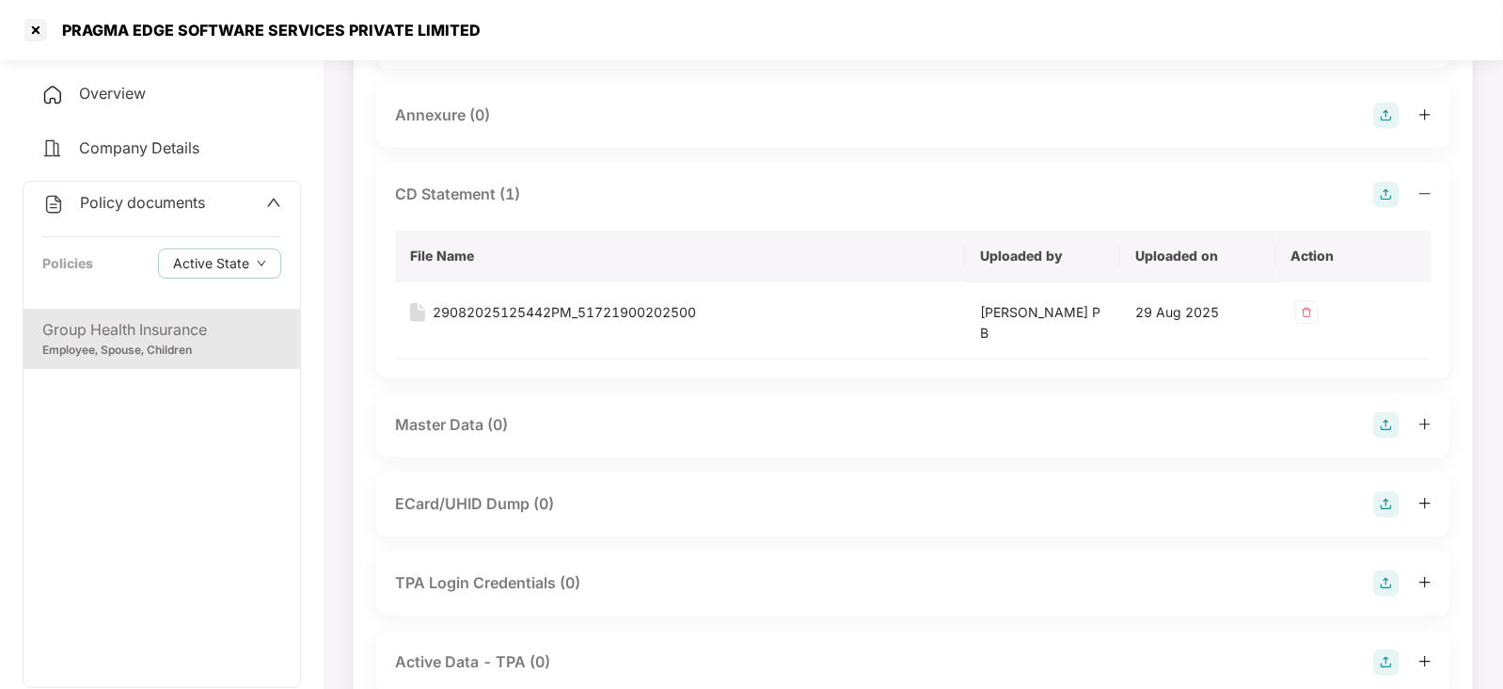
scroll to position [848, 0]
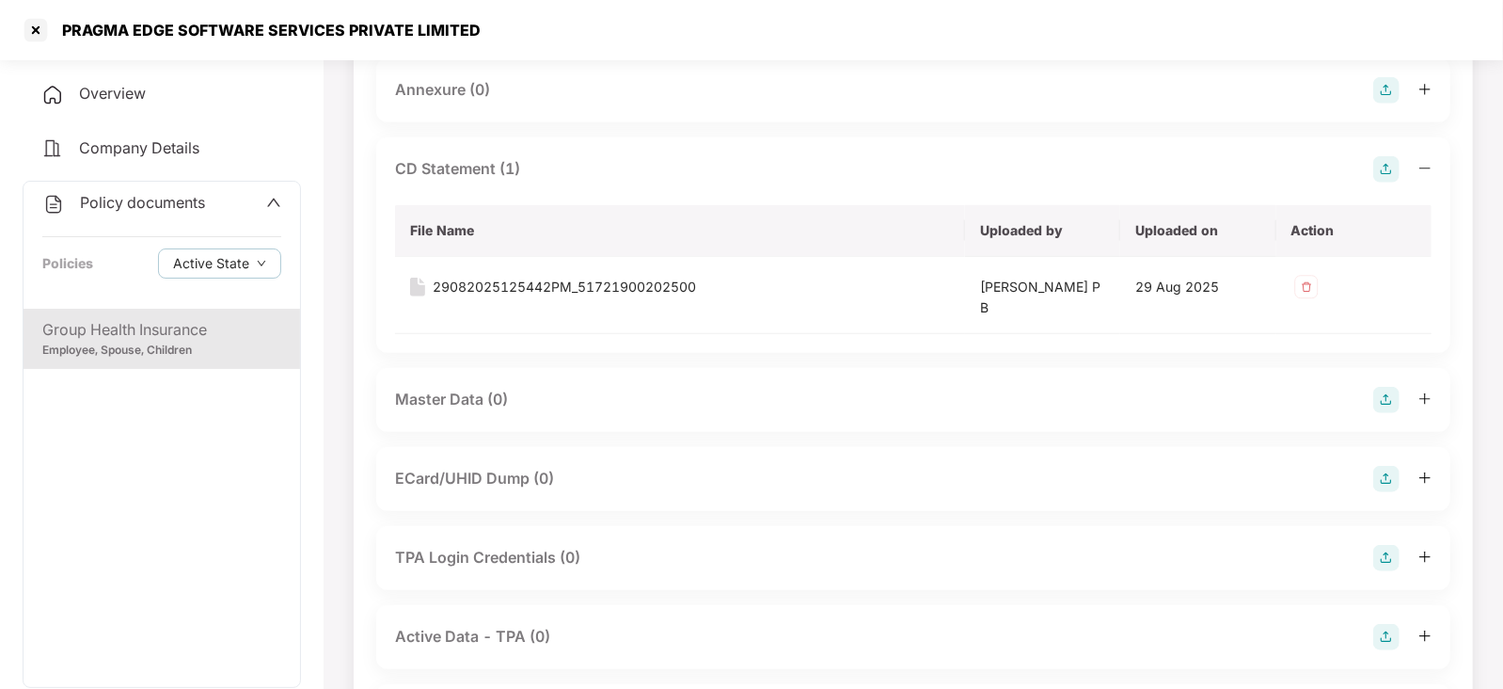
click at [1386, 402] on img at bounding box center [1386, 400] width 26 height 26
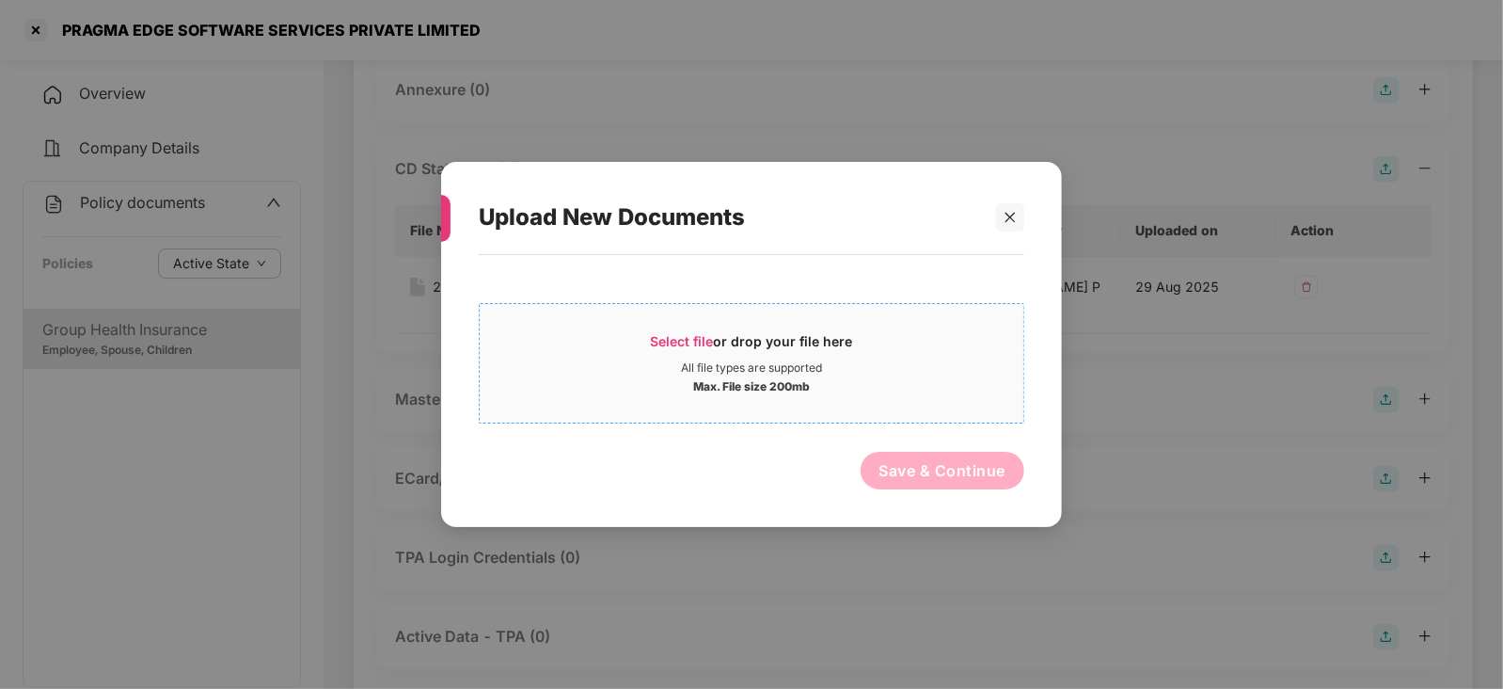
click at [678, 345] on span "Select file" at bounding box center [682, 341] width 63 height 16
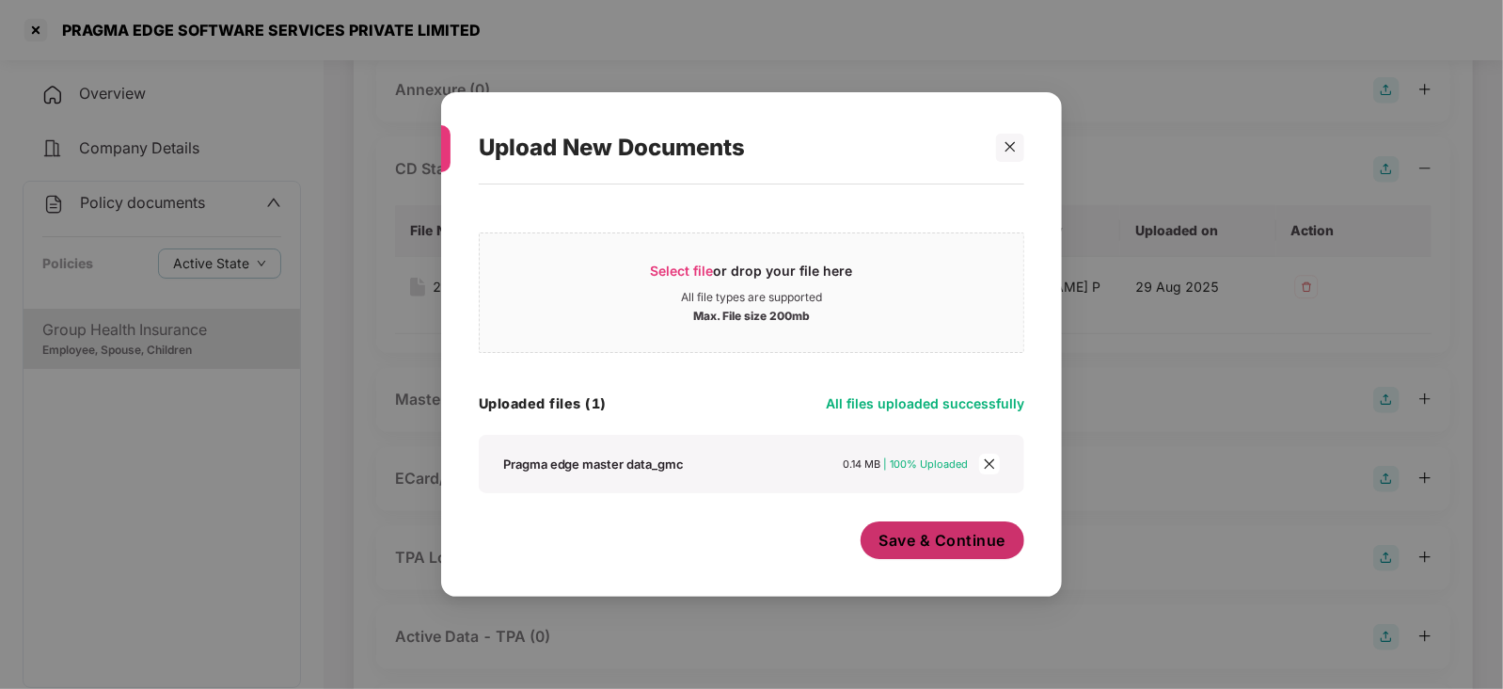
click at [912, 559] on button "Save & Continue" at bounding box center [943, 540] width 165 height 38
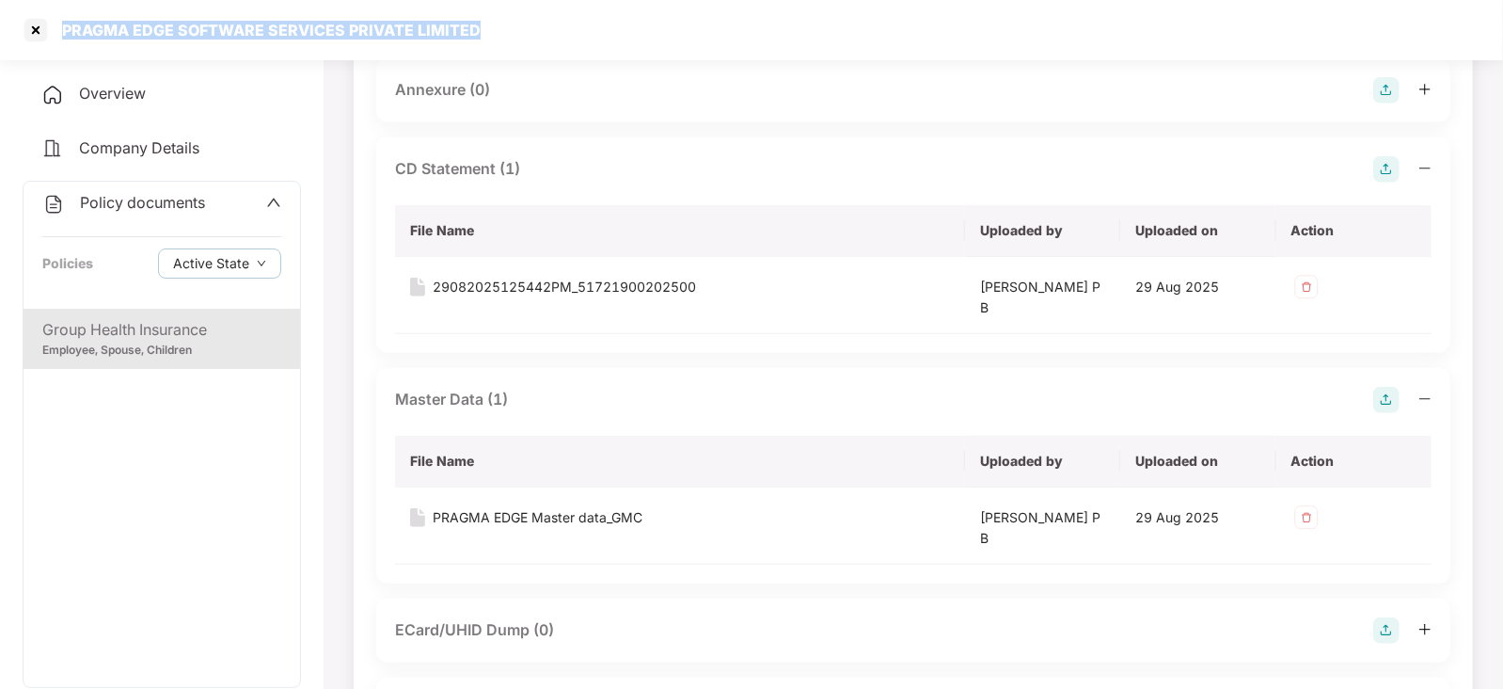
drag, startPoint x: 63, startPoint y: 30, endPoint x: 513, endPoint y: 34, distance: 449.6
click at [513, 34] on div "PRAGMA EDGE SOFTWARE SERVICES PRIVATE LIMITED" at bounding box center [751, 30] width 1503 height 60
copy div "PRAGMA EDGE SOFTWARE SERVICES PRIVATE LIMITED"
click at [48, 34] on div at bounding box center [36, 30] width 30 height 30
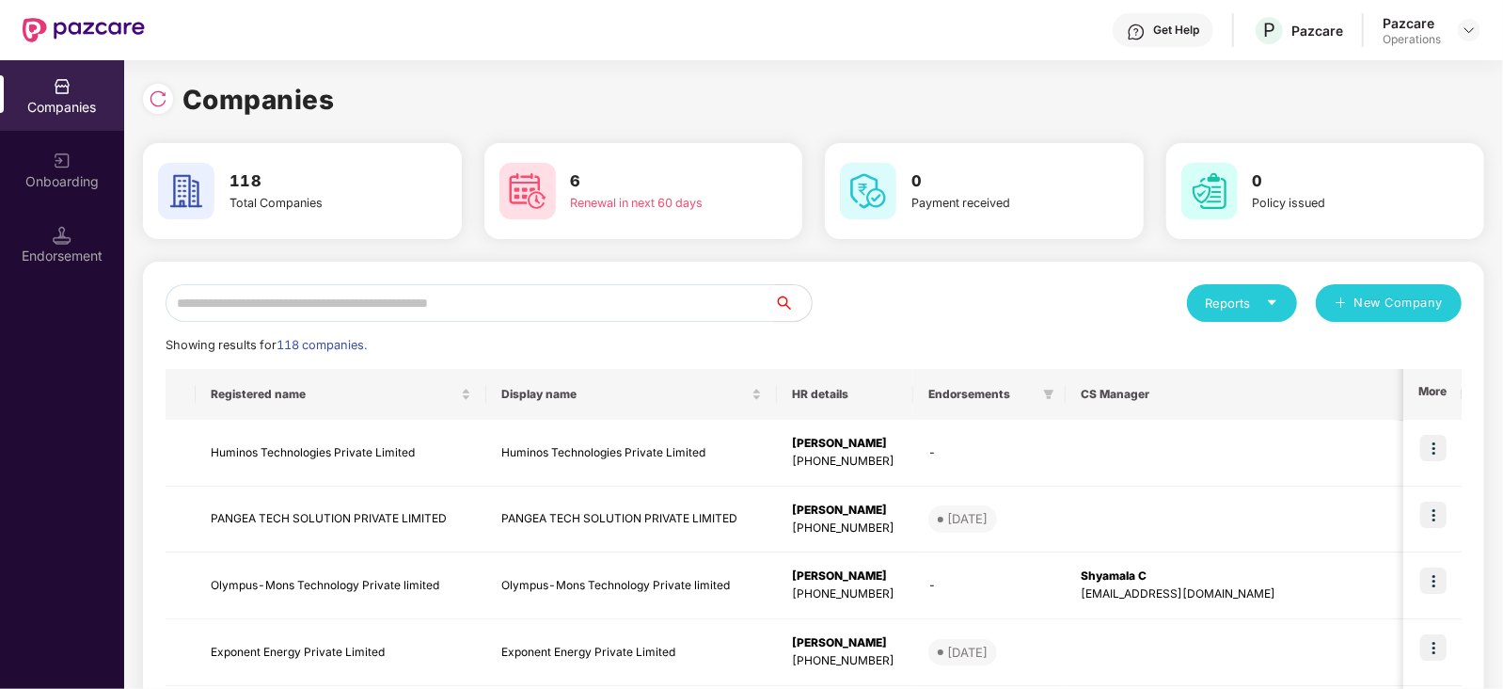
click at [329, 288] on input "text" at bounding box center [470, 303] width 609 height 38
paste input "**********"
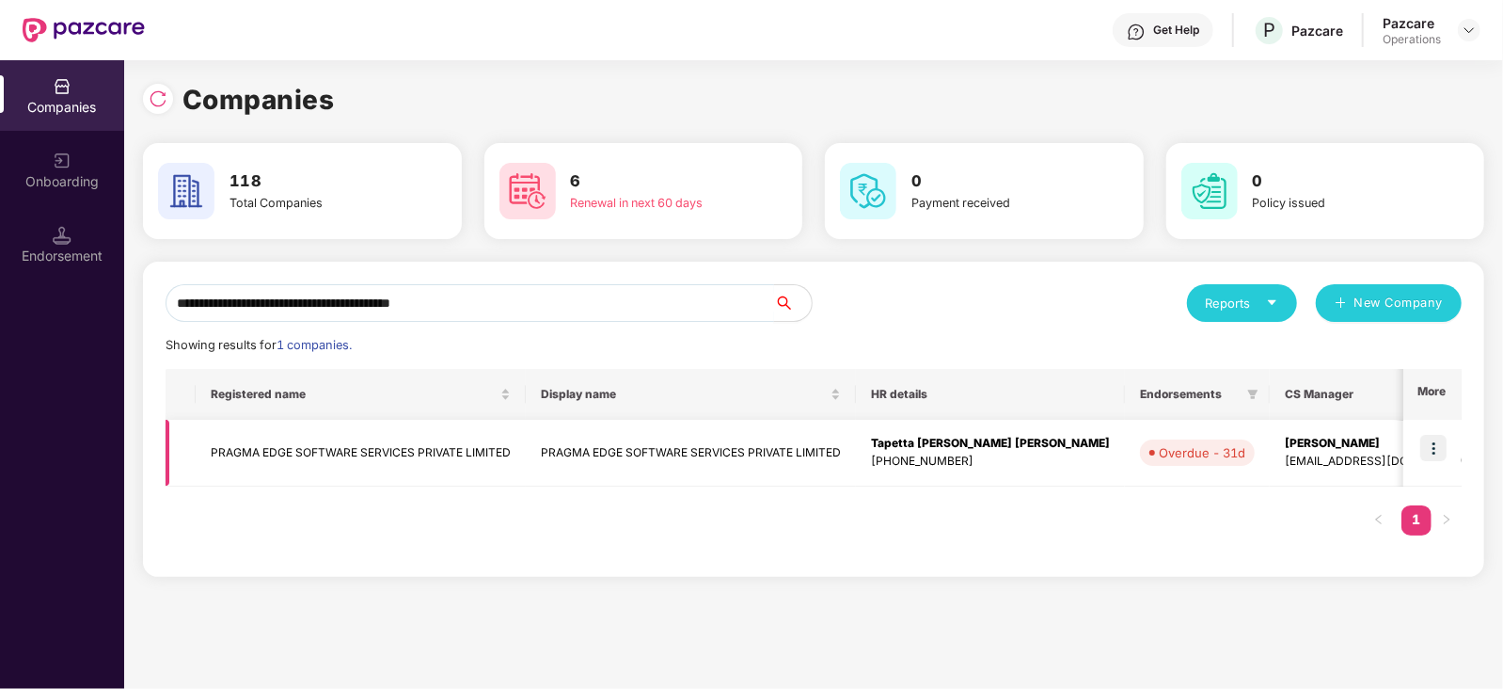
type input "**********"
click at [1435, 455] on img at bounding box center [1433, 448] width 26 height 26
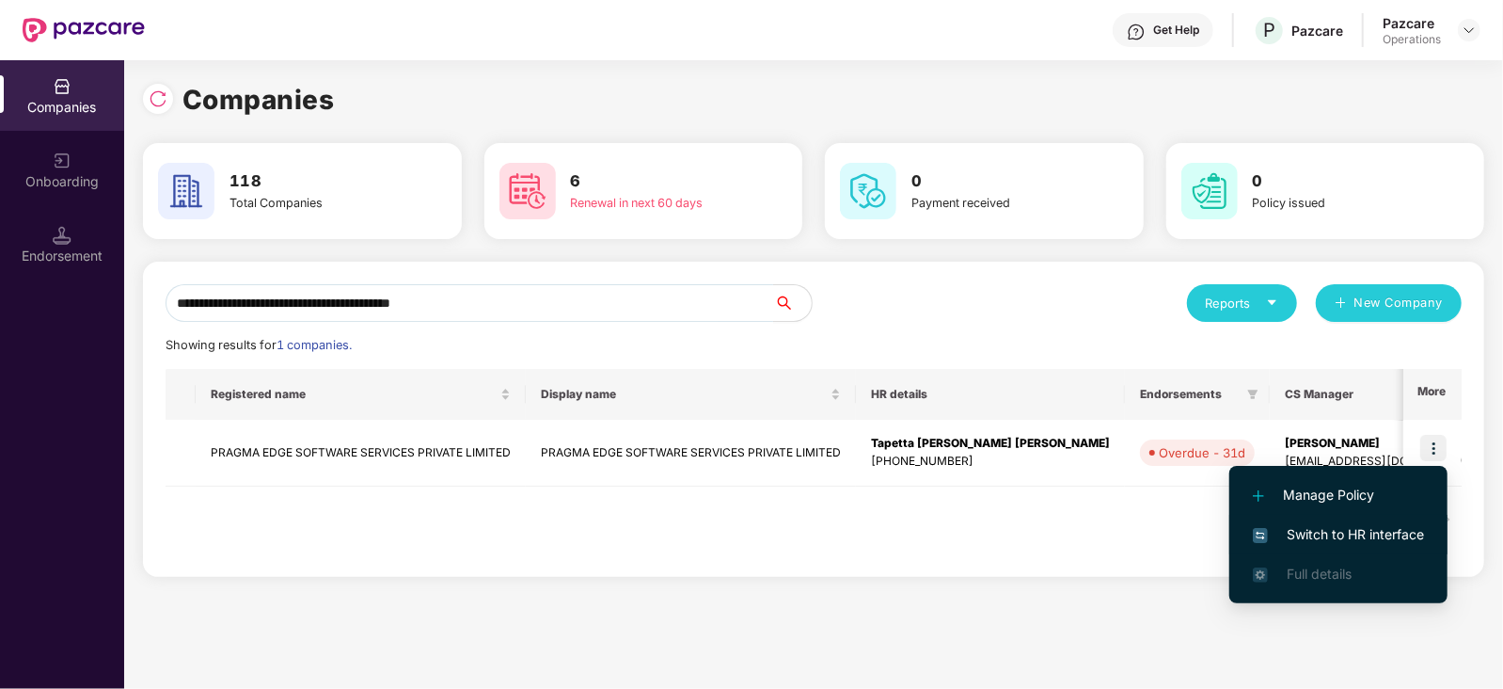
click at [1408, 522] on li "Switch to HR interface" at bounding box center [1338, 535] width 218 height 40
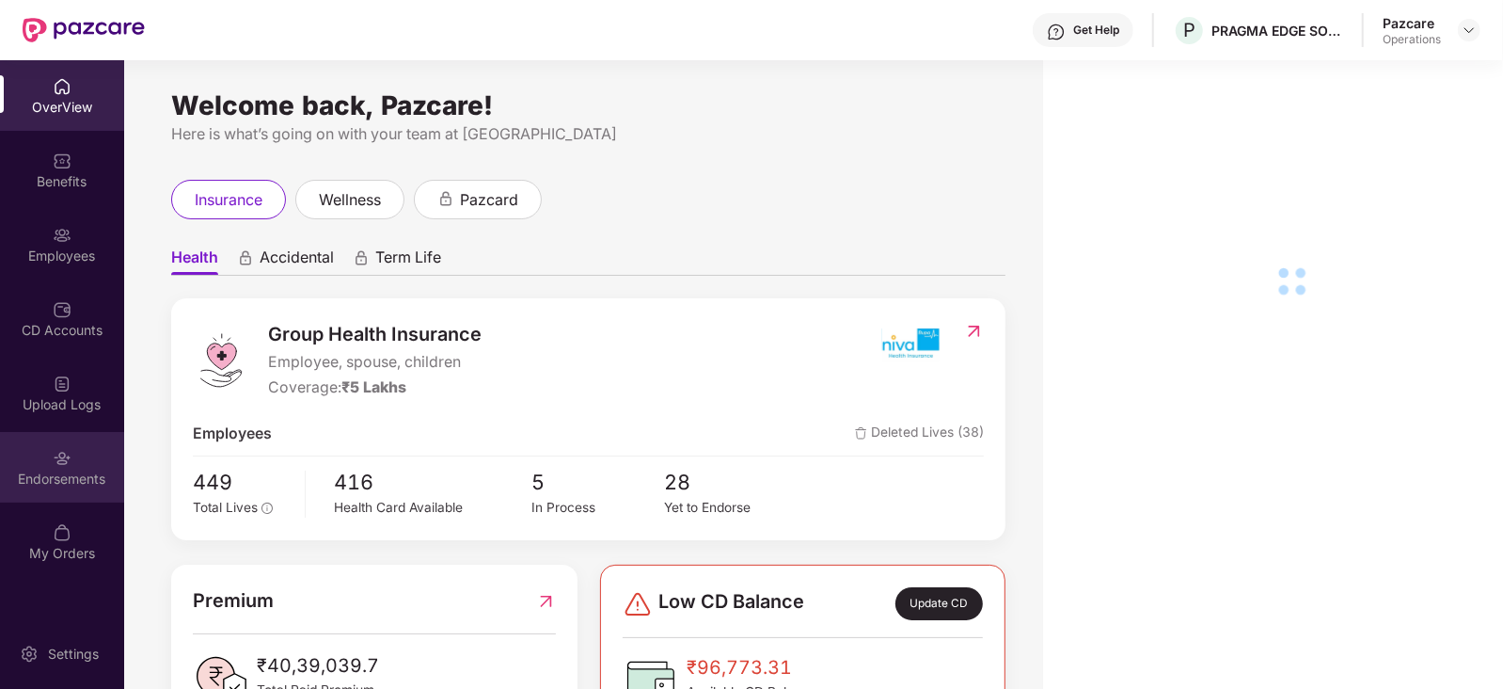
click at [31, 494] on div "Endorsements" at bounding box center [62, 467] width 124 height 71
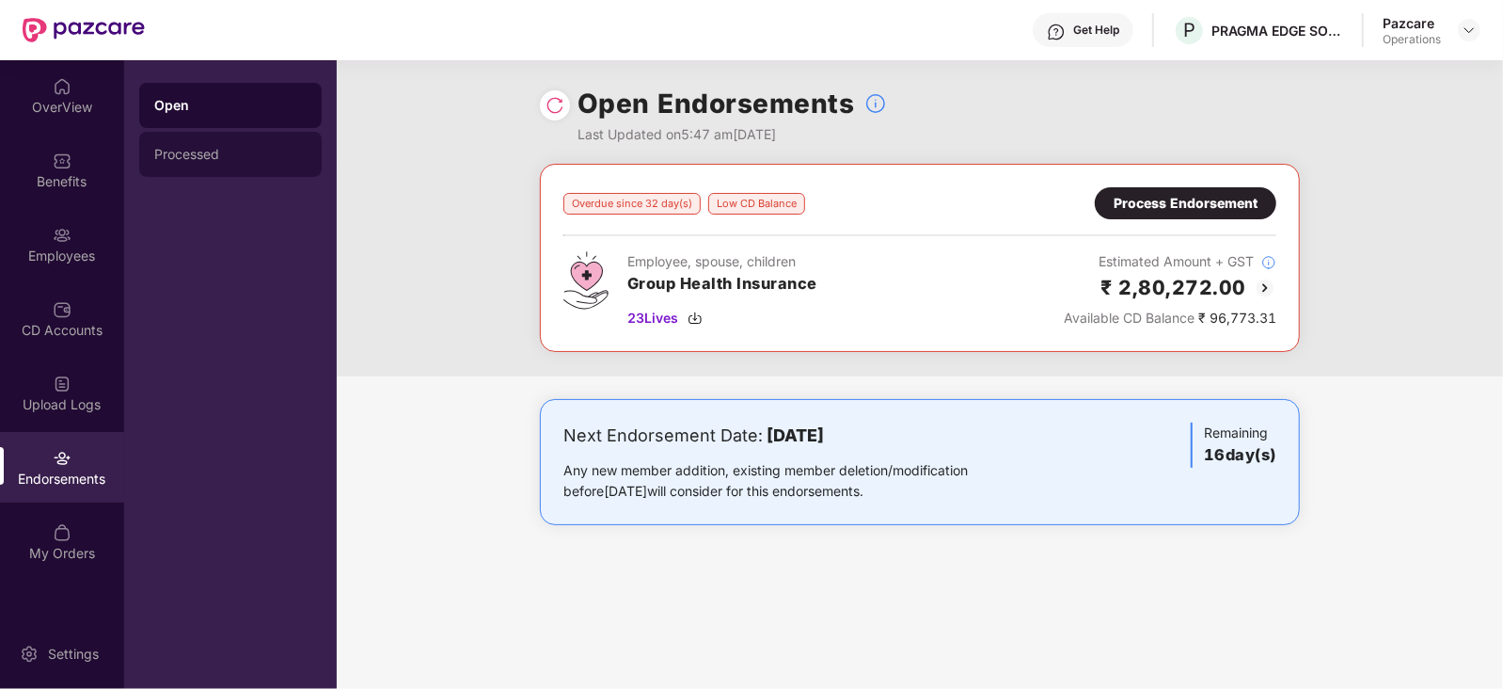
click at [187, 160] on div "Processed" at bounding box center [230, 154] width 152 height 15
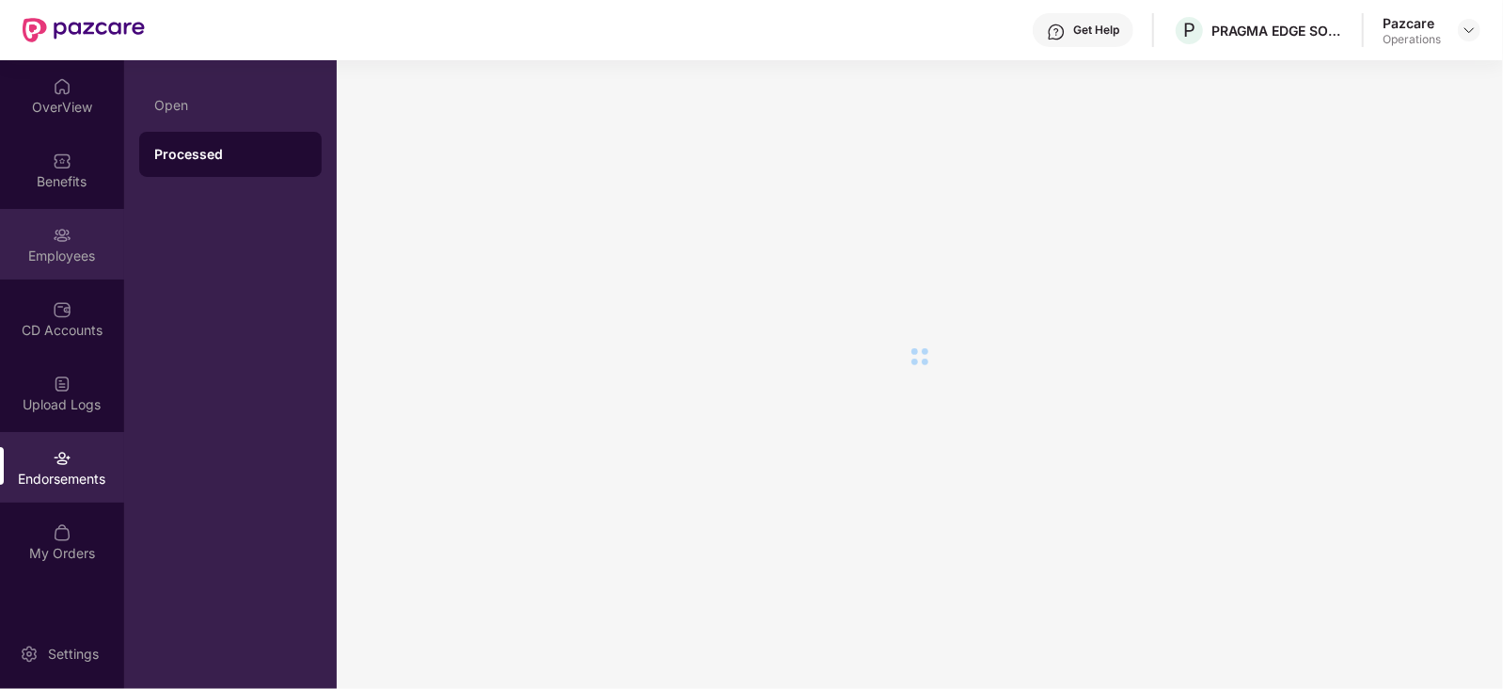
click at [76, 250] on div "Employees" at bounding box center [62, 255] width 124 height 19
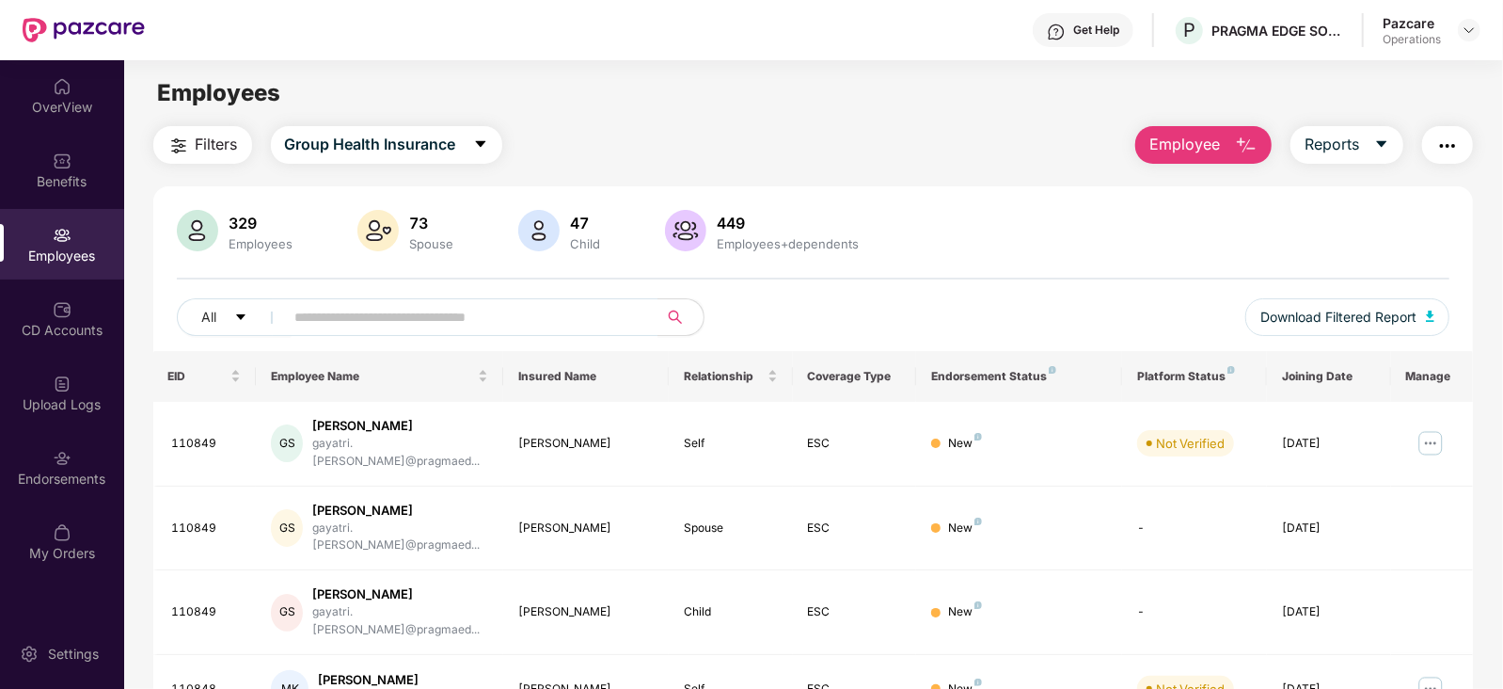
click at [207, 162] on button "Filters" at bounding box center [202, 145] width 99 height 38
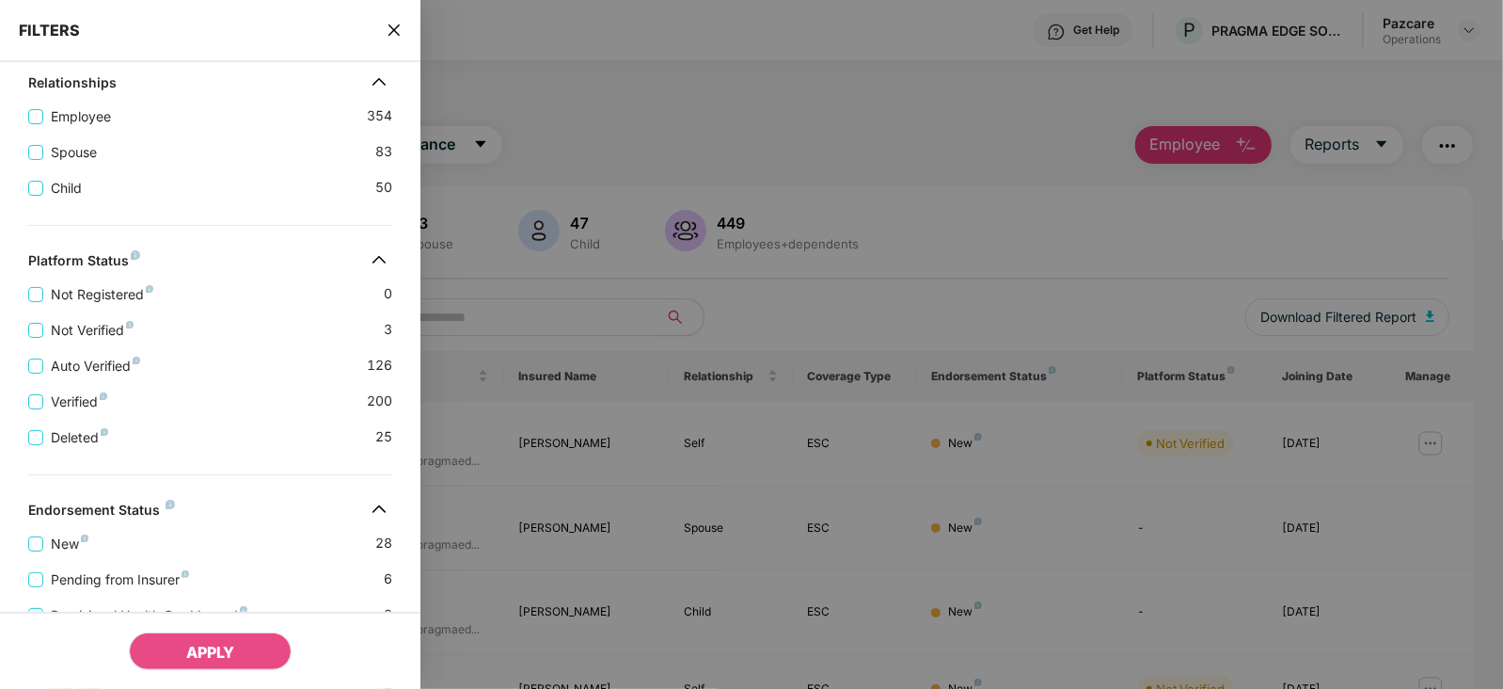
scroll to position [469, 0]
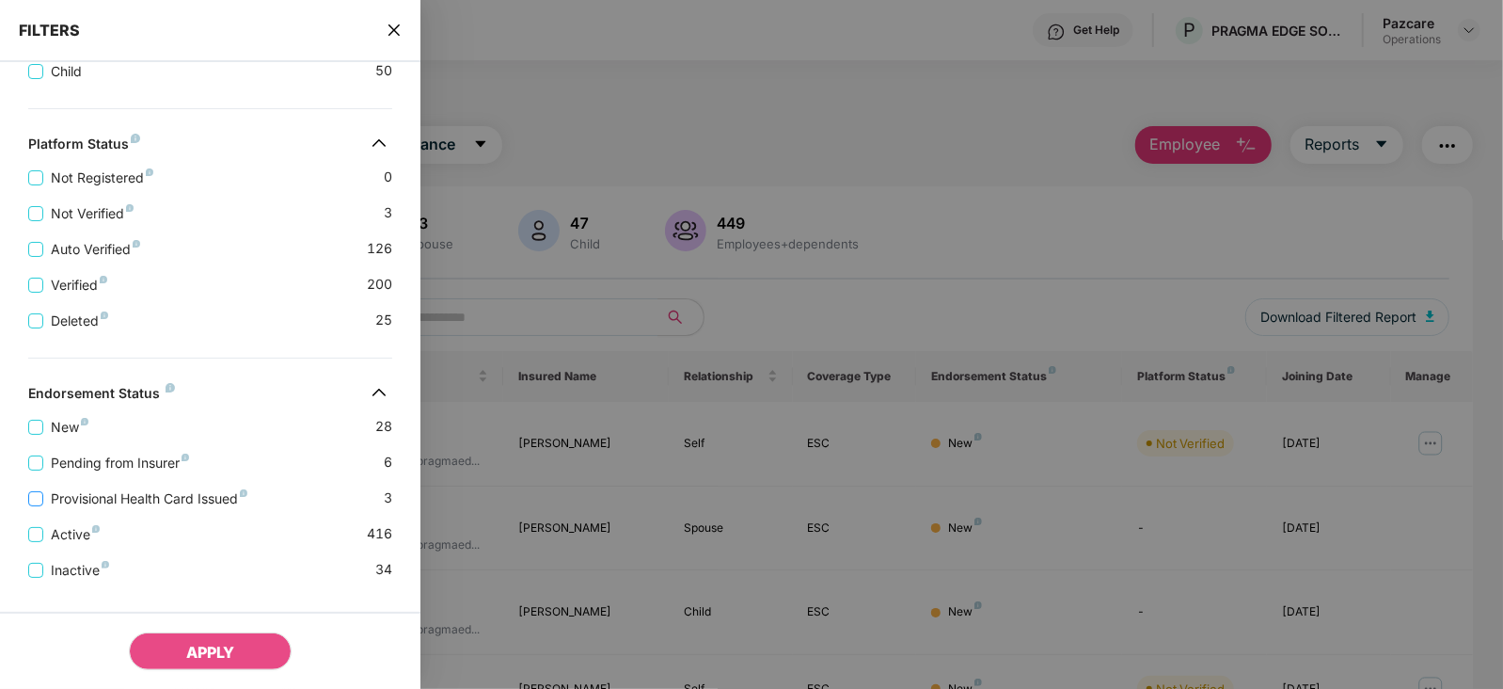
click at [167, 496] on span "Provisional Health Card Issued" at bounding box center [149, 498] width 212 height 21
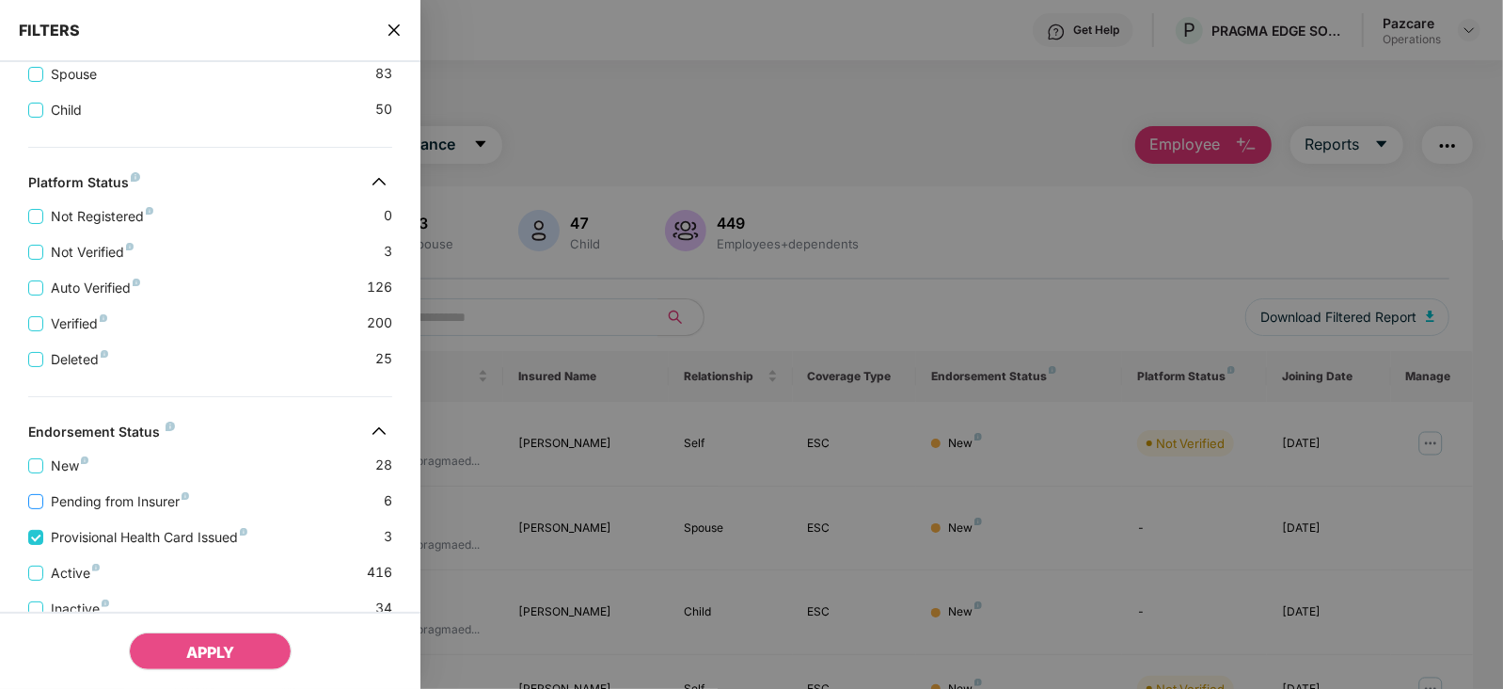
click at [107, 500] on span "Pending from Insurer" at bounding box center [119, 501] width 153 height 21
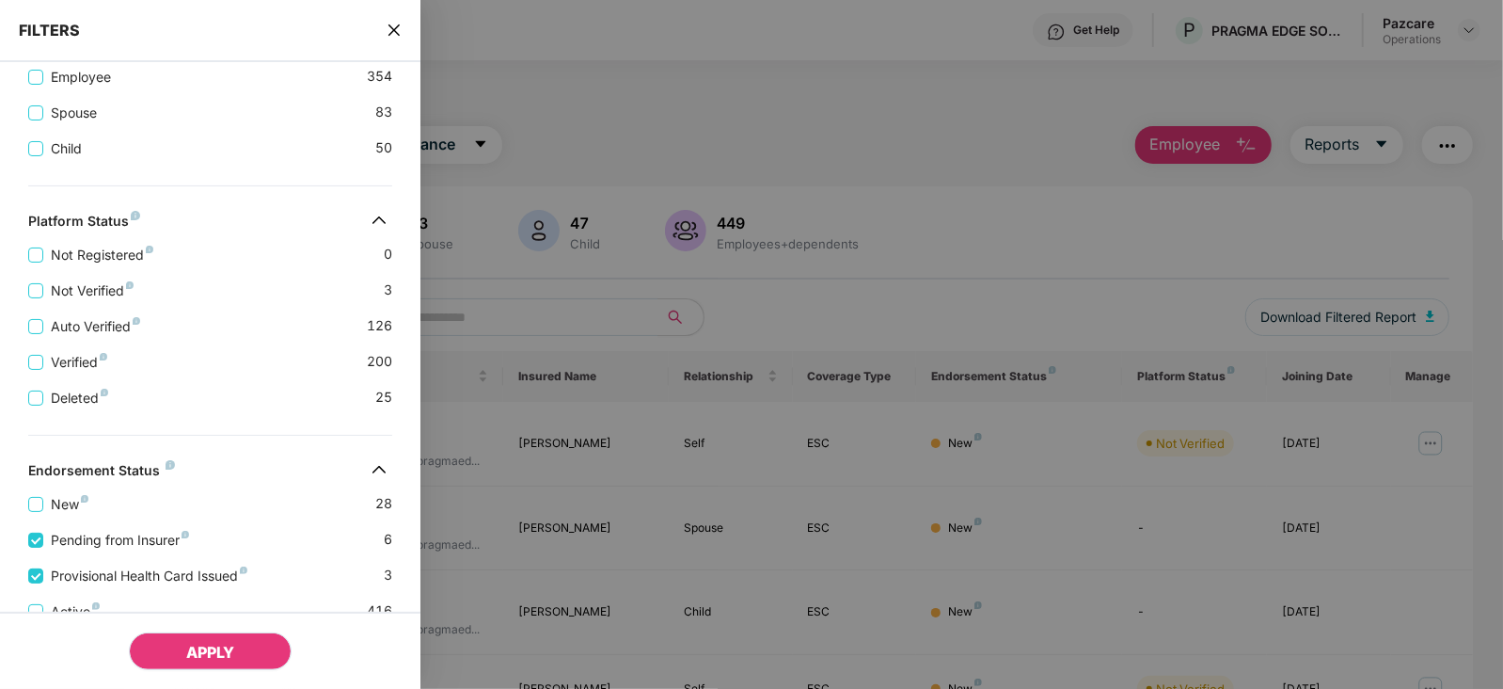
click at [202, 661] on button "APPLY" at bounding box center [210, 651] width 163 height 38
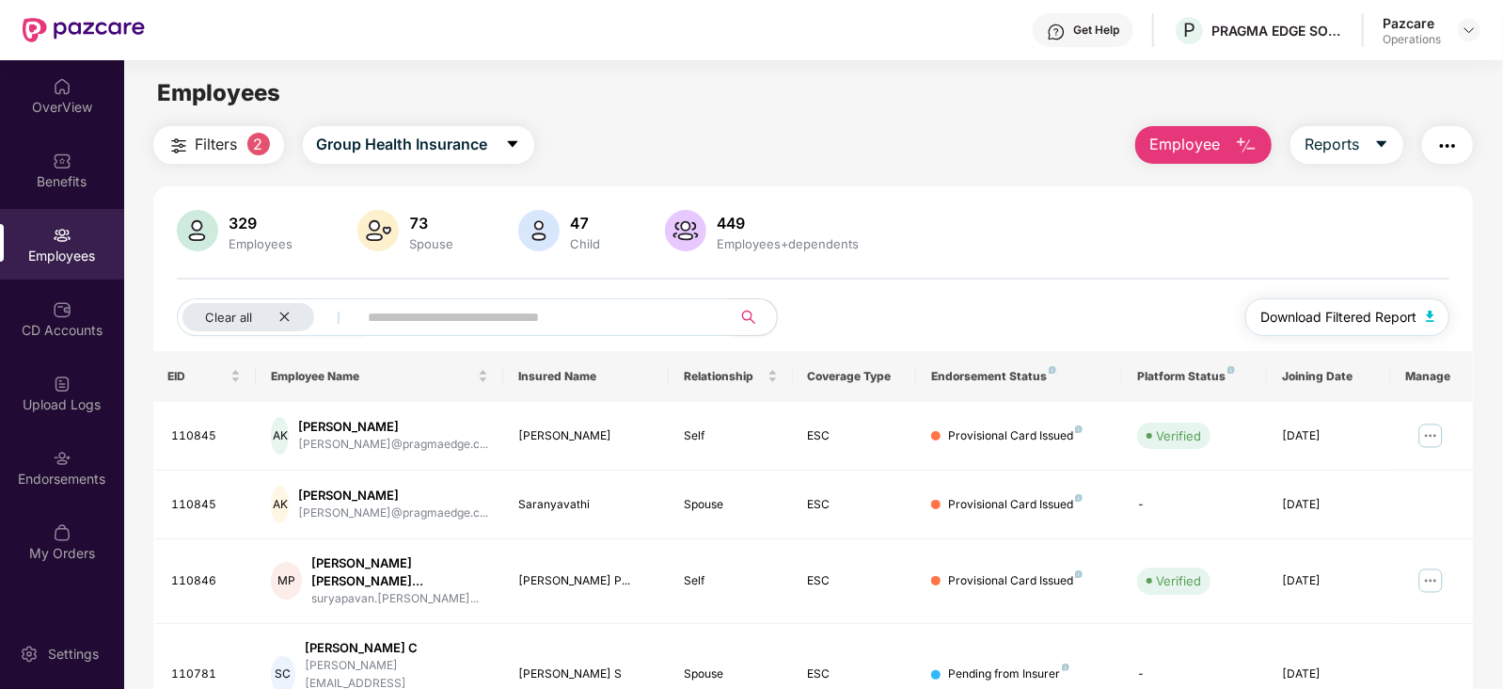
click at [1434, 303] on button "Download Filtered Report" at bounding box center [1347, 317] width 205 height 38
click at [1454, 143] on img "button" at bounding box center [1447, 146] width 23 height 23
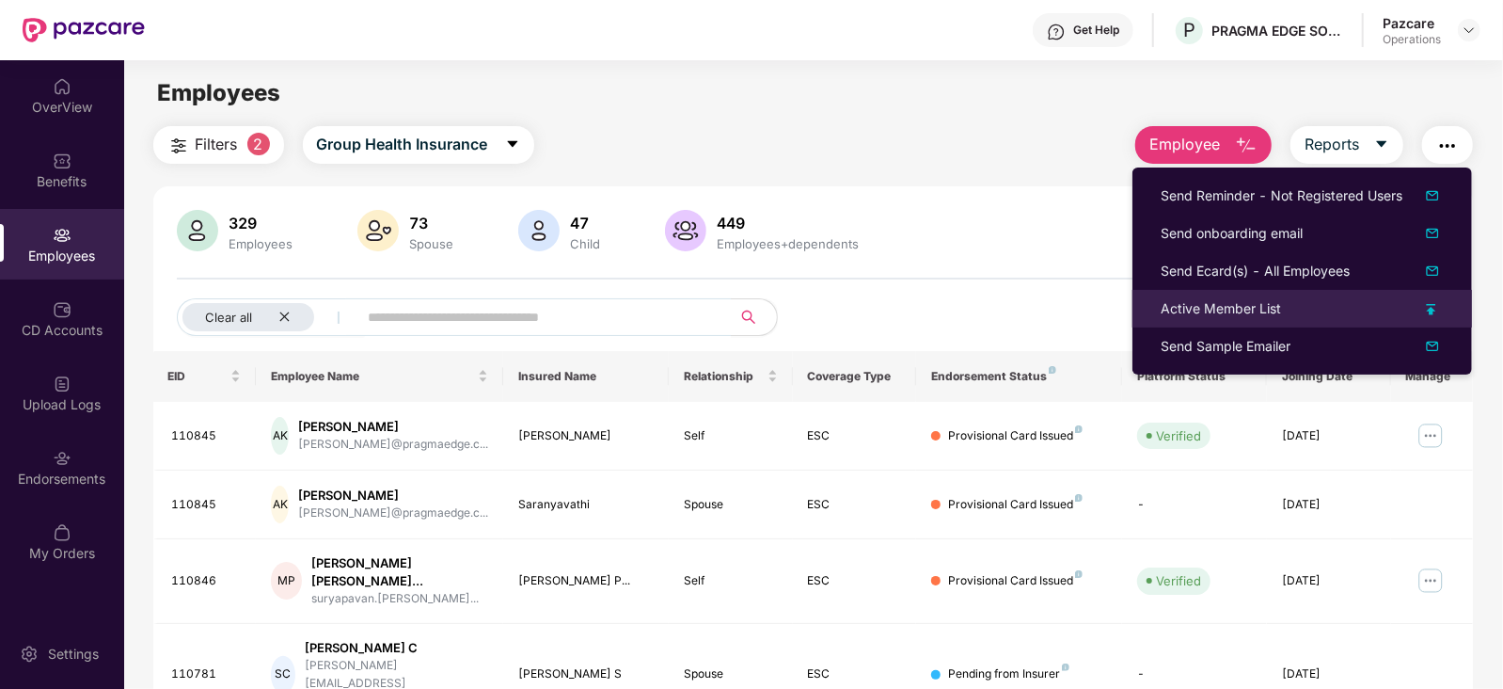
click at [1201, 307] on div "Active Member List" at bounding box center [1221, 308] width 120 height 21
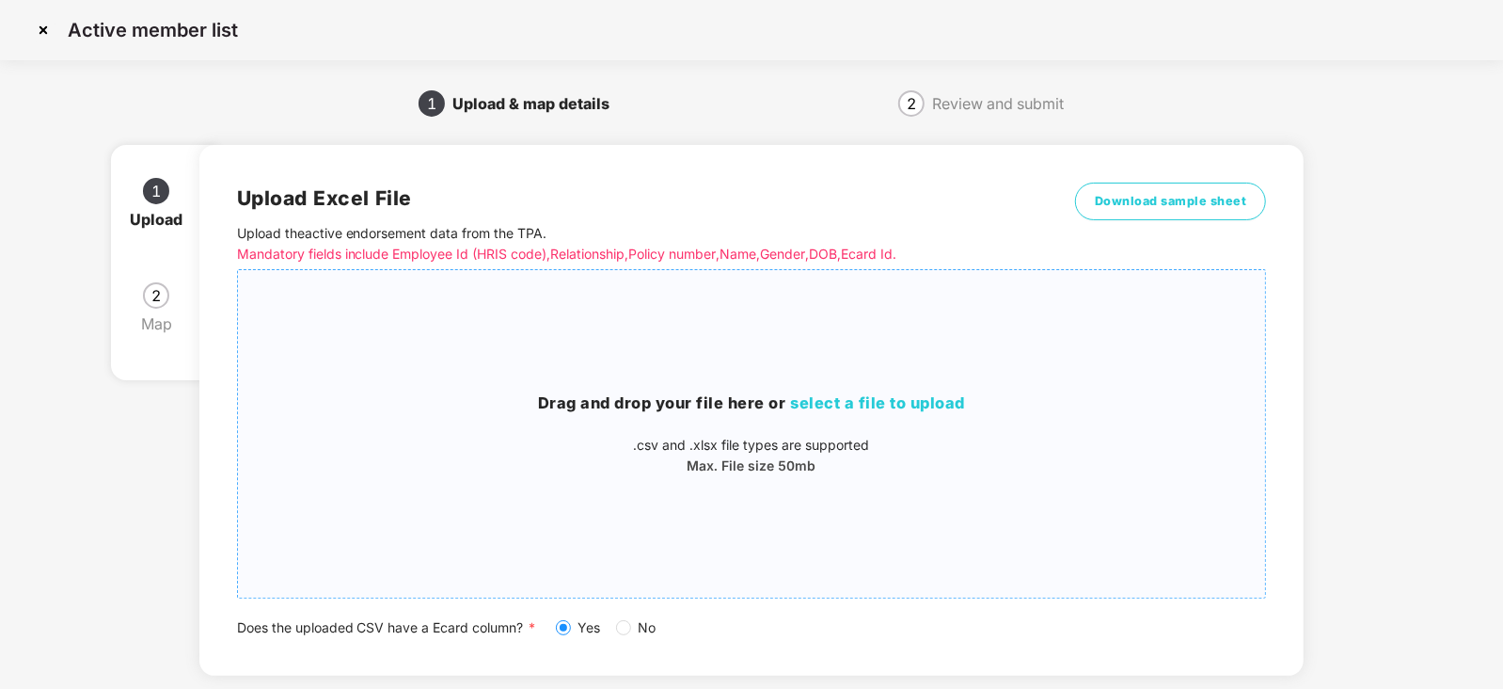
click at [838, 406] on span "select a file to upload" at bounding box center [878, 402] width 175 height 19
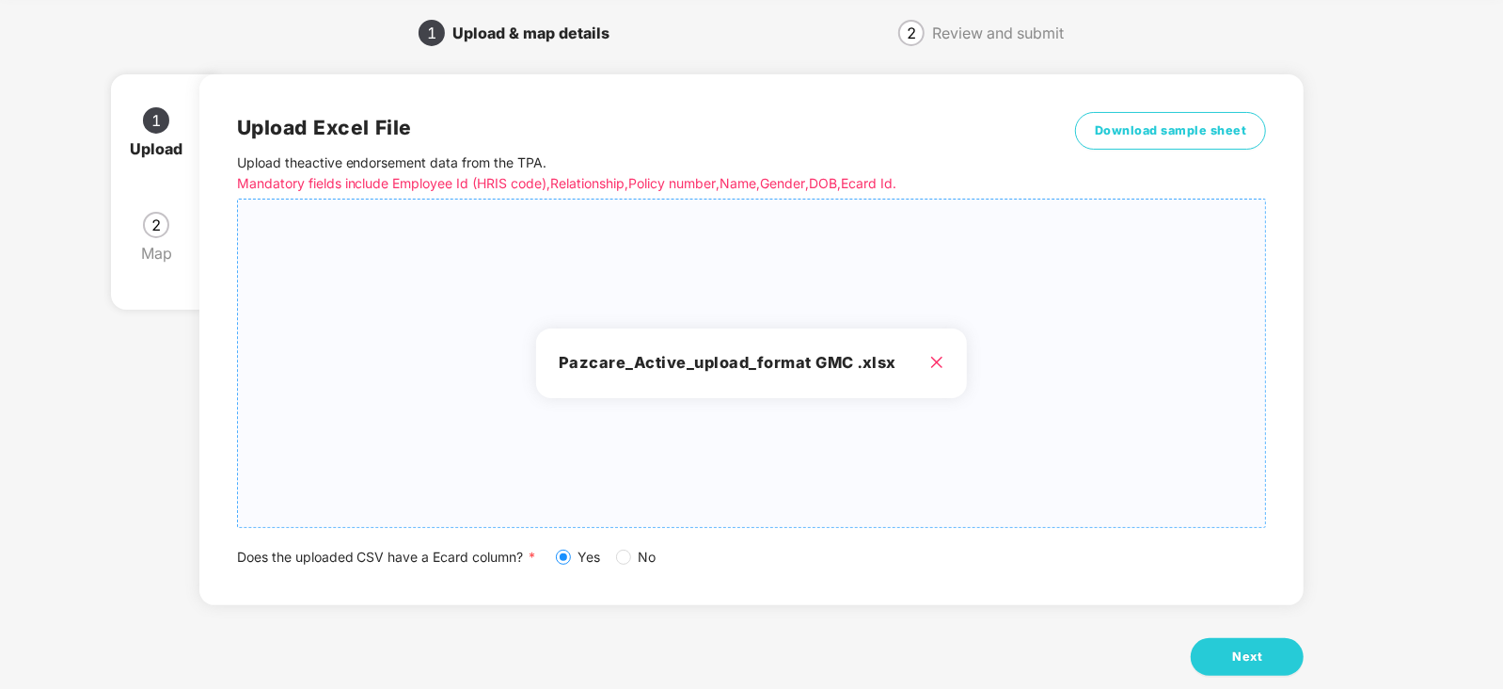
scroll to position [104, 0]
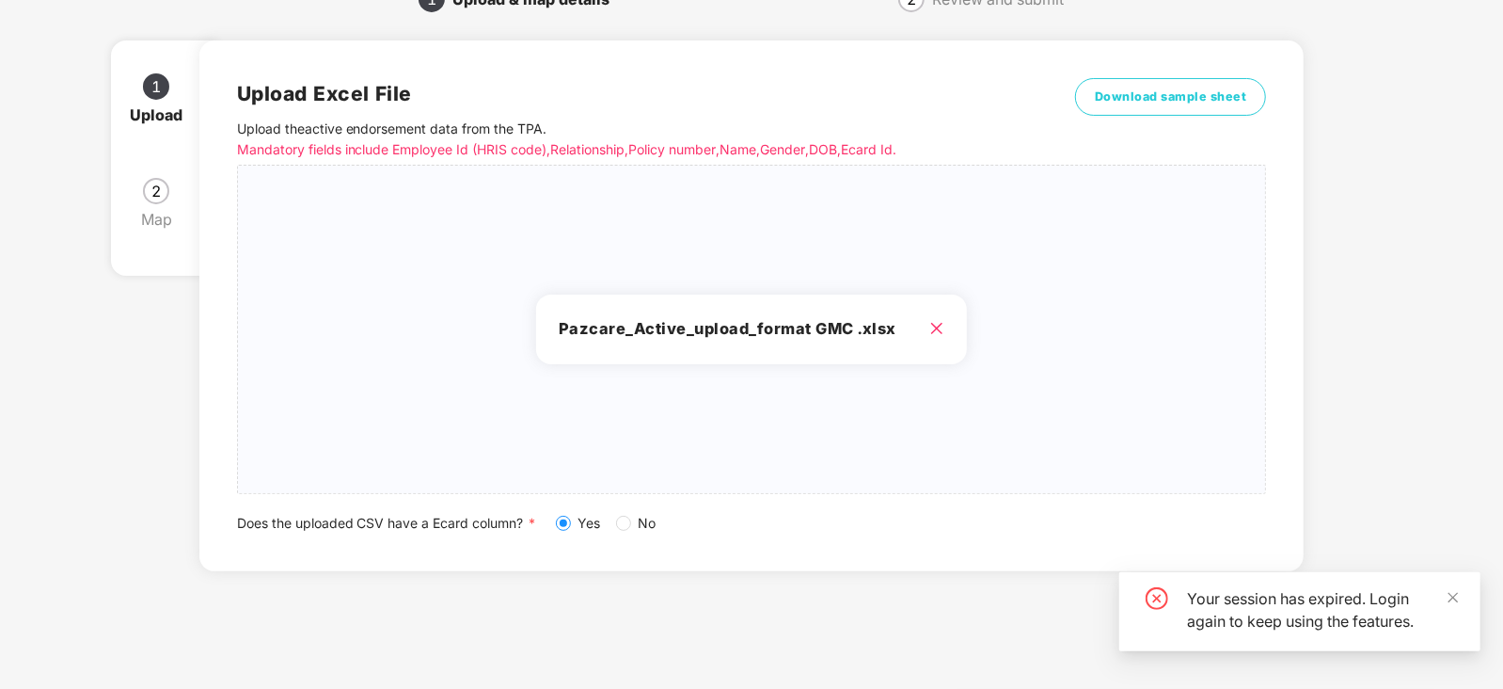
click at [1242, 635] on div "Your session has expired. Login again to keep using the features." at bounding box center [1299, 611] width 361 height 79
click at [1124, 504] on div "Upload Excel File Upload the active endorsement data from the TPA . Mandatory f…" at bounding box center [752, 305] width 1030 height 455
click at [1466, 594] on div "Your session has expired. Login again to keep using the features." at bounding box center [1299, 611] width 361 height 79
click at [1455, 599] on icon "close" at bounding box center [1454, 597] width 10 height 10
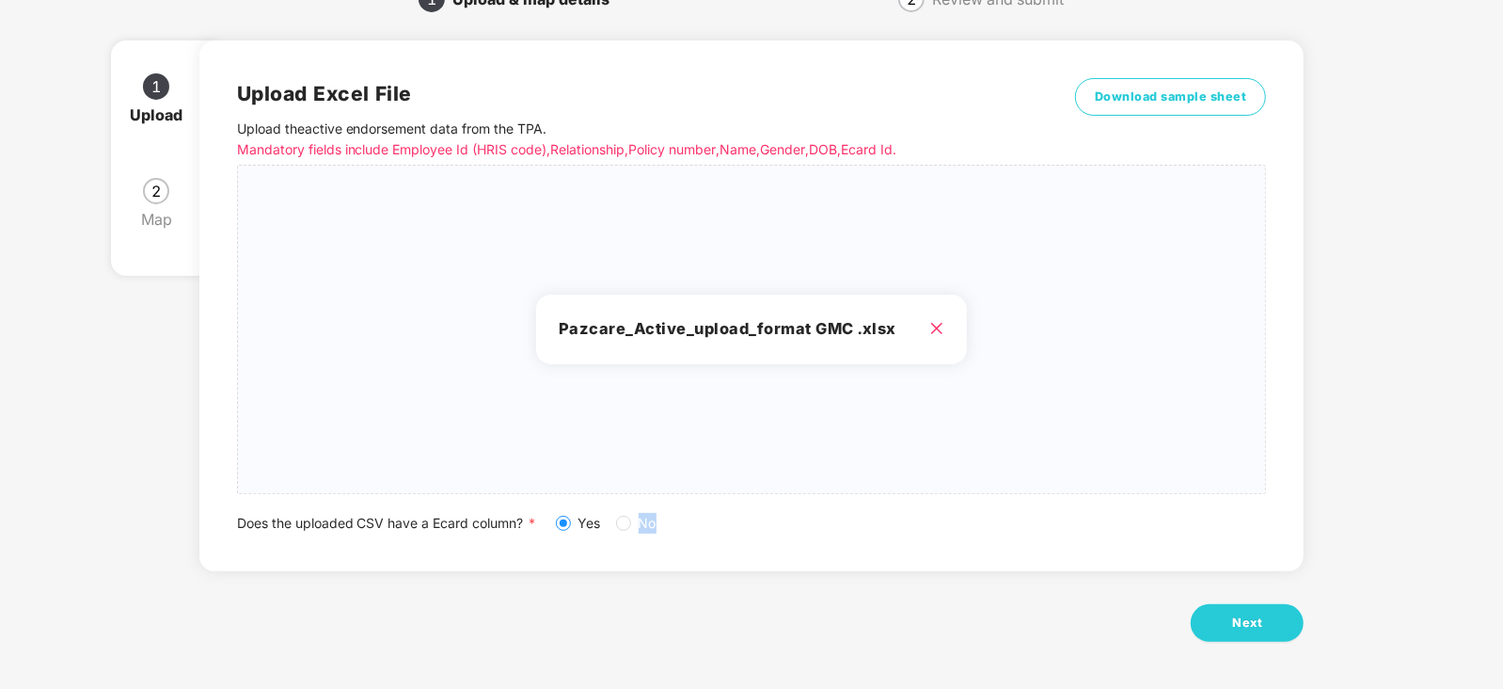
click at [1455, 599] on div "1 Upload & map details 2 Review and submit 1 Upload 2 Map Upload Excel File Upl…" at bounding box center [751, 336] width 1447 height 705
click at [1227, 609] on button "Next" at bounding box center [1247, 623] width 113 height 38
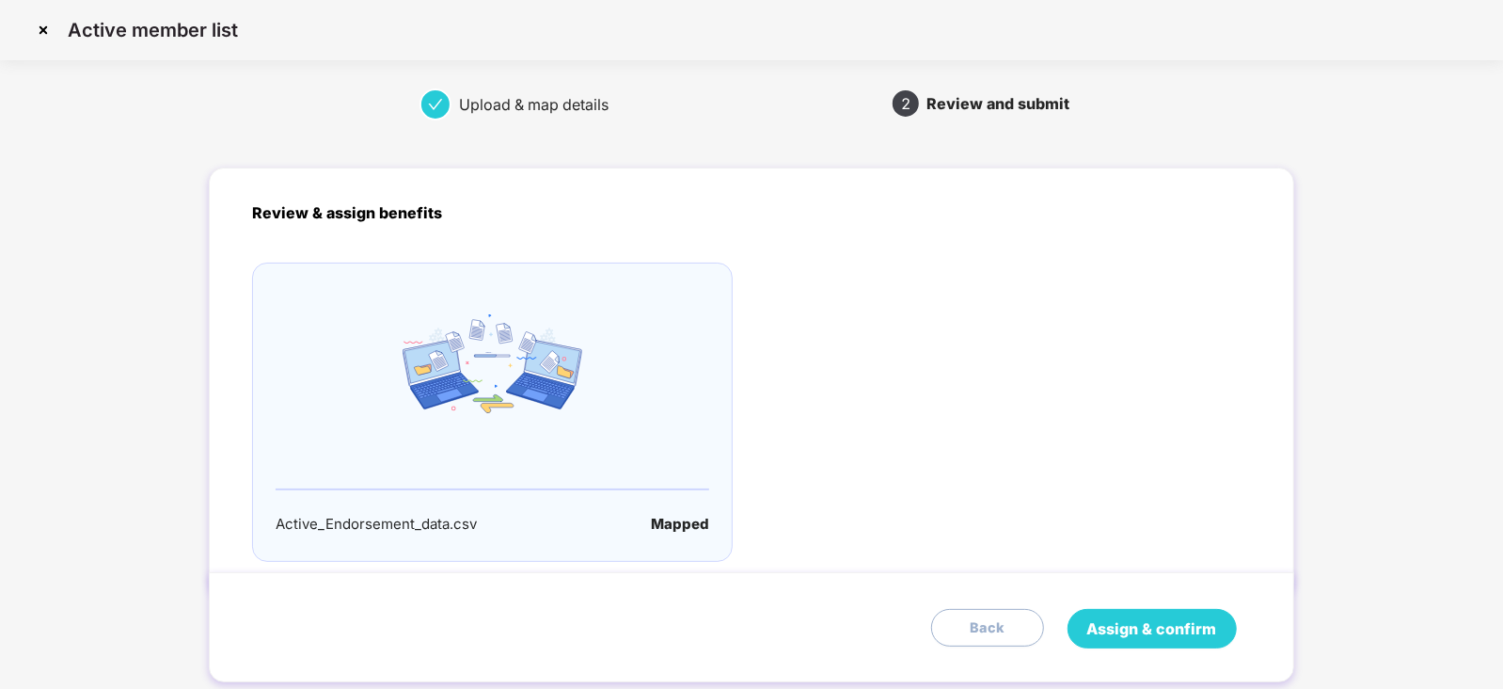
click at [1152, 610] on button "Assign & confirm" at bounding box center [1152, 629] width 169 height 40
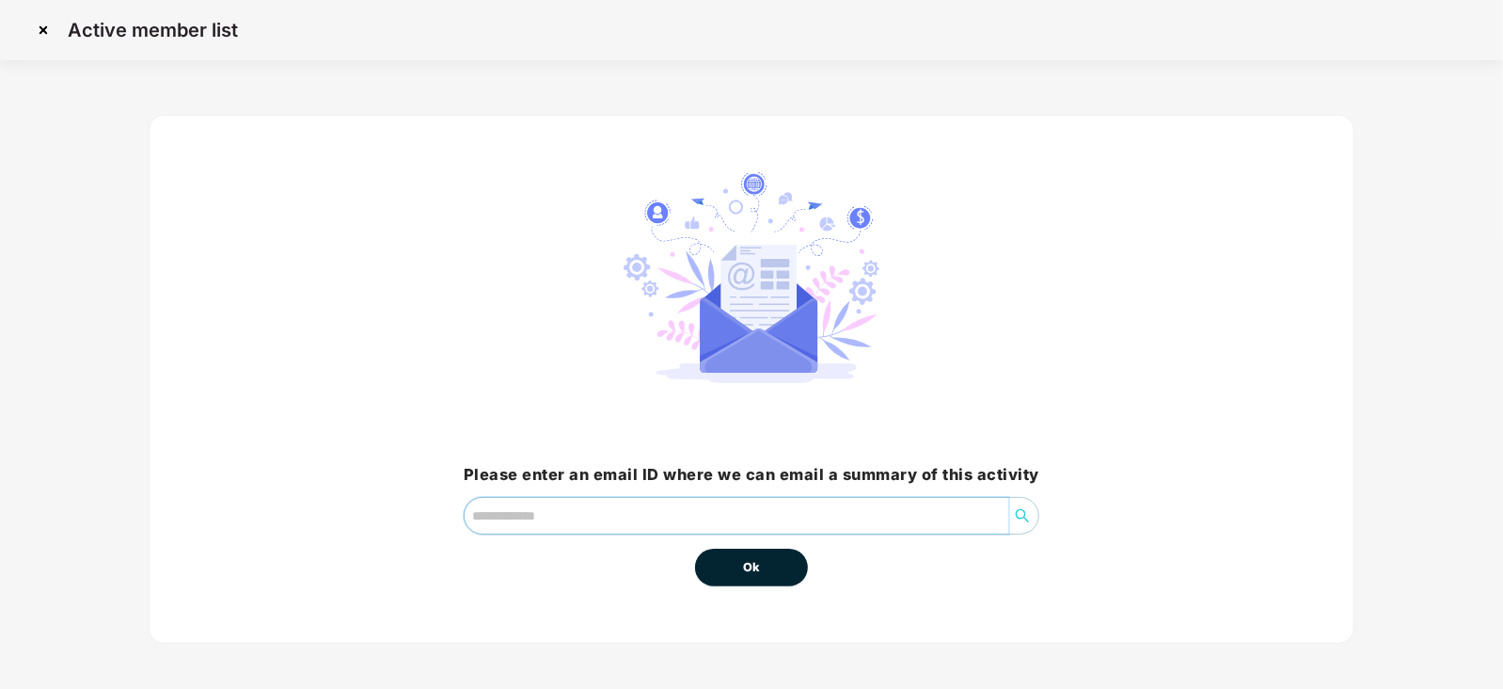
click at [635, 515] on input "email" at bounding box center [737, 516] width 544 height 36
type input "********"
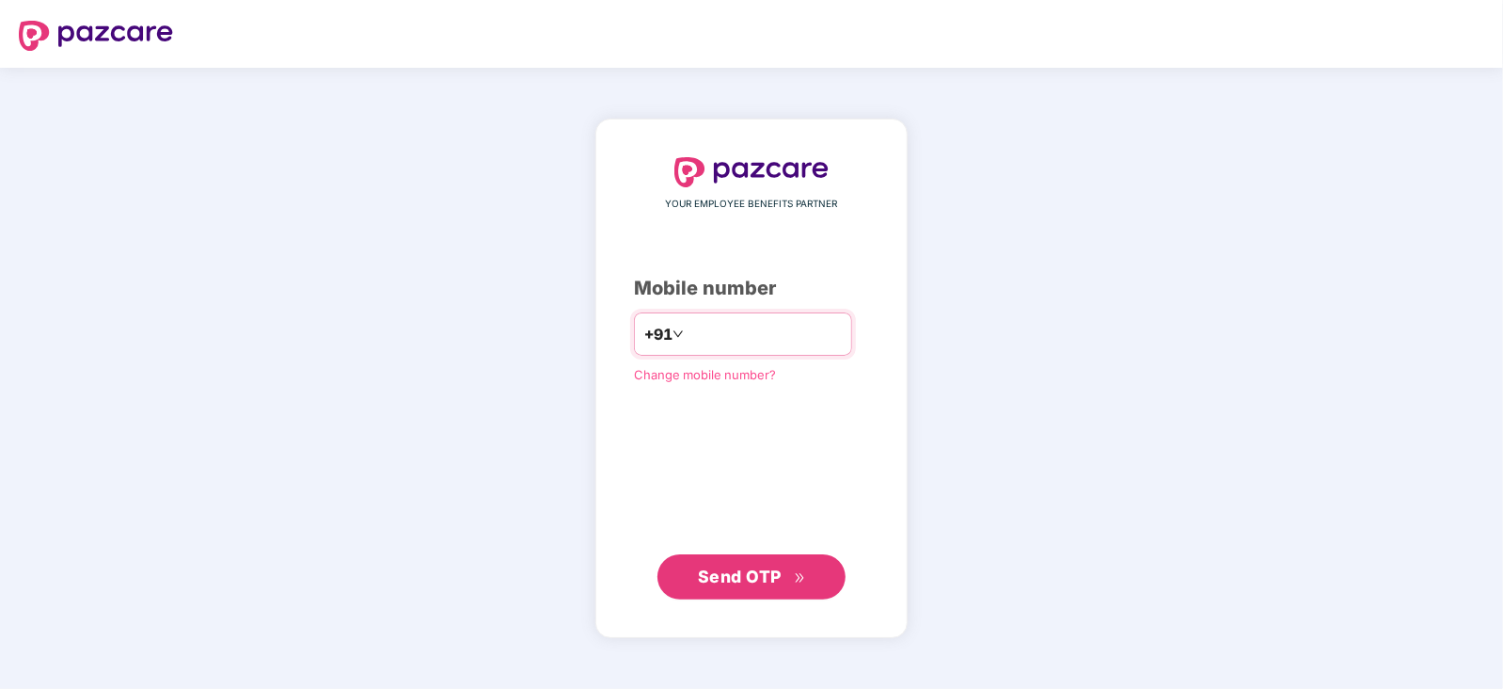
drag, startPoint x: 734, startPoint y: 326, endPoint x: 743, endPoint y: 341, distance: 17.0
click at [734, 325] on input "number" at bounding box center [765, 334] width 154 height 30
type input "**********"
click at [752, 564] on span "Send OTP" at bounding box center [752, 576] width 108 height 26
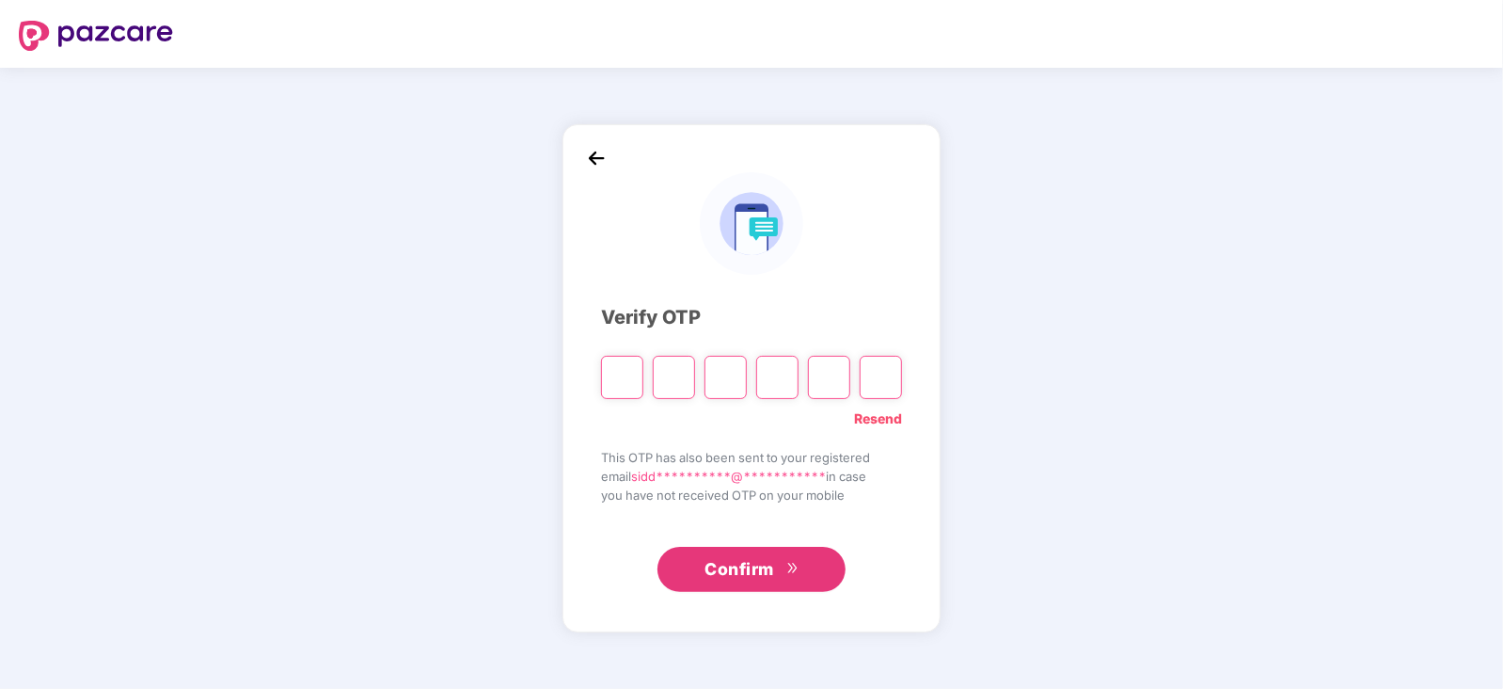
paste input "*"
type input "*"
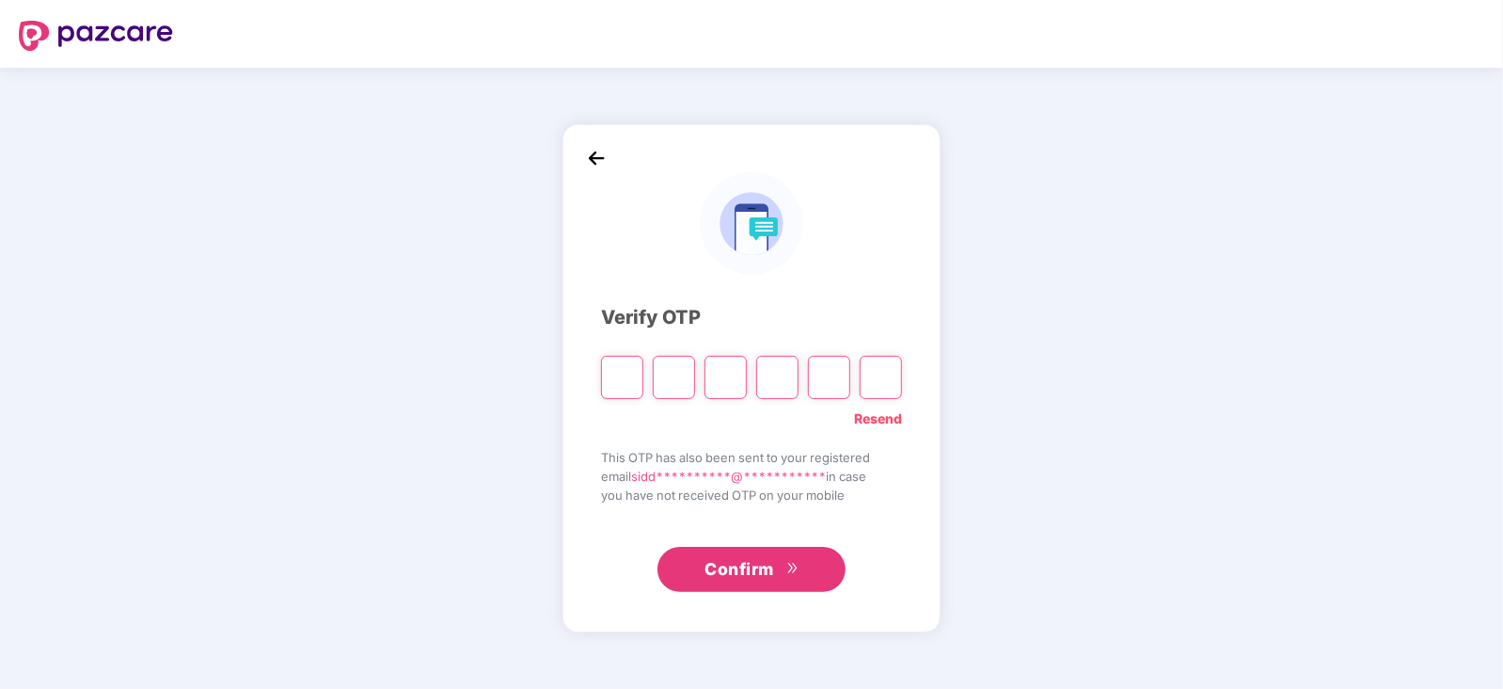
type input "*"
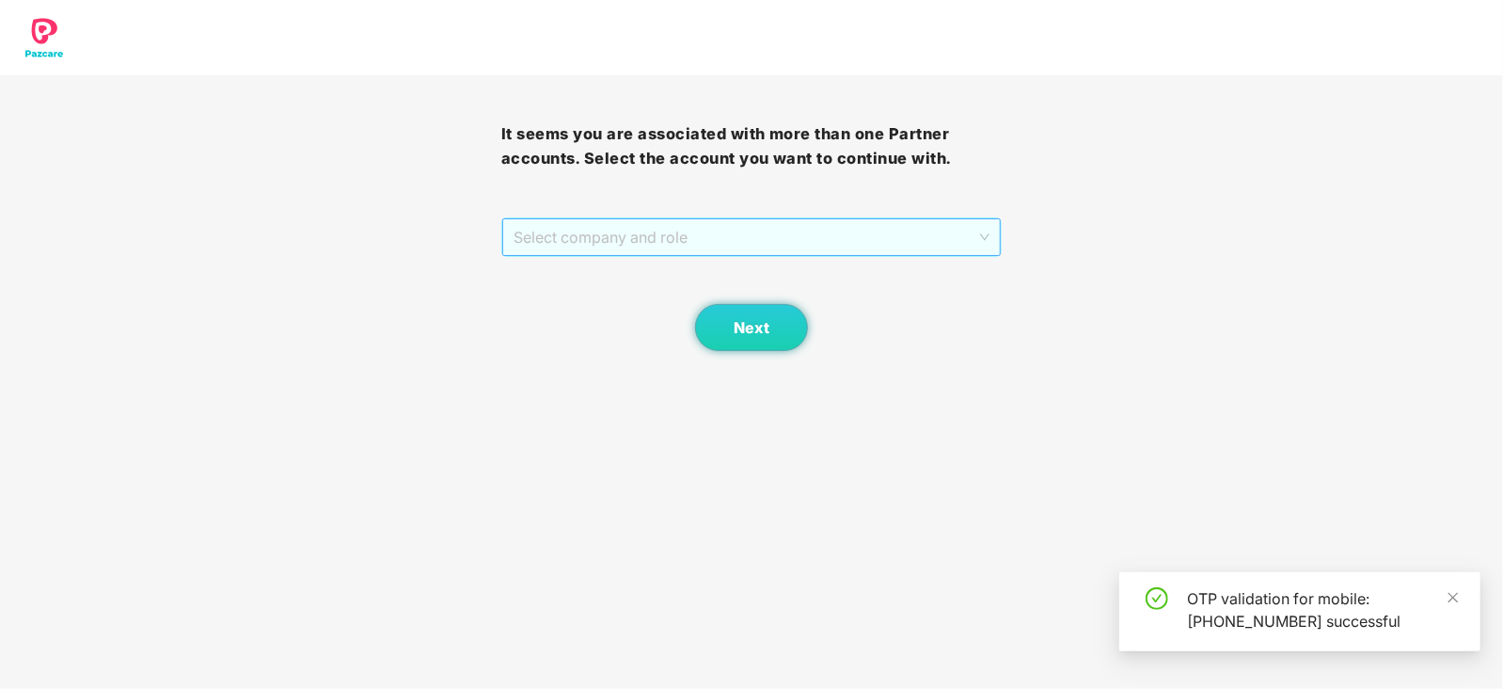
click at [594, 244] on span "Select company and role" at bounding box center [752, 237] width 477 height 36
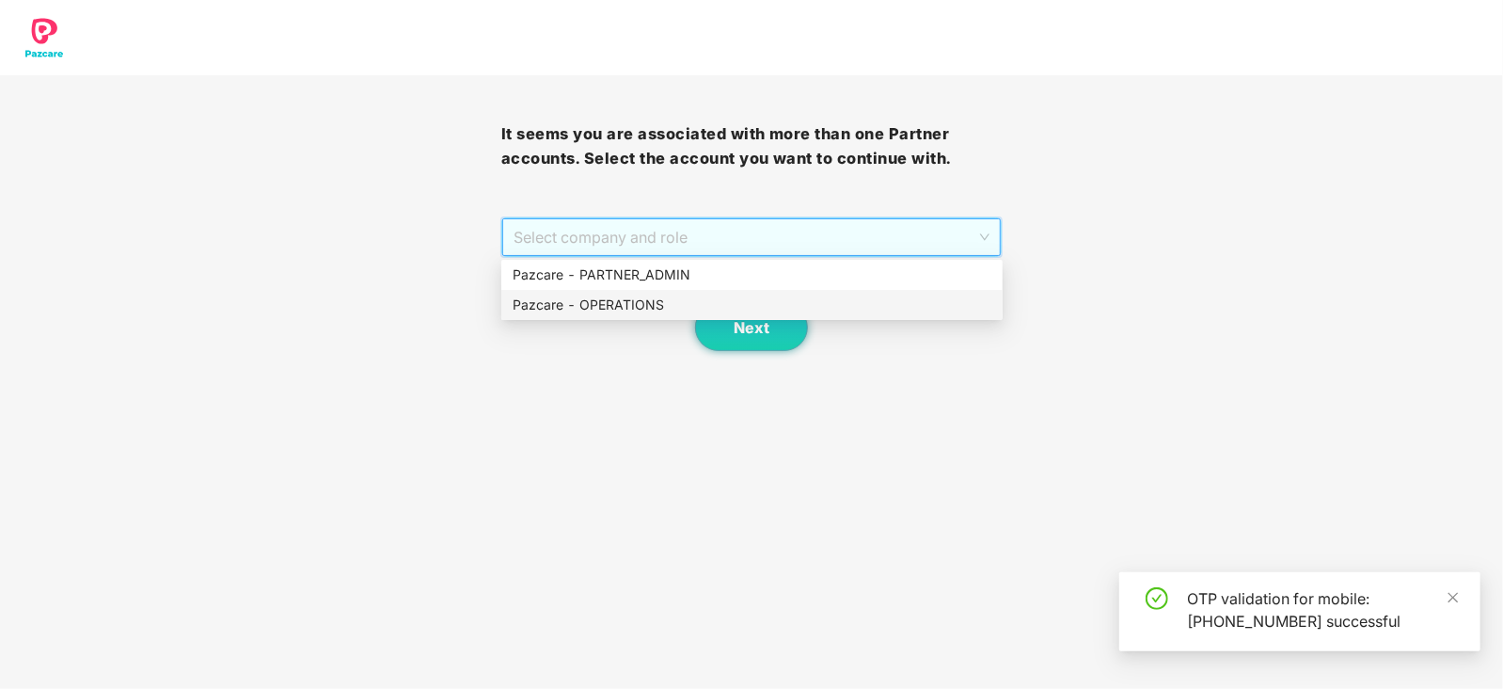
click at [602, 310] on div "Pazcare - OPERATIONS" at bounding box center [752, 304] width 479 height 21
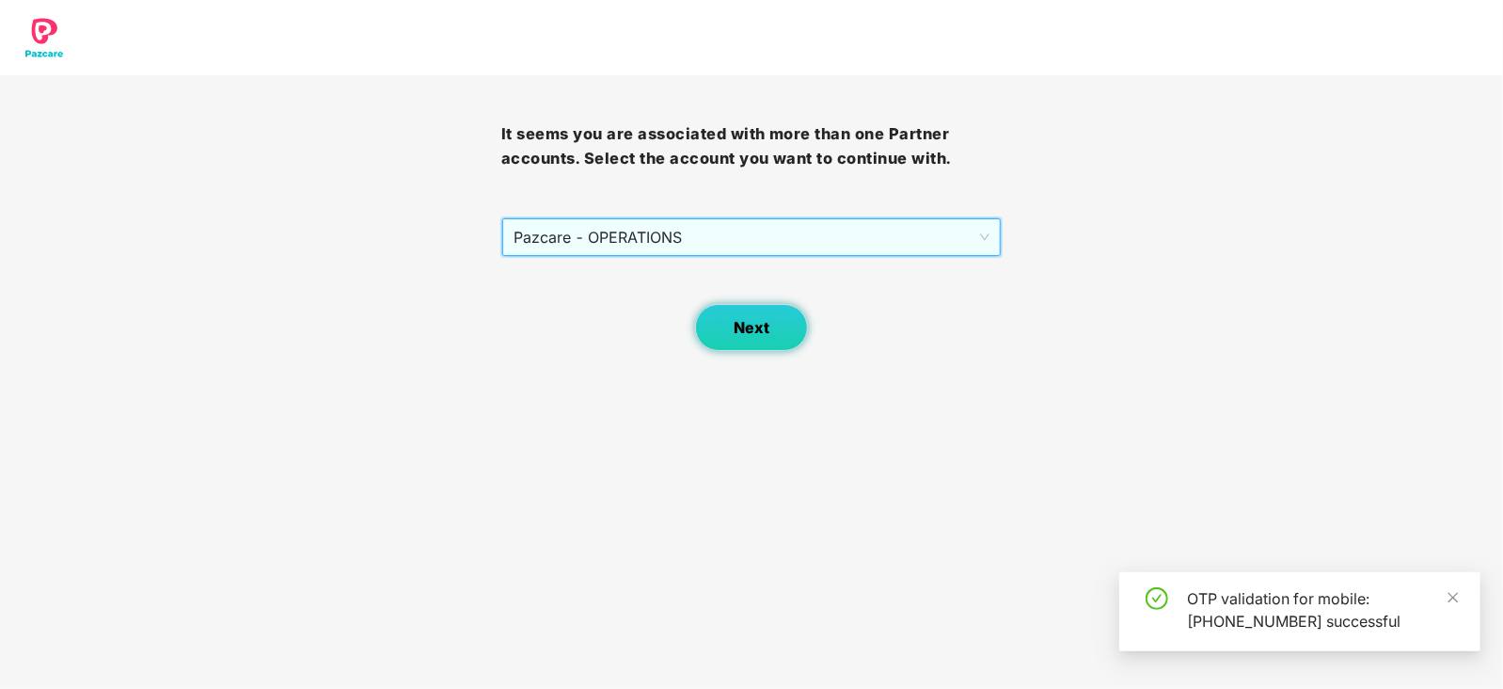
click at [801, 340] on button "Next" at bounding box center [751, 327] width 113 height 47
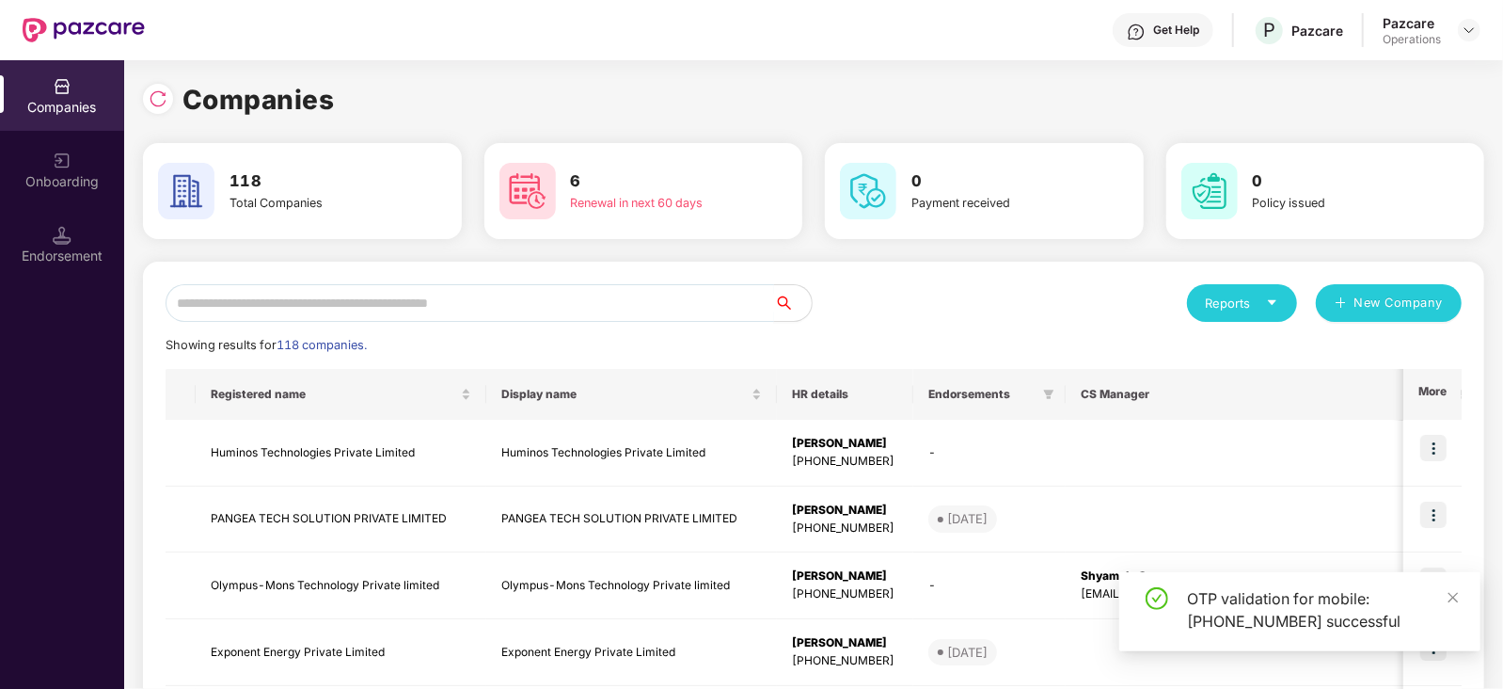
click at [373, 310] on input "text" at bounding box center [470, 303] width 609 height 38
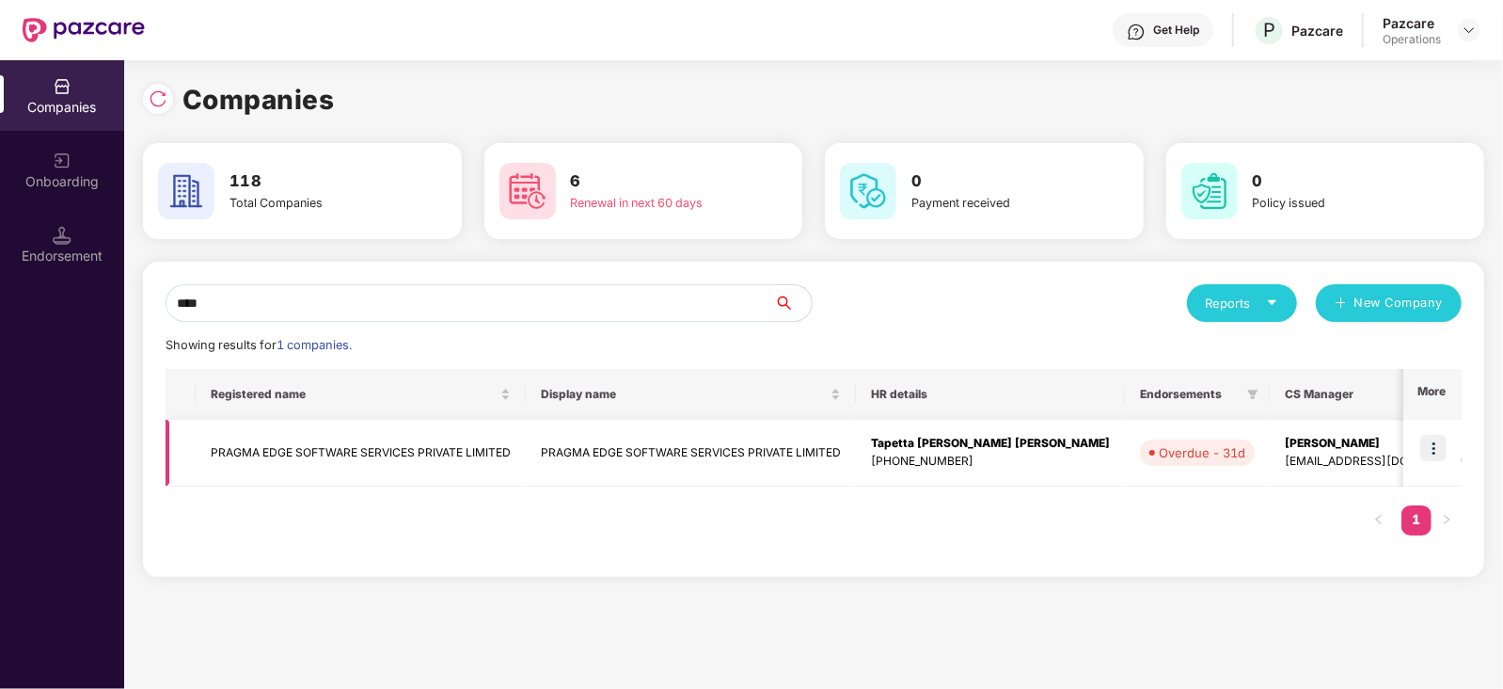
type input "****"
click at [1434, 444] on img at bounding box center [1433, 448] width 26 height 26
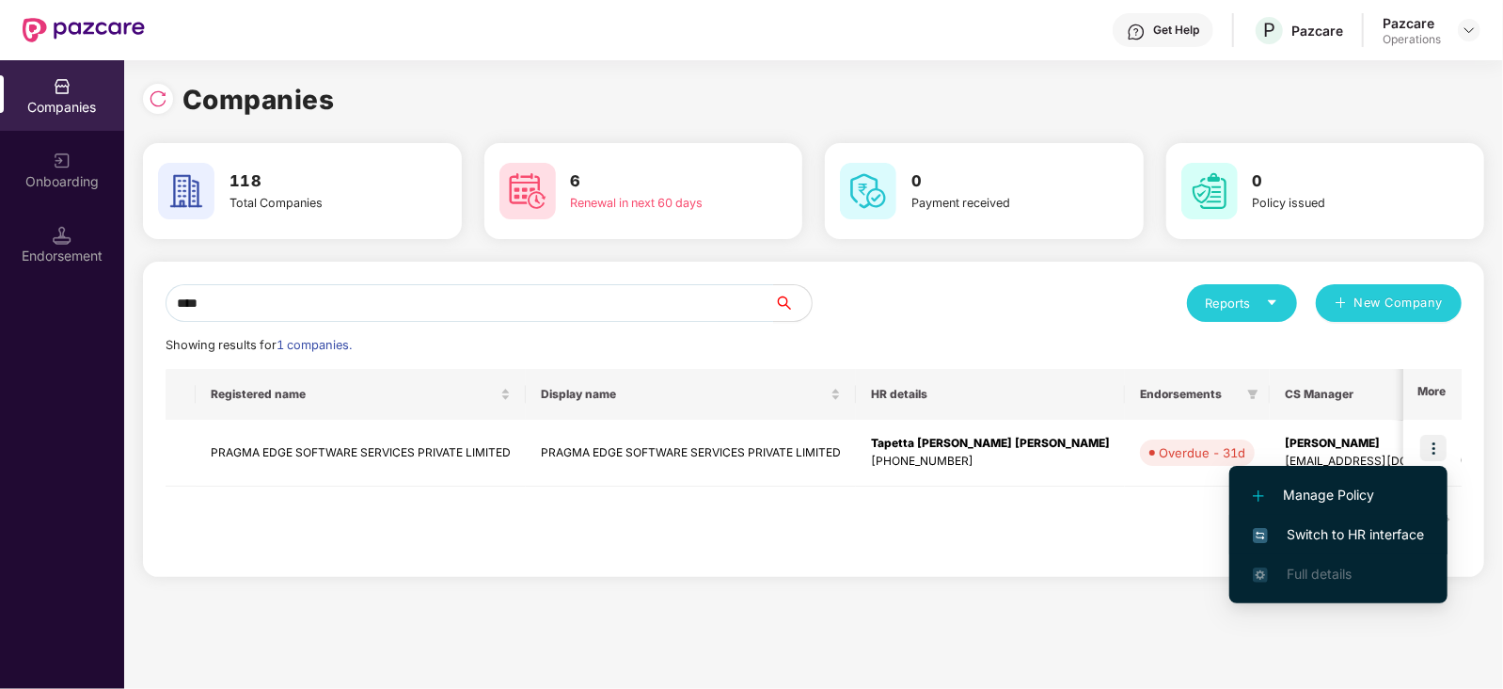
click at [1388, 532] on span "Switch to HR interface" at bounding box center [1338, 534] width 171 height 21
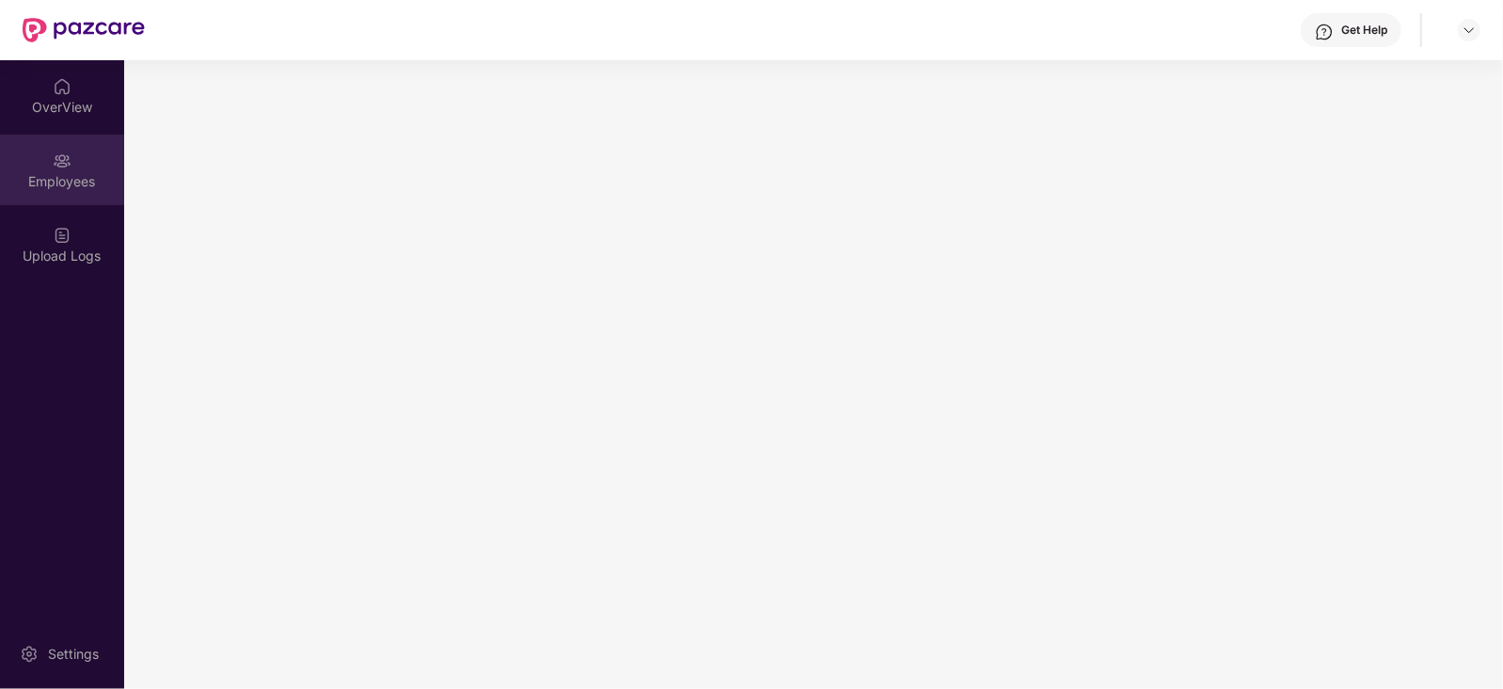
click at [55, 176] on div "Employees" at bounding box center [62, 181] width 124 height 19
click at [64, 183] on div "Employees" at bounding box center [62, 181] width 124 height 19
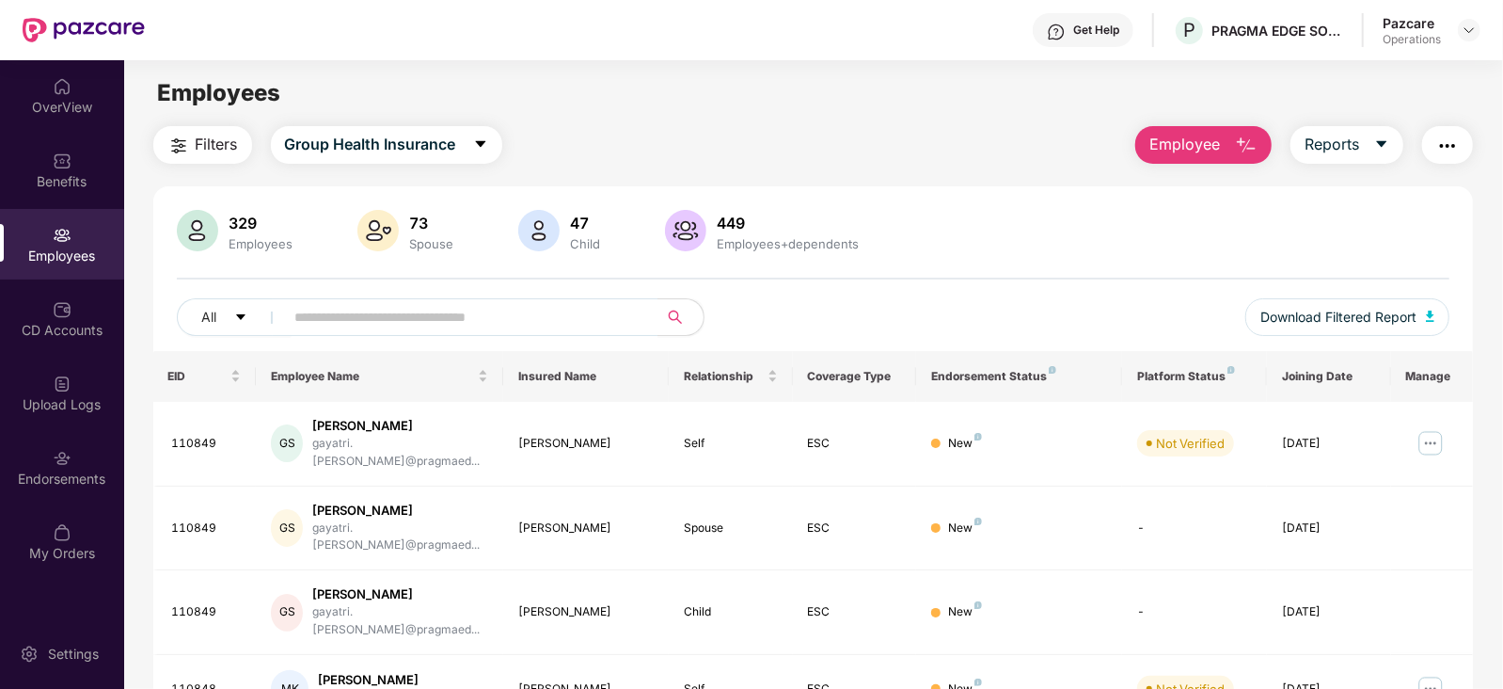
click at [1458, 141] on img "button" at bounding box center [1447, 146] width 23 height 23
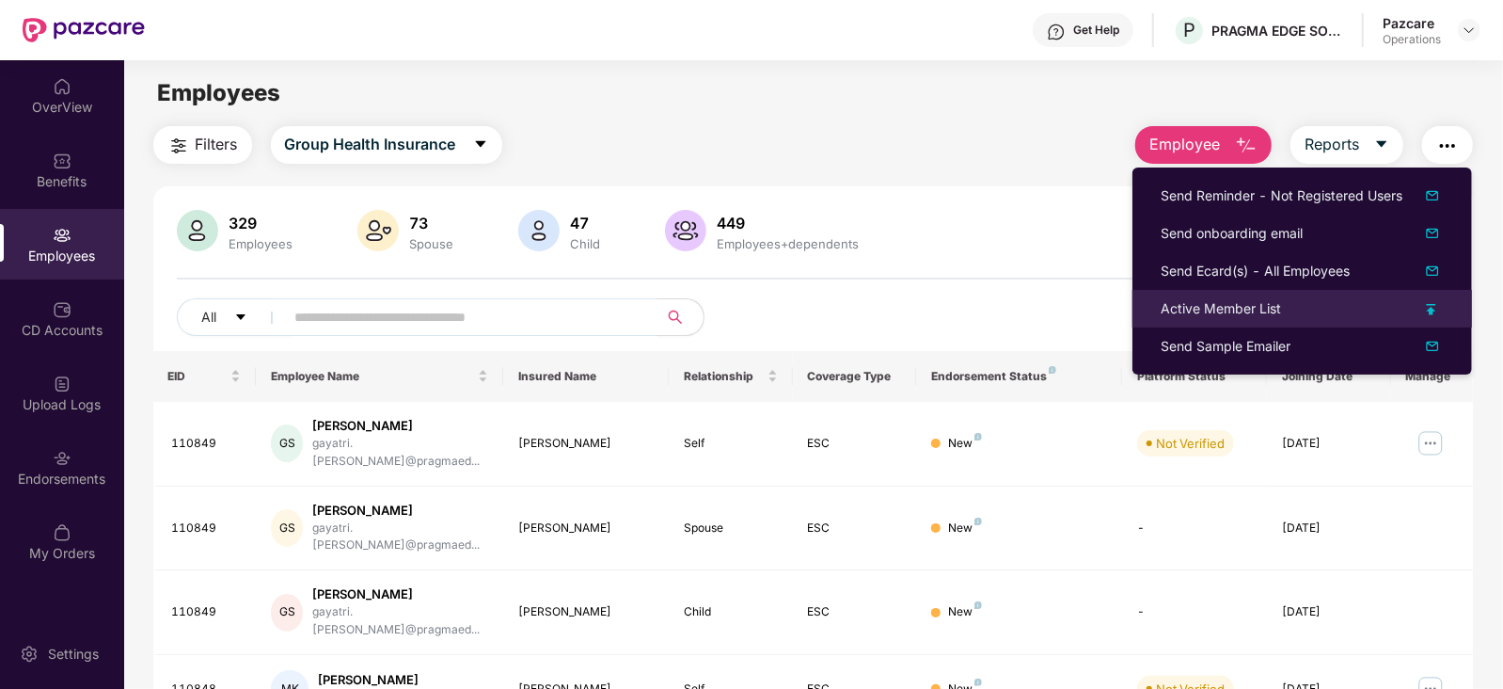
click at [1223, 308] on div "Active Member List" at bounding box center [1221, 308] width 120 height 21
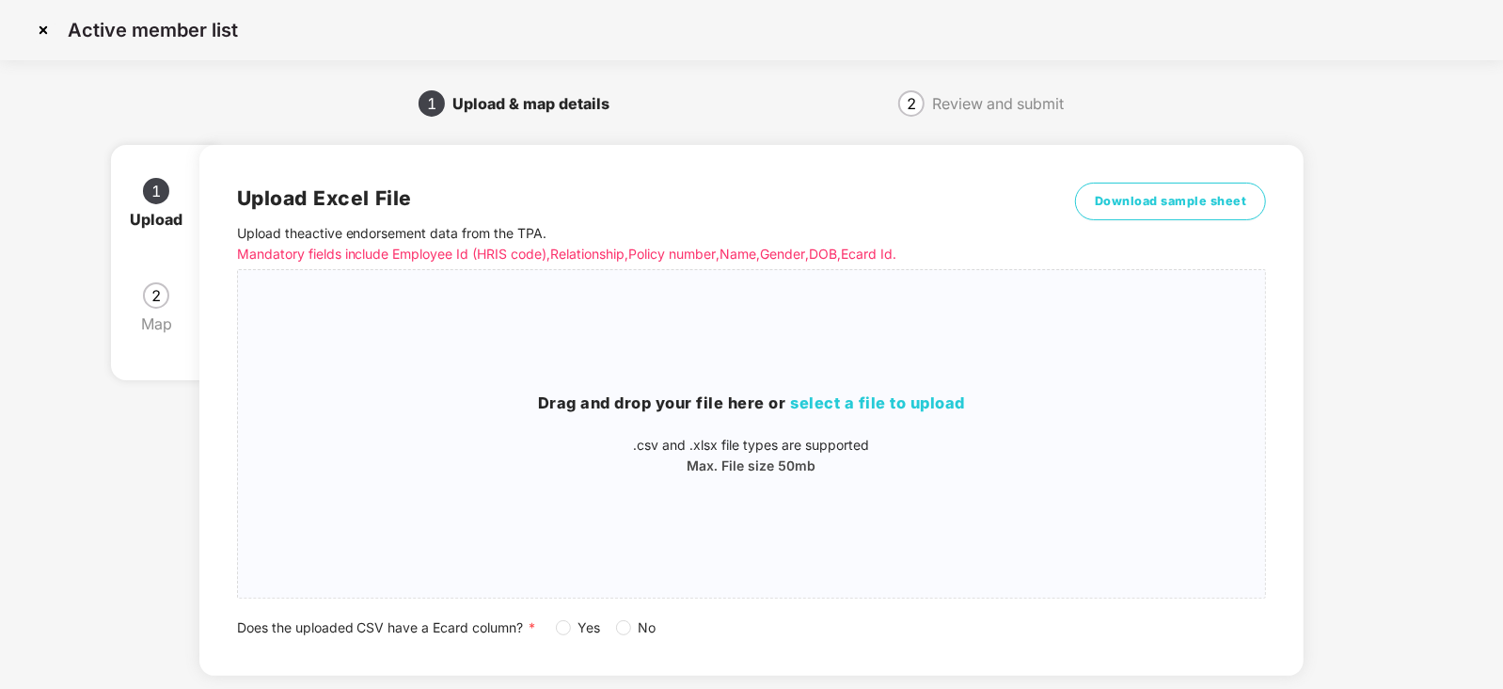
click at [573, 631] on span "Yes" at bounding box center [590, 627] width 38 height 21
click at [797, 406] on span "select a file to upload" at bounding box center [878, 402] width 175 height 19
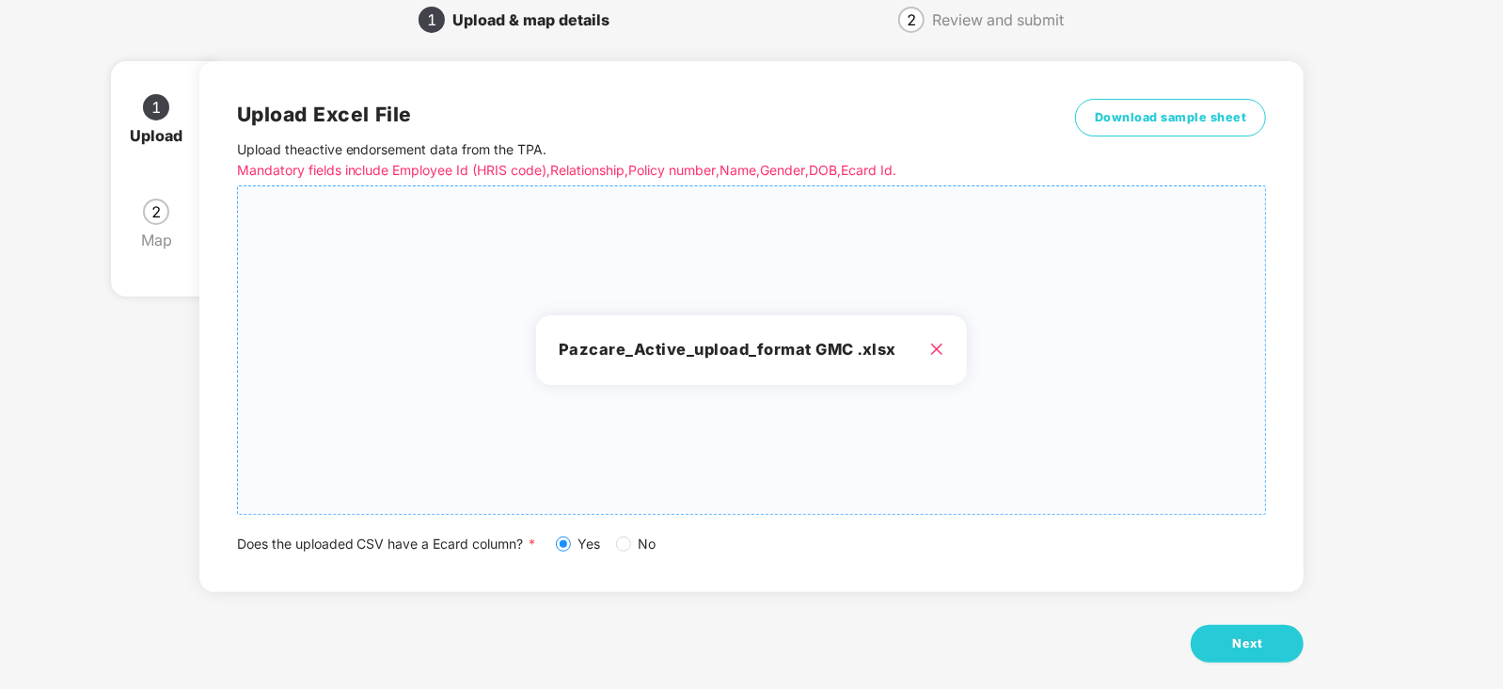
scroll to position [104, 0]
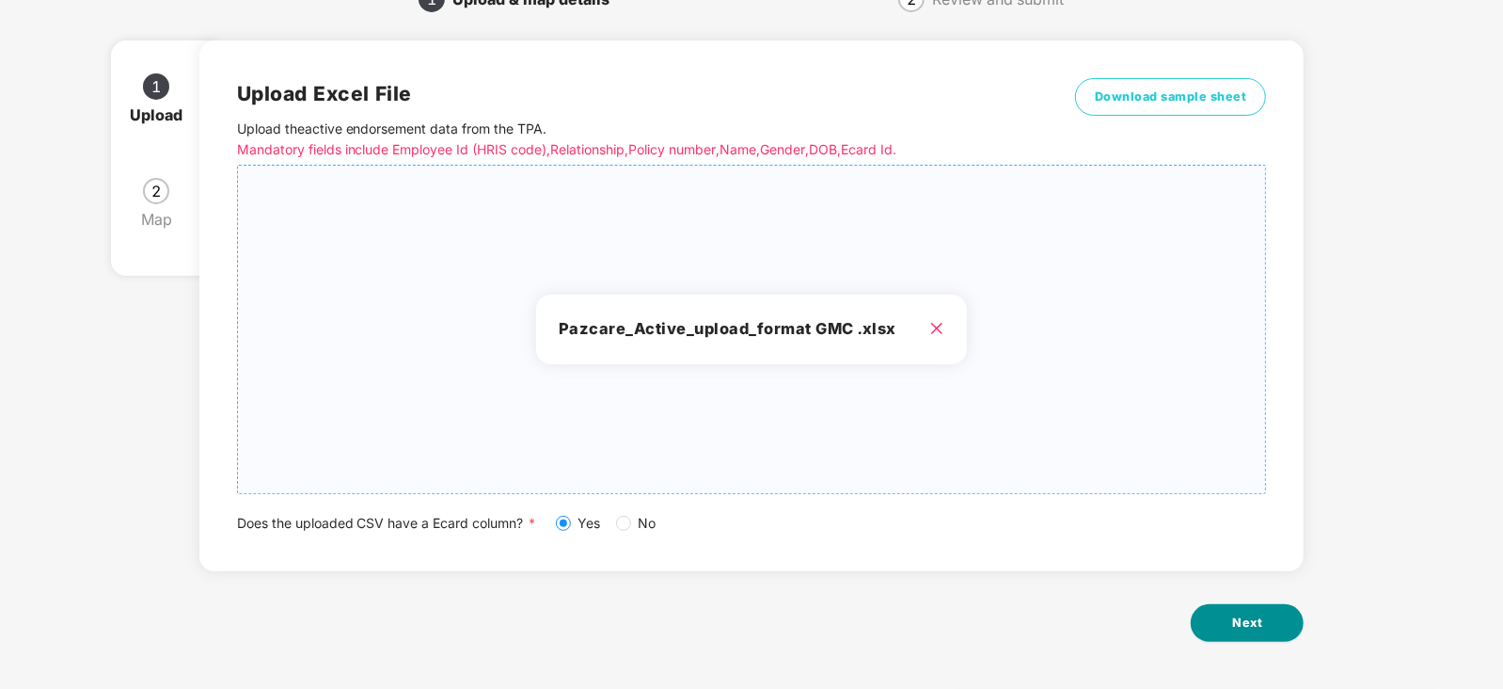
click at [1286, 636] on button "Next" at bounding box center [1247, 623] width 113 height 38
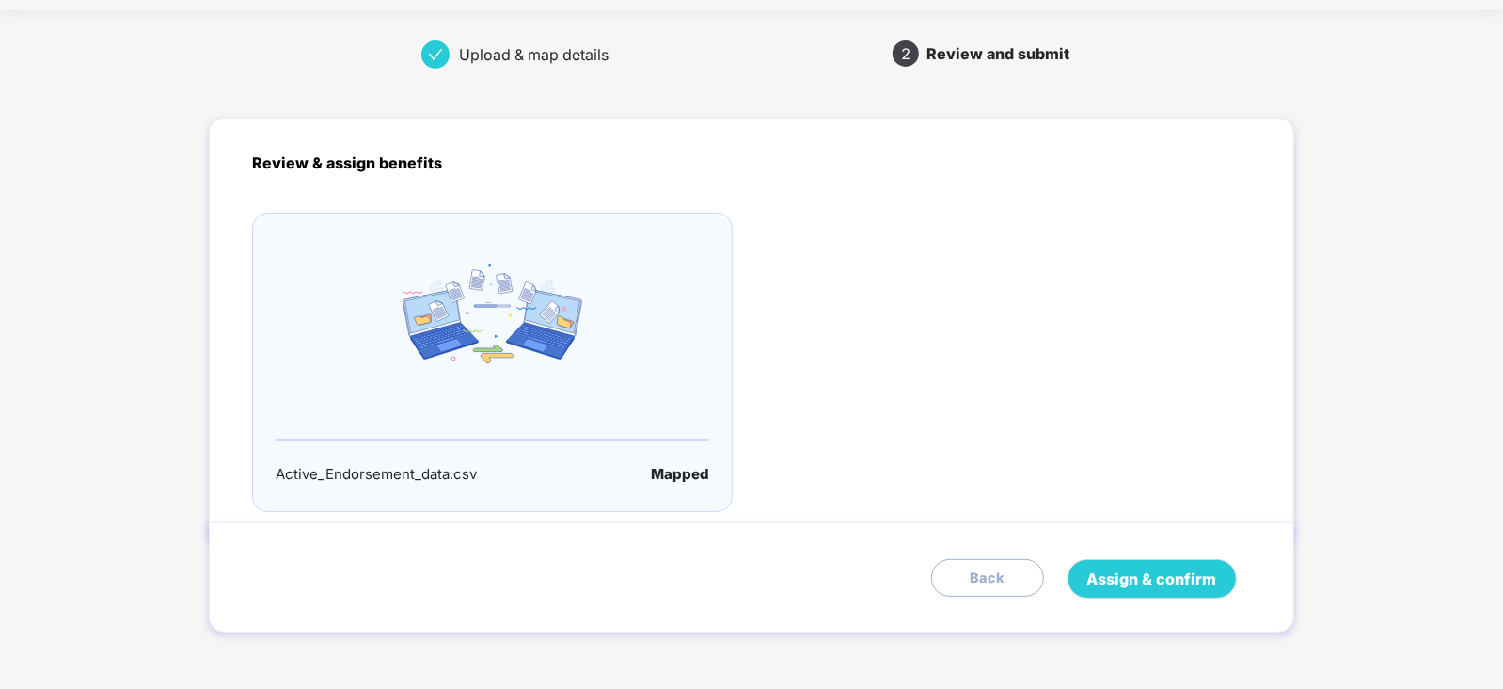
scroll to position [0, 0]
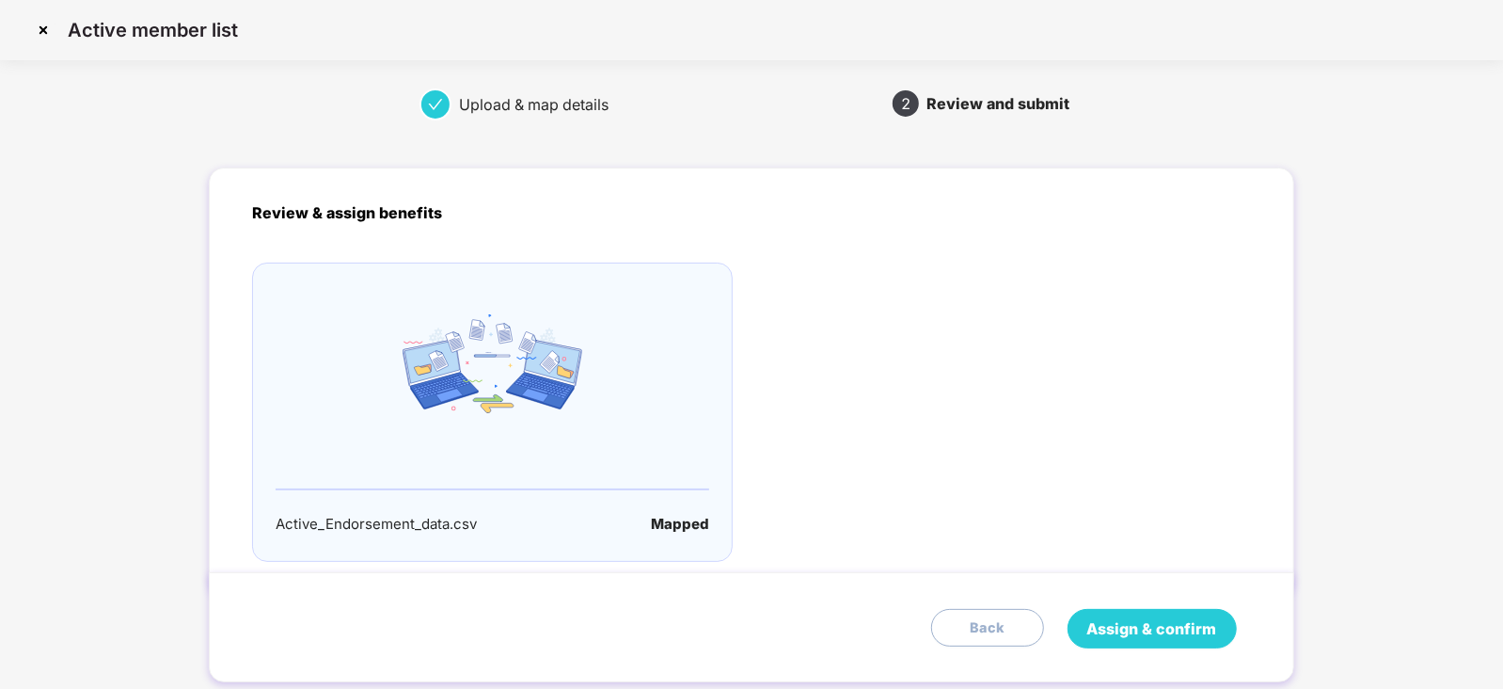
click at [1198, 630] on span "Assign & confirm" at bounding box center [1152, 629] width 130 height 24
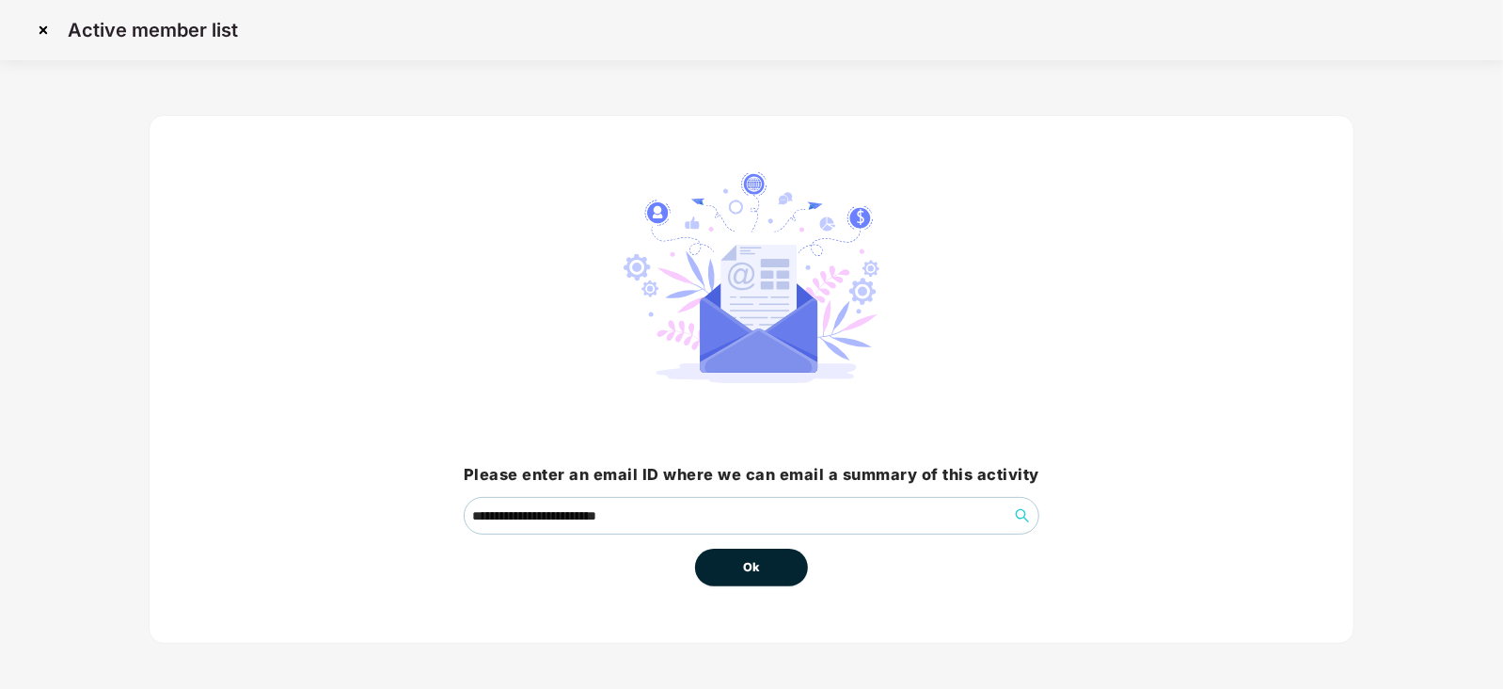
click at [774, 575] on button "Ok" at bounding box center [751, 567] width 113 height 38
click at [763, 575] on button "Ok" at bounding box center [751, 567] width 113 height 38
click at [758, 576] on button "Ok" at bounding box center [751, 567] width 113 height 38
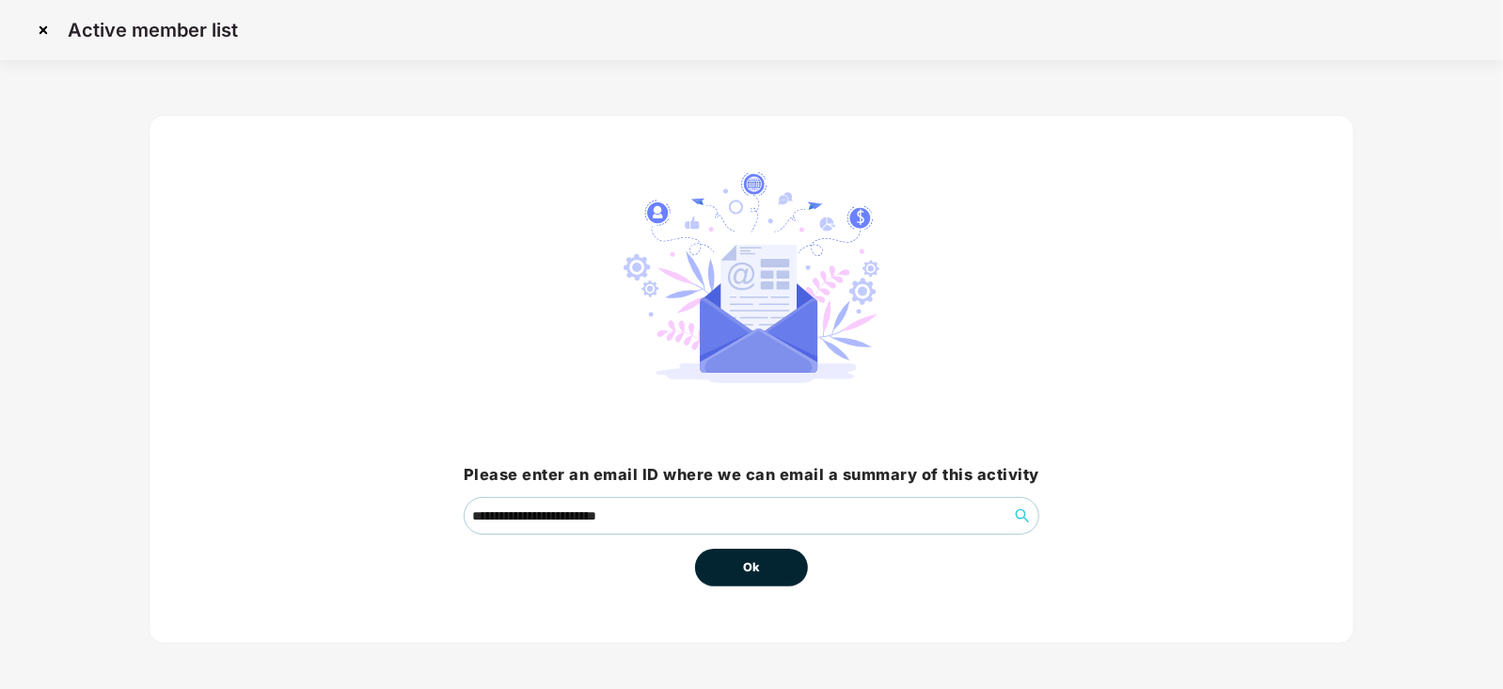
click at [754, 571] on span "Ok" at bounding box center [751, 567] width 17 height 19
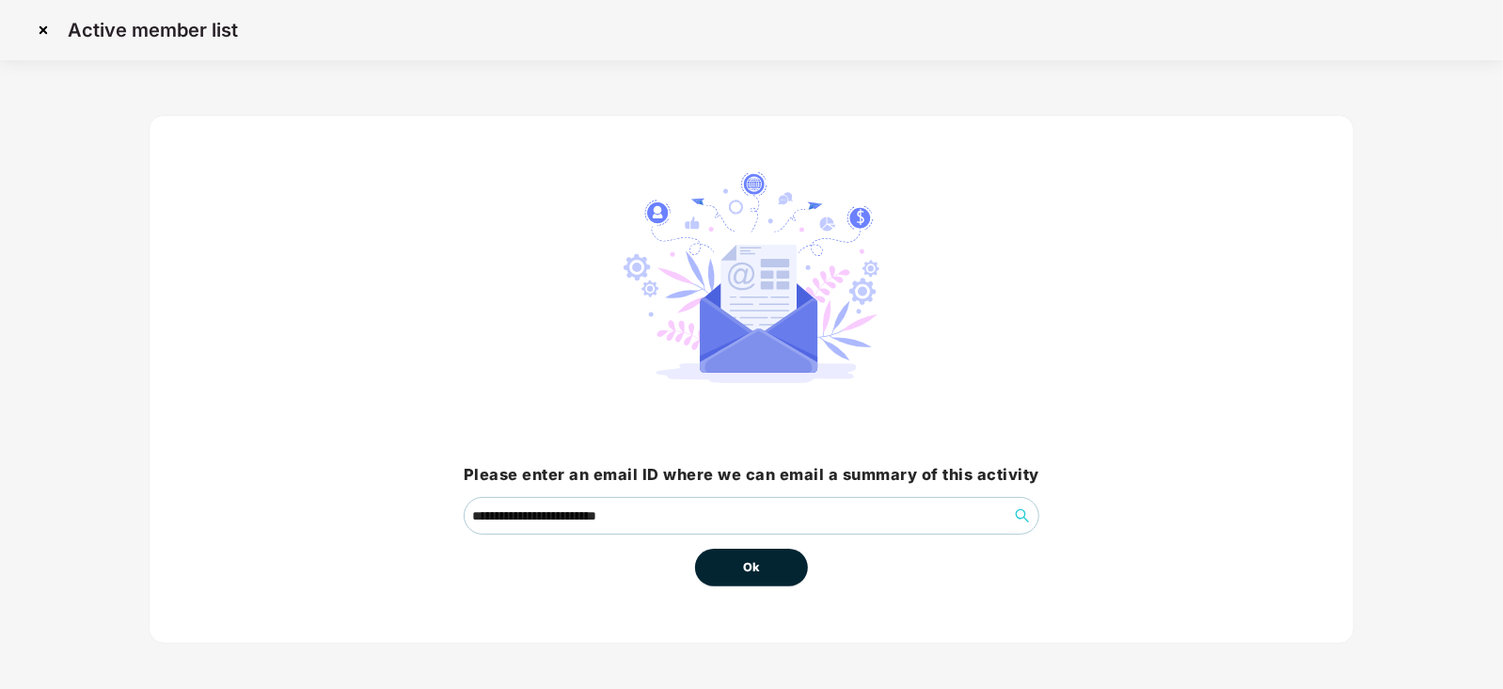
click at [754, 571] on span "Ok" at bounding box center [751, 567] width 17 height 19
click at [745, 562] on span "Ok" at bounding box center [751, 567] width 17 height 19
drag, startPoint x: 754, startPoint y: 555, endPoint x: 742, endPoint y: 573, distance: 21.7
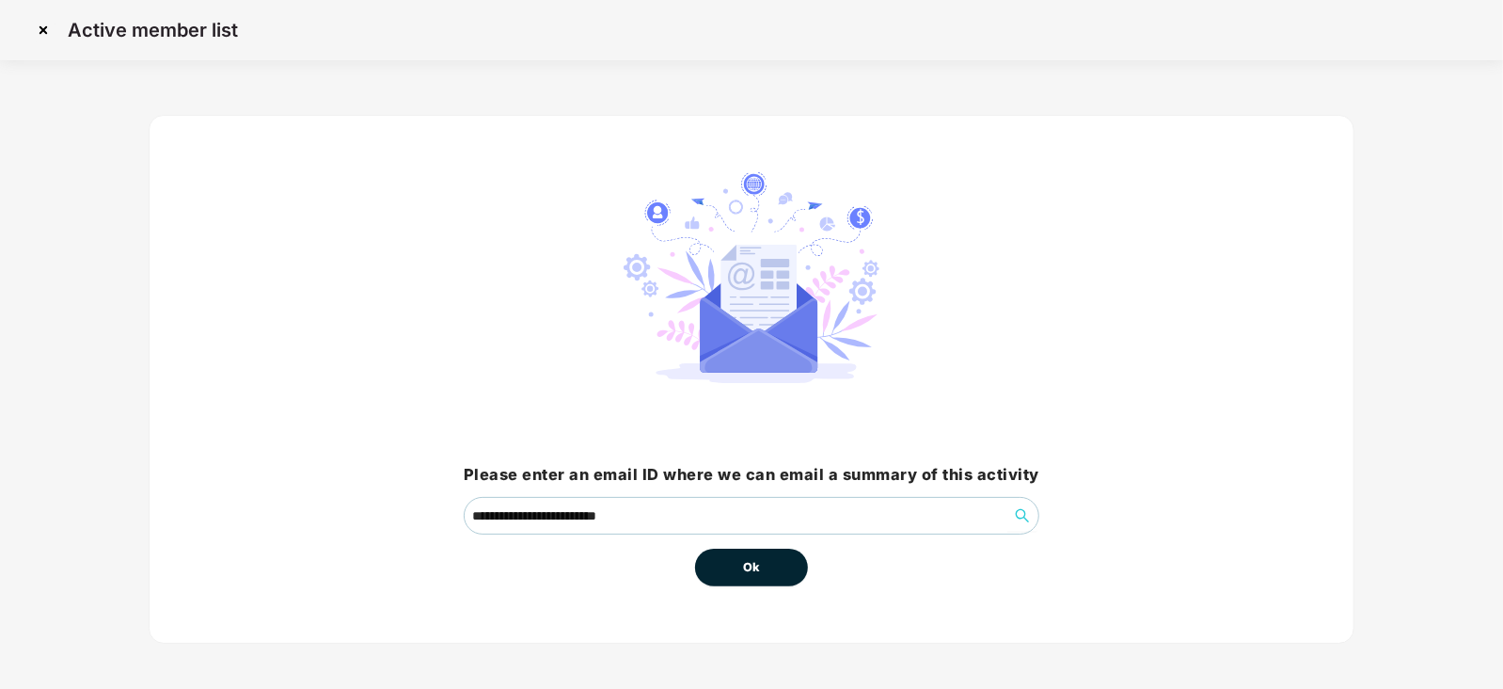
click at [753, 557] on button "Ok" at bounding box center [751, 567] width 113 height 38
click at [748, 564] on span "Ok" at bounding box center [751, 567] width 17 height 19
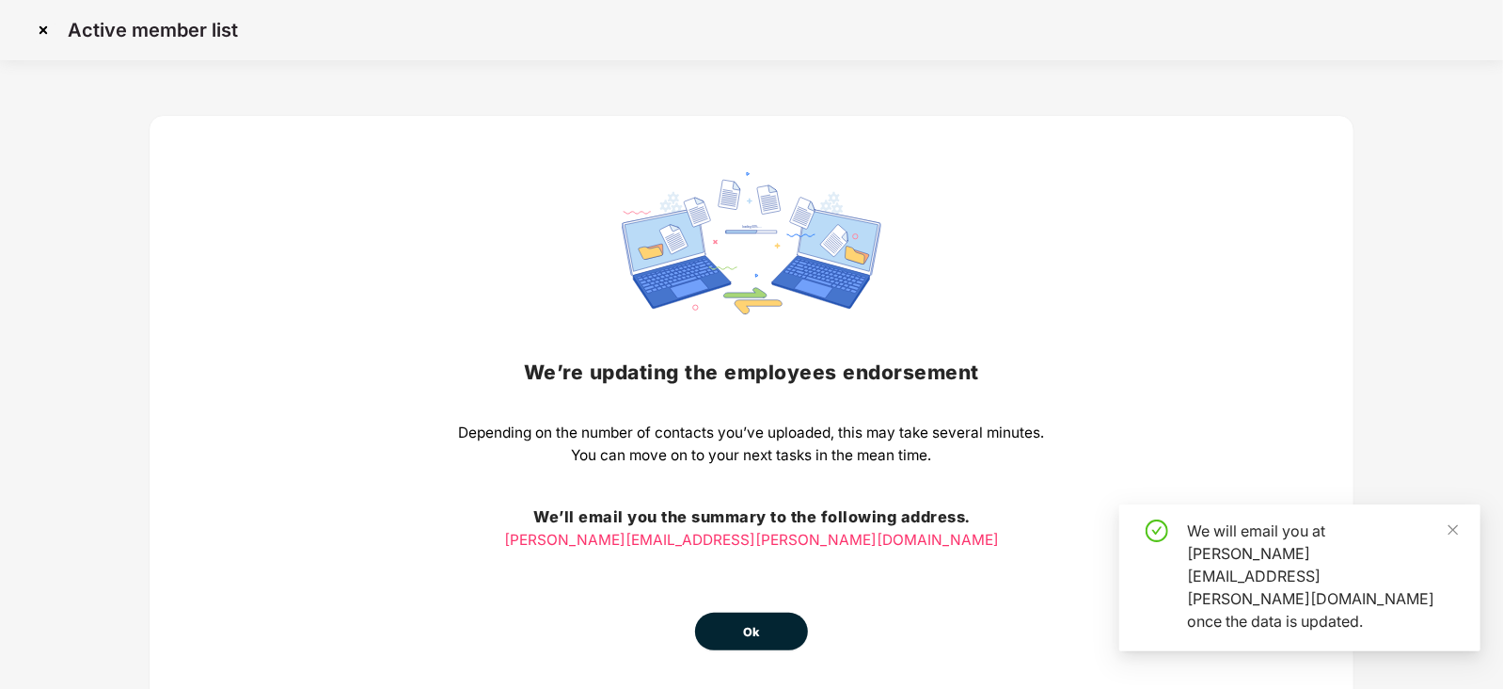
click at [756, 624] on span "Ok" at bounding box center [751, 632] width 17 height 19
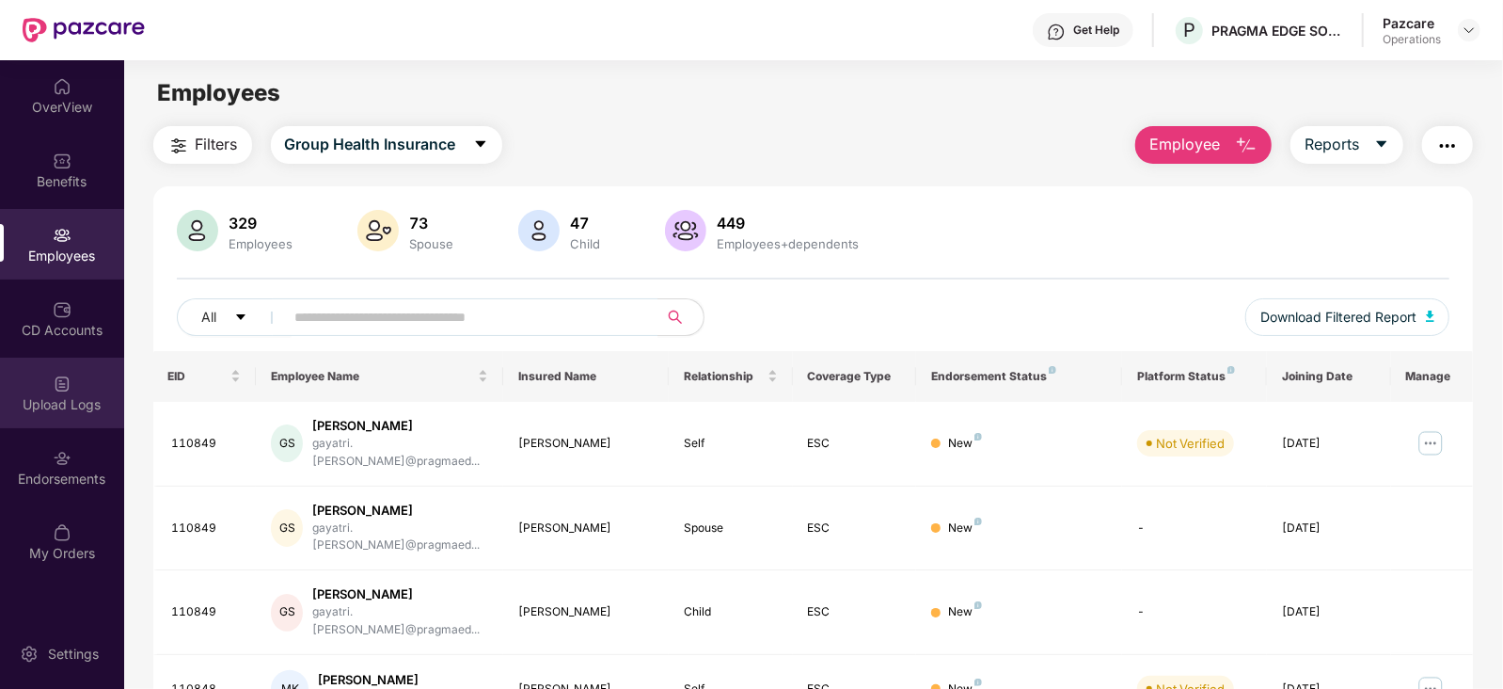
click at [72, 399] on div "Upload Logs" at bounding box center [62, 404] width 124 height 19
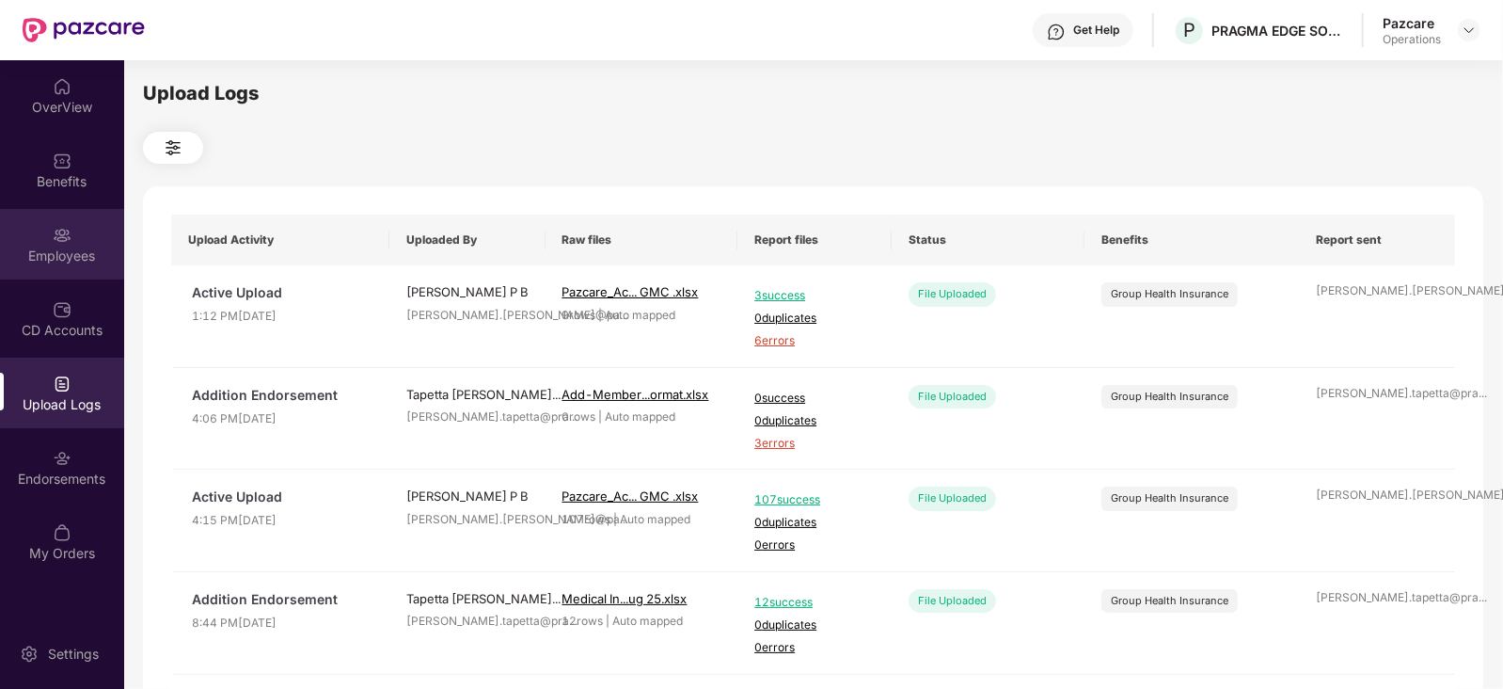
click at [81, 261] on div "Employees" at bounding box center [62, 255] width 124 height 19
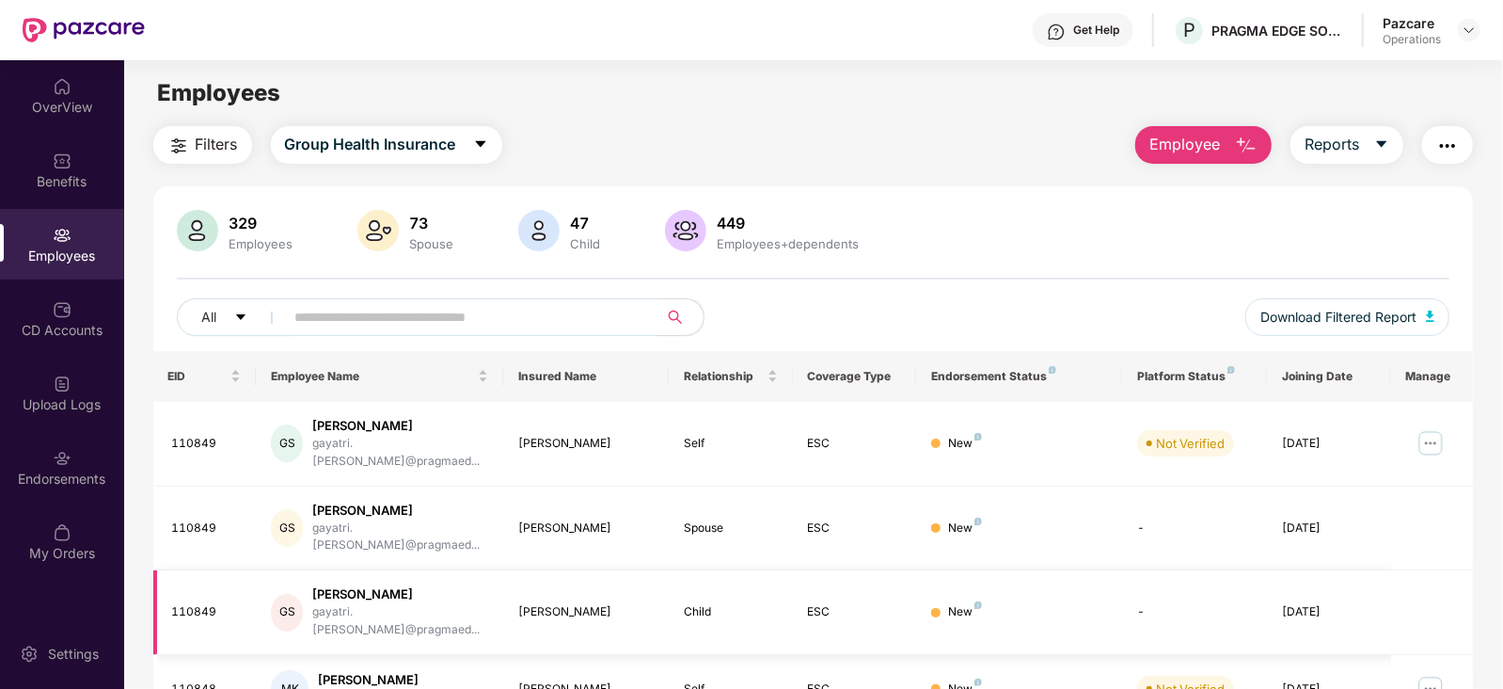
scroll to position [117, 0]
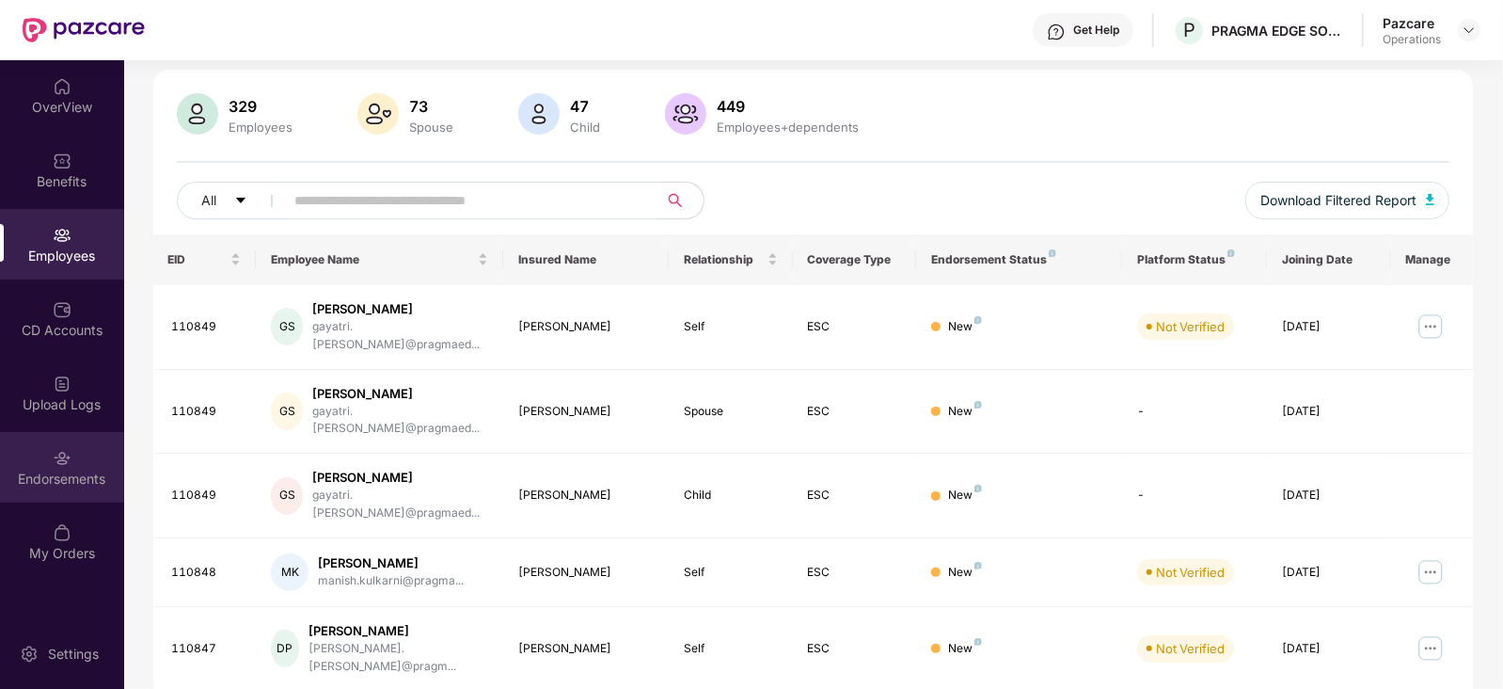
click at [27, 472] on div "Endorsements" at bounding box center [62, 478] width 124 height 19
